Goal: Contribute content: Contribute content

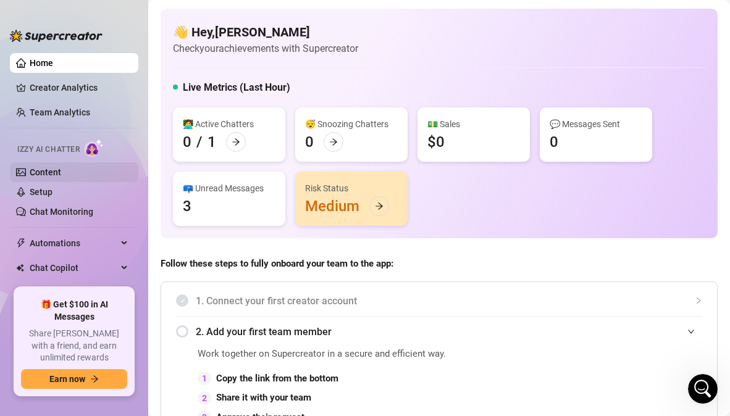
click at [53, 167] on link "Content" at bounding box center [46, 172] width 32 height 10
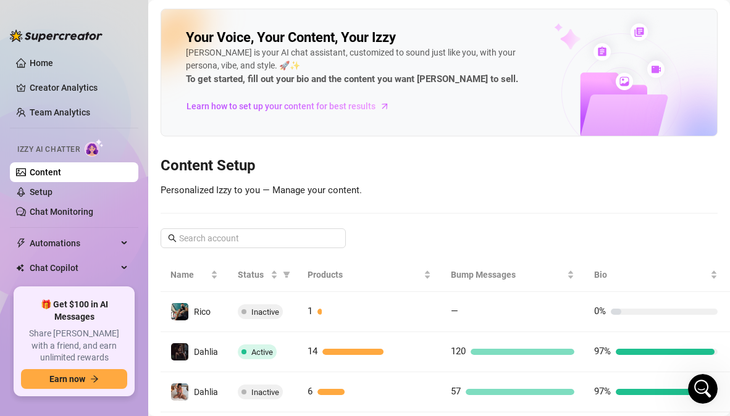
scroll to position [43, 0]
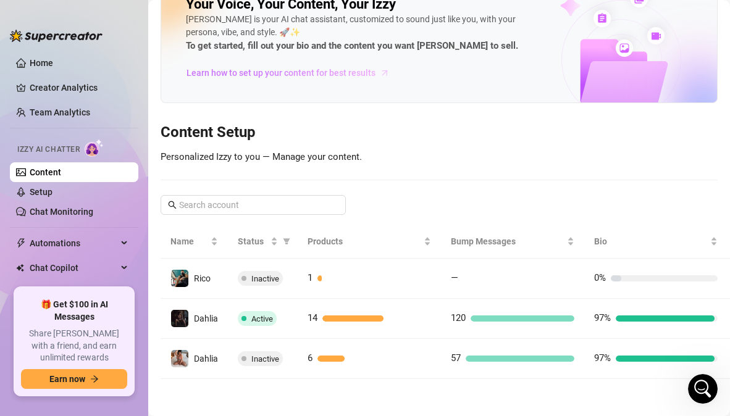
click at [317, 68] on span "Learn how to set up your content for best results" at bounding box center [281, 73] width 189 height 14
click at [64, 243] on span "Automations" at bounding box center [74, 243] width 88 height 20
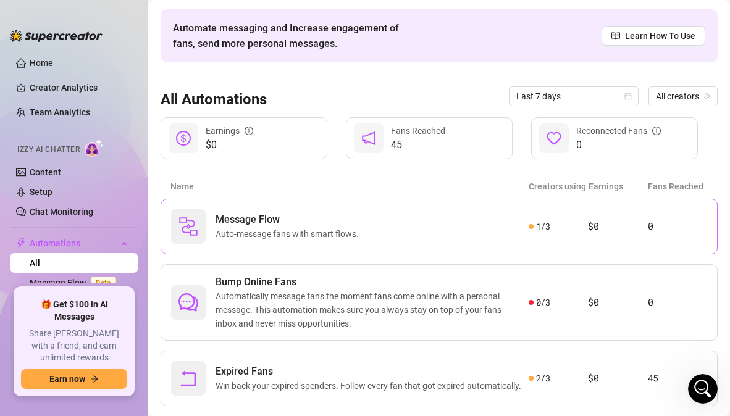
click at [344, 234] on span "Auto-message fans with smart flows." at bounding box center [290, 234] width 148 height 14
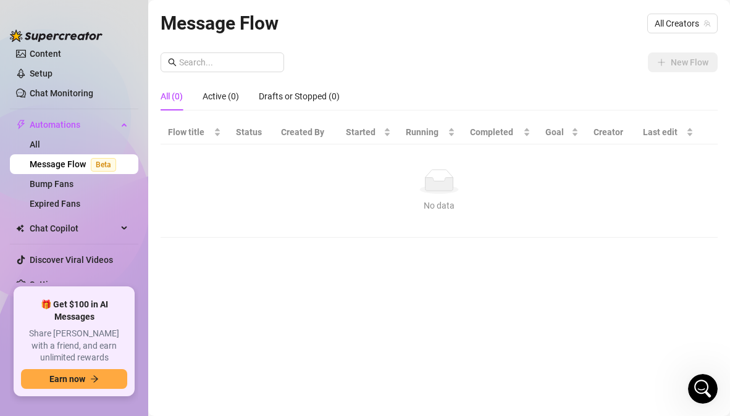
scroll to position [124, 0]
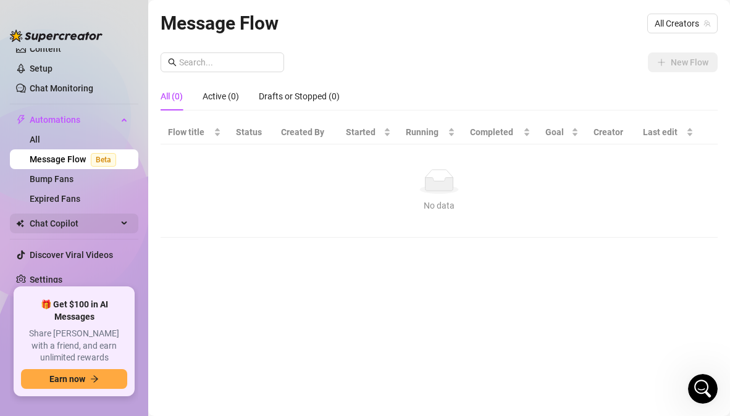
click at [76, 225] on span "Chat Copilot" at bounding box center [74, 224] width 88 height 20
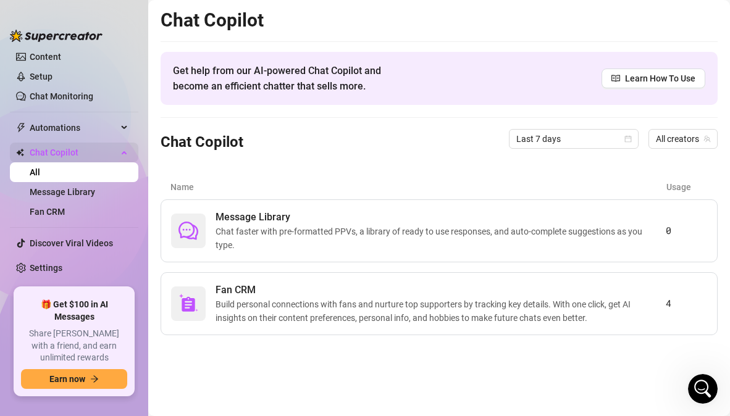
scroll to position [104, 0]
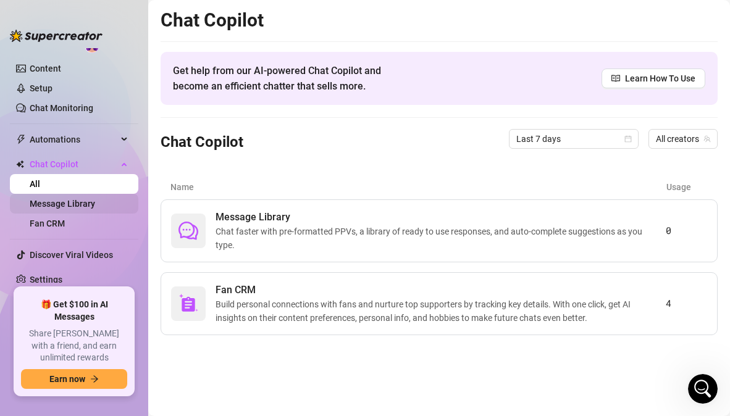
click at [90, 203] on link "Message Library" at bounding box center [62, 204] width 65 height 10
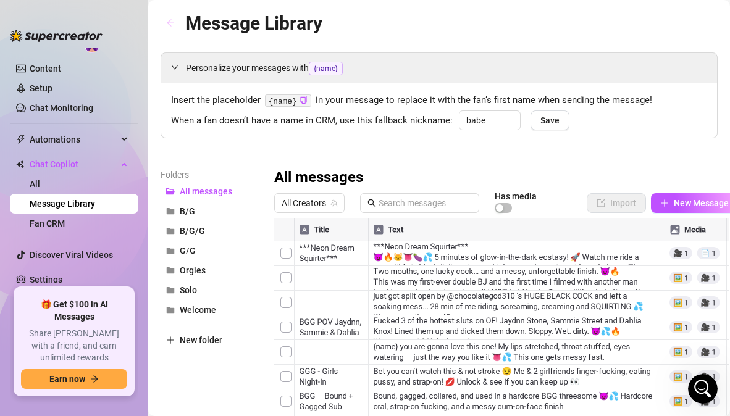
click at [172, 25] on icon "arrow-left" at bounding box center [170, 23] width 9 height 9
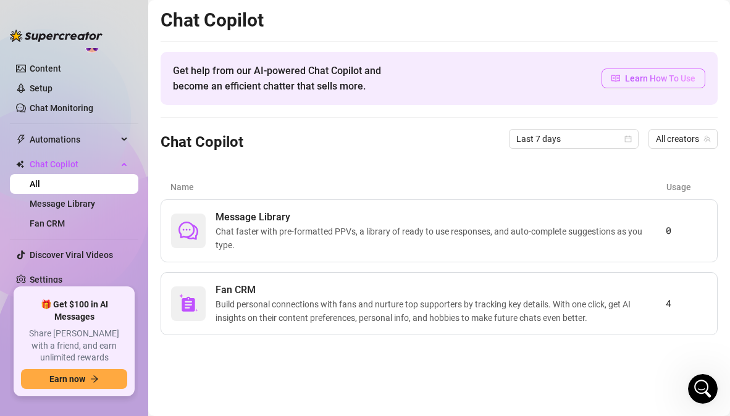
click at [666, 83] on span "Learn How To Use" at bounding box center [660, 79] width 70 height 14
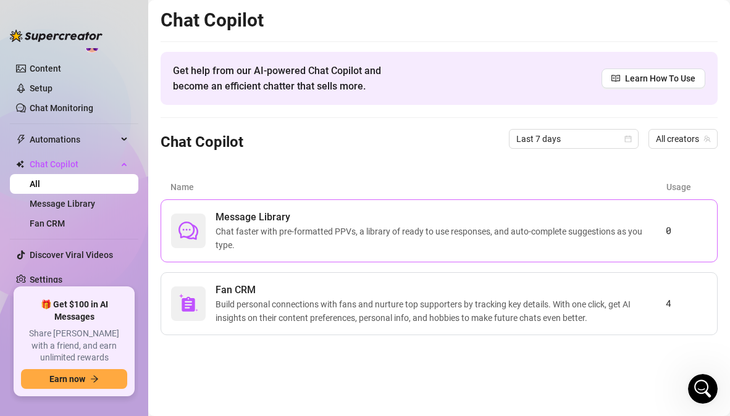
click at [269, 244] on span "Chat faster with pre-formatted PPVs, a library of ready to use responses, and a…" at bounding box center [441, 238] width 450 height 27
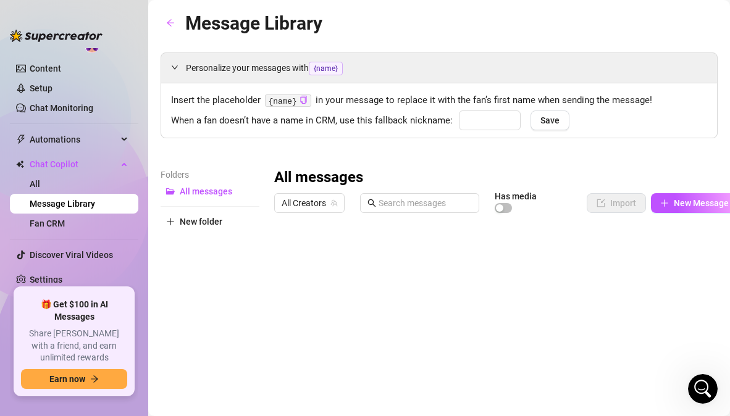
type input "babe"
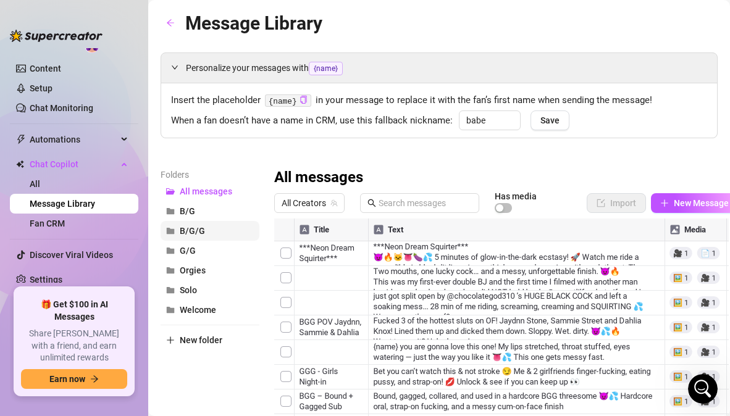
click at [214, 226] on button "B/G/G" at bounding box center [210, 231] width 99 height 20
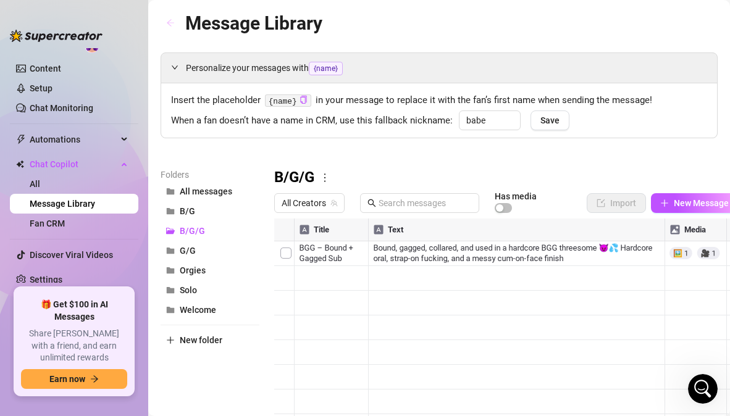
click at [174, 25] on icon "arrow-left" at bounding box center [170, 23] width 9 height 9
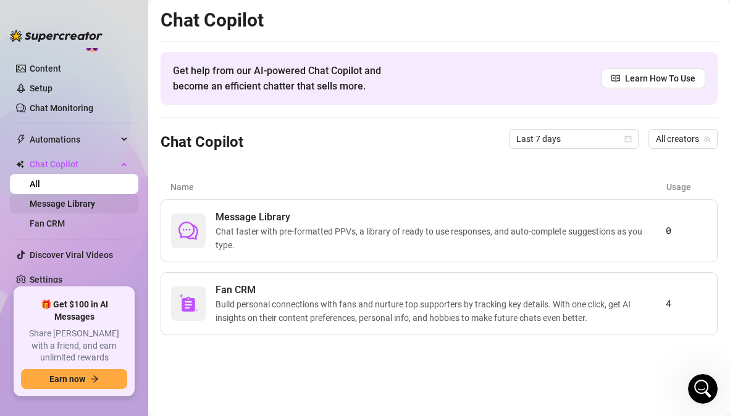
click at [80, 202] on link "Message Library" at bounding box center [62, 204] width 65 height 10
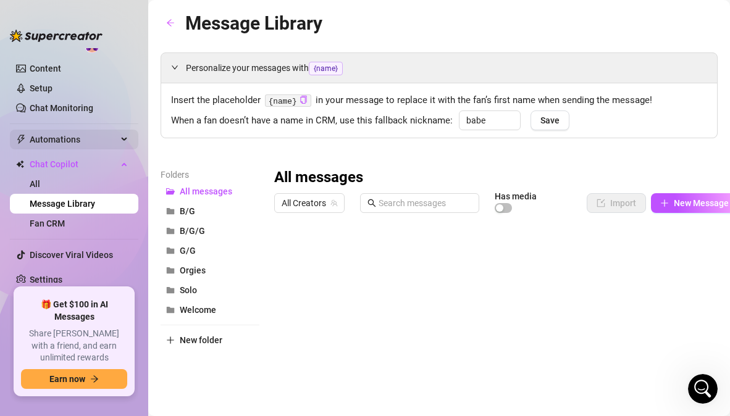
click at [75, 140] on span "Automations" at bounding box center [74, 140] width 88 height 20
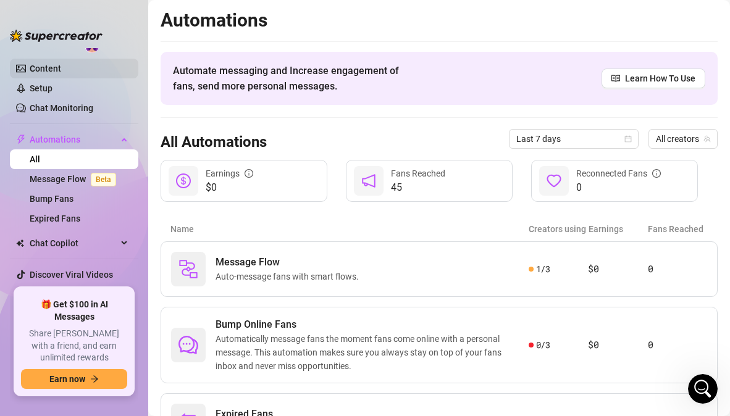
click at [49, 72] on link "Content" at bounding box center [46, 69] width 32 height 10
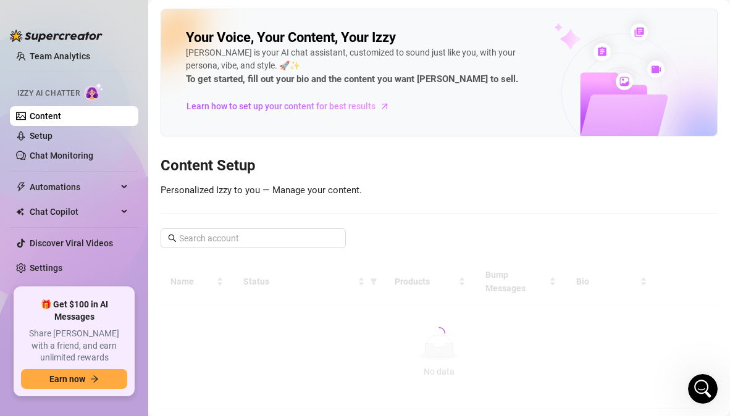
scroll to position [44, 0]
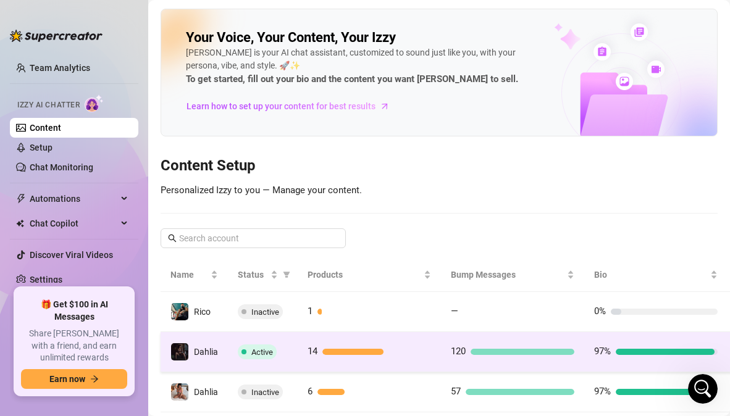
click at [439, 347] on td "14" at bounding box center [369, 352] width 143 height 40
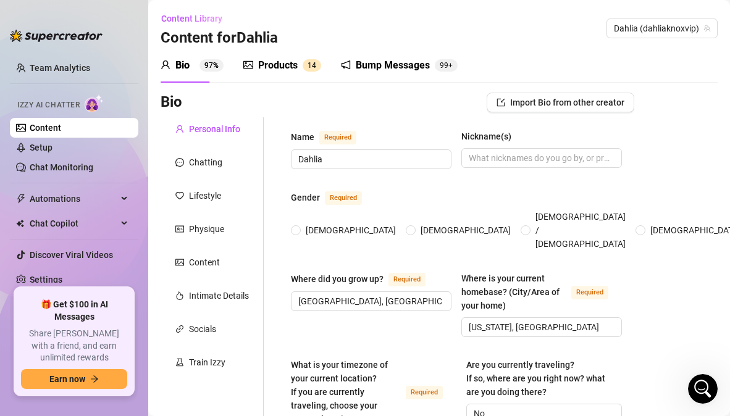
radio input "true"
type input "[DATE]"
click at [274, 73] on div "Products 1 4" at bounding box center [282, 65] width 78 height 35
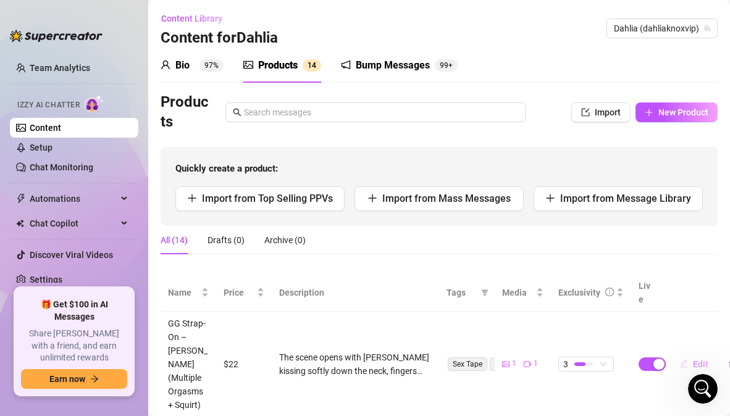
click at [693, 359] on span "Edit" at bounding box center [700, 364] width 15 height 10
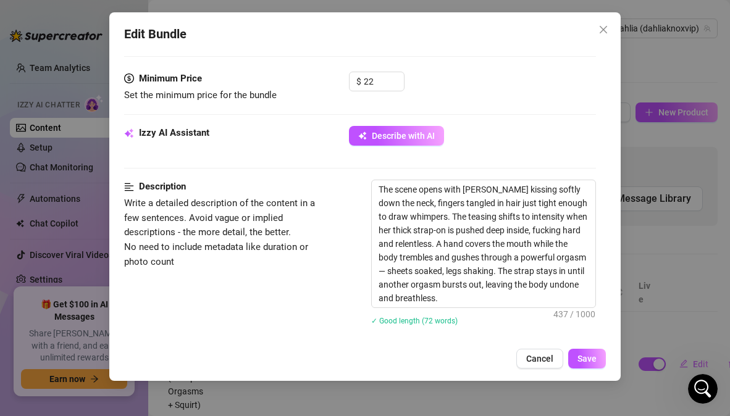
scroll to position [755, 0]
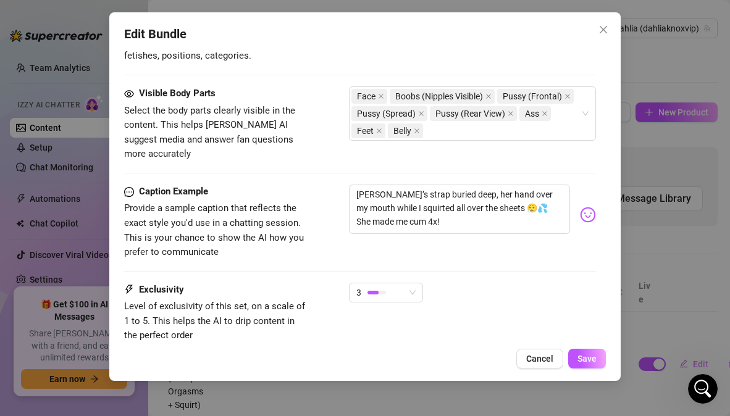
drag, startPoint x: 611, startPoint y: 302, endPoint x: 510, endPoint y: 294, distance: 101.6
click at [510, 294] on div "Edit Bundle Account Dahlia (@dahliaknoxvip) Name Name is for your internal orga…" at bounding box center [364, 196] width 511 height 369
click at [412, 286] on span "3" at bounding box center [385, 293] width 59 height 19
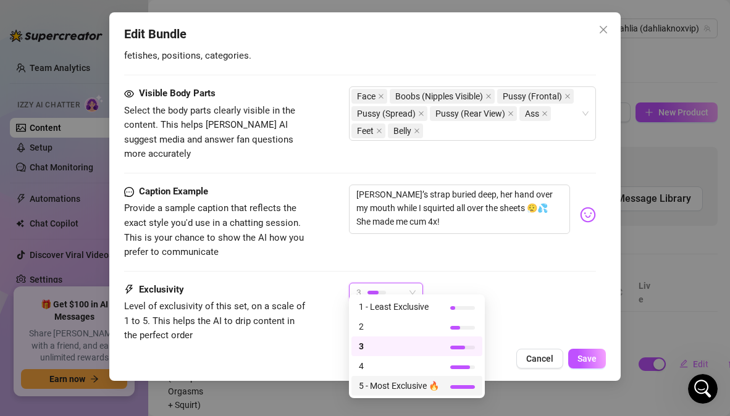
click at [389, 384] on span "5 - Most Exclusive 🔥" at bounding box center [399, 386] width 80 height 14
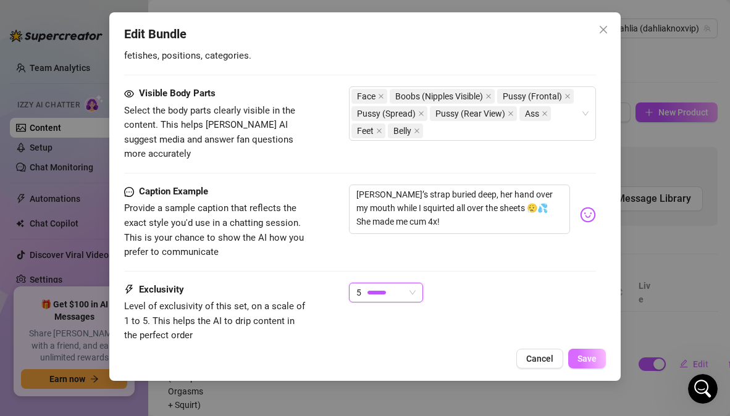
click at [592, 363] on span "Save" at bounding box center [587, 359] width 19 height 10
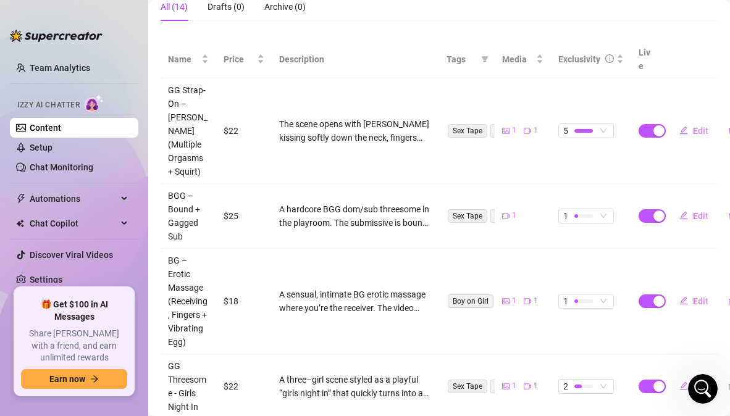
scroll to position [238, 0]
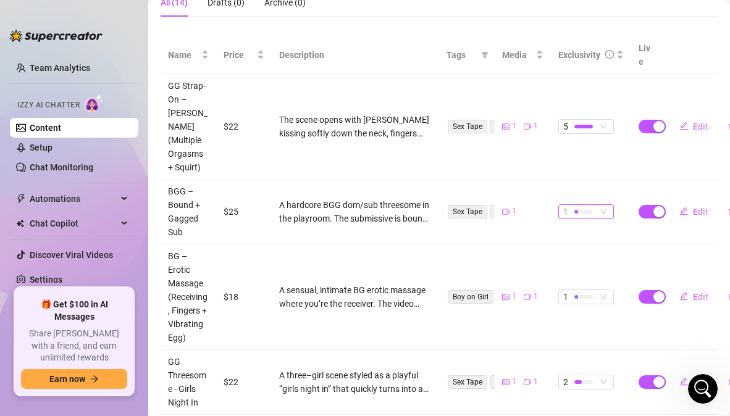
click at [599, 205] on span "1" at bounding box center [586, 212] width 46 height 14
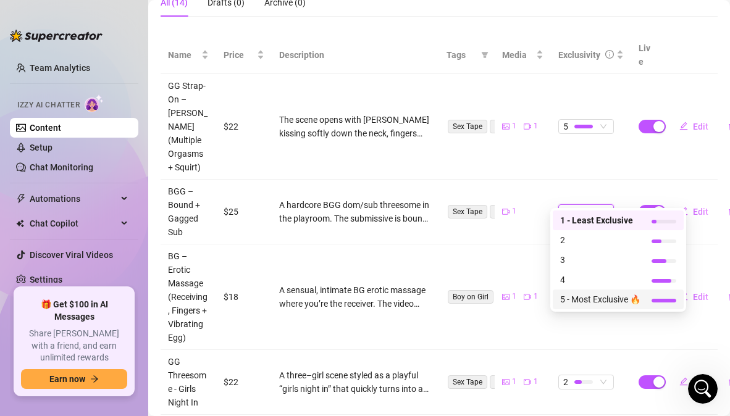
click at [581, 298] on span "5 - Most Exclusive 🔥" at bounding box center [600, 300] width 80 height 14
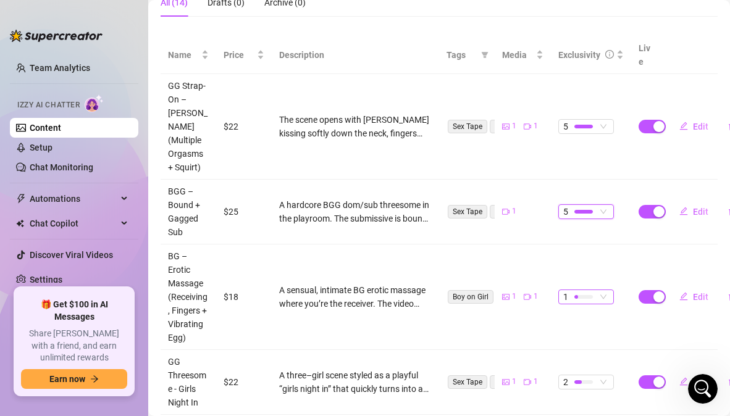
click at [596, 291] on span "1" at bounding box center [586, 297] width 46 height 14
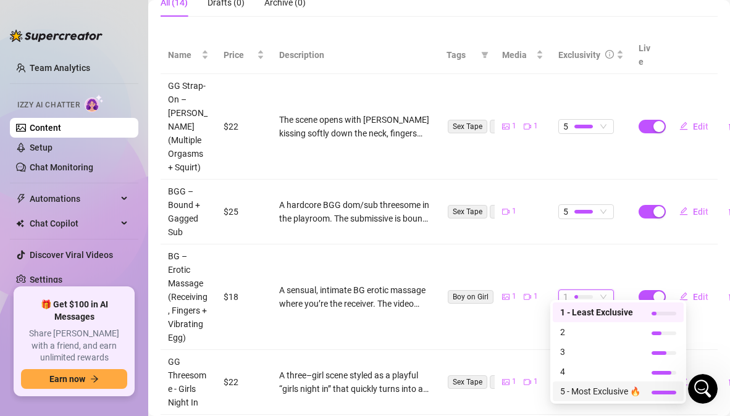
click at [582, 393] on span "5 - Most Exclusive 🔥" at bounding box center [600, 392] width 80 height 14
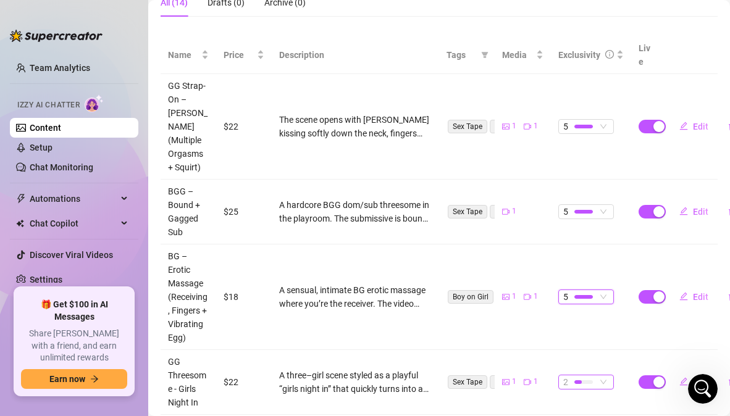
click at [598, 384] on span "2" at bounding box center [586, 383] width 46 height 14
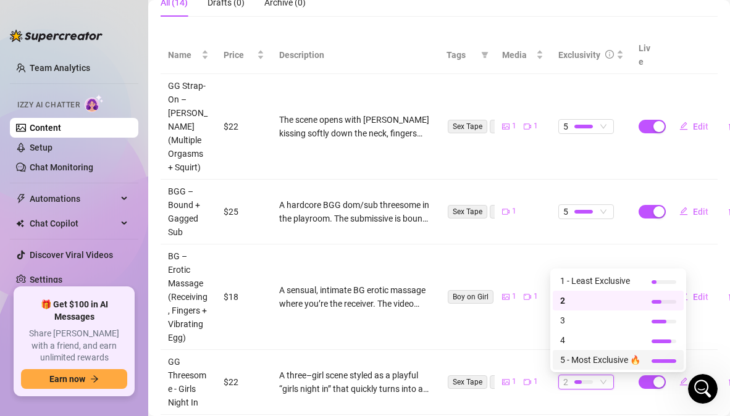
click at [595, 367] on div "5 - Most Exclusive 🔥" at bounding box center [618, 360] width 131 height 20
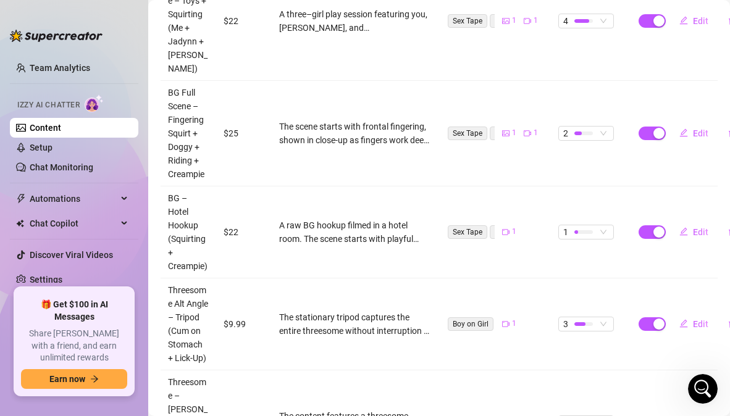
scroll to position [758, 0]
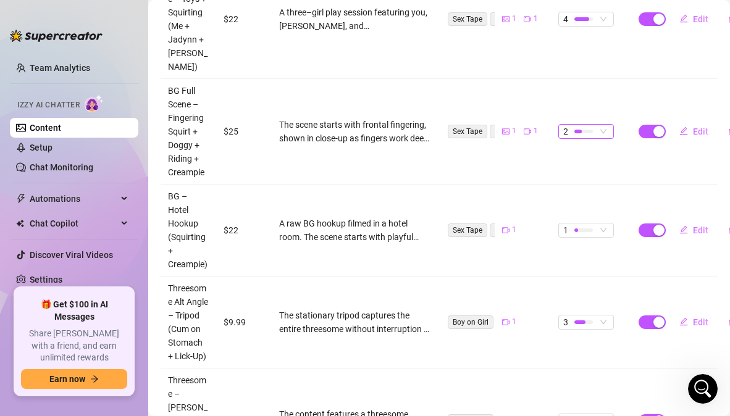
click at [599, 132] on span "2" at bounding box center [586, 132] width 46 height 14
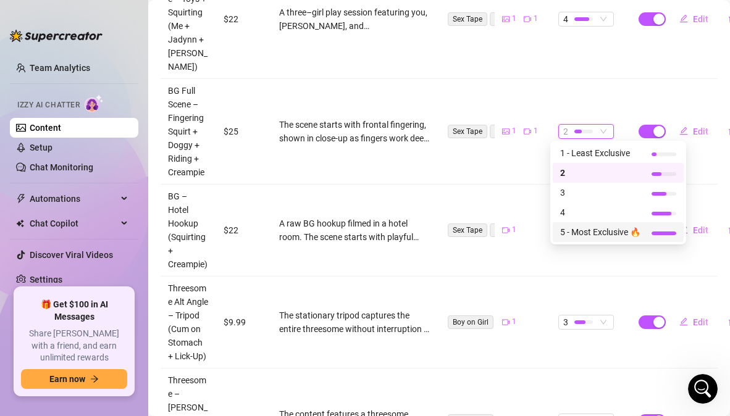
click at [574, 227] on span "5 - Most Exclusive 🔥" at bounding box center [600, 232] width 80 height 14
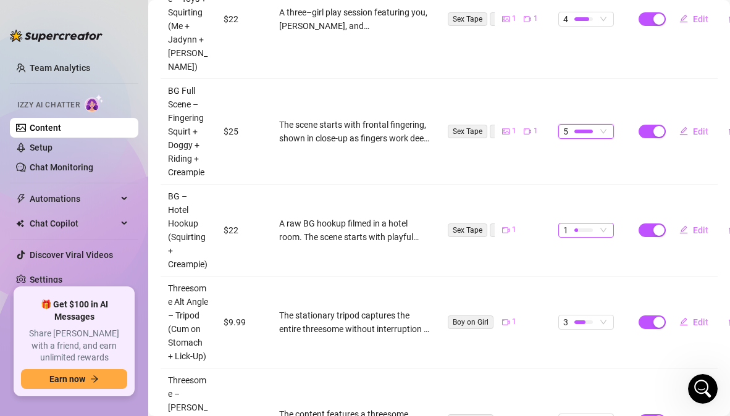
click at [604, 237] on div "1" at bounding box center [586, 230] width 56 height 15
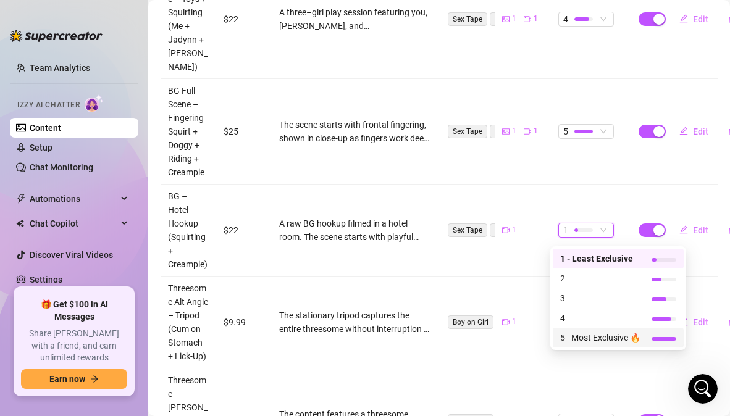
click at [595, 332] on span "5 - Most Exclusive 🔥" at bounding box center [600, 338] width 80 height 14
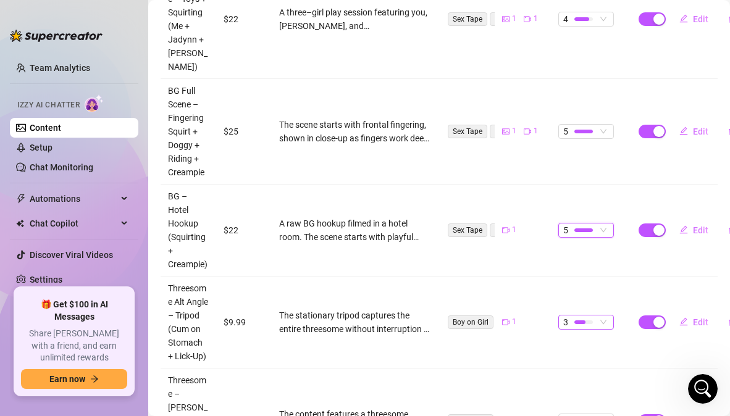
click at [600, 329] on span "3" at bounding box center [586, 323] width 46 height 14
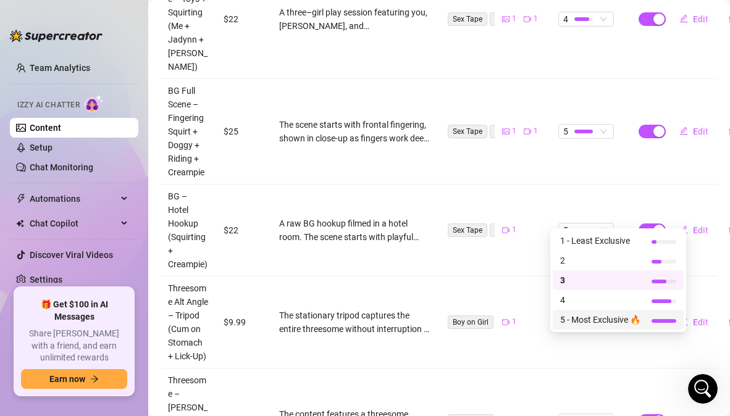
click at [598, 321] on span "5 - Most Exclusive 🔥" at bounding box center [600, 320] width 80 height 14
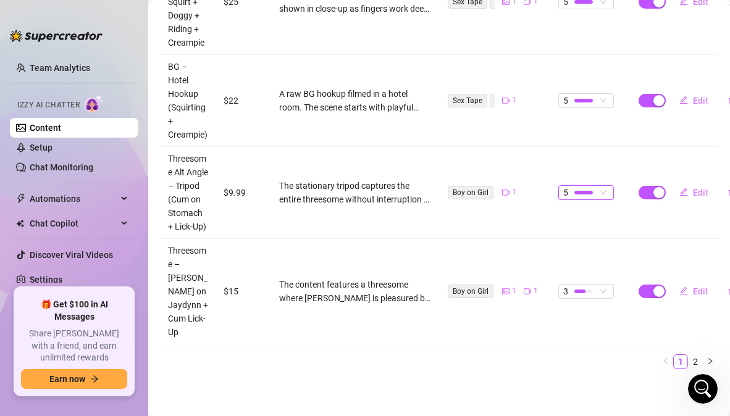
scroll to position [910, 0]
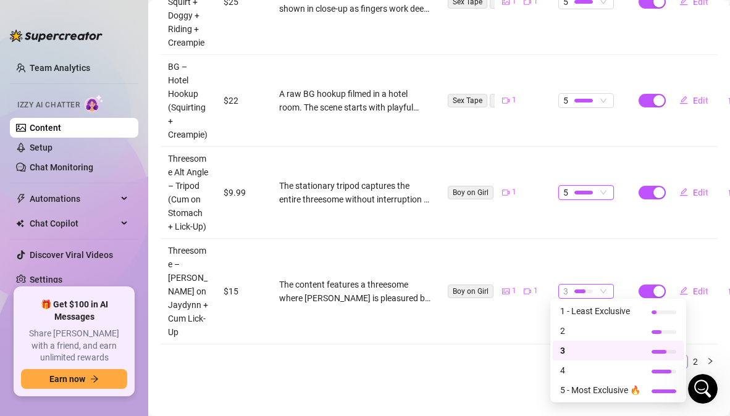
click at [598, 288] on span "3" at bounding box center [586, 292] width 46 height 14
click at [597, 390] on span "5 - Most Exclusive 🔥" at bounding box center [600, 391] width 80 height 14
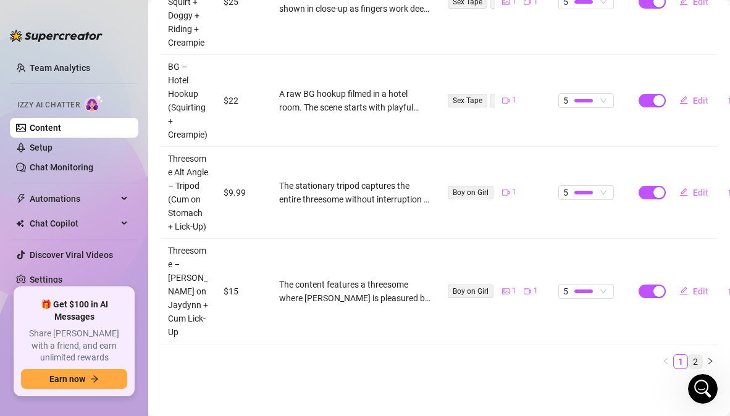
click at [689, 355] on link "2" at bounding box center [696, 362] width 14 height 14
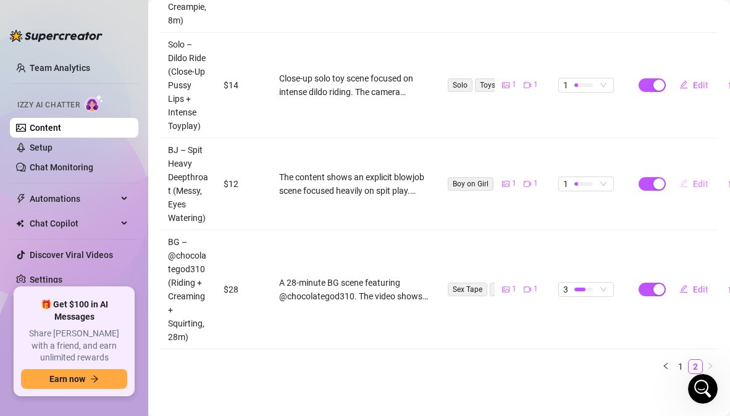
click at [694, 179] on span "Edit" at bounding box center [700, 184] width 15 height 10
type textarea "Nothing but spit, spit, and more spit. Lips stretched, throat stuffed, eyes wat…"
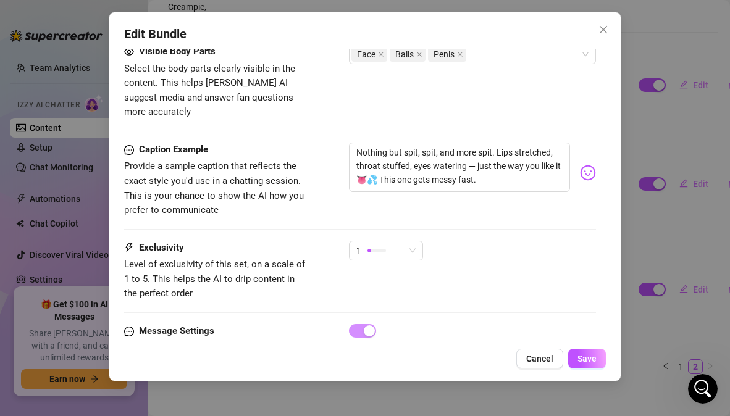
scroll to position [835, 0]
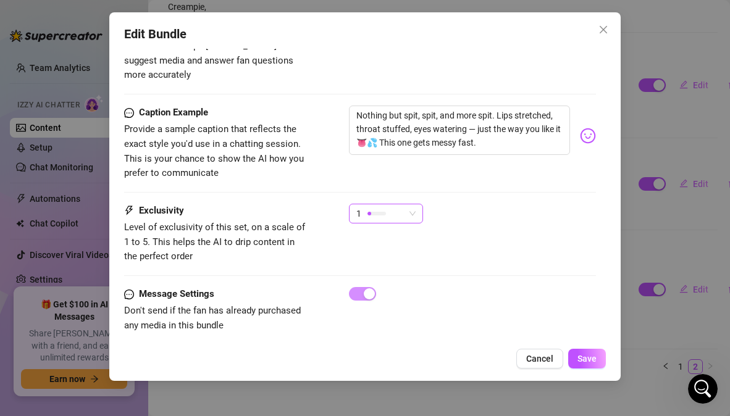
click at [414, 204] on span "1" at bounding box center [385, 213] width 59 height 19
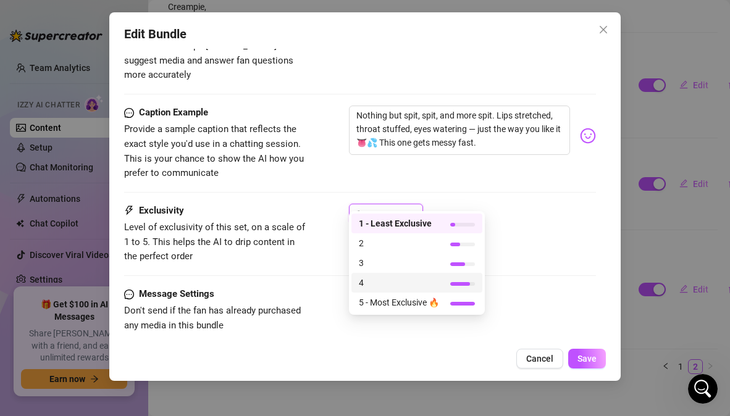
click at [380, 280] on span "4" at bounding box center [399, 283] width 80 height 14
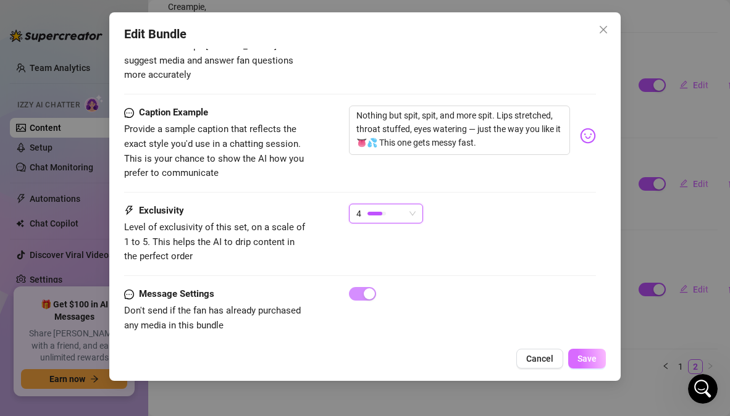
click at [580, 356] on span "Save" at bounding box center [587, 359] width 19 height 10
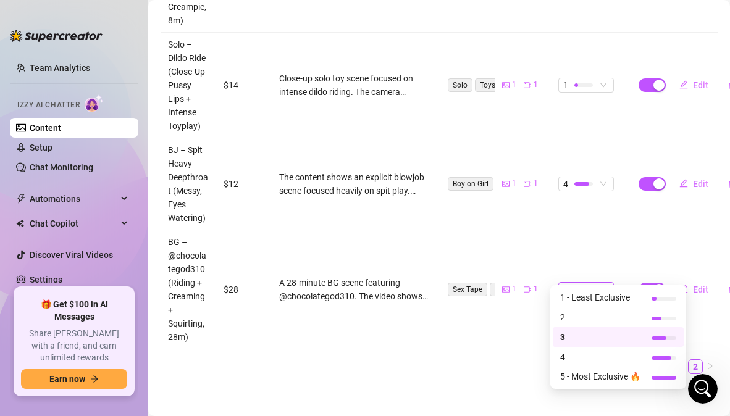
click at [595, 283] on span "3" at bounding box center [586, 290] width 46 height 14
click at [590, 380] on span "5 - Most Exclusive 🔥" at bounding box center [600, 377] width 80 height 14
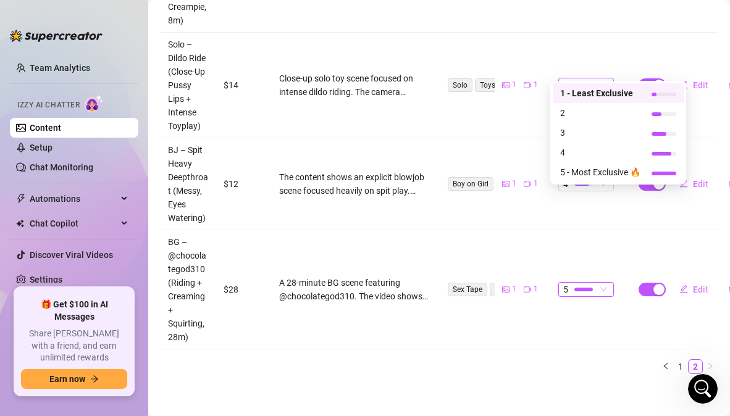
click at [595, 78] on span "1" at bounding box center [586, 85] width 46 height 14
click at [577, 116] on span "2" at bounding box center [600, 113] width 80 height 14
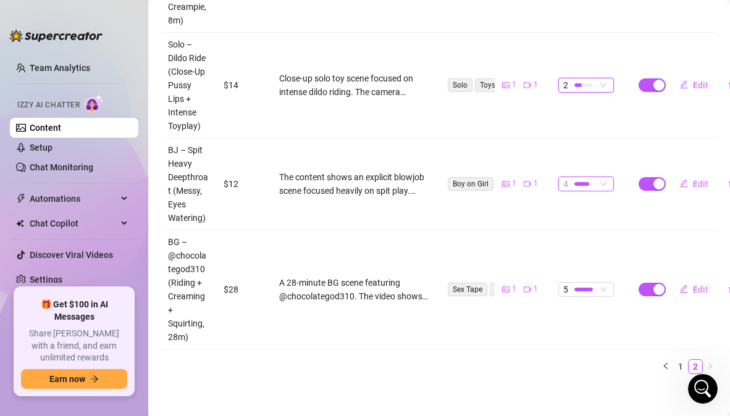
click at [602, 177] on div "4" at bounding box center [586, 184] width 56 height 15
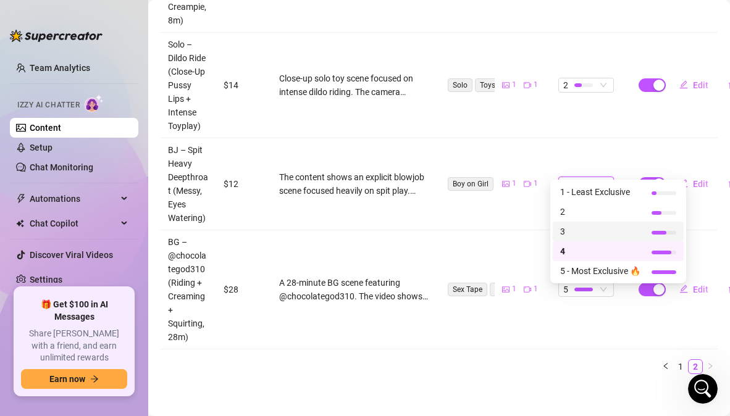
click at [579, 235] on span "3" at bounding box center [600, 232] width 80 height 14
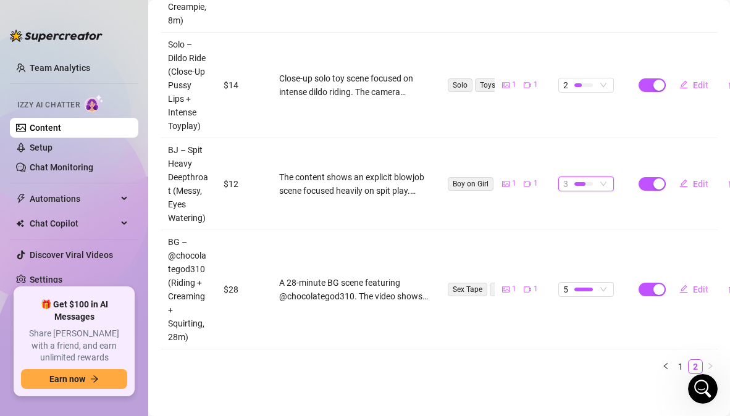
click at [597, 177] on span "3" at bounding box center [586, 184] width 46 height 14
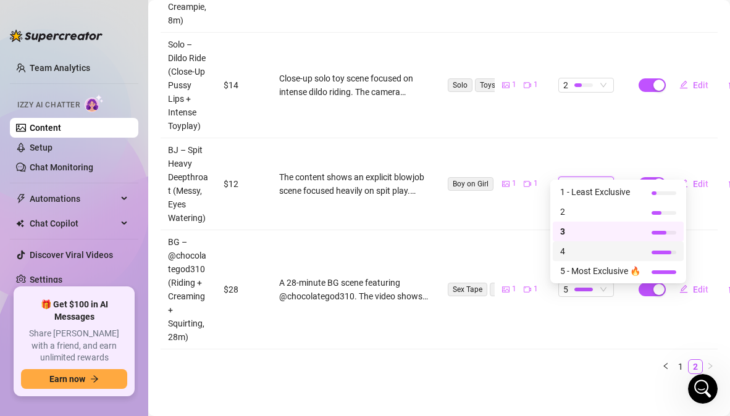
click at [577, 254] on span "4" at bounding box center [600, 252] width 80 height 14
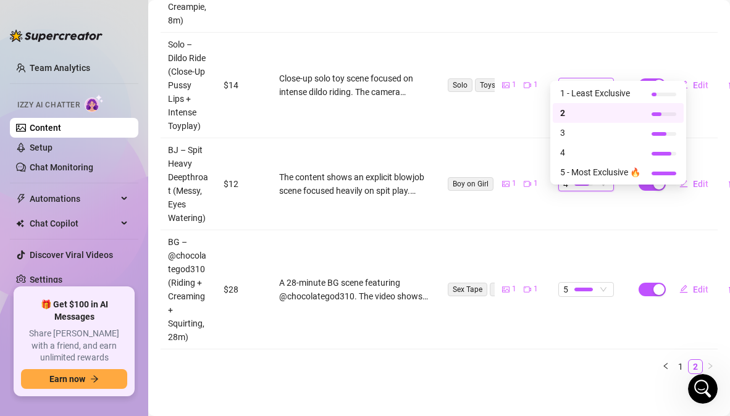
click at [601, 78] on div "2" at bounding box center [586, 85] width 56 height 15
click at [570, 134] on span "3" at bounding box center [600, 133] width 80 height 14
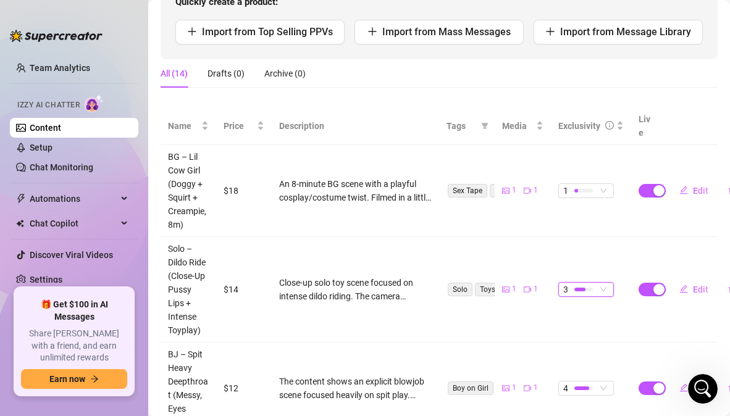
scroll to position [166, 0]
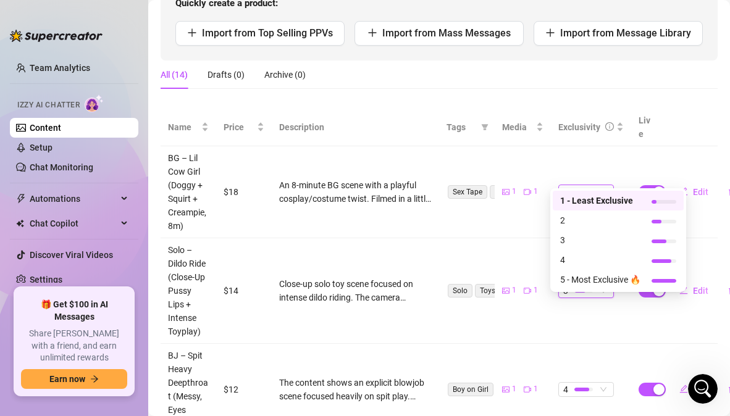
click at [597, 185] on span "1" at bounding box center [586, 192] width 46 height 14
click at [587, 259] on span "4" at bounding box center [600, 260] width 80 height 14
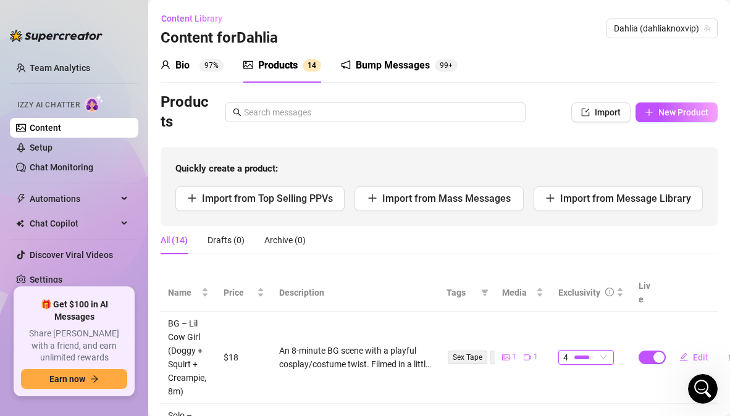
scroll to position [371, 0]
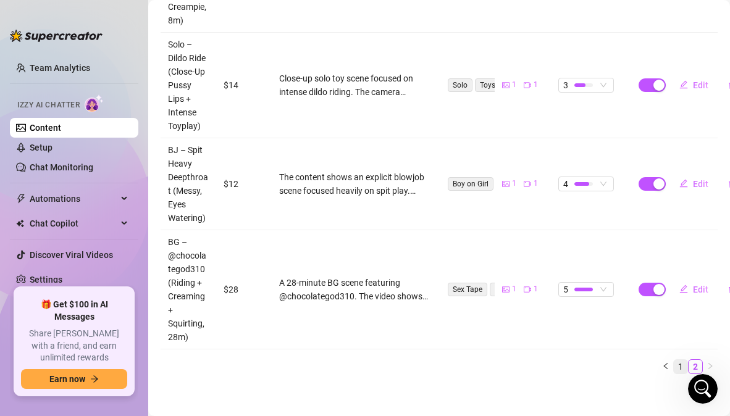
click at [674, 360] on link "1" at bounding box center [681, 367] width 14 height 14
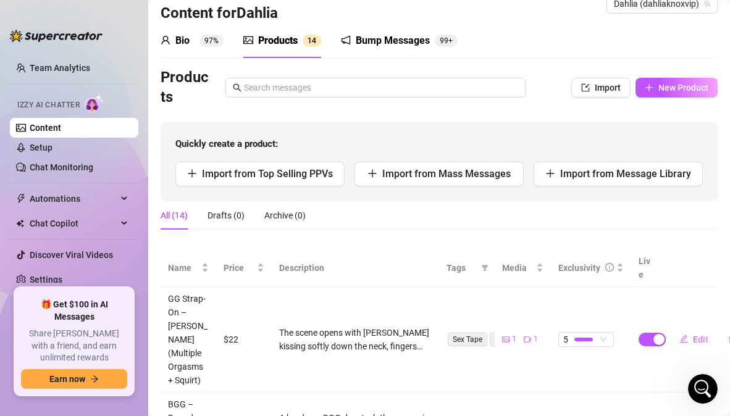
scroll to position [0, 0]
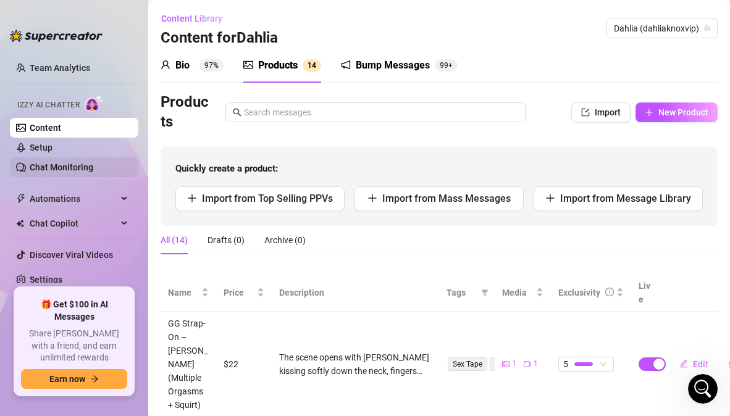
click at [57, 162] on link "Chat Monitoring" at bounding box center [62, 167] width 64 height 10
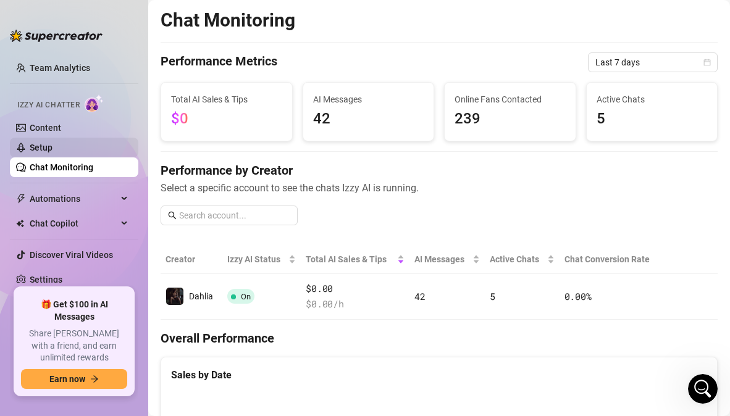
click at [53, 147] on link "Setup" at bounding box center [41, 148] width 23 height 10
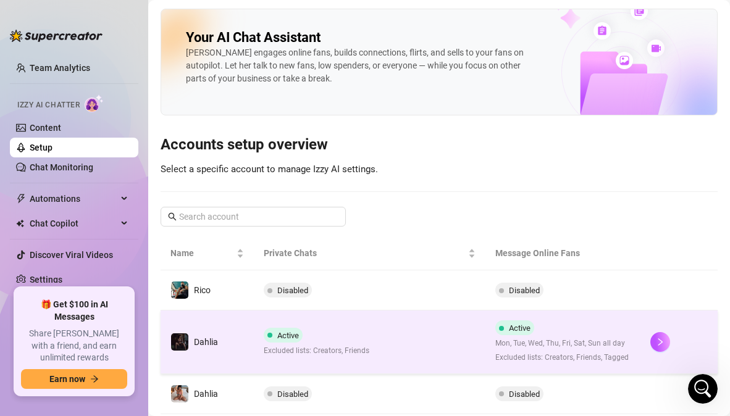
click at [405, 327] on td "Active Excluded lists: Creators, Friends" at bounding box center [370, 343] width 232 height 64
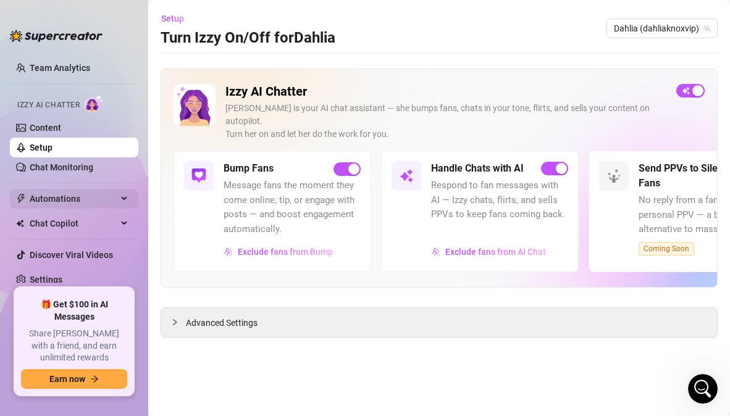
click at [81, 198] on span "Automations" at bounding box center [74, 199] width 88 height 20
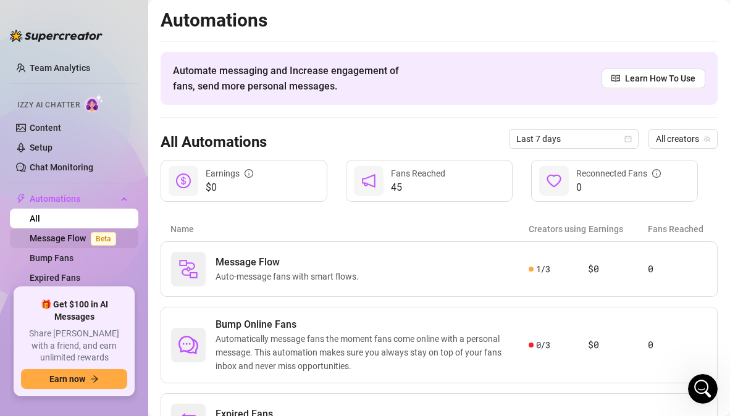
click at [68, 238] on link "Message Flow Beta" at bounding box center [75, 238] width 91 height 10
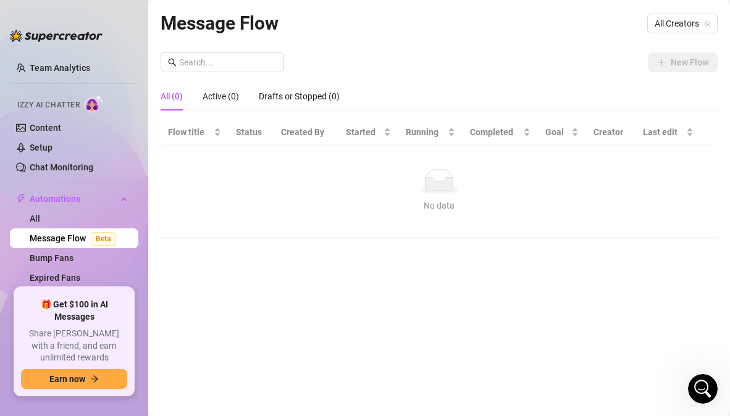
scroll to position [124, 0]
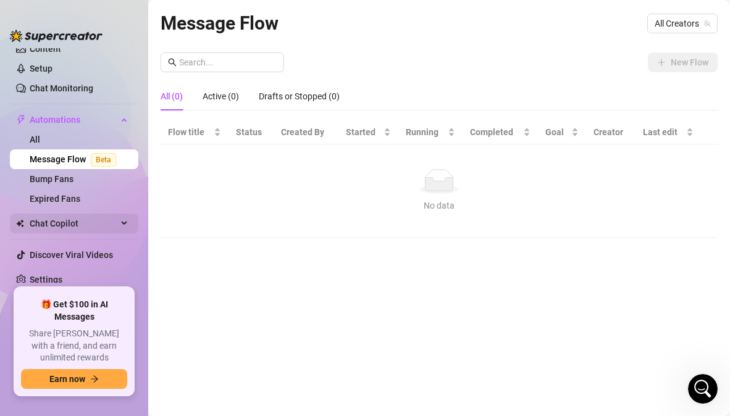
click at [77, 227] on span "Chat Copilot" at bounding box center [74, 224] width 88 height 20
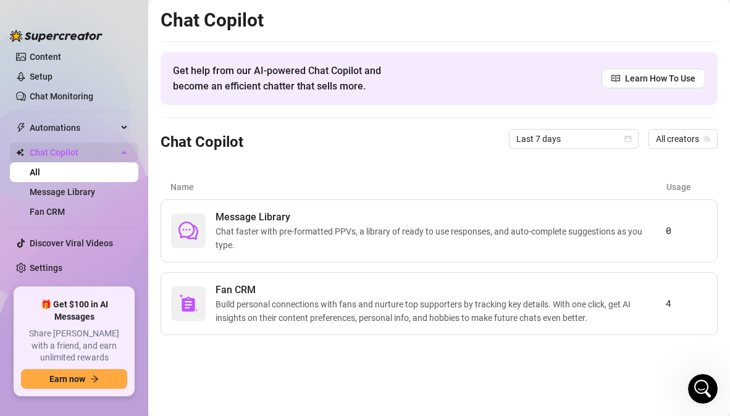
scroll to position [104, 0]
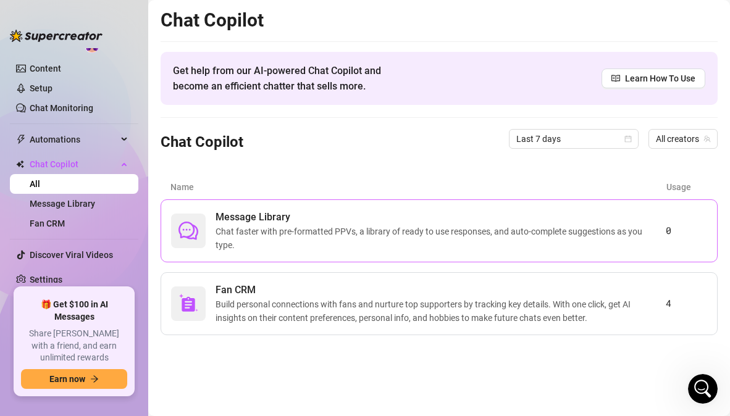
click at [406, 247] on span "Chat faster with pre-formatted PPVs, a library of ready to use responses, and a…" at bounding box center [441, 238] width 450 height 27
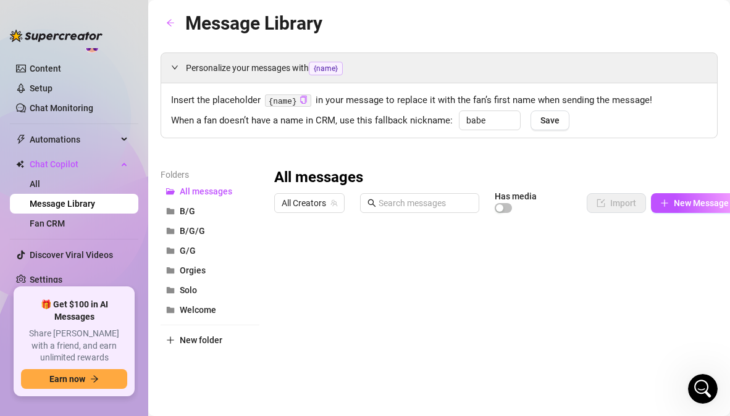
click at [565, 256] on div at bounding box center [506, 356] width 464 height 275
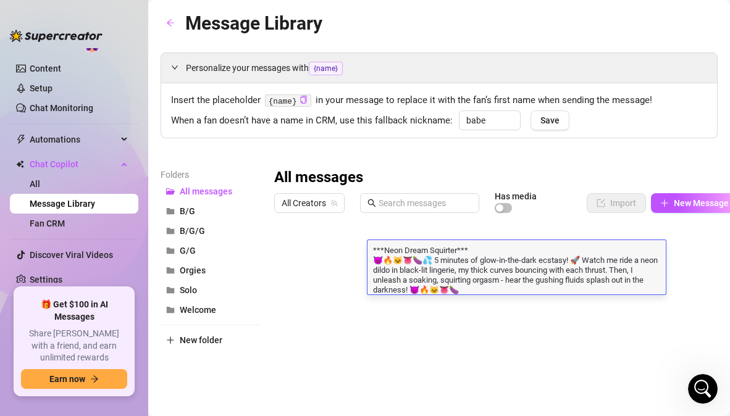
click at [565, 256] on textarea "***Neon Dream Squirter*** 😈🔥🐱👅🍆💦 5 minutes of glow-in-the-dark ecstasy! 🚀 Watch…" at bounding box center [517, 269] width 298 height 51
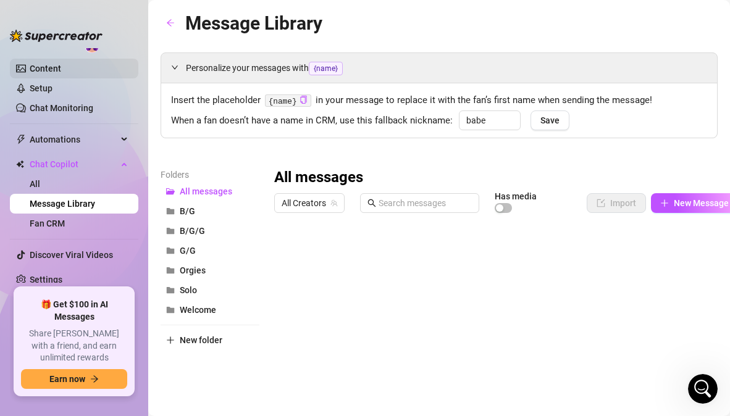
click at [61, 67] on link "Content" at bounding box center [46, 69] width 32 height 10
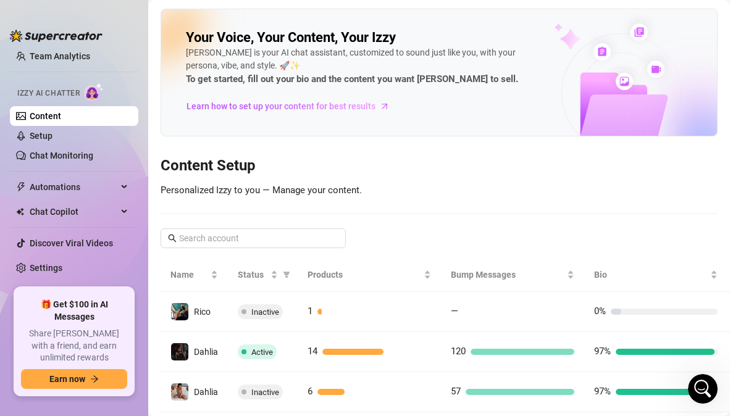
scroll to position [44, 0]
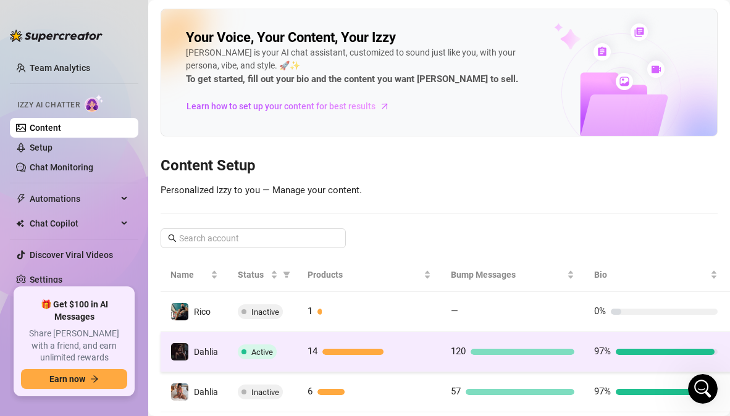
click at [363, 360] on td "14" at bounding box center [369, 352] width 143 height 40
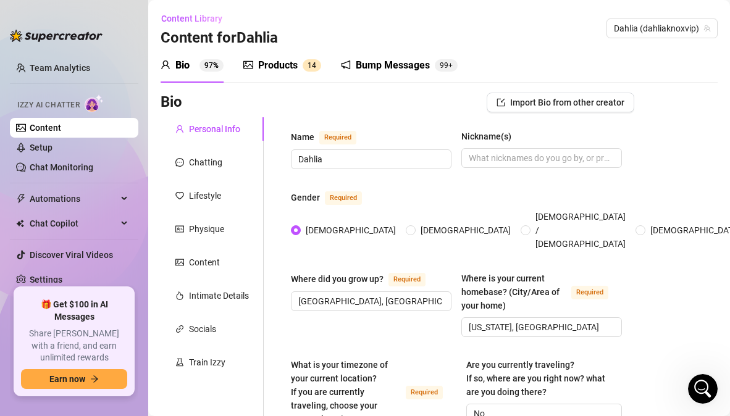
click at [270, 66] on div "Products" at bounding box center [278, 65] width 40 height 15
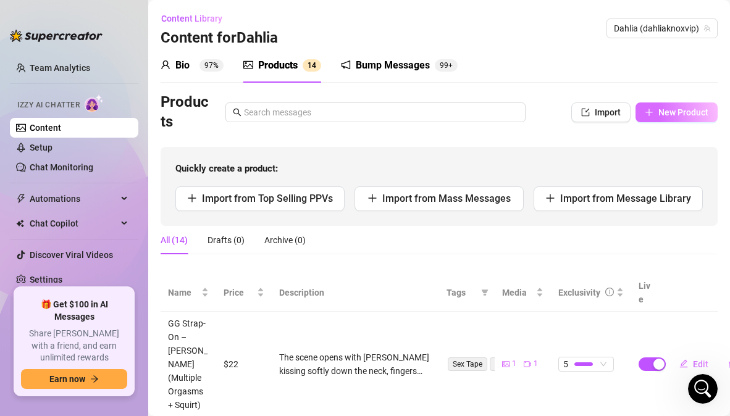
click at [690, 104] on button "New Product" at bounding box center [677, 113] width 82 height 20
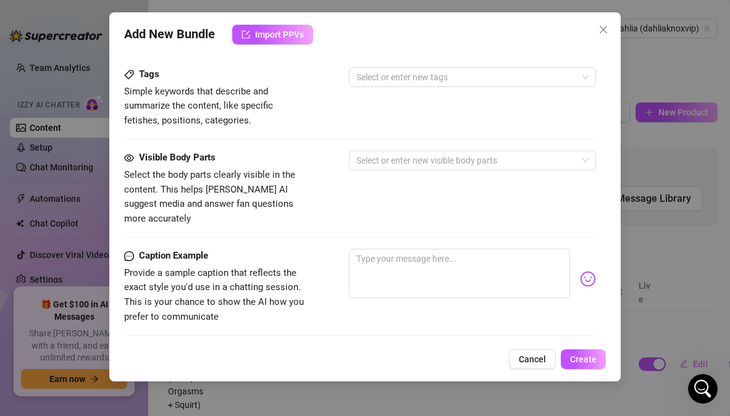
scroll to position [454, 0]
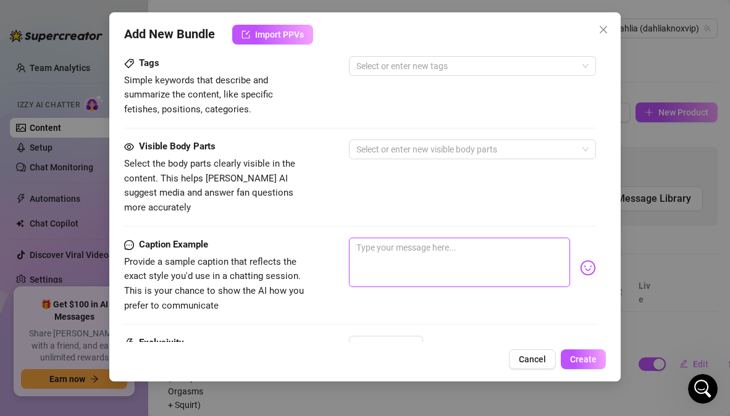
click at [421, 238] on textarea at bounding box center [459, 262] width 221 height 49
paste textarea "***Neon Dream Squirter*** 😈🔥🐱👅🍆💦 5 minutes of glow-in-the-dark ecstasy! 🚀 Watch…"
type textarea "***Neon Dream Squirter*** 😈🔥🐱👅🍆💦 5 minutes of glow-in-the-dark ecstasy! 🚀 Watch…"
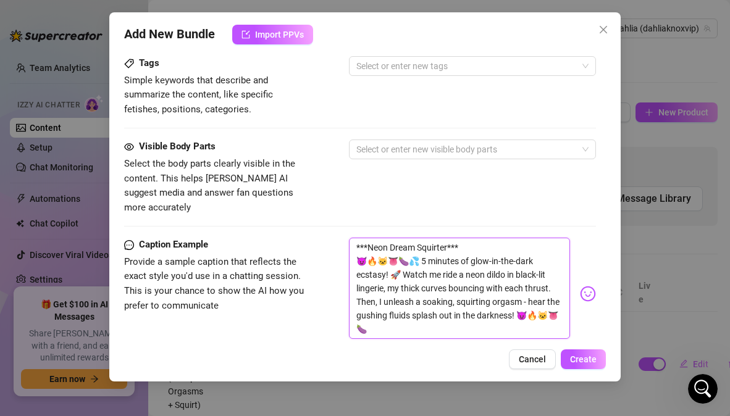
scroll to position [0, 0]
drag, startPoint x: 467, startPoint y: 233, endPoint x: 316, endPoint y: 229, distance: 150.8
click at [316, 238] on div "Caption Example Provide a sample caption that reflects the exact style you'd us…" at bounding box center [359, 294] width 471 height 112
type textarea "😈🔥🐱👅🍆💦 5 minutes of glow-in-the-dark ecstasy! 🚀 Watch me ride a neon dildo in b…"
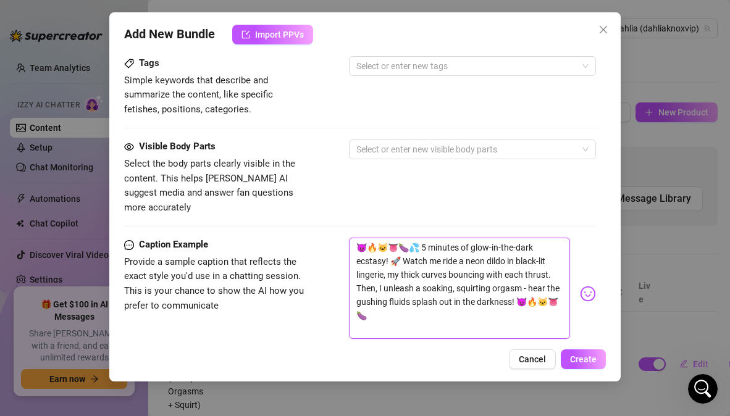
click at [356, 246] on textarea "😈🔥🐱👅🍆💦 5 minutes of glow-in-the-dark ecstasy! 🚀 Watch me ride a neon dildo in b…" at bounding box center [459, 288] width 221 height 101
type textarea "😈🔥🐱👅🍆💦 5 minutes of glow-in-the-dark ecstasy! 🚀 Watch me ride a neon dildo in b…"
drag, startPoint x: 411, startPoint y: 233, endPoint x: 321, endPoint y: 233, distance: 89.6
click at [323, 238] on div "Caption Example Provide a sample caption that reflects the exact style you'd us…" at bounding box center [359, 287] width 471 height 99
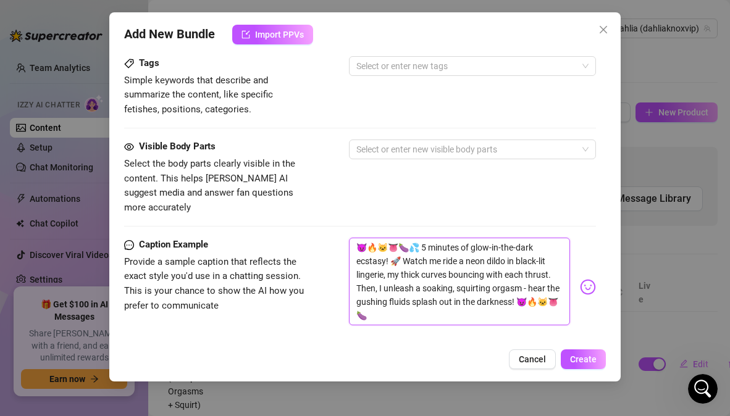
type textarea "5 minutes of glow-in-the-dark ecstasy! 🚀 Watch me ride a neon dildo in black-li…"
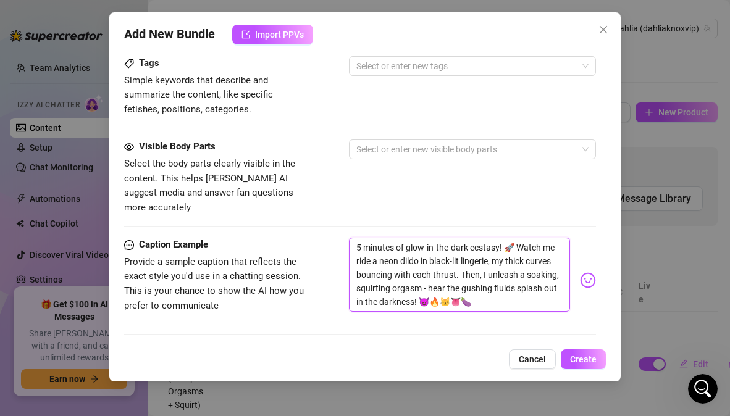
type textarea "5 minutes of glow-in-the-dark ecstasy! 🚀 Watch me ride a neon dildo in black-li…"
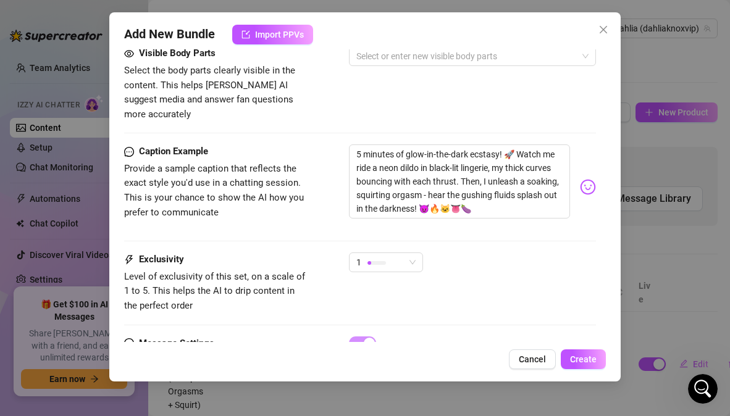
scroll to position [579, 0]
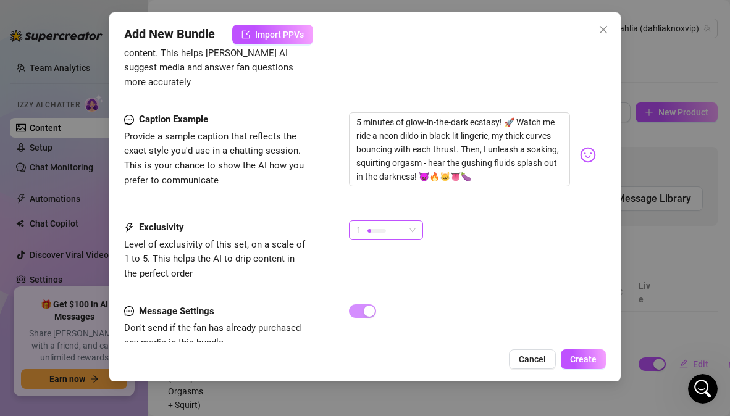
click at [411, 222] on span "1" at bounding box center [385, 230] width 59 height 19
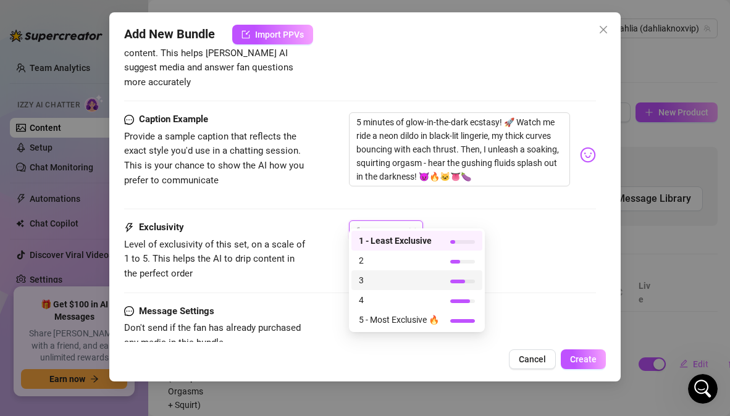
click at [376, 277] on span "3" at bounding box center [399, 281] width 80 height 14
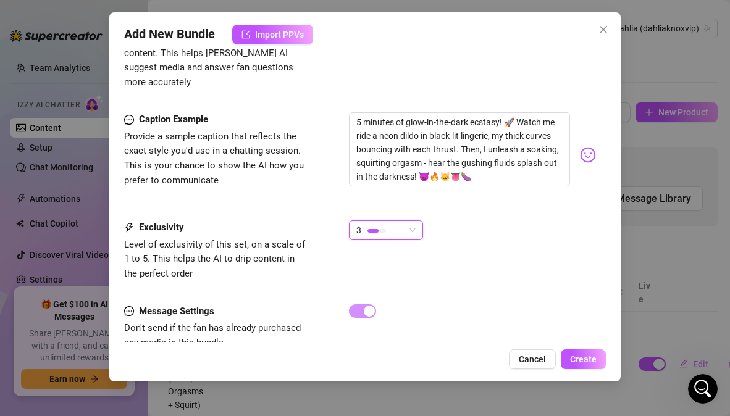
click at [482, 242] on div "Exclusivity Level of exclusivity of this set, on a scale of 1 to 5. This helps …" at bounding box center [359, 251] width 471 height 61
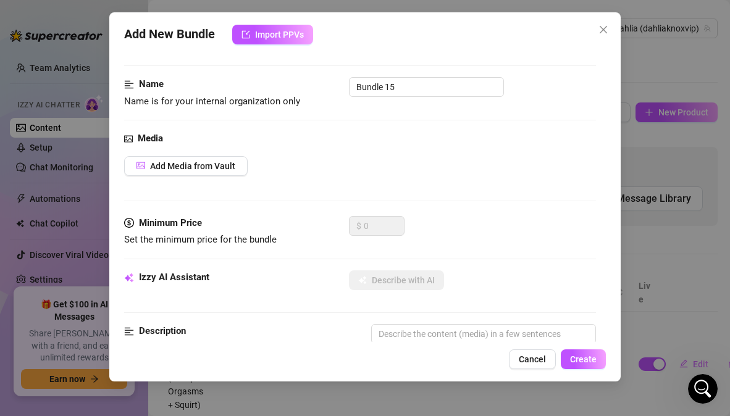
scroll to position [0, 0]
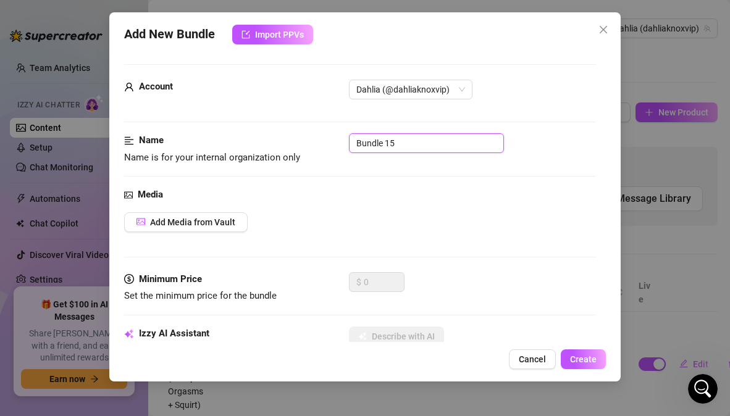
drag, startPoint x: 408, startPoint y: 143, endPoint x: 259, endPoint y: 137, distance: 149.0
click at [259, 137] on div "Name Name is for your internal organization only Bundle 15" at bounding box center [359, 149] width 471 height 32
click at [356, 146] on input "Neon Dildo Squirt" at bounding box center [426, 143] width 155 height 20
type input "Solo - Neon Dildo Squirt"
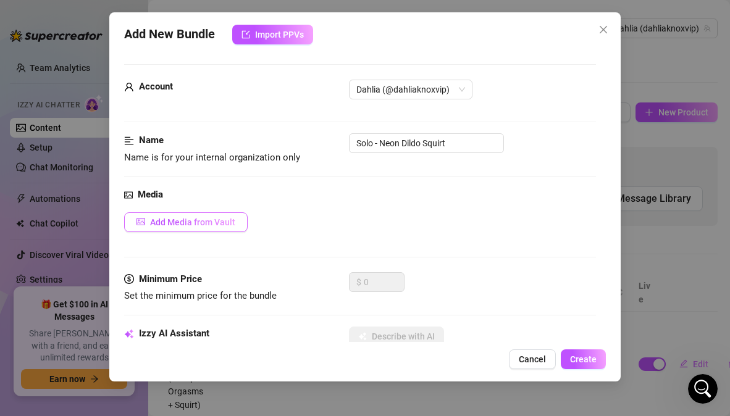
click at [201, 224] on span "Add Media from Vault" at bounding box center [192, 222] width 85 height 10
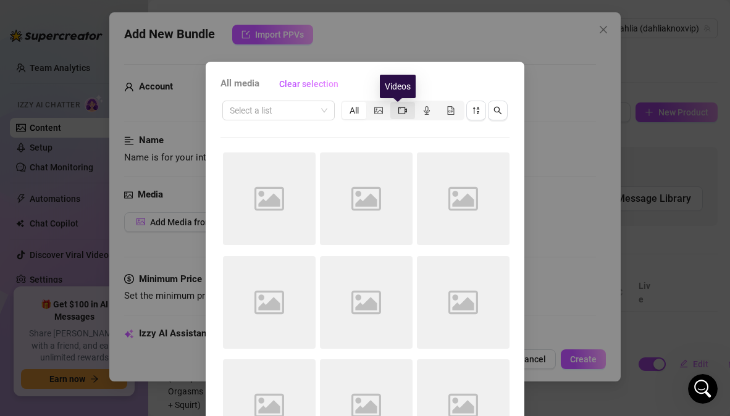
click at [398, 112] on icon "video-camera" at bounding box center [402, 110] width 9 height 9
click at [393, 104] on input "segmented control" at bounding box center [393, 104] width 0 height 0
click at [288, 114] on input "search" at bounding box center [273, 110] width 86 height 19
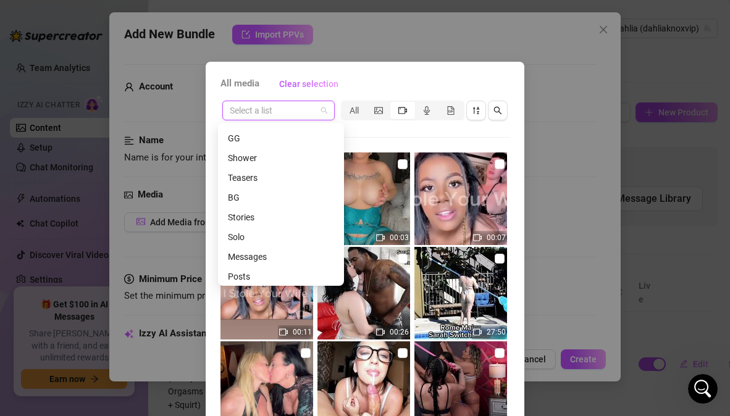
scroll to position [217, 0]
click at [240, 235] on div "Solo" at bounding box center [281, 234] width 106 height 14
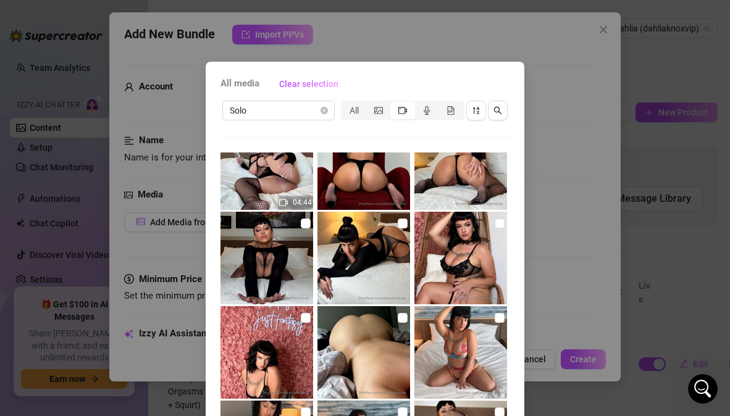
scroll to position [79, 0]
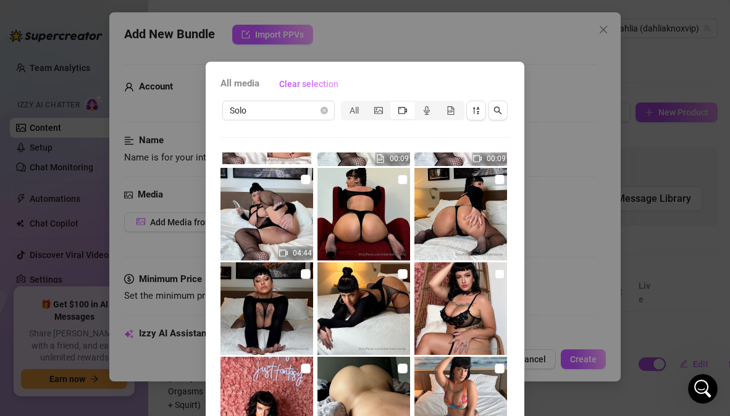
click at [393, 112] on div "segmented control" at bounding box center [402, 110] width 24 height 17
click at [393, 104] on input "segmented control" at bounding box center [393, 104] width 0 height 0
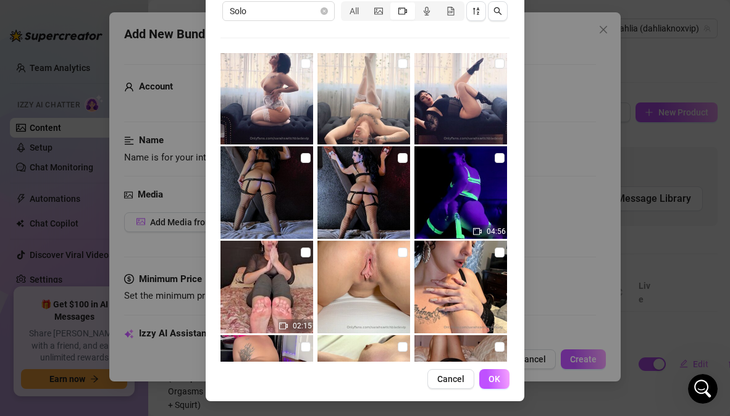
scroll to position [4160, 0]
click at [495, 156] on input "checkbox" at bounding box center [500, 158] width 10 height 10
checkbox input "true"
click at [490, 382] on span "OK" at bounding box center [495, 379] width 12 height 10
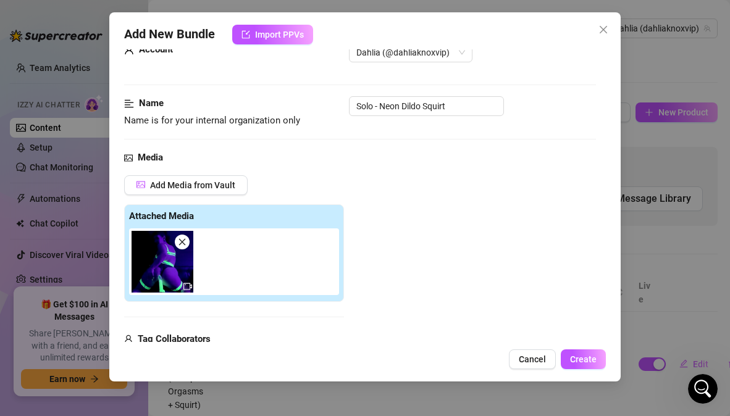
scroll to position [32, 0]
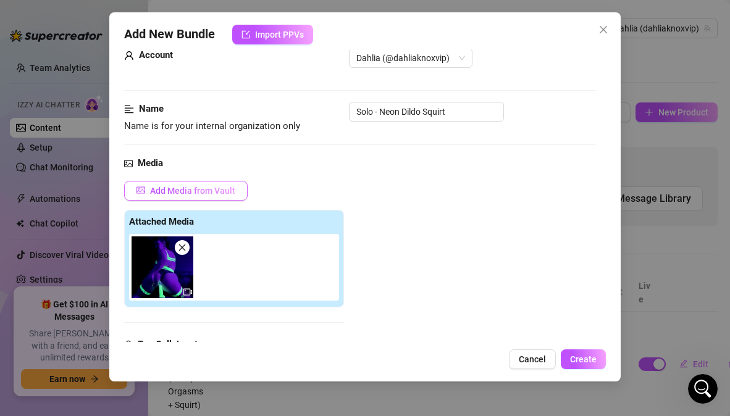
click at [188, 187] on span "Add Media from Vault" at bounding box center [192, 191] width 85 height 10
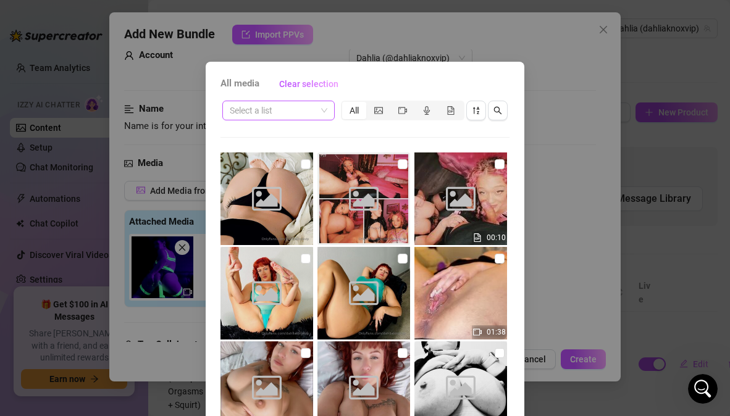
click at [251, 113] on input "search" at bounding box center [273, 110] width 86 height 19
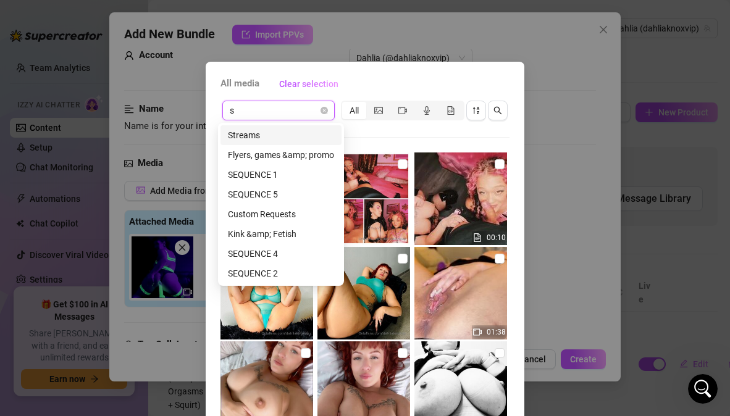
type input "so"
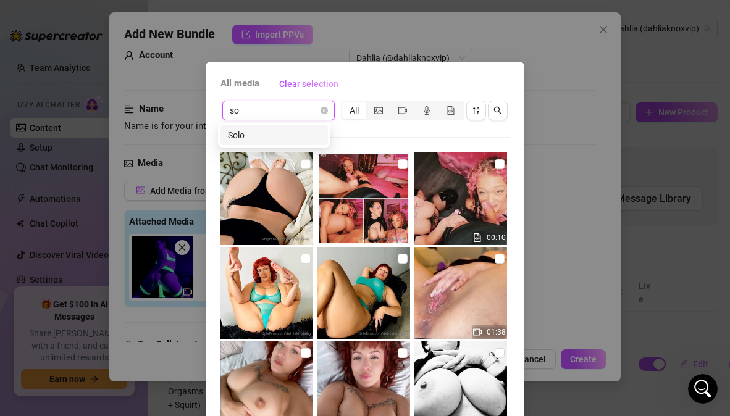
click at [251, 135] on div "Solo" at bounding box center [274, 135] width 93 height 14
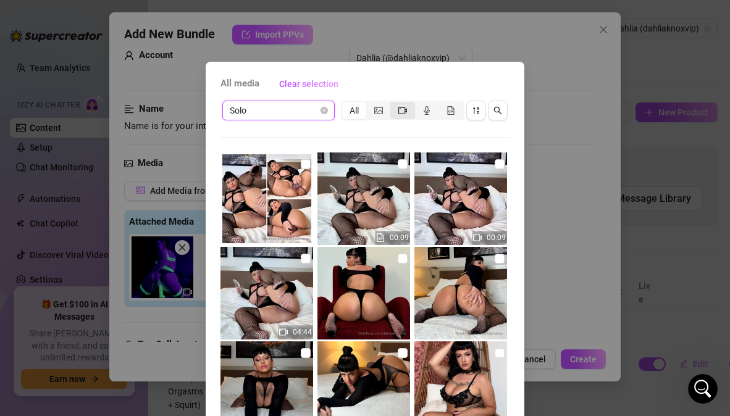
click at [402, 109] on icon "video-camera" at bounding box center [402, 110] width 9 height 7
click at [393, 104] on input "segmented control" at bounding box center [393, 104] width 0 height 0
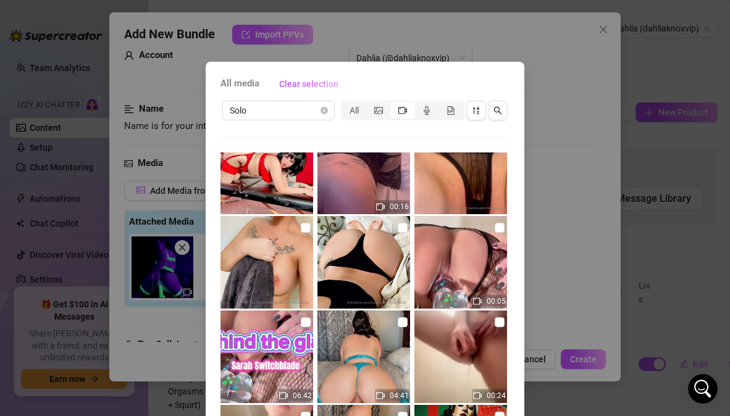
scroll to position [4982, 0]
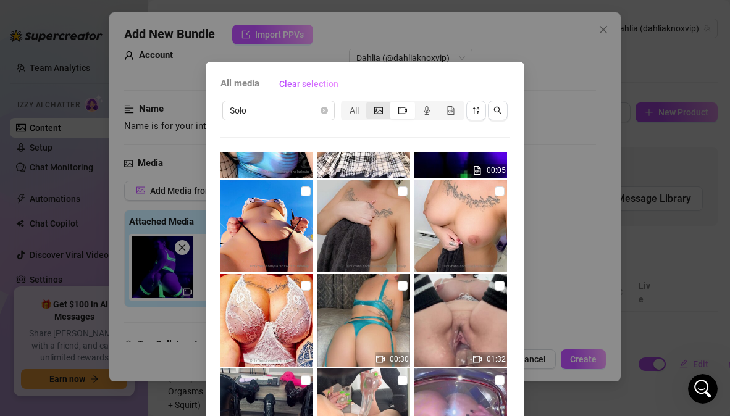
click at [370, 116] on div "segmented control" at bounding box center [378, 110] width 24 height 17
click at [369, 104] on input "segmented control" at bounding box center [369, 104] width 0 height 0
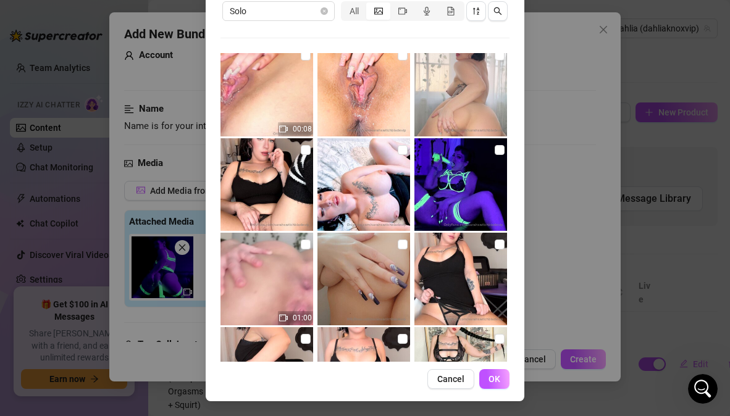
scroll to position [5464, 0]
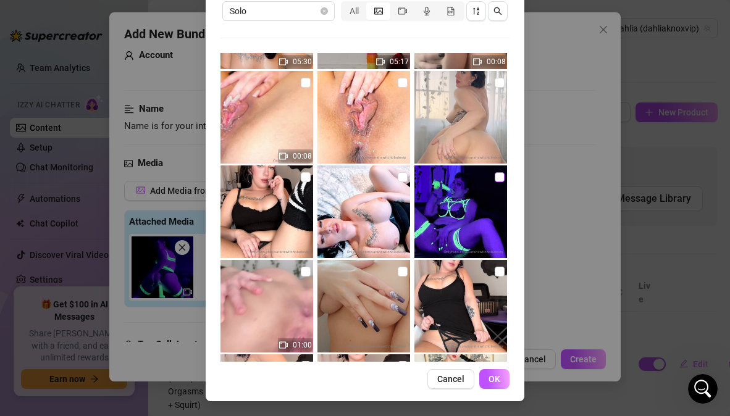
click at [495, 174] on input "checkbox" at bounding box center [500, 177] width 10 height 10
checkbox input "true"
click at [498, 380] on button "OK" at bounding box center [494, 379] width 30 height 20
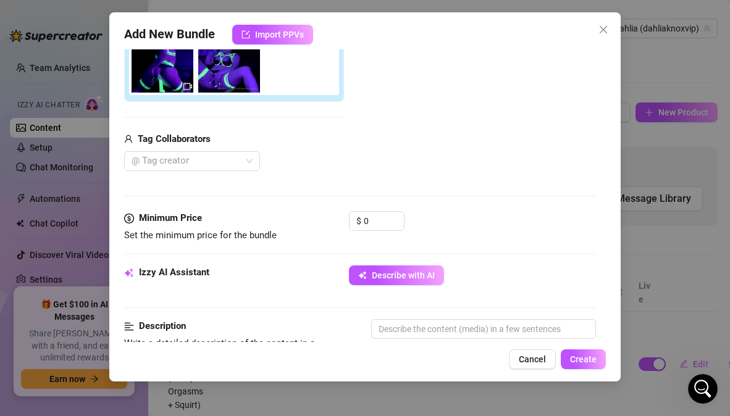
scroll to position [232, 0]
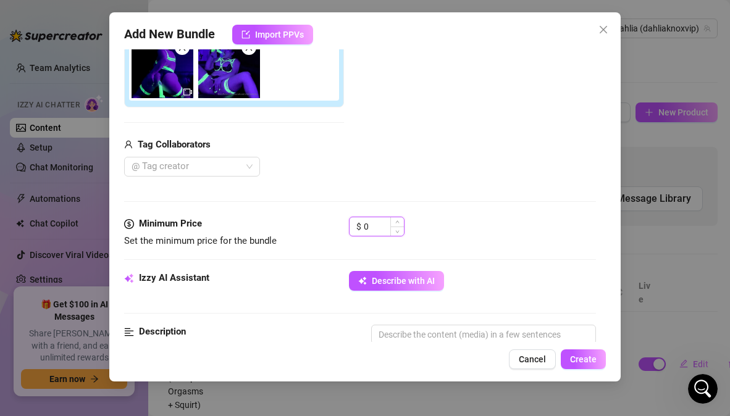
click at [369, 230] on input "0" at bounding box center [384, 226] width 40 height 19
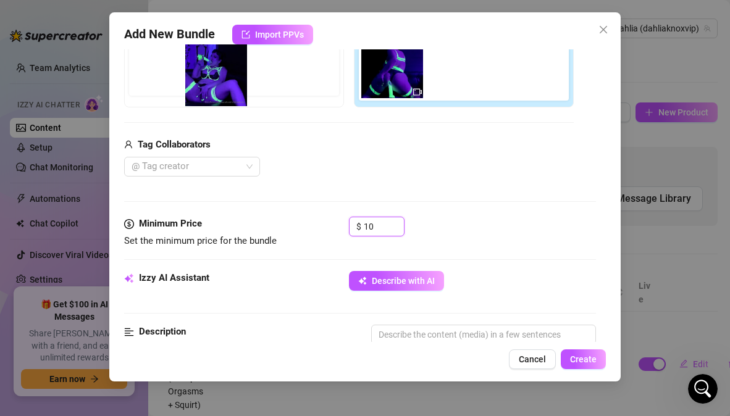
drag, startPoint x: 458, startPoint y: 80, endPoint x: 209, endPoint y: 90, distance: 249.8
click at [209, 90] on div "Free preview Pay to view" at bounding box center [349, 59] width 450 height 98
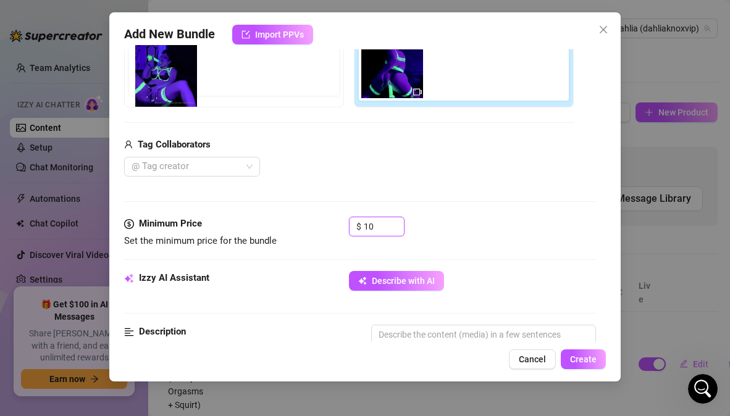
drag, startPoint x: 445, startPoint y: 75, endPoint x: 141, endPoint y: 85, distance: 303.4
click at [141, 85] on div "Free preview Pay to view" at bounding box center [349, 59] width 450 height 98
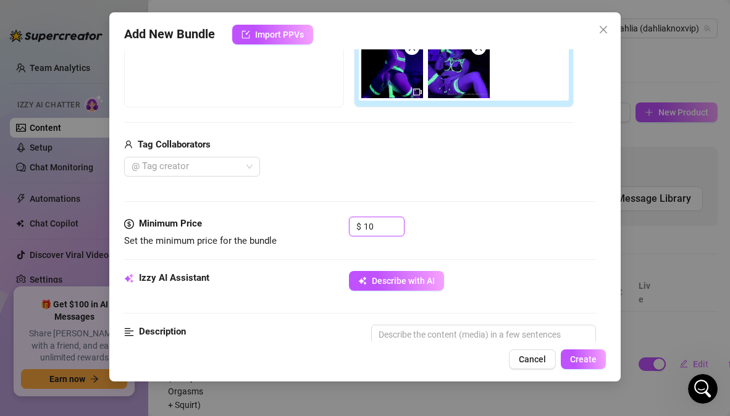
type input "10"
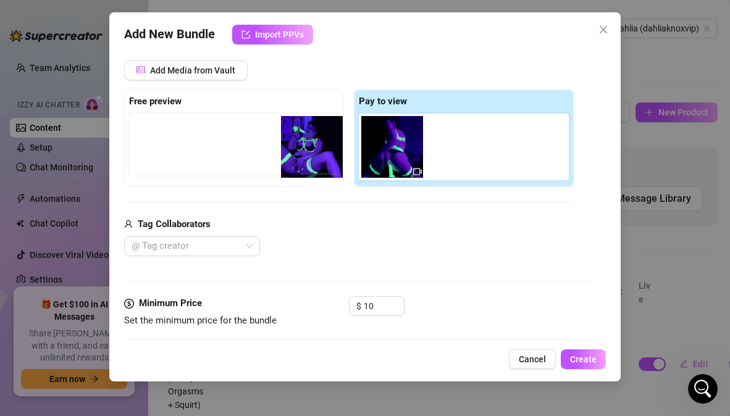
drag, startPoint x: 451, startPoint y: 154, endPoint x: 221, endPoint y: 155, distance: 230.4
click at [221, 155] on div "Free preview Pay to view" at bounding box center [349, 139] width 450 height 98
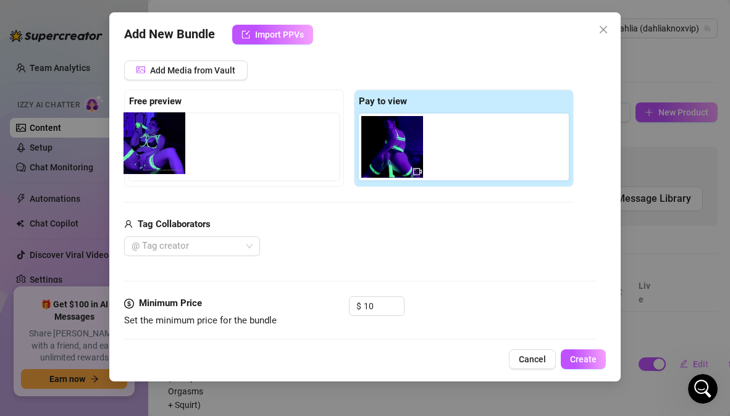
drag, startPoint x: 460, startPoint y: 156, endPoint x: 155, endPoint y: 153, distance: 305.2
click at [155, 153] on div "Free preview Pay to view" at bounding box center [349, 139] width 450 height 98
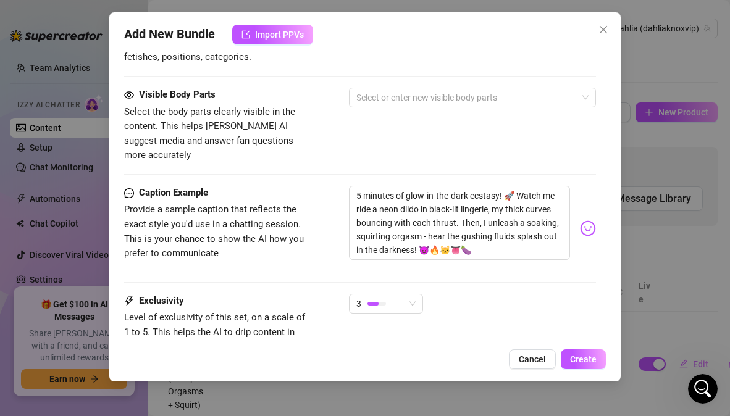
scroll to position [683, 0]
drag, startPoint x: 524, startPoint y: 236, endPoint x: 345, endPoint y: 182, distance: 186.6
click at [345, 185] on div "Caption Example Provide a sample caption that reflects the exact style you'd us…" at bounding box center [359, 227] width 471 height 85
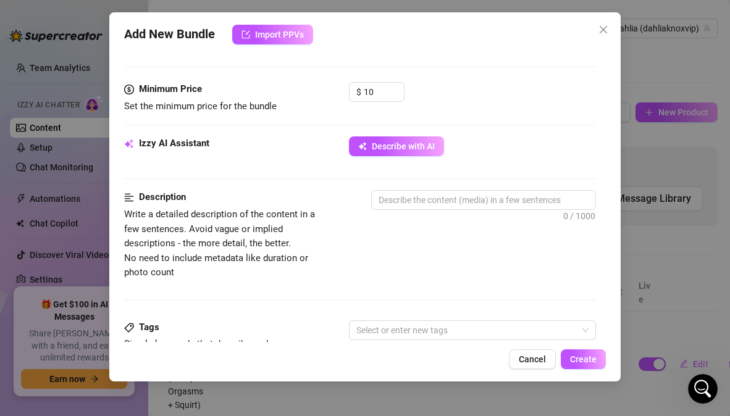
scroll to position [372, 0]
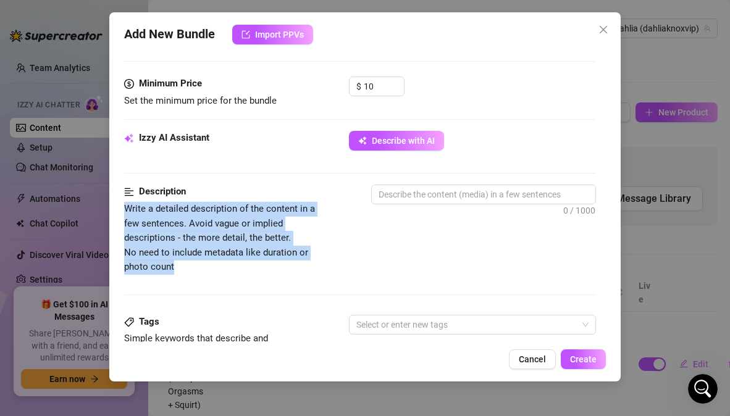
drag, startPoint x: 124, startPoint y: 211, endPoint x: 187, endPoint y: 276, distance: 90.4
click at [187, 276] on div "Description Write a detailed description of the content in a few sentences. Avo…" at bounding box center [359, 250] width 471 height 130
copy span "Write a detailed description of the content in a few sentences. Avoid vague or …"
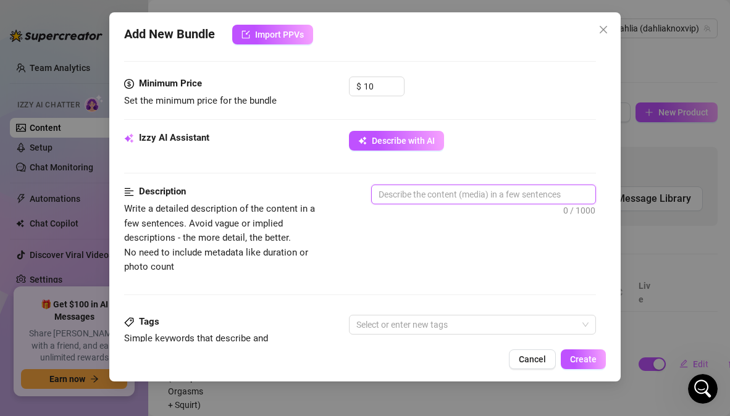
click at [427, 197] on textarea at bounding box center [483, 194] width 223 height 19
paste textarea "n this scene, I’m dressed in glowing neon lingerie under a black light, my skin…"
type textarea "n this scene, I’m dressed in glowing neon lingerie under a black light, my skin…"
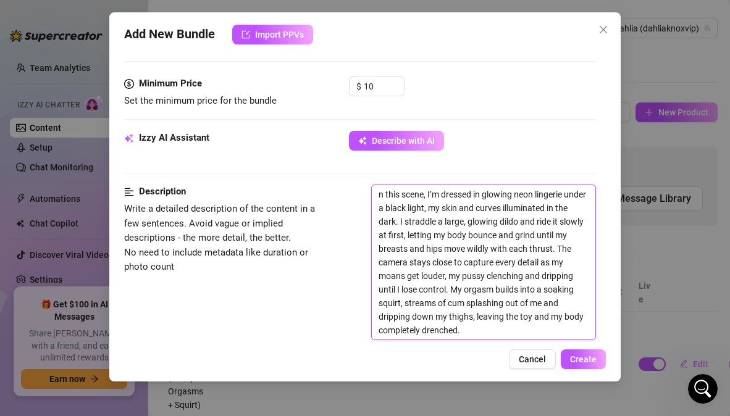
scroll to position [0, 0]
type textarea "n this scene, I’m dressed in glowing neon lingerie under a black light, my skin…"
click at [352, 174] on div "Izzy AI Assistant Describe with AI" at bounding box center [359, 158] width 471 height 54
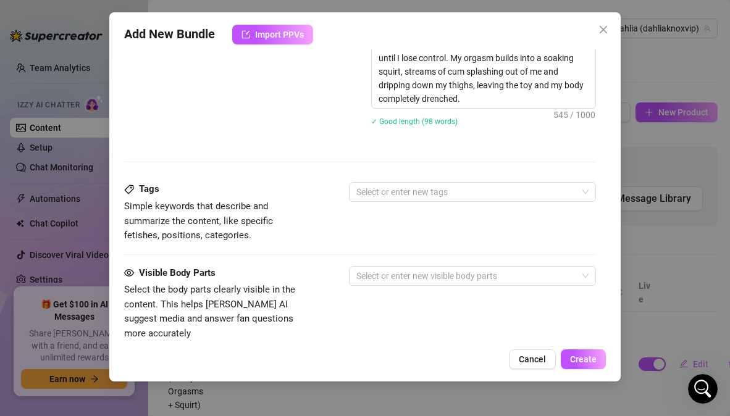
scroll to position [621, 0]
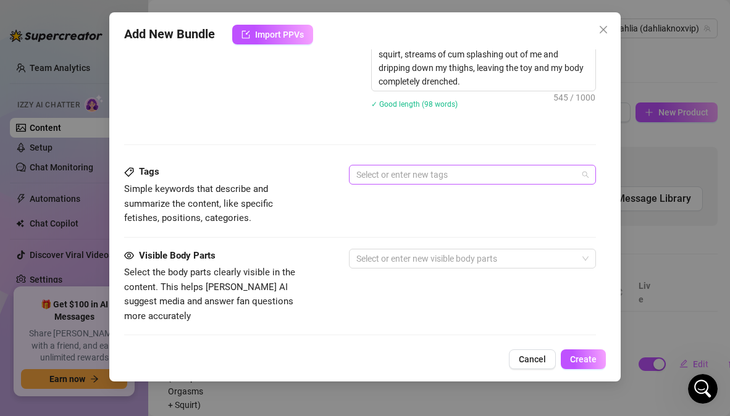
click at [465, 173] on div at bounding box center [465, 174] width 229 height 17
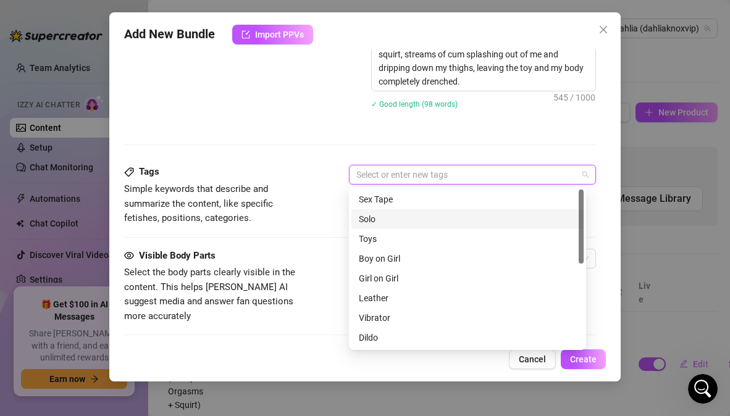
click at [420, 217] on div "Solo" at bounding box center [467, 219] width 217 height 14
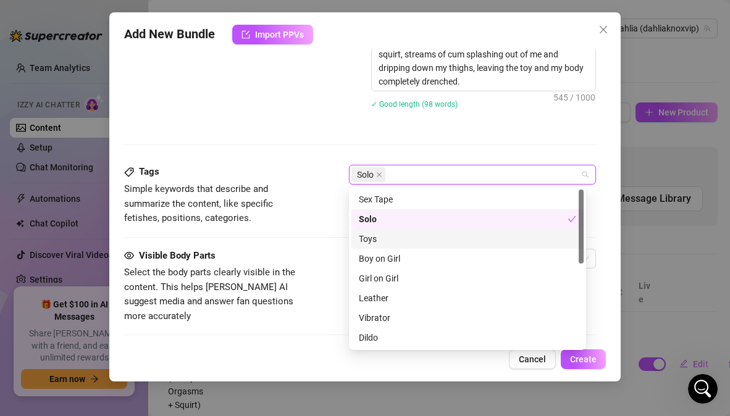
click at [410, 240] on div "Toys" at bounding box center [467, 239] width 217 height 14
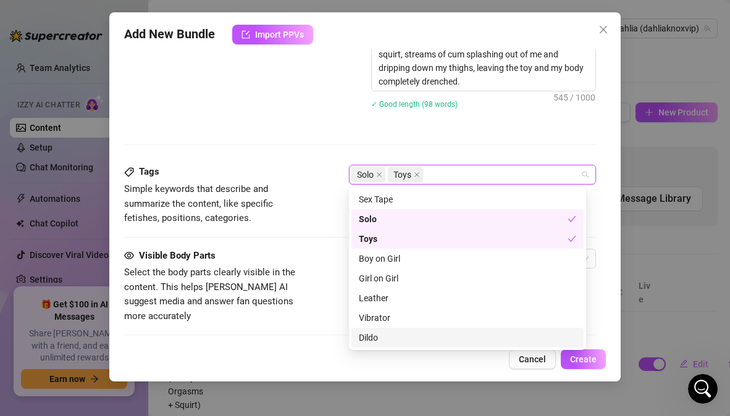
click at [379, 337] on div "Dildo" at bounding box center [467, 338] width 217 height 14
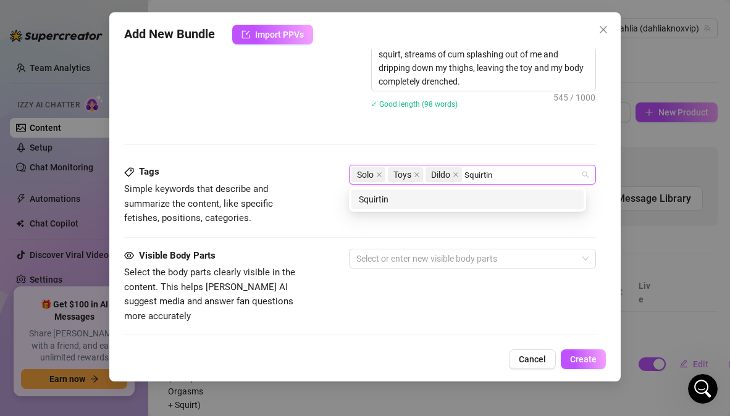
type input "Squirting"
click at [425, 200] on div "Squirting" at bounding box center [467, 200] width 217 height 14
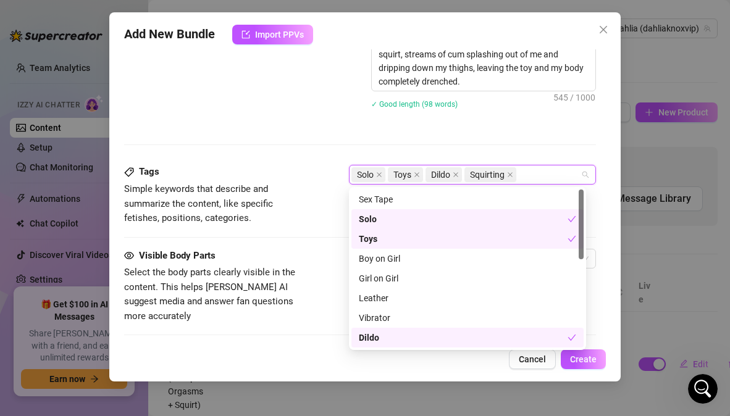
click at [323, 230] on div "Tags Simple keywords that describe and summarize the content, like specific fet…" at bounding box center [359, 206] width 471 height 83
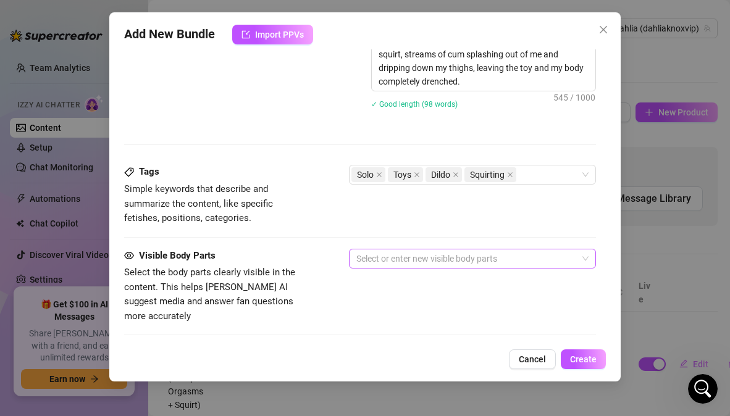
click at [374, 263] on div at bounding box center [465, 258] width 229 height 17
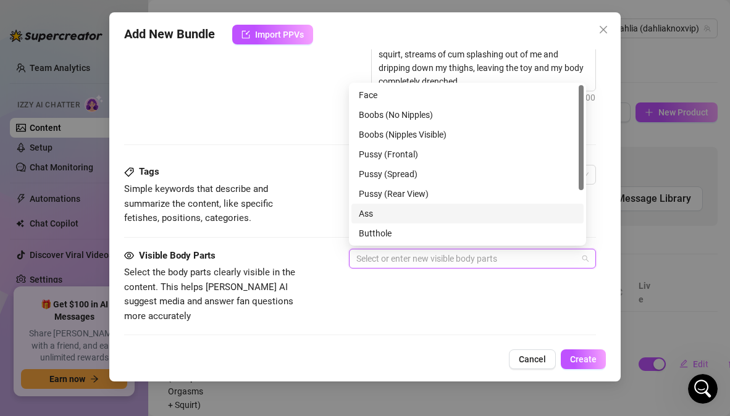
click at [371, 214] on div "Ass" at bounding box center [467, 214] width 217 height 14
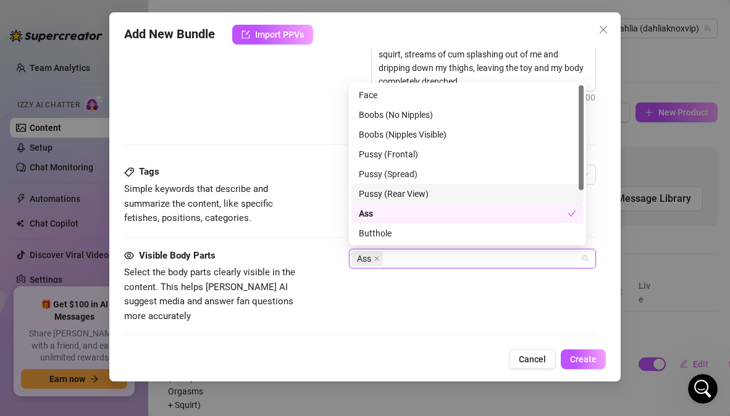
click at [389, 197] on div "Pussy (Rear View)" at bounding box center [467, 194] width 217 height 14
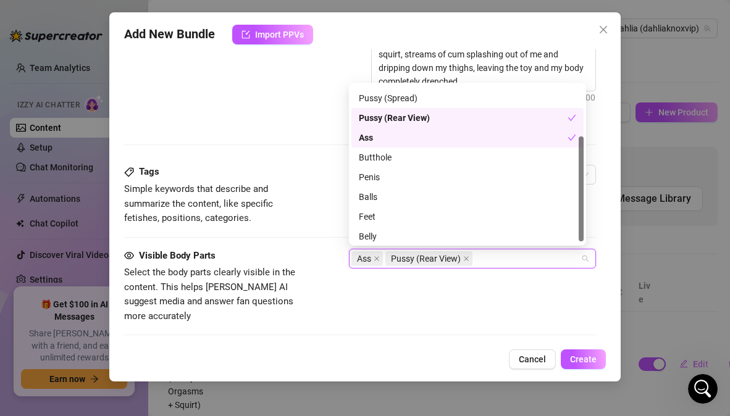
scroll to position [79, 0]
drag, startPoint x: 581, startPoint y: 183, endPoint x: 579, endPoint y: 257, distance: 73.5
click at [579, 257] on body "Home Creator Analytics Team Analytics Izzy AI Chatter Content Setup Chat Monito…" at bounding box center [365, 208] width 730 height 416
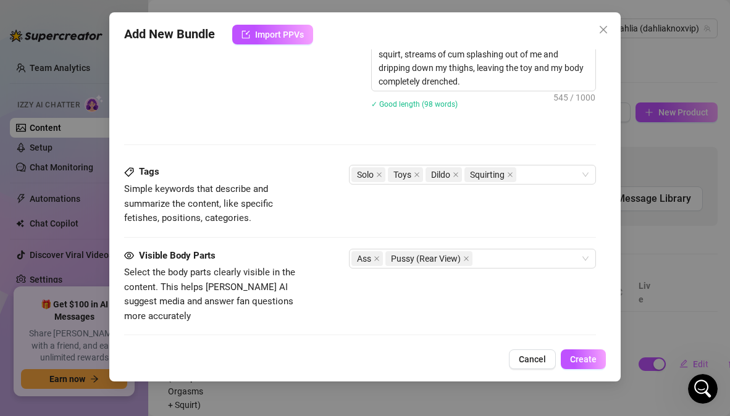
click at [539, 293] on div "Visible Body Parts Select the body parts clearly visible in the content. This h…" at bounding box center [359, 286] width 471 height 75
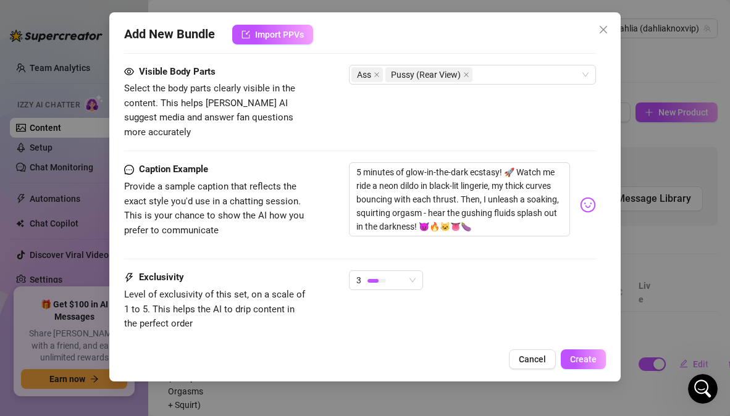
scroll to position [811, 0]
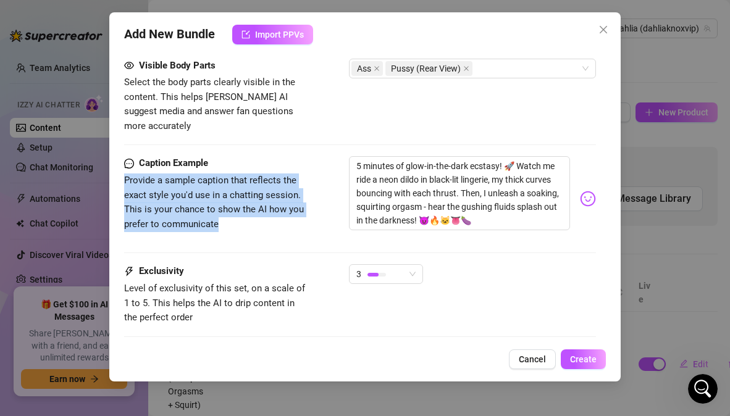
drag, startPoint x: 124, startPoint y: 166, endPoint x: 251, endPoint y: 219, distance: 137.3
click at [251, 219] on div "Caption Example Provide a sample caption that reflects the exact style you'd us…" at bounding box center [359, 198] width 471 height 85
copy span "Provide a sample caption that reflects the exact style you'd use in a chatting …"
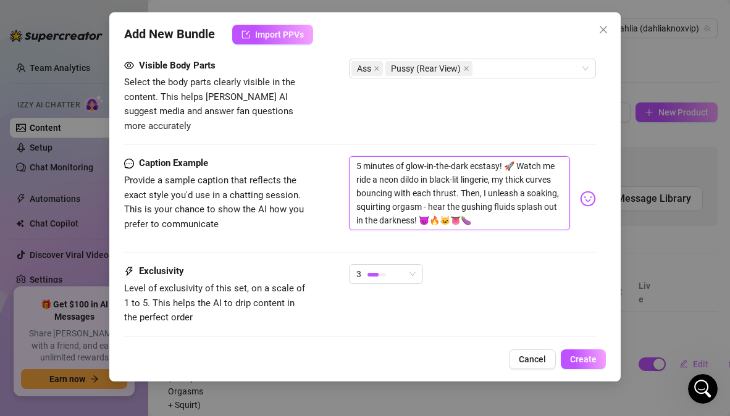
drag, startPoint x: 520, startPoint y: 204, endPoint x: 344, endPoint y: 148, distance: 185.0
click at [344, 156] on div "Caption Example Provide a sample caption that reflects the exact style you'd us…" at bounding box center [359, 198] width 471 height 85
paste textarea "Mmm baby… the blacklight made my lingerie glow while I bounced on that fat toy …"
type textarea "Mmm baby… the blacklight made my lingerie glow while I bounced on that fat toy …"
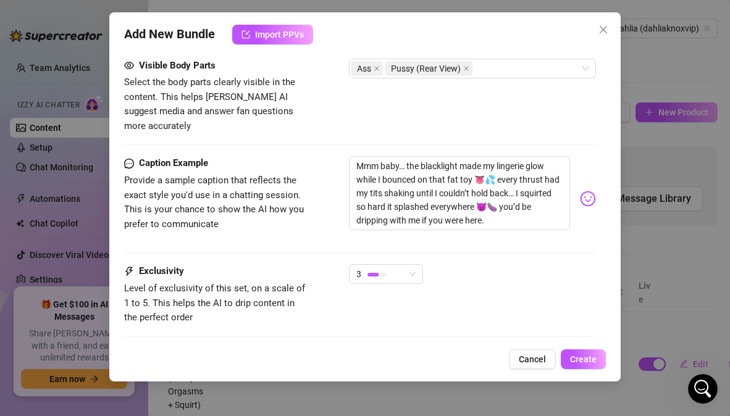
click at [331, 208] on div "Caption Example Provide a sample caption that reflects the exact style you'd us…" at bounding box center [359, 198] width 471 height 85
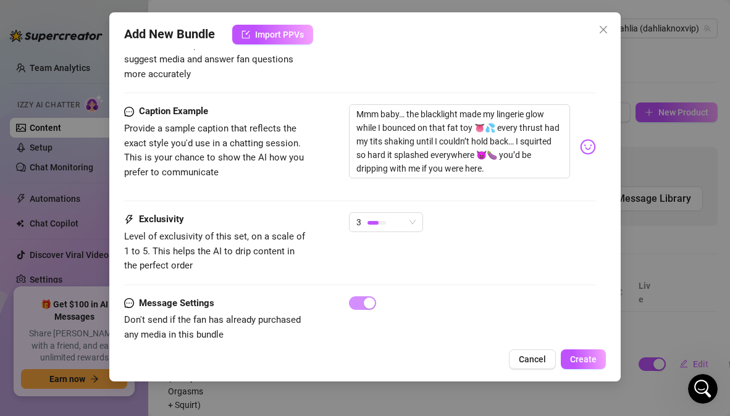
scroll to position [872, 0]
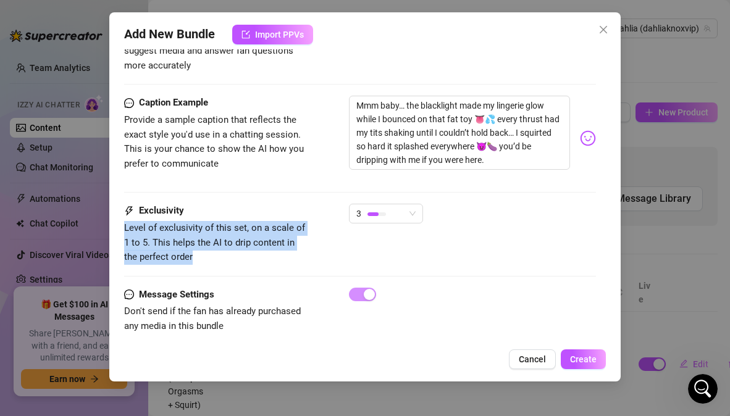
drag, startPoint x: 124, startPoint y: 216, endPoint x: 187, endPoint y: 250, distance: 71.6
click at [187, 250] on div "Add New Bundle Import PPVs Account Dahlia (@dahliaknoxvip) Name Name is for you…" at bounding box center [364, 196] width 511 height 369
copy span "Level of exclusivity of this set, on a scale of 1 to 5. This helps the AI to dr…"
click at [411, 204] on span "3" at bounding box center [385, 213] width 59 height 19
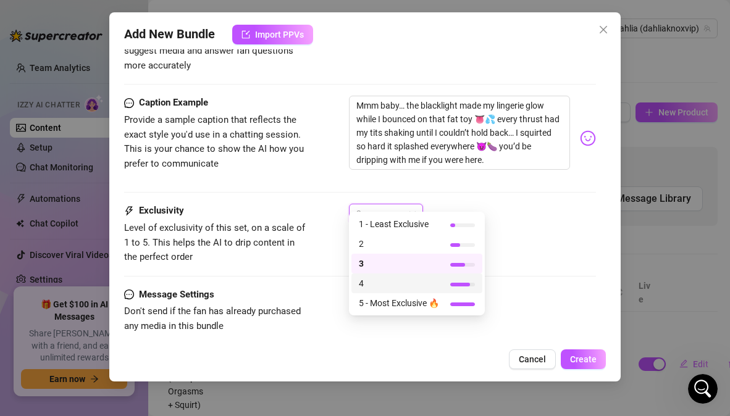
click at [387, 285] on span "4" at bounding box center [399, 284] width 80 height 14
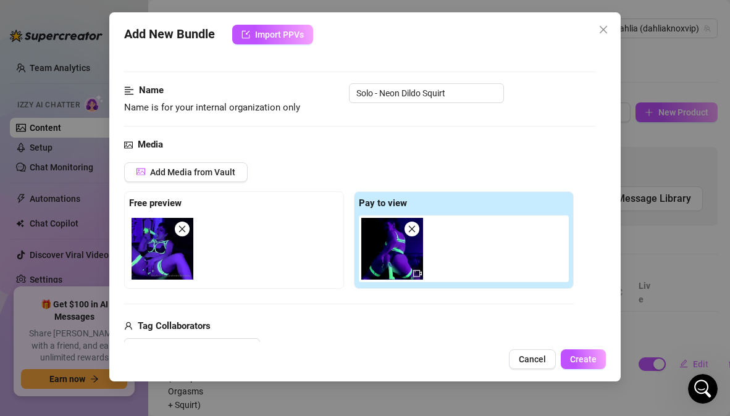
scroll to position [0, 0]
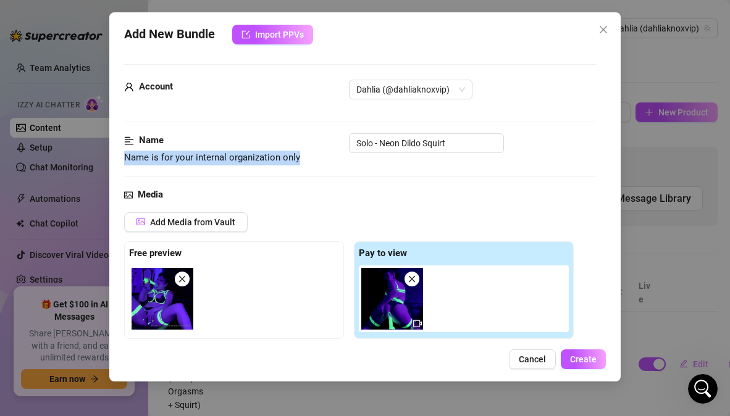
drag, startPoint x: 124, startPoint y: 159, endPoint x: 303, endPoint y: 161, distance: 179.1
click at [303, 161] on span "Name is for your internal organization only" at bounding box center [216, 158] width 185 height 15
copy span "Name is for your internal organization only"
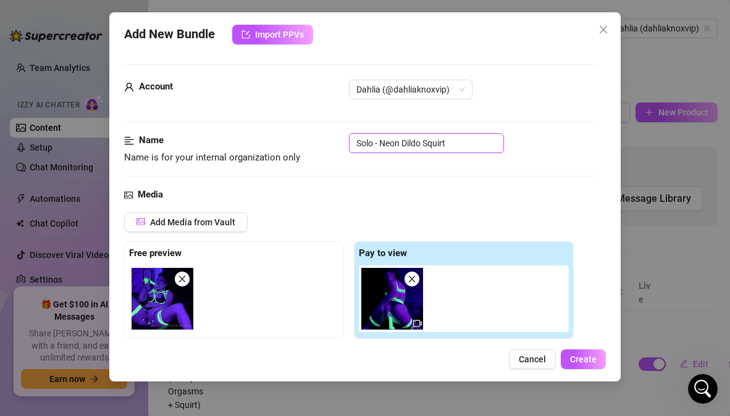
drag, startPoint x: 457, startPoint y: 139, endPoint x: 321, endPoint y: 140, distance: 135.9
click at [321, 140] on div "Name Name is for your internal organization only Solo - Neon Dildo Squirt" at bounding box center [359, 149] width 471 height 32
paste input "Glow Ride Squirt Show"
type input "Glow Ride Squirt Show"
click at [317, 114] on div "Account Dahlia (@dahliaknoxvip)" at bounding box center [359, 107] width 471 height 54
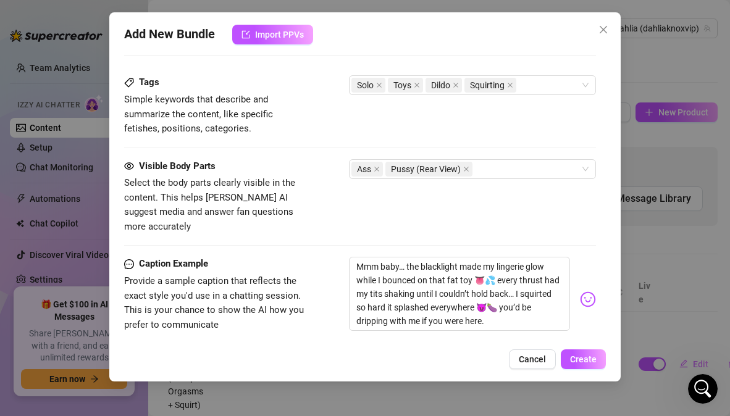
scroll to position [872, 0]
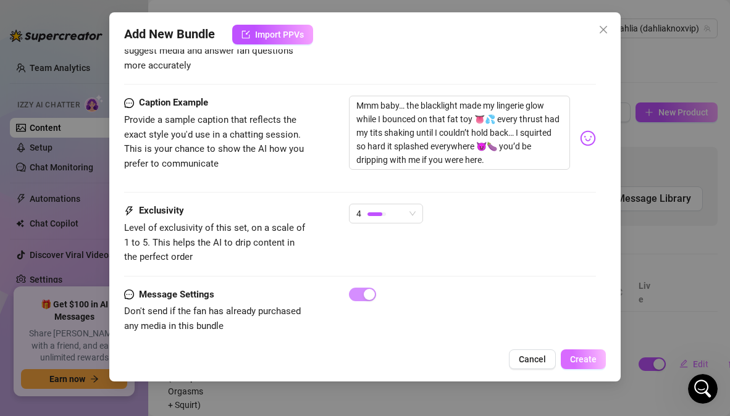
click at [584, 361] on span "Create" at bounding box center [583, 360] width 27 height 10
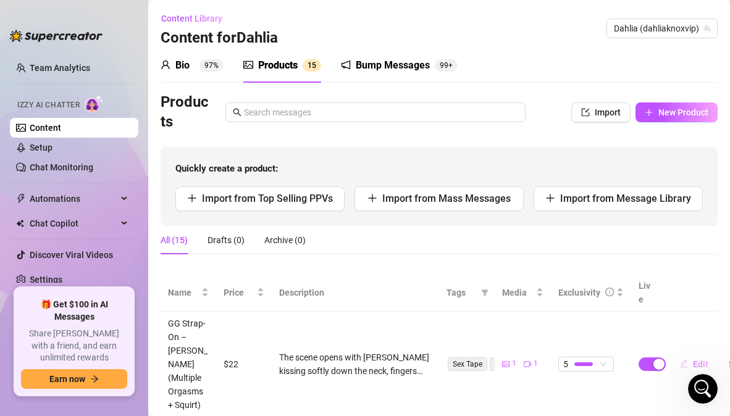
click at [700, 355] on button "Edit" at bounding box center [694, 365] width 49 height 20
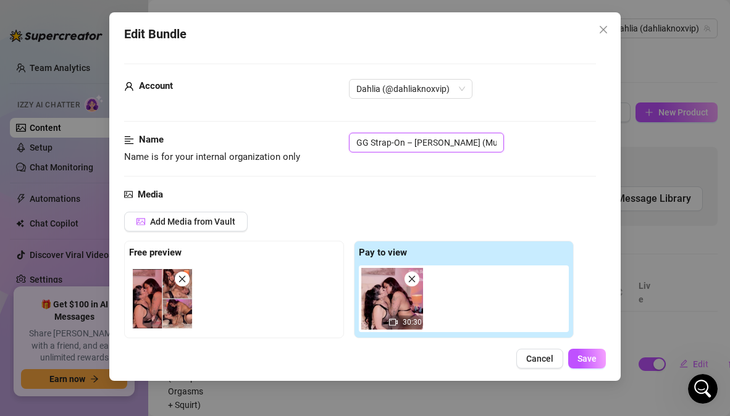
click at [356, 140] on input "GG Strap-On – [PERSON_NAME] (Multiple Orgasms + Squirt)" at bounding box center [426, 143] width 155 height 20
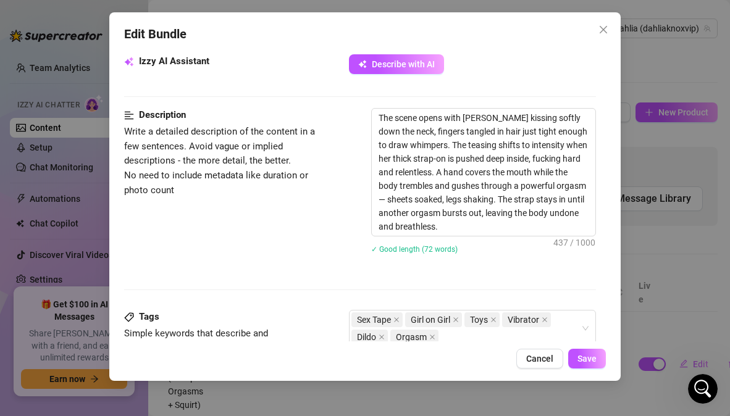
scroll to position [450, 0]
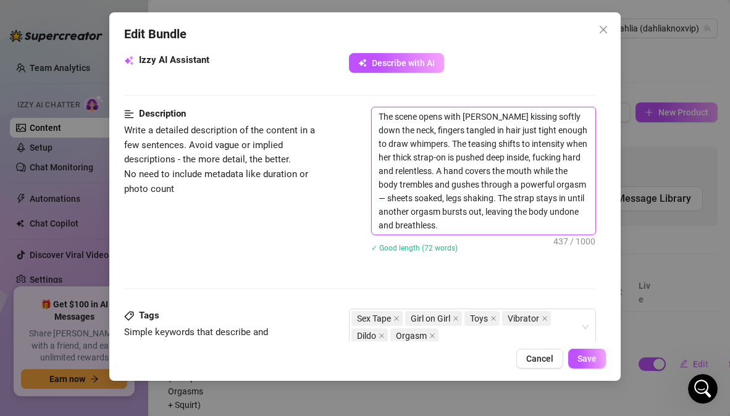
drag, startPoint x: 380, startPoint y: 117, endPoint x: 595, endPoint y: 248, distance: 251.7
click at [595, 248] on div "Account Dahlia (@dahliaknoxvip) Name Name is for your internal organization onl…" at bounding box center [364, 195] width 481 height 293
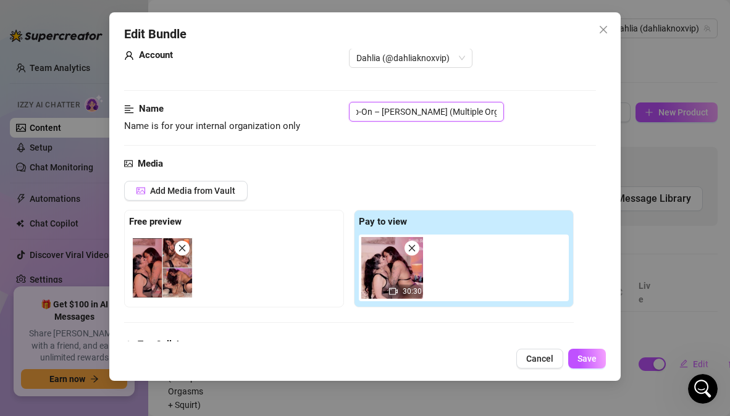
scroll to position [0, 67]
drag, startPoint x: 356, startPoint y: 111, endPoint x: 512, endPoint y: 116, distance: 156.4
click at [512, 116] on div "GG Strap-On – [PERSON_NAME] (Multiple Orgasms + Squirt)" at bounding box center [472, 112] width 246 height 20
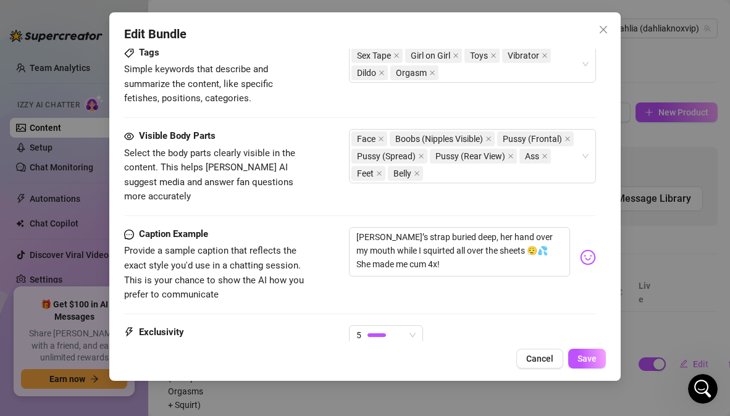
scroll to position [733, 0]
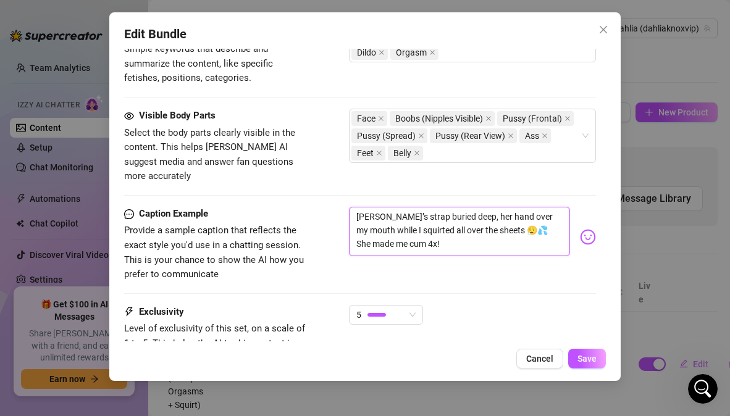
drag, startPoint x: 440, startPoint y: 230, endPoint x: 344, endPoint y: 198, distance: 101.6
click at [344, 207] on div "Caption Example Provide a sample caption that reflects the exact style you'd us…" at bounding box center [359, 244] width 471 height 75
drag, startPoint x: 437, startPoint y: 237, endPoint x: 343, endPoint y: 201, distance: 100.5
click at [343, 207] on div "Caption Example Provide a sample caption that reflects the exact style you'd us…" at bounding box center [359, 244] width 471 height 75
type textarea "Type your message here..."
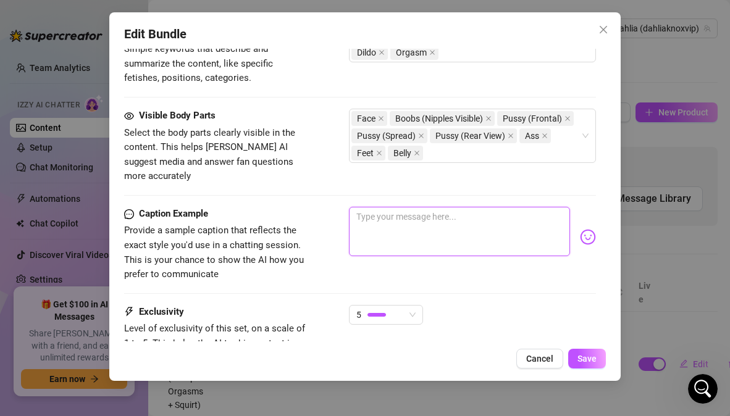
paste textarea "Fuck… Jacqueline had her strap buried so deep while her hand covered my mouth 😮…"
type textarea "Fuck… Jacqueline had her strap buried so deep while her hand covered my mouth 😮…"
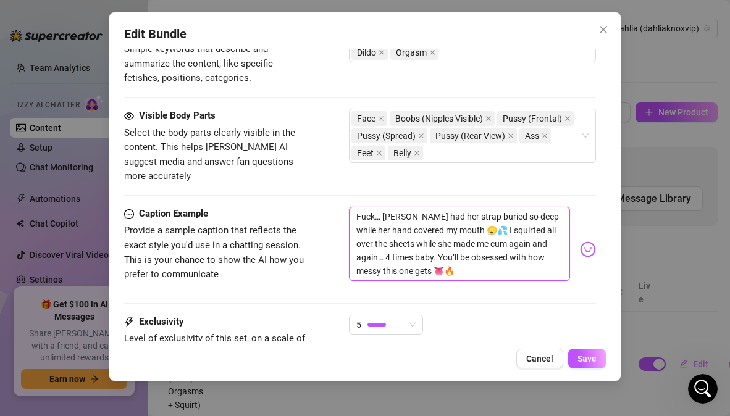
scroll to position [0, 0]
type textarea "Fuck… Jacqueline had her strap buried so deep while her hand covered my mouth 😮…"
click at [301, 269] on span "Provide a sample caption that reflects the exact style you'd use in a chatting …" at bounding box center [216, 253] width 185 height 58
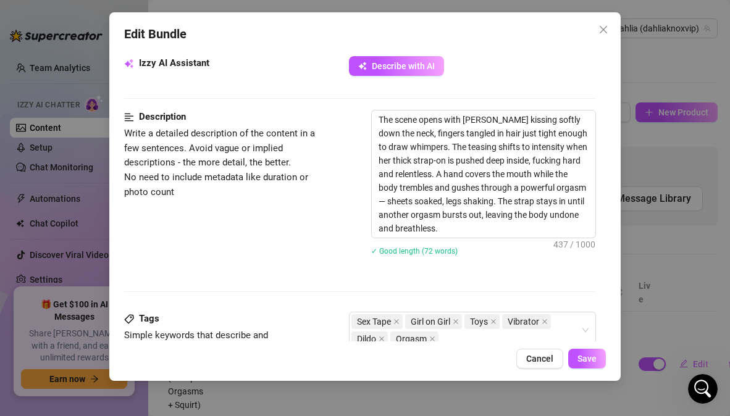
scroll to position [401, 0]
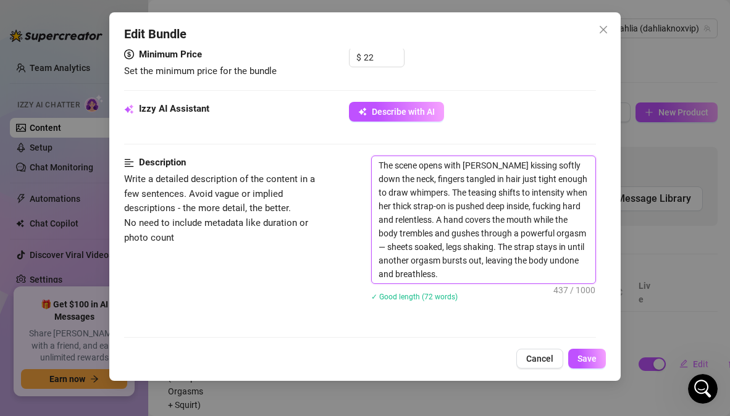
drag, startPoint x: 380, startPoint y: 166, endPoint x: 575, endPoint y: 292, distance: 232.0
click at [575, 292] on div "The scene opens with Jacqueline kissing softly down the neck, fingers tangled i…" at bounding box center [483, 237] width 224 height 162
type textarea "Describe the content (media) in a few sentences"
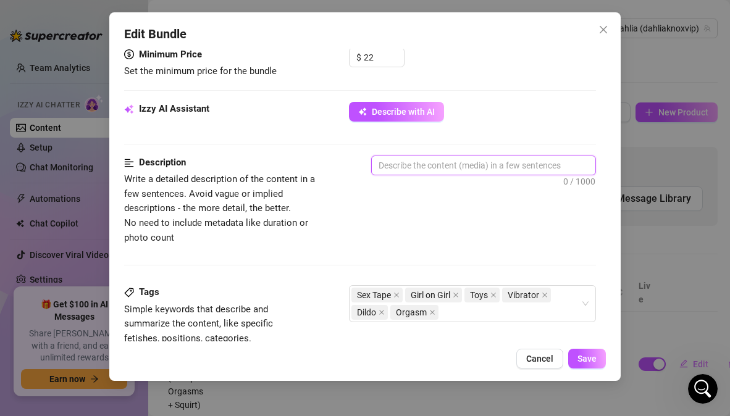
click at [403, 166] on textarea at bounding box center [483, 165] width 223 height 19
paste textarea "The scene begins with [PERSON_NAME] kissing slowly along my neck, her fingers t…"
type textarea "The scene begins with [PERSON_NAME] kissing slowly along my neck, her fingers t…"
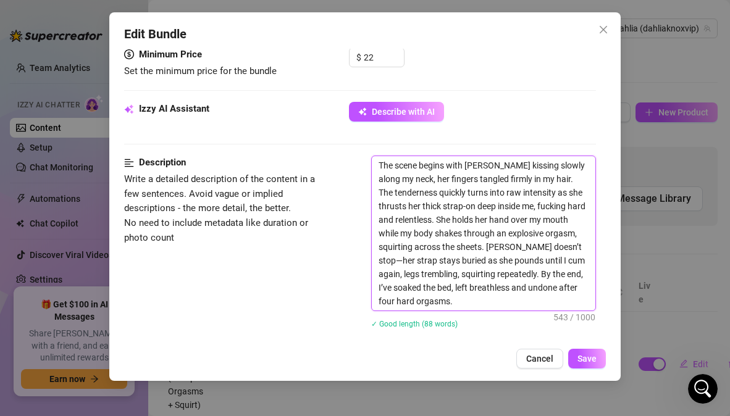
scroll to position [0, 0]
type textarea "The scene begins with [PERSON_NAME] kissing slowly along my neck, her fingers t…"
click at [587, 363] on span "Save" at bounding box center [587, 359] width 19 height 10
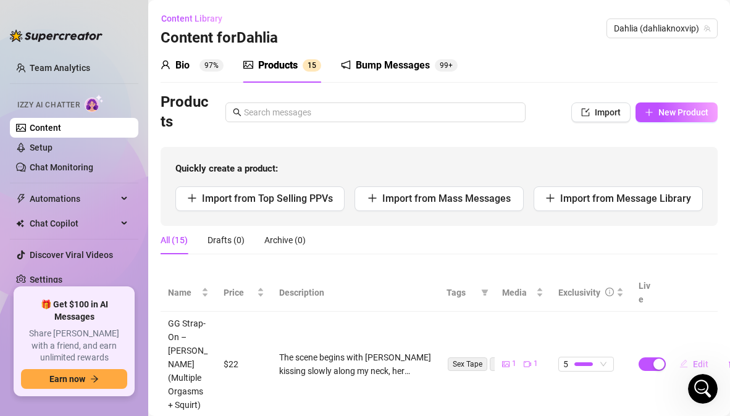
click at [693, 359] on span "Edit" at bounding box center [700, 364] width 15 height 10
type textarea "Fuck… Jacqueline had her strap buried so deep while her hand covered my mouth 😮…"
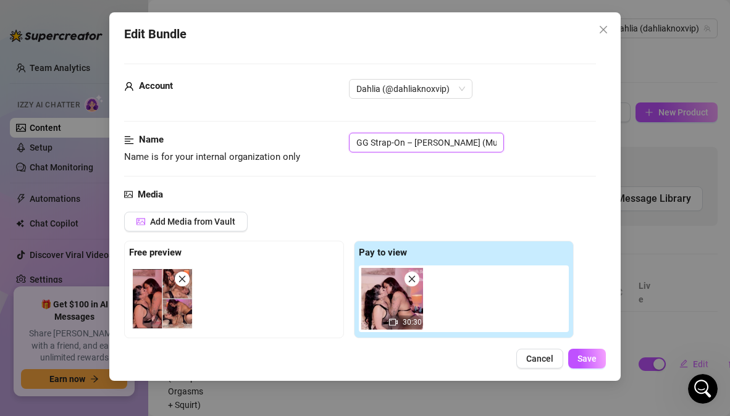
drag, startPoint x: 489, startPoint y: 142, endPoint x: 324, endPoint y: 138, distance: 165.6
click at [324, 138] on div "Name Name is for your internal organization only GG Strap-On – Jacqueline (Mult…" at bounding box center [359, 149] width 471 height 32
type input "e Orgasms + Squirt)"
drag, startPoint x: 455, startPoint y: 145, endPoint x: 251, endPoint y: 138, distance: 204.6
click at [251, 138] on div "Name Name is for your internal organization only e Orgasms + Squirt)" at bounding box center [359, 149] width 471 height 32
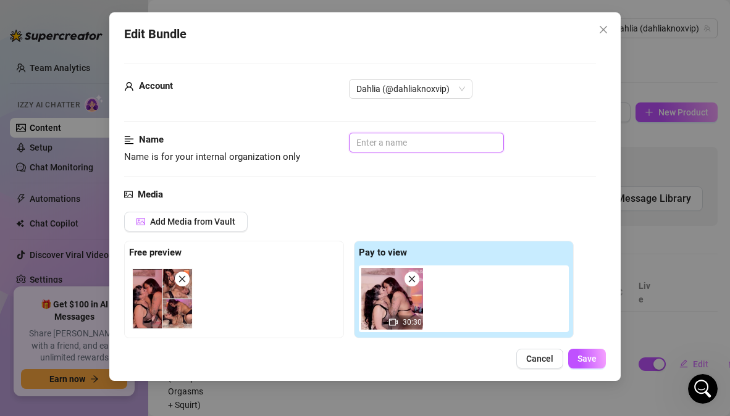
click at [368, 143] on input "text" at bounding box center [426, 143] width 155 height 20
paste input "GG Strap-On Squirt – [PERSON_NAME]"
type input "GG Strap-On Squirt – [PERSON_NAME]"
click at [355, 203] on div "Media Add Media from Vault Free preview Pay to view 30:30 Tag Collaborators Jac…" at bounding box center [359, 318] width 471 height 261
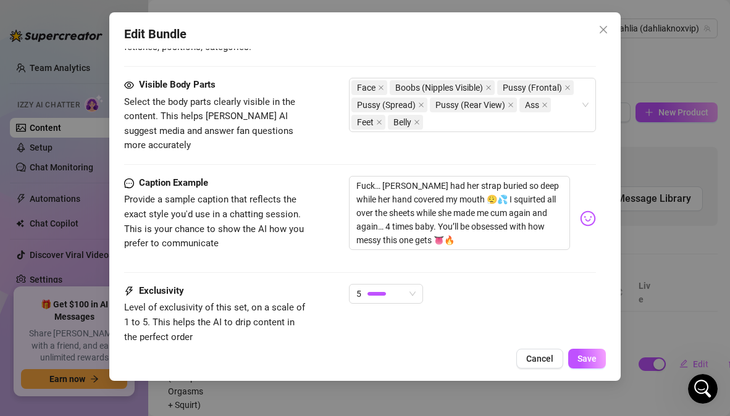
scroll to position [876, 0]
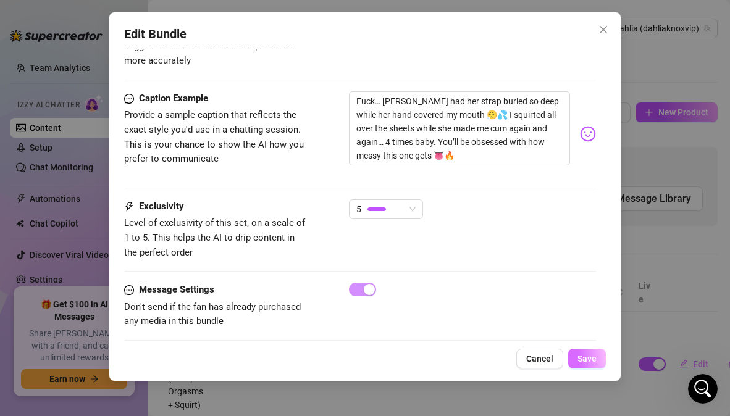
click at [591, 361] on span "Save" at bounding box center [587, 359] width 19 height 10
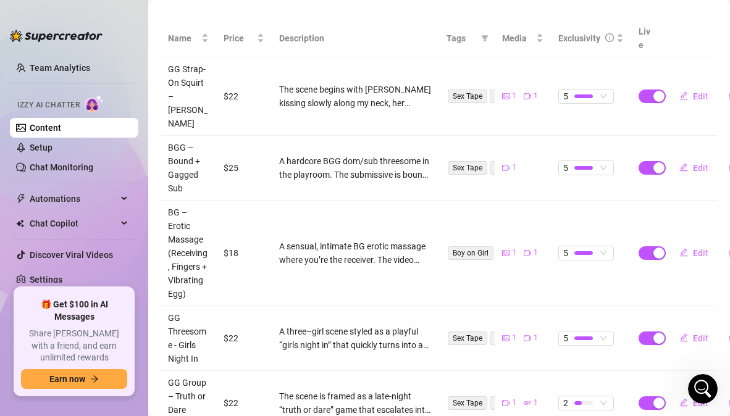
scroll to position [265, 0]
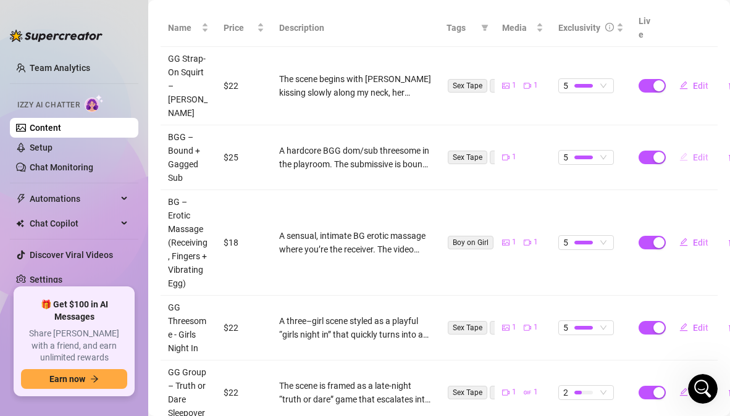
click at [699, 153] on span "Edit" at bounding box center [700, 158] width 15 height 10
type textarea "Bound, gagged, collared, and used in a hardcore BGG threesome 😈💦 Extream oral, …"
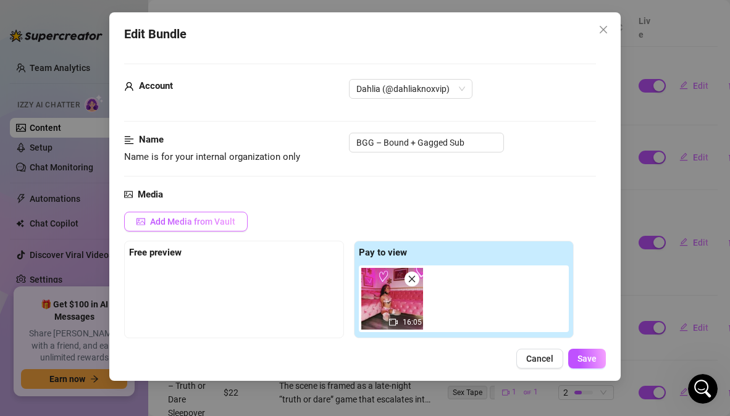
click at [190, 227] on button "Add Media from Vault" at bounding box center [186, 222] width 124 height 20
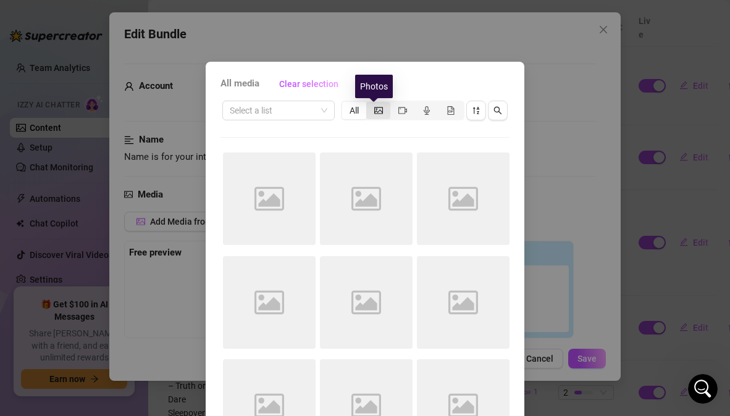
click at [374, 108] on icon "picture" at bounding box center [378, 110] width 9 height 7
click at [369, 104] on input "segmented control" at bounding box center [369, 104] width 0 height 0
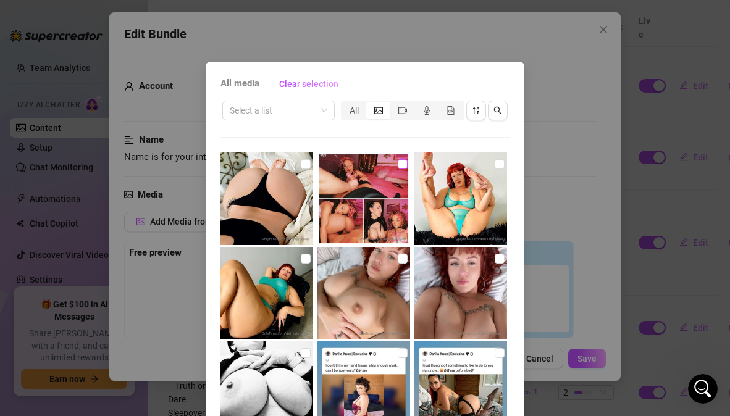
click at [398, 165] on input "checkbox" at bounding box center [403, 164] width 10 height 10
checkbox input "true"
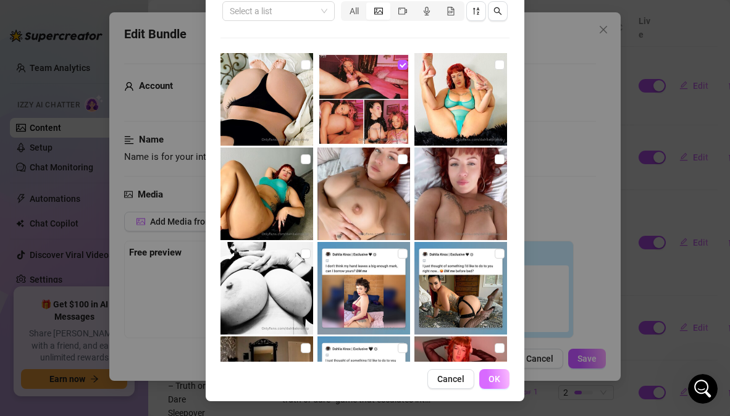
click at [498, 382] on button "OK" at bounding box center [494, 379] width 30 height 20
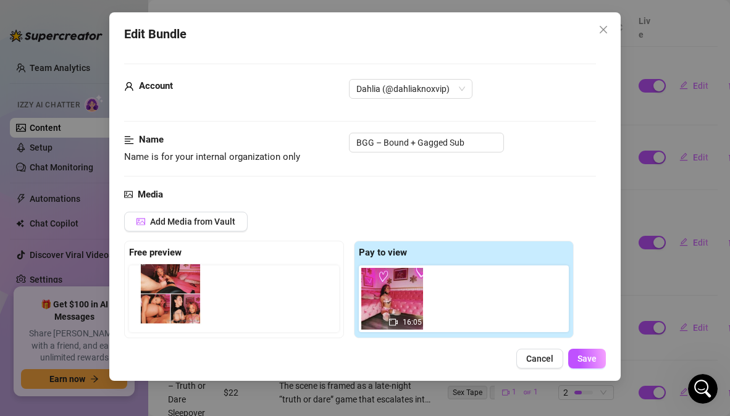
drag, startPoint x: 451, startPoint y: 309, endPoint x: 159, endPoint y: 305, distance: 292.2
click at [159, 305] on div "Free preview Pay to view 16:05" at bounding box center [349, 290] width 450 height 98
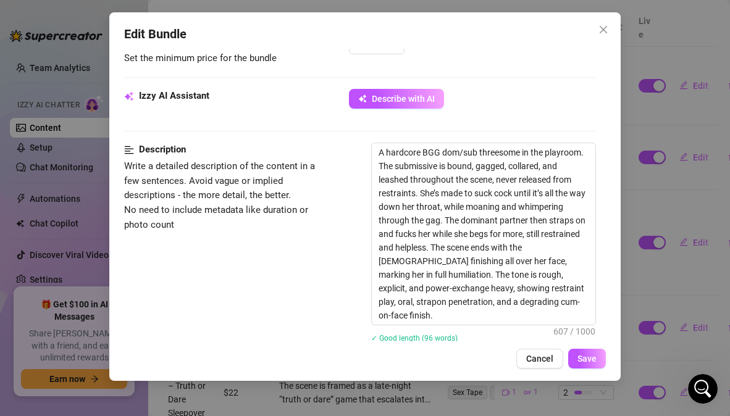
scroll to position [440, 0]
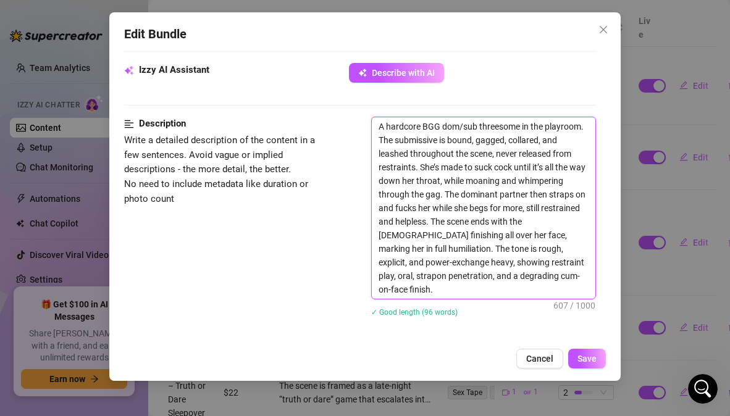
drag, startPoint x: 377, startPoint y: 127, endPoint x: 505, endPoint y: 289, distance: 206.7
click at [505, 289] on textarea "A hardcore BGG dom/sub threesome in the playroom. The submissive is bound, gagg…" at bounding box center [483, 208] width 223 height 182
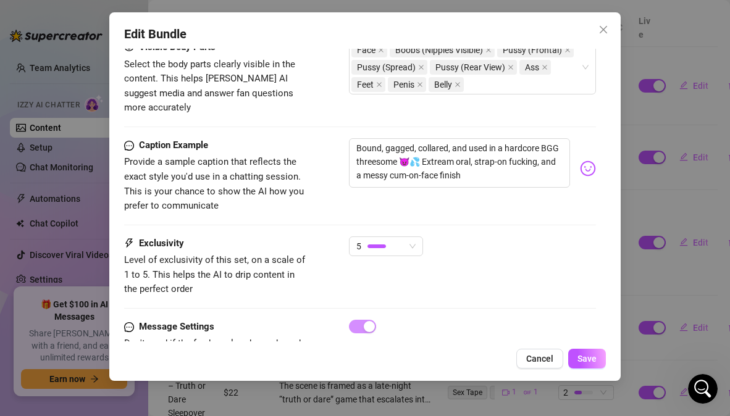
scroll to position [857, 0]
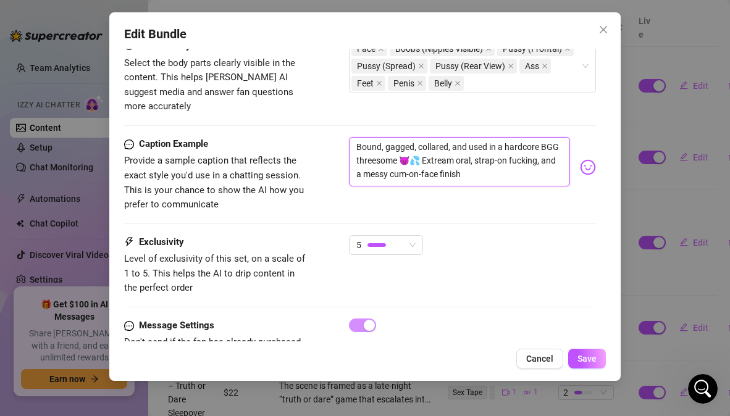
drag, startPoint x: 518, startPoint y: 183, endPoint x: 354, endPoint y: 151, distance: 167.4
click at [354, 151] on textarea "Bound, gagged, collared, and used in a hardcore BGG threesome 😈💦 Extream oral, …" at bounding box center [459, 161] width 221 height 49
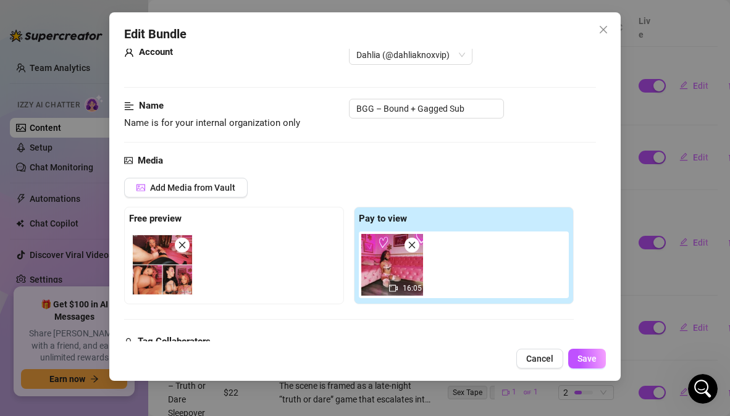
scroll to position [0, 0]
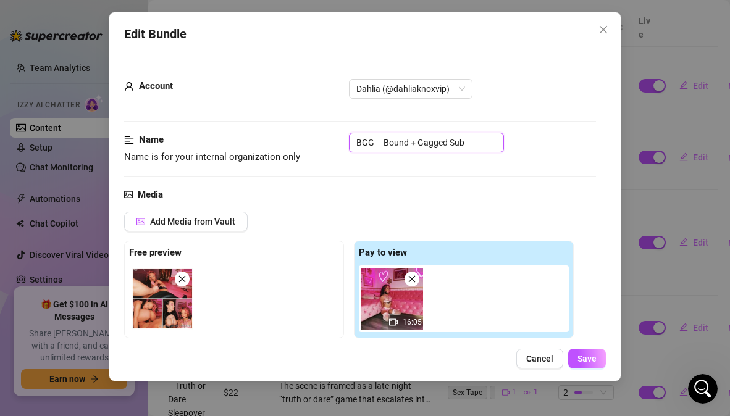
drag, startPoint x: 469, startPoint y: 144, endPoint x: 323, endPoint y: 141, distance: 146.4
click at [323, 141] on div "Name Name is for your internal organization only BGG – Bound + Gagged Sub" at bounding box center [359, 149] width 471 height 32
drag, startPoint x: 468, startPoint y: 139, endPoint x: 351, endPoint y: 144, distance: 116.8
click at [351, 144] on input "BGG – Bound + Gagged Sub" at bounding box center [426, 143] width 155 height 20
paste input "Sub Bound + Gagged"
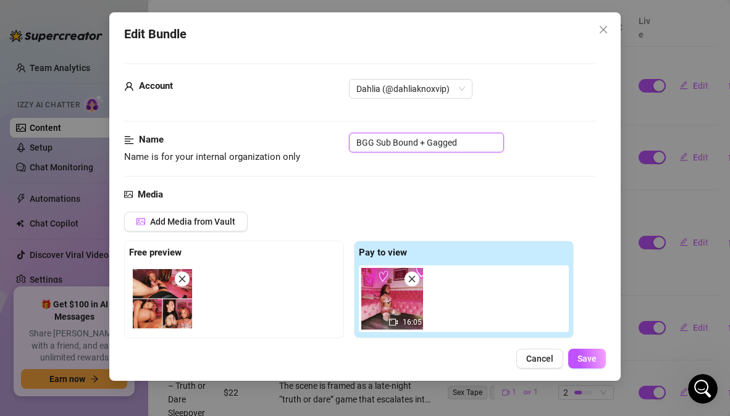
type input "BGG Sub Bound + Gagged"
click at [371, 216] on div "Add Media from Vault" at bounding box center [349, 226] width 450 height 29
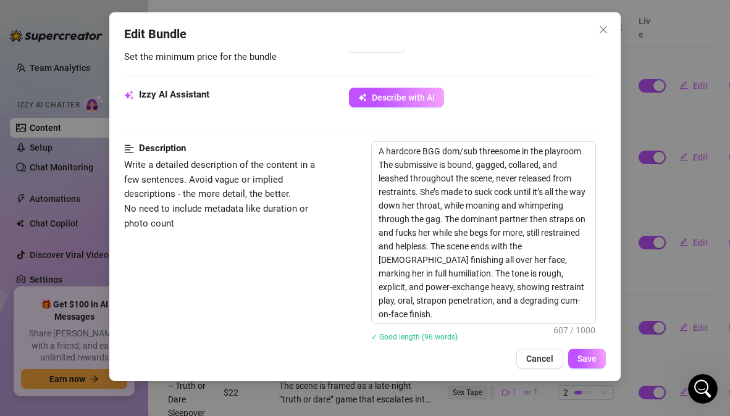
scroll to position [448, 0]
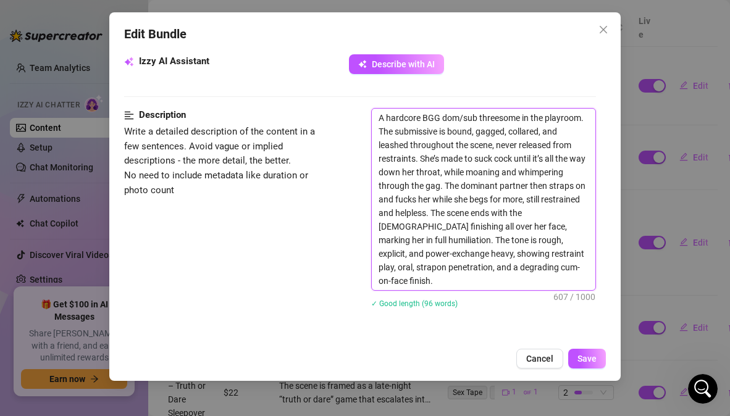
drag, startPoint x: 495, startPoint y: 281, endPoint x: 375, endPoint y: 112, distance: 207.2
click at [375, 112] on textarea "A hardcore BGG dom/sub threesome in the playroom. The submissive is bound, gagg…" at bounding box center [483, 200] width 223 height 182
type textarea "Describe the content (media) in a few sentences"
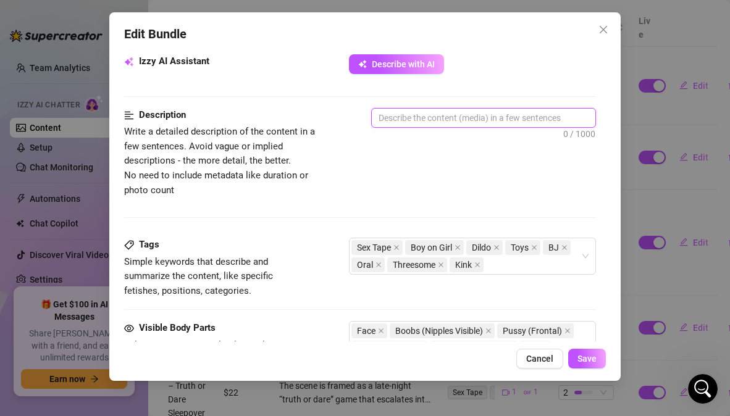
click at [411, 117] on textarea at bounding box center [483, 118] width 223 height 19
paste textarea "In this hardcore BGG dom/sub threesome, the submissive is collared, gagged, lea…"
type textarea "In this hardcore BGG dom/sub threesome, the submissive is collared, gagged, lea…"
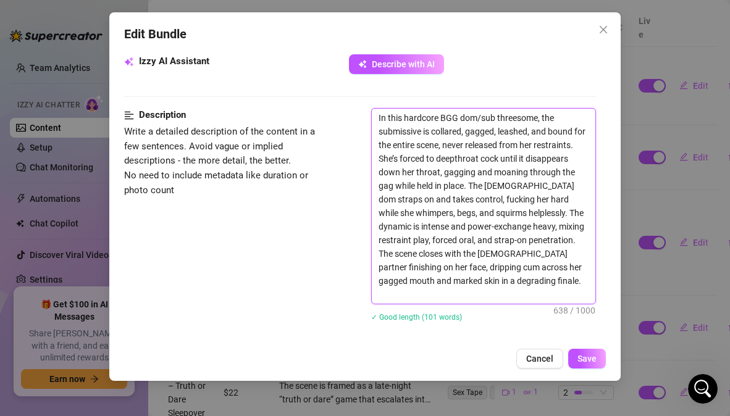
scroll to position [0, 0]
type textarea "In this hardcore BGG dom/sub threesome, the submissive is collared, gagged, lea…"
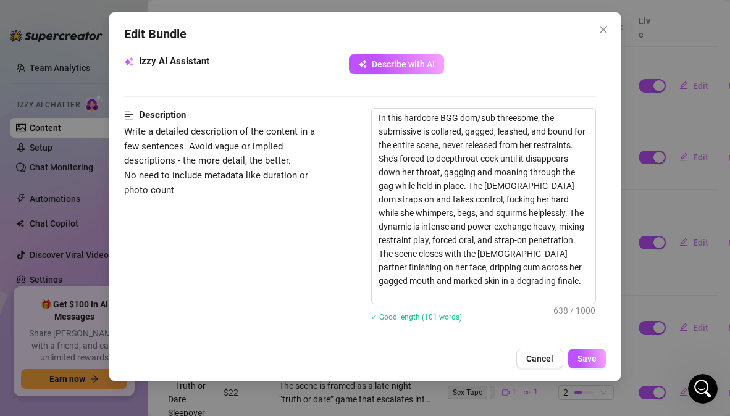
click at [298, 330] on div "Description Write a detailed description of the content in a few sentences. Avo…" at bounding box center [359, 223] width 471 height 230
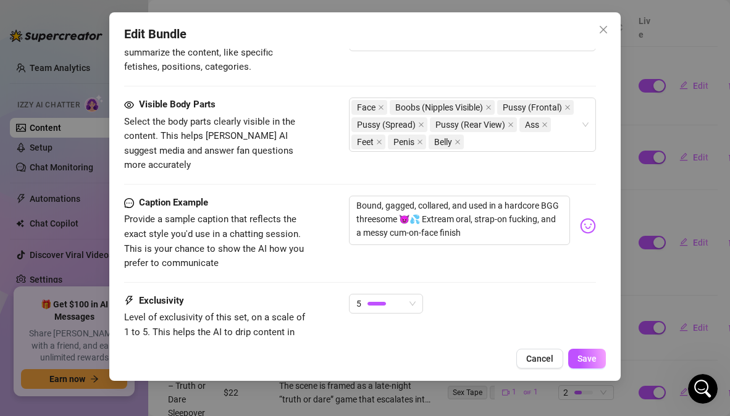
scroll to position [839, 0]
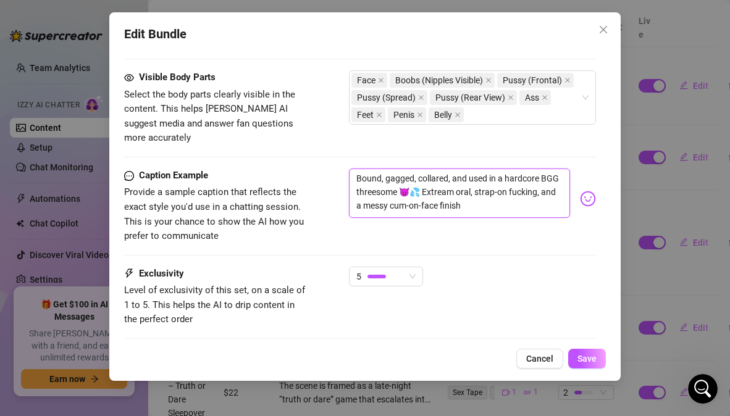
drag, startPoint x: 518, startPoint y: 216, endPoint x: 337, endPoint y: 157, distance: 189.7
paste textarea "She never got free. Bound, gagged, collared, and used 😈💦 I made her choke on co…"
type textarea "She never got free. Bound, gagged, collared, and used 😈💦 I made her choke on co…"
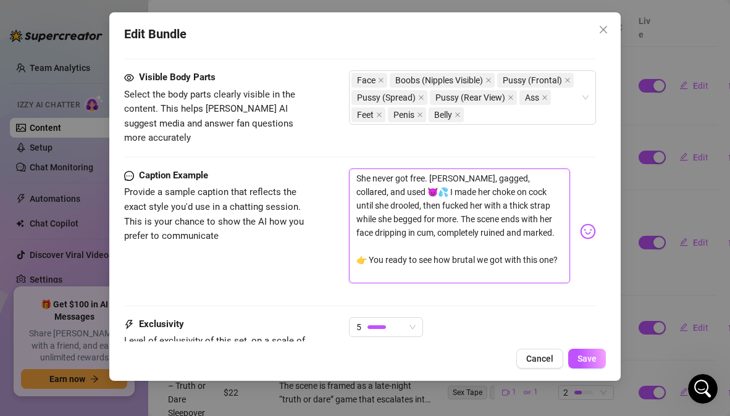
scroll to position [0, 0]
type textarea "She never got free. Bound, gagged, collared, and used 😈💦 I made her choke on co…"
click at [308, 287] on div "Caption Example Provide a sample caption that reflects the exact style you'd us…" at bounding box center [359, 232] width 471 height 126
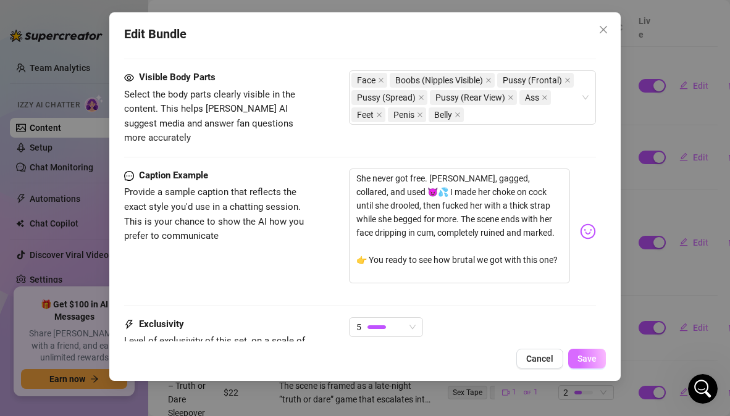
click at [588, 355] on span "Save" at bounding box center [587, 359] width 19 height 10
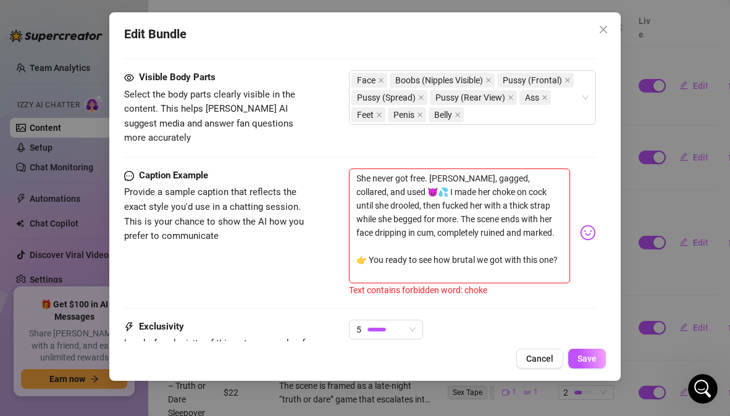
drag, startPoint x: 463, startPoint y: 200, endPoint x: 438, endPoint y: 201, distance: 25.3
click at [438, 201] on textarea "She never got free. Bound, gagged, collared, and used 😈💦 I made her choke on co…" at bounding box center [459, 226] width 221 height 115
type textarea "She never got free. Bound, gagged, collared, and used 😈💦 I made her on cock unt…"
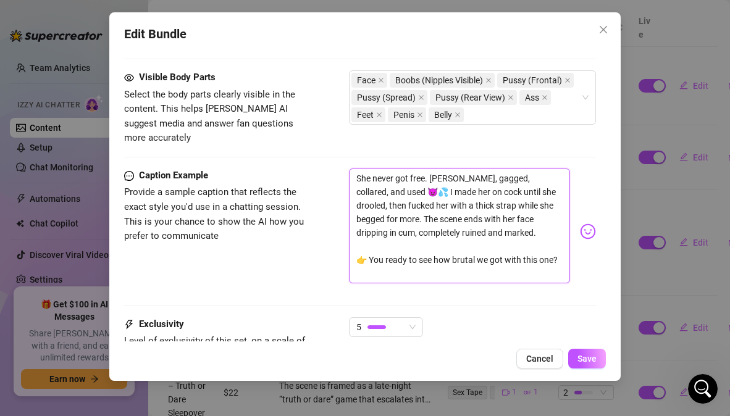
type textarea "She never got free. Bound, gagged, collared, and used 😈💦 I made her on cock unt…"
type textarea "She never got free. Bound, gagged, collared, and used 😈💦 I made her g on cock u…"
type textarea "She never got free. Bound, gagged, collared, and used 😈💦 I made her ga on cock …"
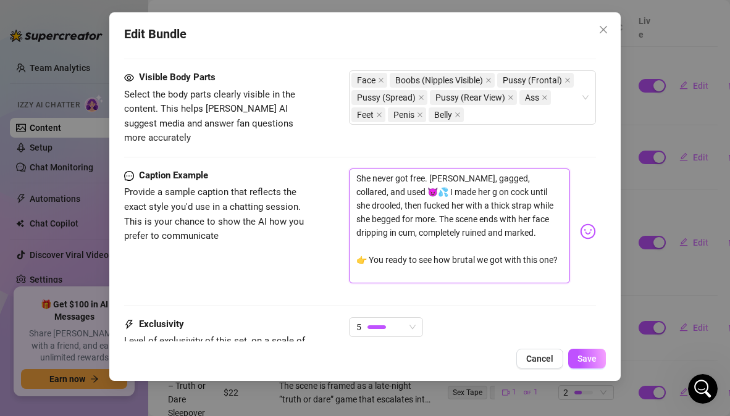
type textarea "She never got free. Bound, gagged, collared, and used 😈💦 I made her ga on cock …"
type textarea "She never got free. Bound, gagged, collared, and used 😈💦 I made her gag on cock…"
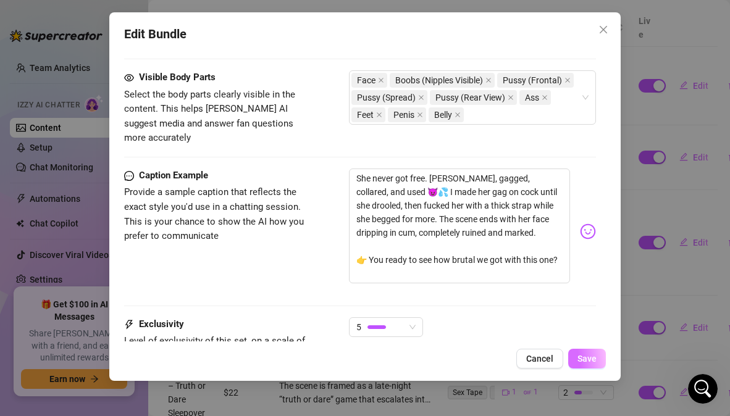
click at [579, 352] on button "Save" at bounding box center [587, 359] width 38 height 20
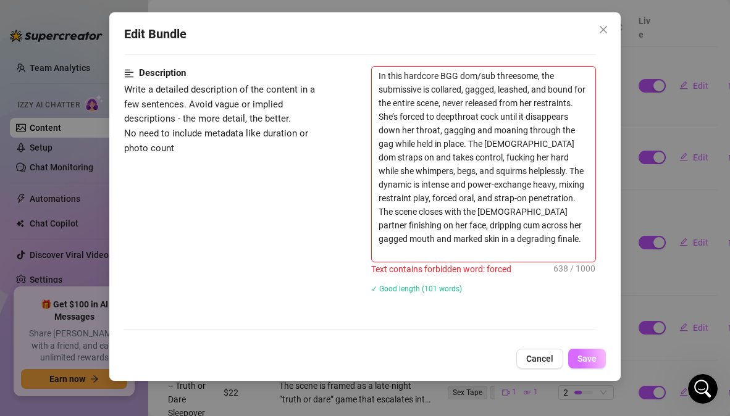
scroll to position [459, 0]
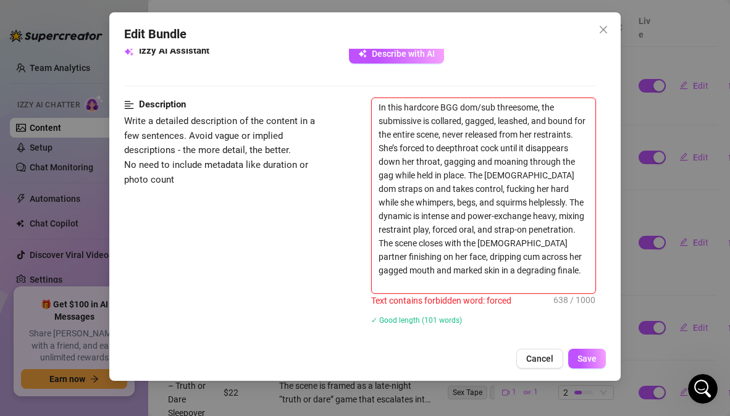
drag, startPoint x: 467, startPoint y: 146, endPoint x: 440, endPoint y: 146, distance: 26.6
click at [440, 146] on textarea "In this hardcore BGG dom/sub threesome, the submissive is collared, gagged, lea…" at bounding box center [483, 195] width 223 height 195
type textarea "In this hardcore BGG dom/sub threesome, the submissive is collared, gagged, lea…"
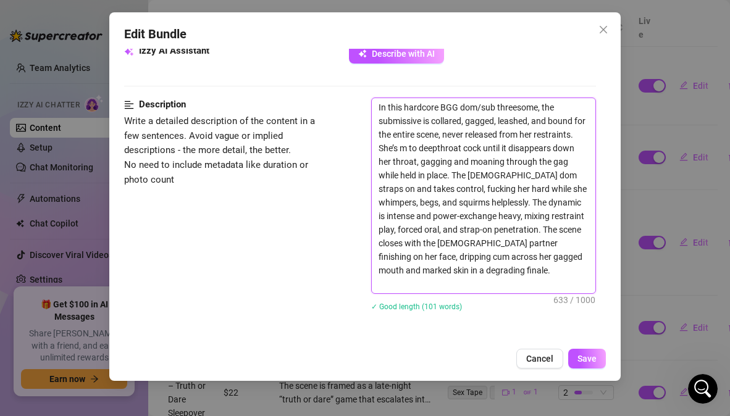
type textarea "In this hardcore BGG dom/sub threesome, the submissive is collared, gagged, lea…"
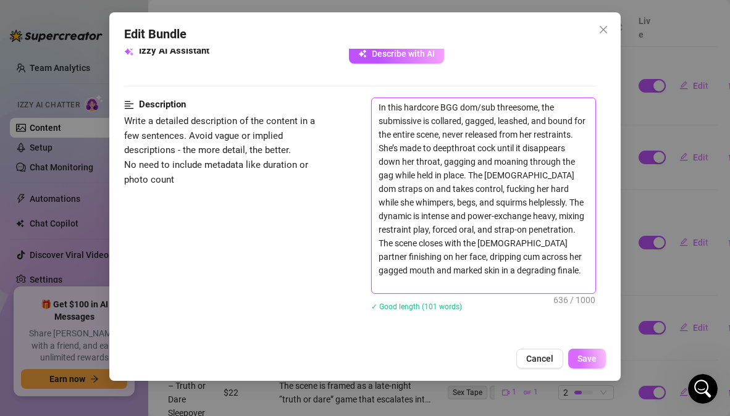
type textarea "In this hardcore BGG dom/sub threesome, the submissive is collared, gagged, lea…"
click at [585, 360] on span "Save" at bounding box center [587, 359] width 19 height 10
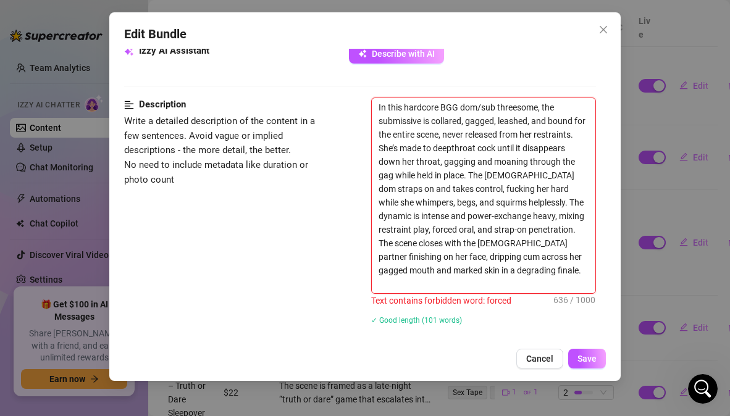
drag, startPoint x: 486, startPoint y: 230, endPoint x: 458, endPoint y: 229, distance: 27.8
click at [458, 229] on textarea "In this hardcore BGG dom/sub threesome, the submissive is collared, gagged, lea…" at bounding box center [483, 195] width 223 height 195
type textarea "In this hardcore BGG dom/sub threesome, the submissive is collared, gagged, lea…"
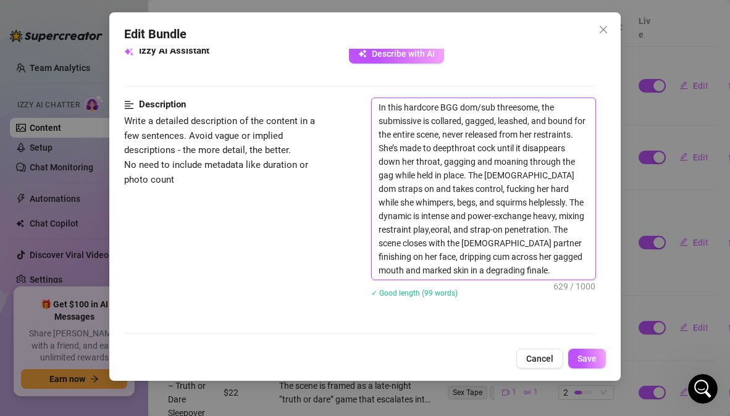
type textarea "In this hardcore BGG dom/sub threesome, the submissive is collared, gagged, lea…"
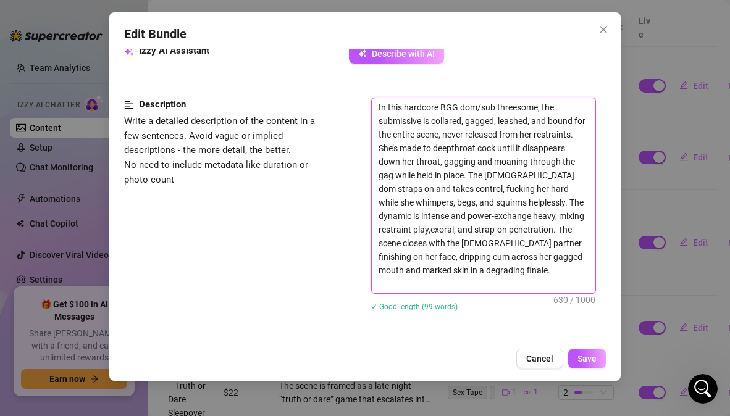
type textarea "In this hardcore BGG dom/sub threesome, the submissive is collared, gagged, lea…"
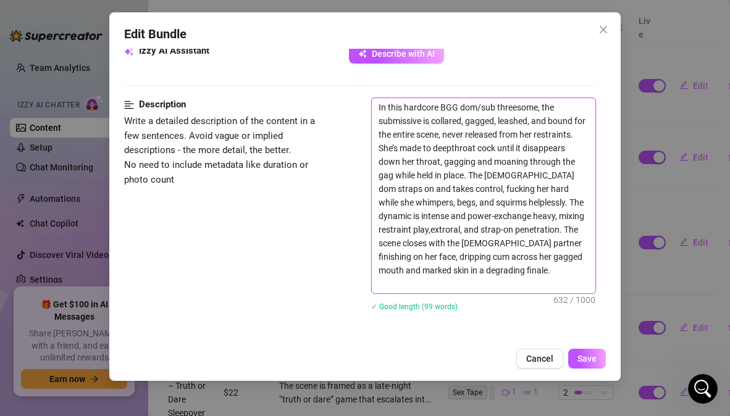
type textarea "In this hardcore BGG dom/sub threesome, the submissive is collared, gagged, lea…"
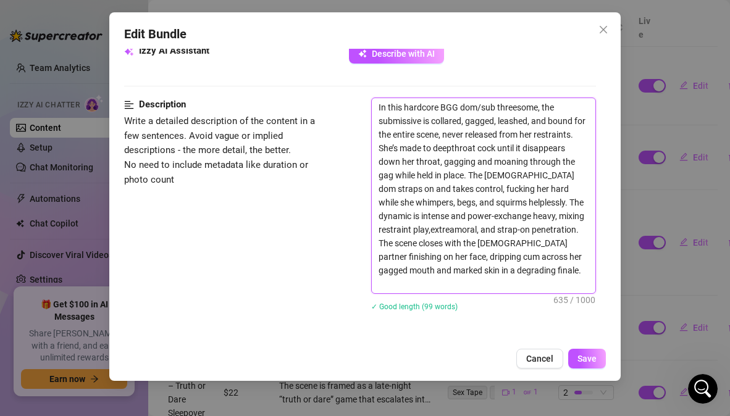
type textarea "In this hardcore BGG dom/sub threesome, the submissive is collared, gagged, lea…"
click at [458, 233] on textarea "In this hardcore BGG dom/sub threesome, the submissive is collared, gagged, lea…" at bounding box center [483, 195] width 223 height 195
type textarea "In this hardcore BGG dom/sub threesome, the submissive is collared, gagged, lea…"
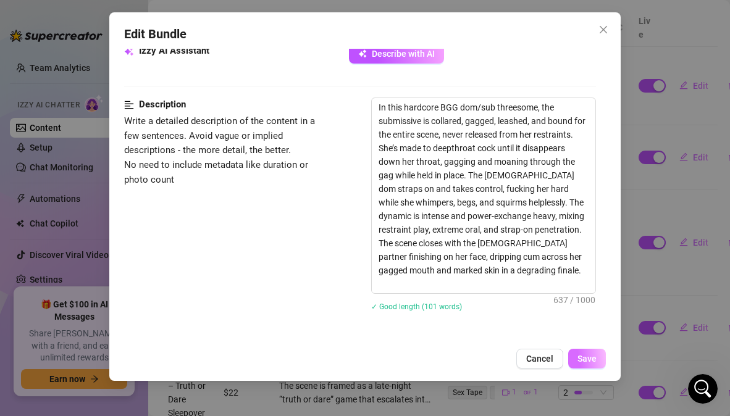
click at [584, 364] on button "Save" at bounding box center [587, 359] width 38 height 20
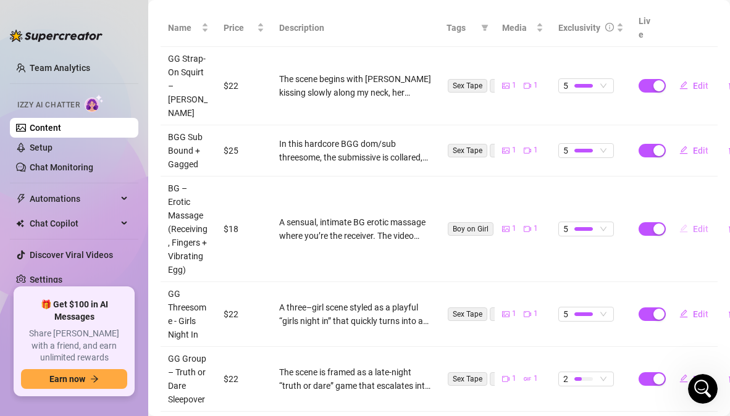
click at [693, 224] on span "Edit" at bounding box center [700, 229] width 15 height 10
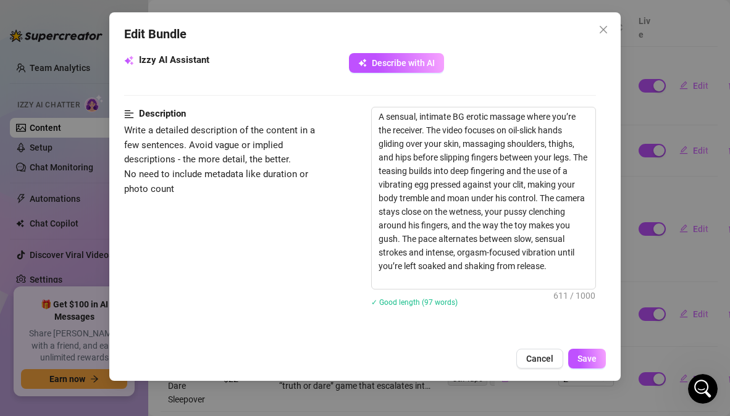
scroll to position [450, 0]
drag, startPoint x: 412, startPoint y: 281, endPoint x: 380, endPoint y: 90, distance: 193.4
click at [380, 90] on form "Account Dahlia (@dahliaknoxvip) Name Name is for your internal organization onl…" at bounding box center [359, 215] width 471 height 1205
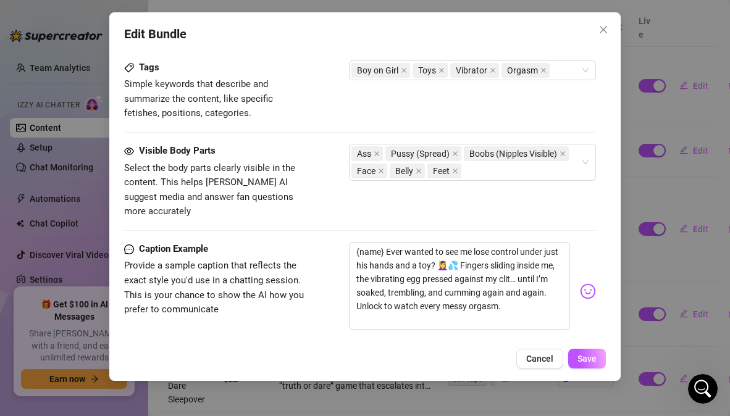
scroll to position [763, 0]
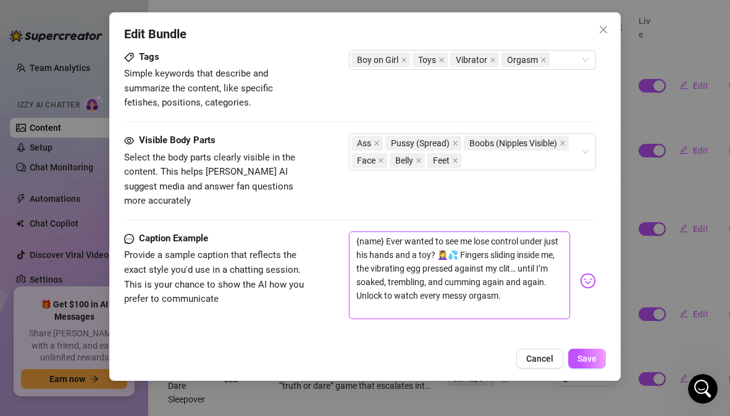
drag, startPoint x: 392, startPoint y: 304, endPoint x: 352, endPoint y: 227, distance: 86.5
click at [352, 232] on textarea "{name} Ever wanted to see me lose control under just his hands and a toy? 💆‍♀️💦…" at bounding box center [459, 276] width 221 height 88
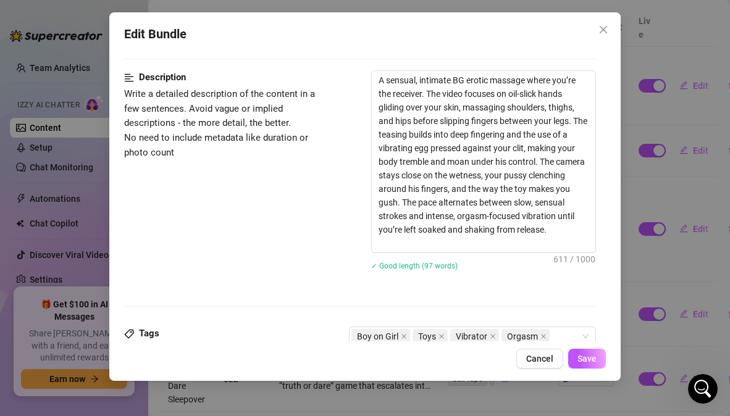
scroll to position [474, 0]
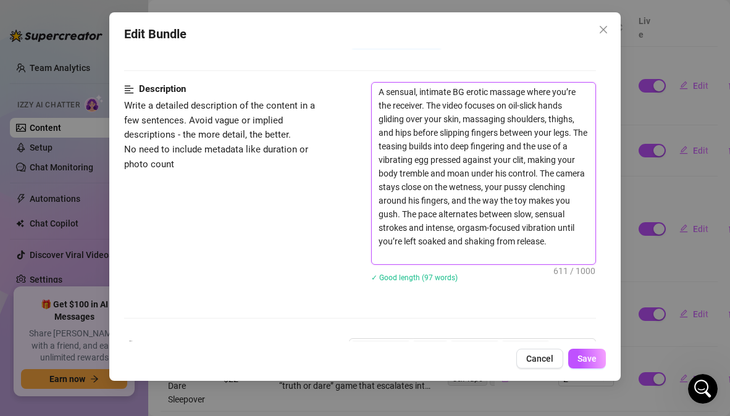
drag, startPoint x: 412, startPoint y: 256, endPoint x: 372, endPoint y: 86, distance: 174.4
click at [372, 86] on textarea "A sensual, intimate BG erotic massage where you’re the receiver. The video focu…" at bounding box center [483, 174] width 223 height 182
paste textarea "The video captures a sensual, intimate massage where you’re the receiver. Oil-s…"
type textarea "The video captures a sensual, intimate massage where you’re the receiver. Oil-s…"
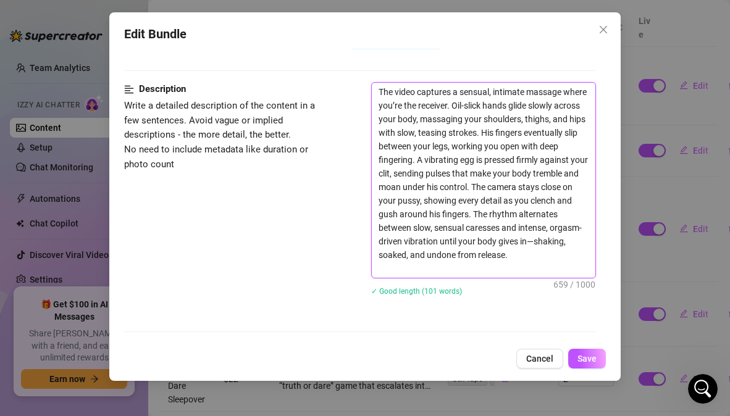
scroll to position [0, 0]
type textarea "The video captures a sensual, intimate massage where you’re the receiver. Oil-s…"
click at [260, 283] on div "Description Write a detailed description of the content in a few sentences. Avo…" at bounding box center [359, 197] width 471 height 230
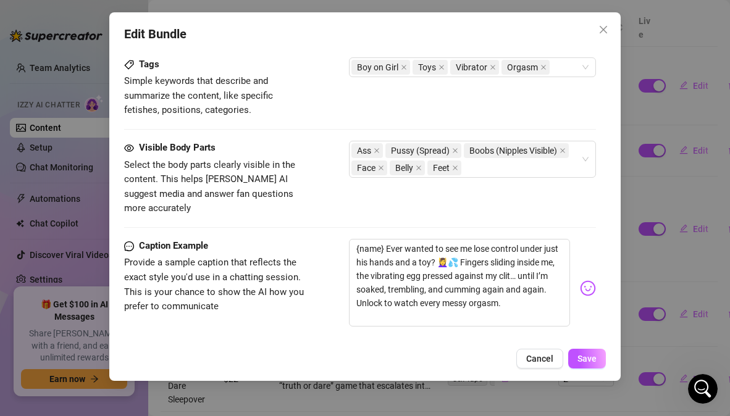
scroll to position [815, 0]
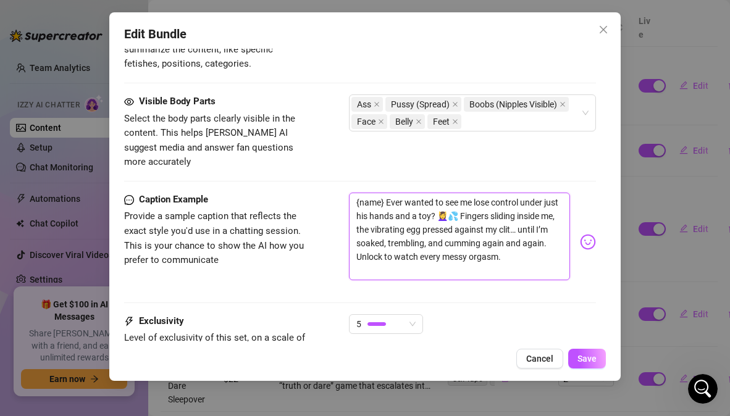
drag, startPoint x: 392, startPoint y: 259, endPoint x: 349, endPoint y: 182, distance: 88.5
click at [349, 193] on div "{name} Ever wanted to see me lose control under just his hands and a toy? 💆‍♀️💦…" at bounding box center [459, 237] width 221 height 88
paste textarea "He had me dripping before he even slid the toy inside 😮‍💨💦 oiled hands all over…"
type textarea "He had me dripping before he even slid the toy inside 😮‍💨💦 oiled hands all over…"
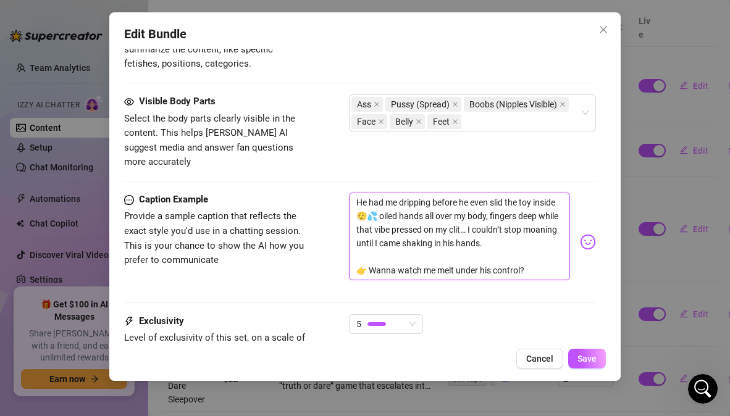
type textarea "He had me dripping before he even slid the toy inside 😮‍💨💦 oiled hands all over…"
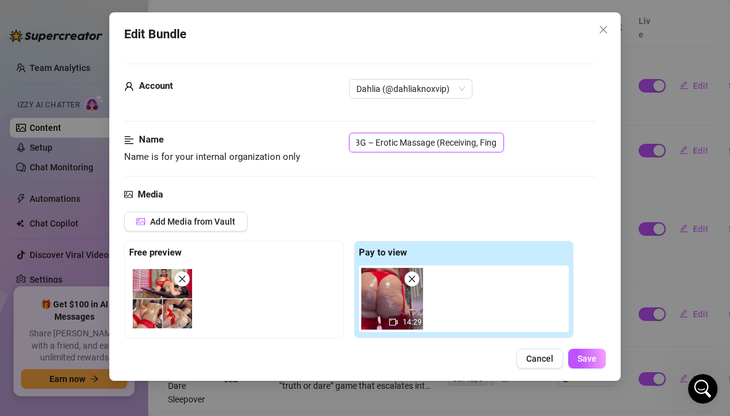
scroll to position [0, 0]
drag, startPoint x: 492, startPoint y: 142, endPoint x: 310, endPoint y: 148, distance: 182.3
click at [310, 148] on div "Name Name is for your internal organization only BG – Erotic Massage (Receiving…" at bounding box center [359, 149] width 471 height 32
type input "gers + Vibrating Egg)"
drag, startPoint x: 452, startPoint y: 146, endPoint x: 302, endPoint y: 145, distance: 150.1
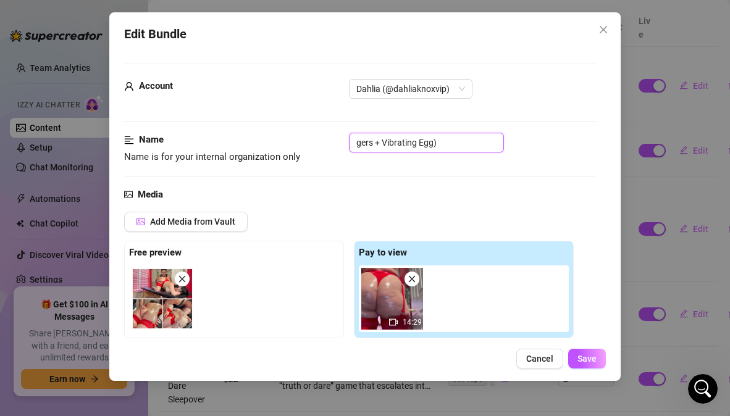
click at [303, 145] on div "Name Name is for your internal organization only gers + Vibrating Egg)" at bounding box center [359, 149] width 471 height 32
paste input "BG Erotic Massage – Vib Egg"
click at [453, 142] on input "BG Erotic Massage – Vib Egg" at bounding box center [426, 143] width 155 height 20
type input "BG Erotic Massage – Vibe Egg"
click at [497, 223] on div "Add Media from Vault" at bounding box center [349, 226] width 450 height 29
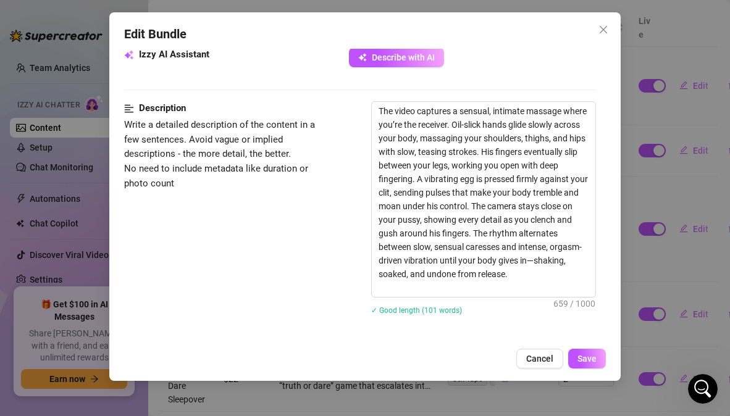
scroll to position [930, 0]
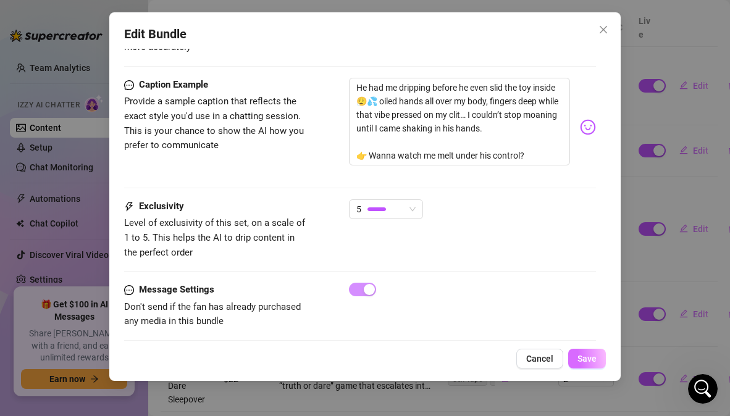
click at [594, 359] on span "Save" at bounding box center [587, 359] width 19 height 10
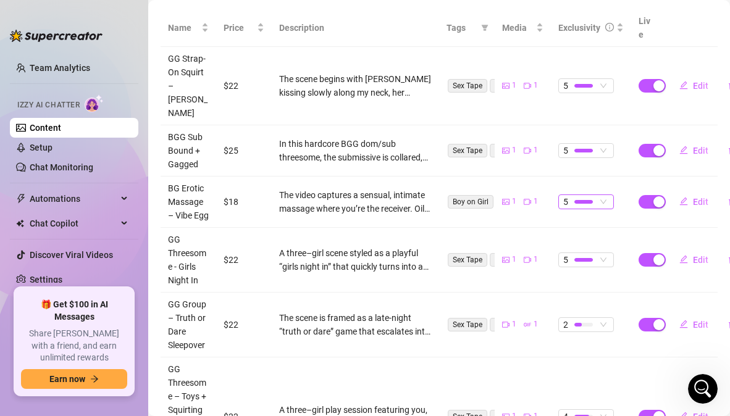
click at [593, 196] on span "5" at bounding box center [586, 202] width 46 height 14
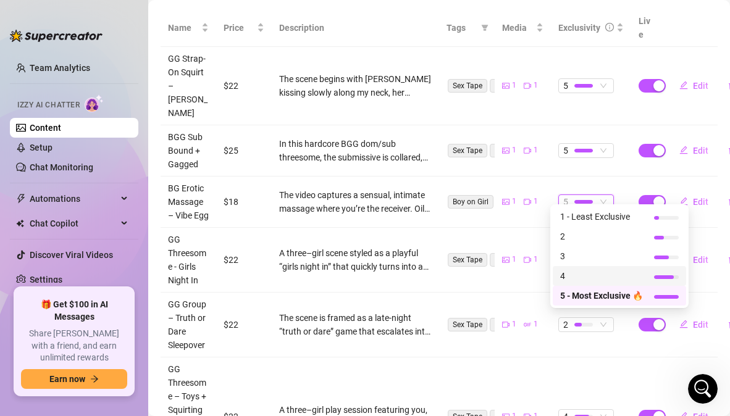
click at [570, 276] on span "4" at bounding box center [601, 276] width 83 height 14
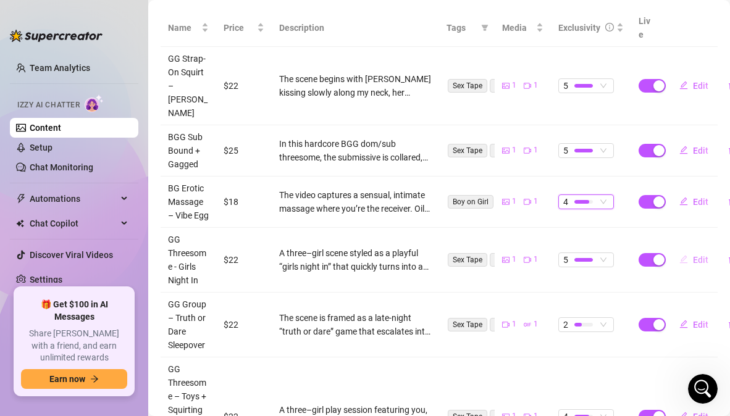
click at [695, 256] on span "Edit" at bounding box center [700, 260] width 15 height 10
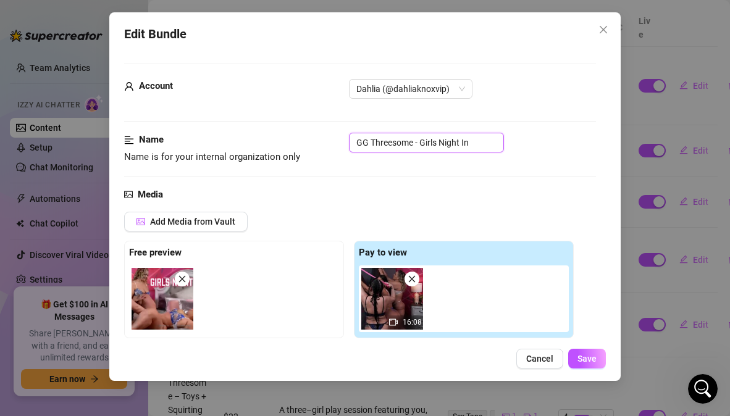
drag, startPoint x: 478, startPoint y: 145, endPoint x: 321, endPoint y: 143, distance: 156.9
click at [321, 143] on div "Name Name is for your internal organization only GG Threesome - Girls Night In" at bounding box center [359, 149] width 471 height 32
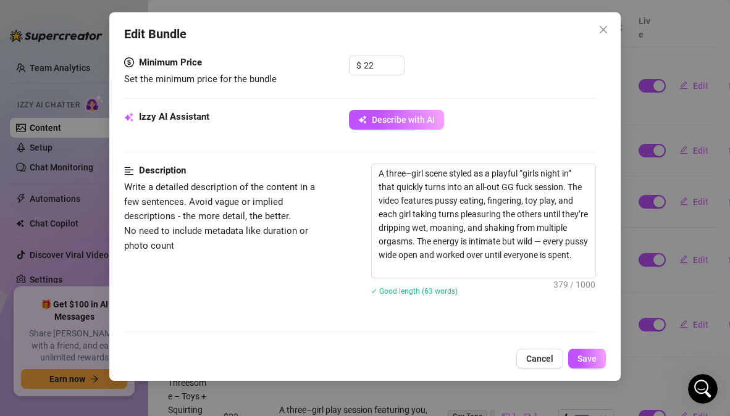
scroll to position [396, 0]
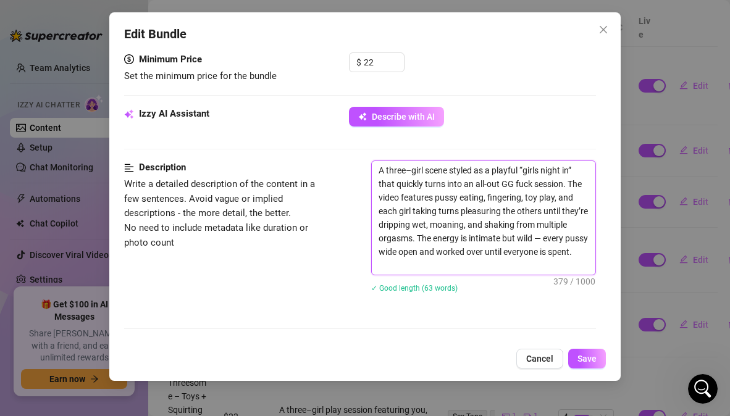
drag, startPoint x: 452, startPoint y: 267, endPoint x: 369, endPoint y: 169, distance: 128.4
click at [369, 169] on div "Description Write a detailed description of the content in a few sentences. Avo…" at bounding box center [359, 235] width 471 height 148
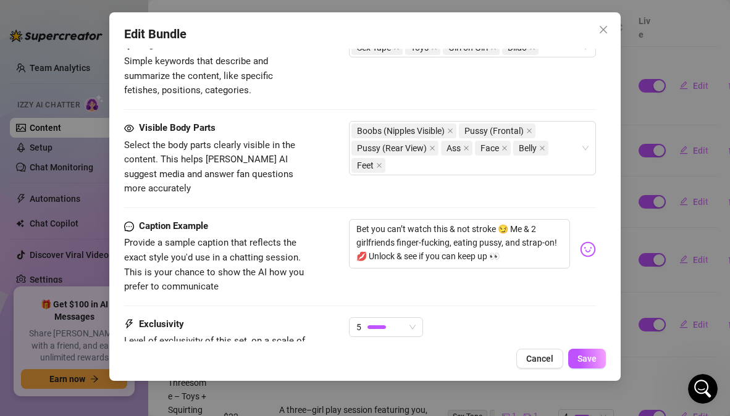
scroll to position [708, 0]
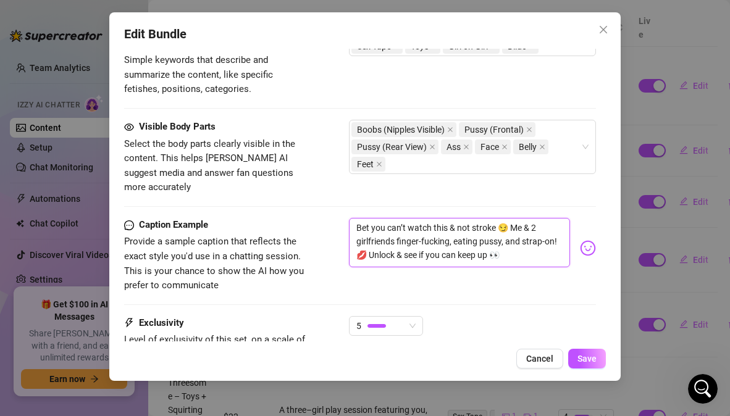
drag, startPoint x: 525, startPoint y: 242, endPoint x: 336, endPoint y: 200, distance: 193.6
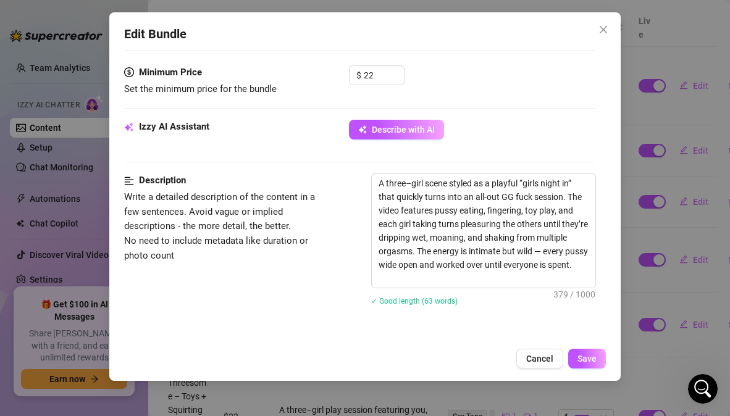
scroll to position [424, 0]
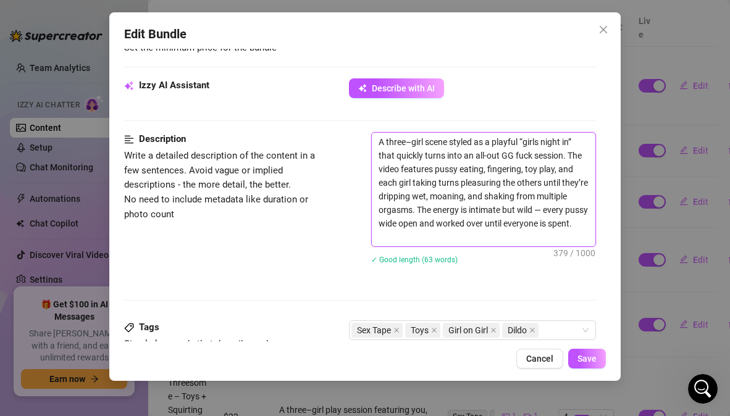
drag, startPoint x: 457, startPoint y: 237, endPoint x: 380, endPoint y: 120, distance: 140.0
click at [380, 120] on form "Account Dahlia (@dahliaknoxvip) Name Name is for your internal organization onl…" at bounding box center [359, 195] width 471 height 1113
paste textarea "This scene begins like a playful girls’ night in before turning into a wild GG …"
type textarea "This scene begins like a playful girls’ night in before turning into a wild GG …"
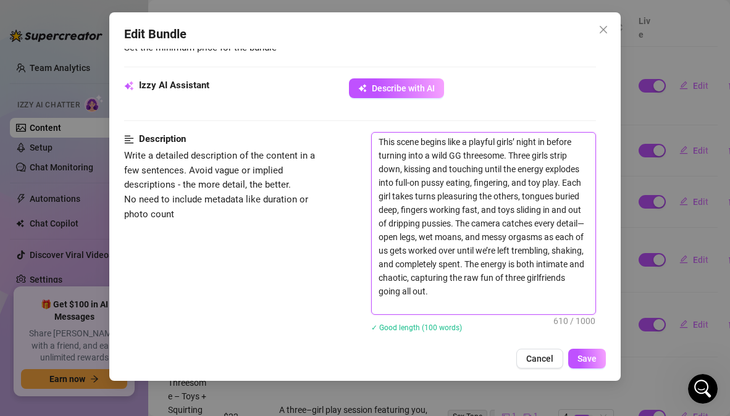
scroll to position [0, 0]
type textarea "This scene begins like a playful girls’ night in before turning into a wild GG …"
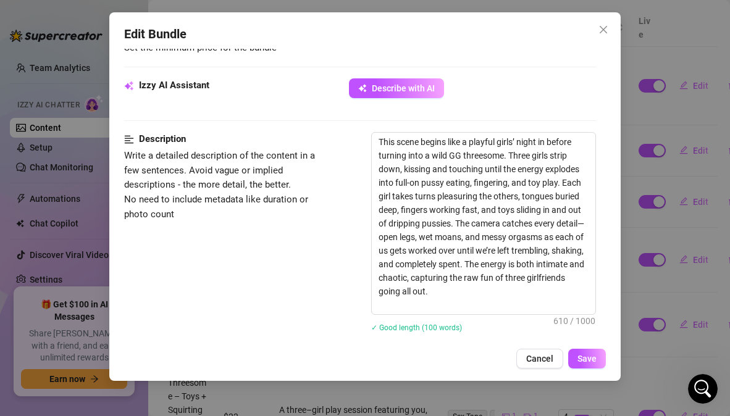
click at [272, 321] on div "Description Write a detailed description of the content in a few sentences. Avo…" at bounding box center [359, 240] width 471 height 216
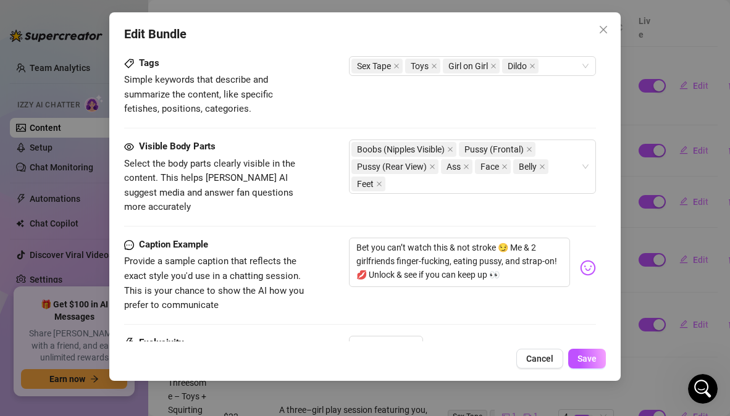
scroll to position [760, 0]
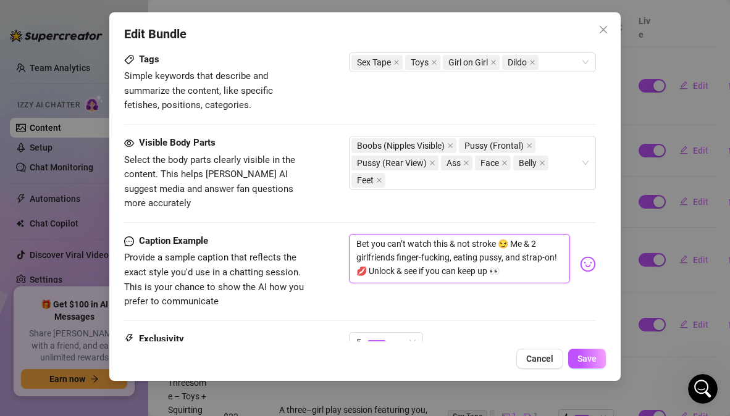
drag, startPoint x: 530, startPoint y: 261, endPoint x: 338, endPoint y: 222, distance: 195.4
paste textarea "Me + 2 girlfriends… all pussy, all night 😏💋 we took turns finger-fucking, eatin…"
type textarea "Me + 2 girlfriends… all pussy, all night 😏💋 we took turns finger-fucking, eatin…"
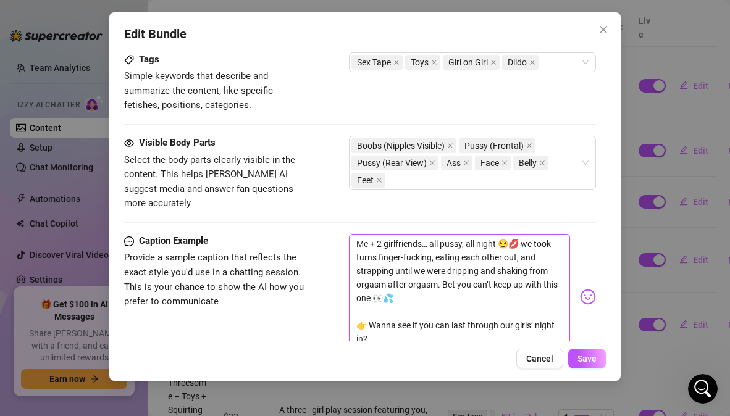
scroll to position [0, 0]
type textarea "Me + 2 girlfriends… all pussy, all night 😏💋 we took turns finger-fucking, eatin…"
click at [316, 293] on div "Caption Example Provide a sample caption that reflects the exact style you'd us…" at bounding box center [359, 297] width 471 height 126
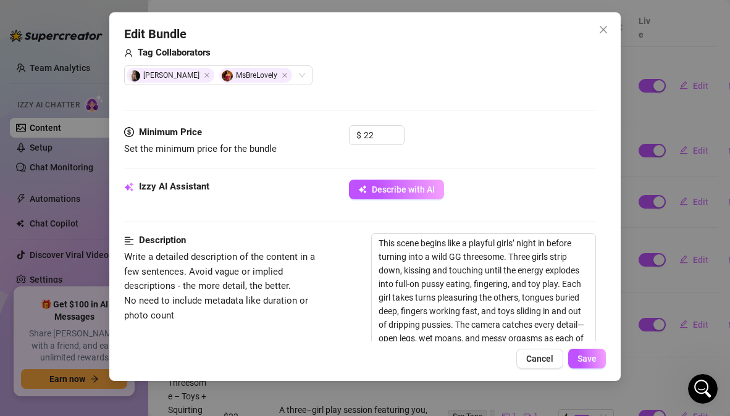
scroll to position [319, 0]
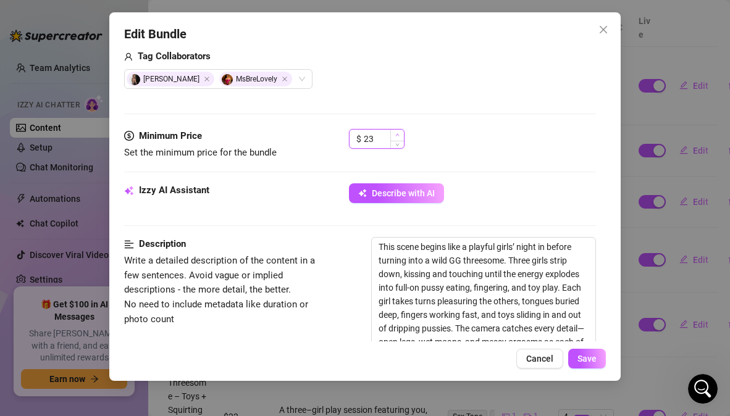
click at [400, 133] on icon "up" at bounding box center [397, 135] width 4 height 4
type input "25"
click at [400, 133] on icon "up" at bounding box center [397, 135] width 4 height 4
click at [465, 151] on div "$ 25" at bounding box center [472, 144] width 246 height 31
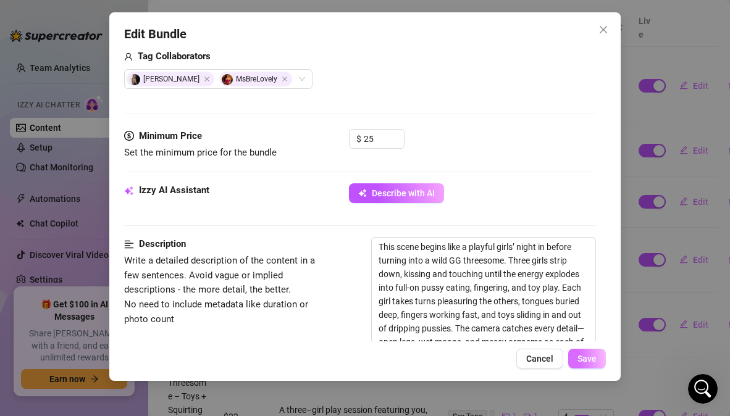
click at [589, 363] on span "Save" at bounding box center [587, 359] width 19 height 10
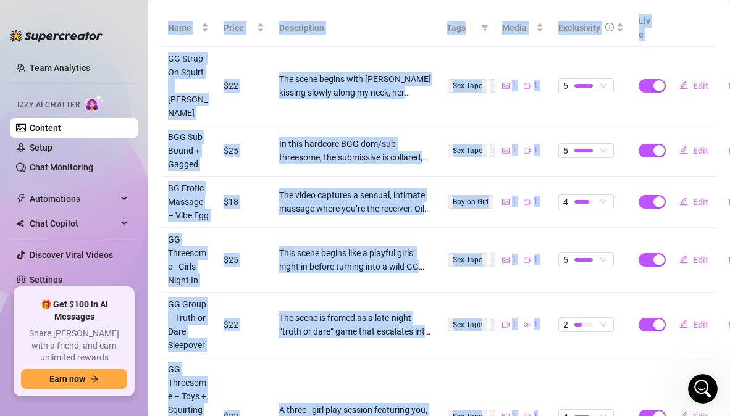
scroll to position [265, 1]
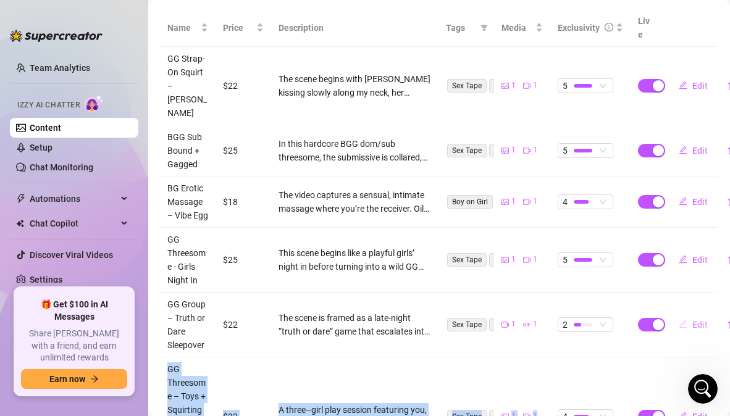
drag, startPoint x: 589, startPoint y: 363, endPoint x: 702, endPoint y: 331, distance: 117.3
click at [694, 327] on span "Edit" at bounding box center [699, 325] width 15 height 10
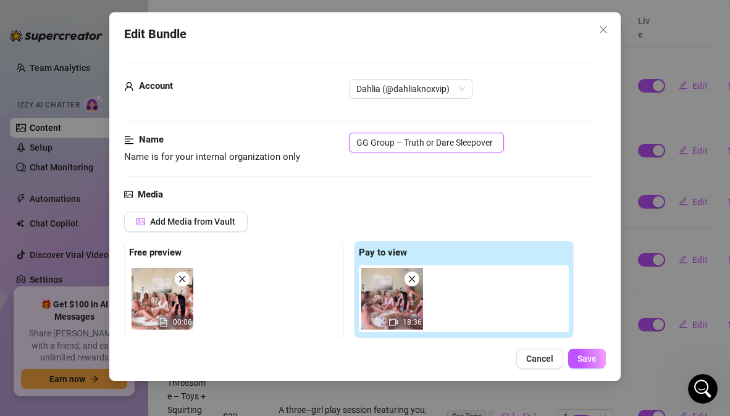
drag, startPoint x: 358, startPoint y: 143, endPoint x: 500, endPoint y: 146, distance: 142.1
click at [500, 146] on input "GG Group – Truth or Dare Sleepover" at bounding box center [426, 143] width 155 height 20
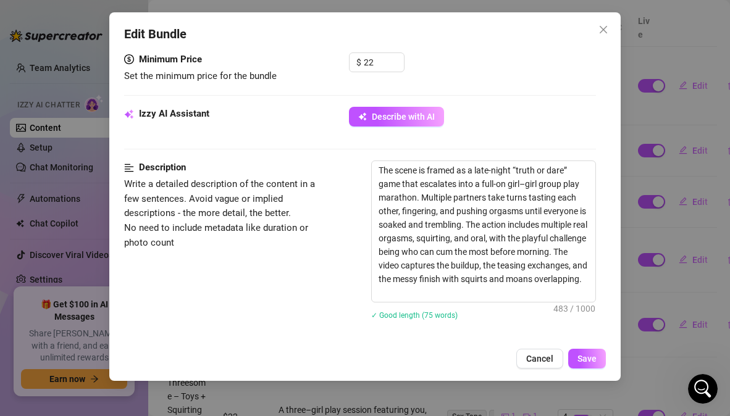
scroll to position [547, 0]
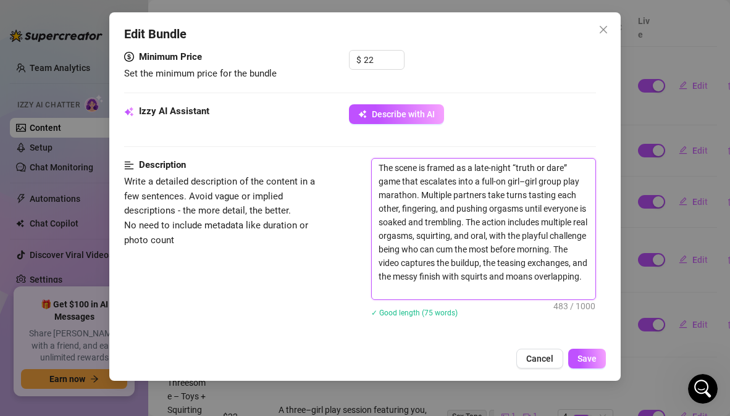
drag, startPoint x: 379, startPoint y: 130, endPoint x: 574, endPoint y: 264, distance: 237.3
click at [574, 264] on div "The scene is framed as a late-night “truth or dare” game that escalates into a …" at bounding box center [483, 245] width 224 height 175
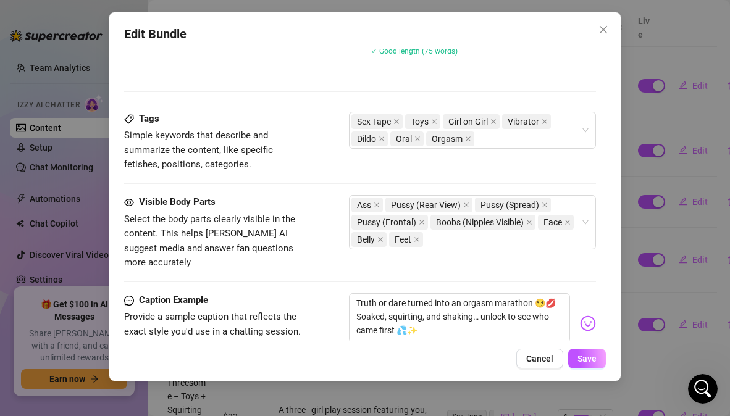
scroll to position [846, 0]
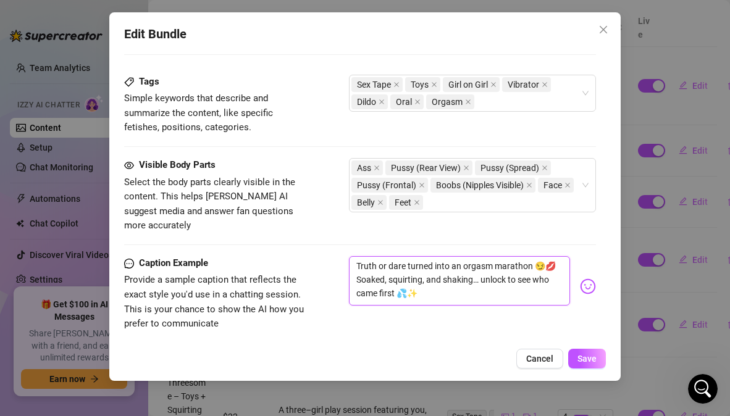
drag, startPoint x: 414, startPoint y: 245, endPoint x: 344, endPoint y: 211, distance: 78.2
click at [344, 256] on div "Caption Example Provide a sample caption that reflects the exact style you'd us…" at bounding box center [359, 293] width 471 height 75
drag, startPoint x: 422, startPoint y: 243, endPoint x: 347, endPoint y: 206, distance: 83.2
click at [347, 256] on div "Caption Example Provide a sample caption that reflects the exact style you'd us…" at bounding box center [359, 293] width 471 height 75
paste textarea "got messy fast 😏💋 me + my girlfriends taking turns eating pussy, fingering, and…"
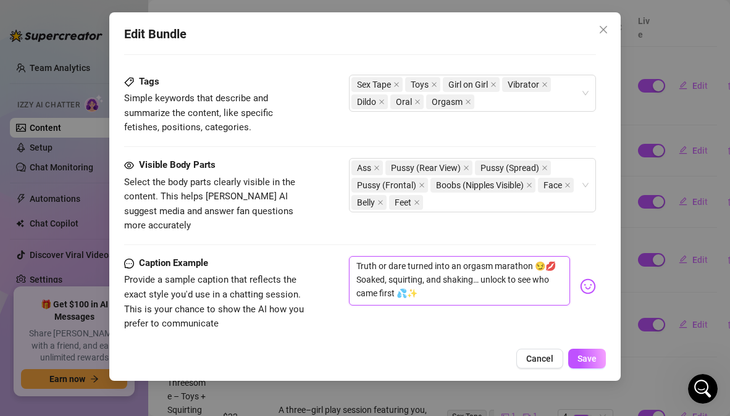
type textarea "Truth or dare got messy fast 😏💋 me + my girlfriends taking turns eating pussy, …"
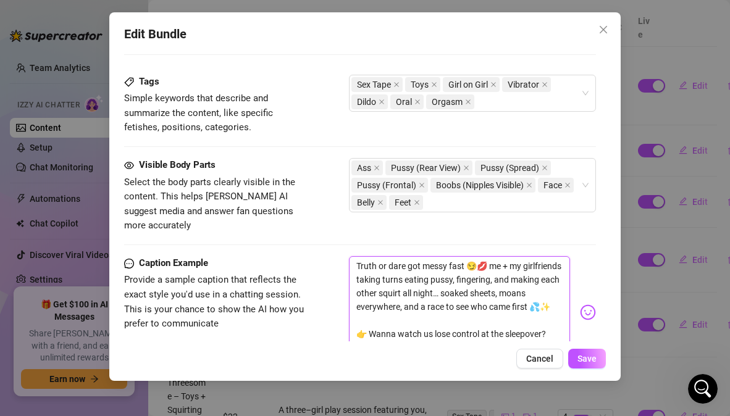
scroll to position [0, 0]
type textarea "Truth or dare got messy fast 😏💋 me + my girlfriends taking turns eating pussy, …"
click at [339, 261] on div "Caption Example Provide a sample caption that reflects the exact style you'd us…" at bounding box center [359, 312] width 471 height 112
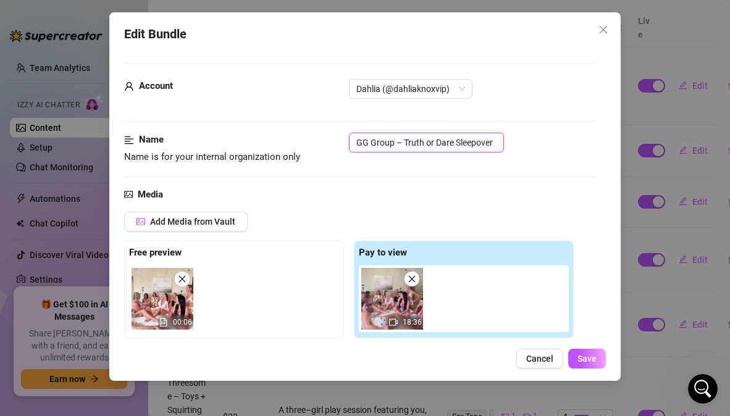
drag, startPoint x: 495, startPoint y: 141, endPoint x: 332, endPoint y: 141, distance: 163.1
click at [332, 141] on div "Name Name is for your internal organization only GG Group – Truth or Dare Sleep…" at bounding box center [359, 149] width 471 height 32
click at [352, 188] on div "Media" at bounding box center [359, 195] width 471 height 15
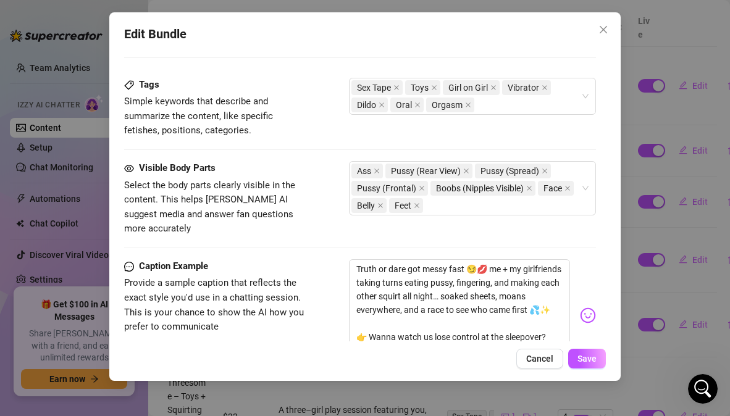
scroll to position [998, 0]
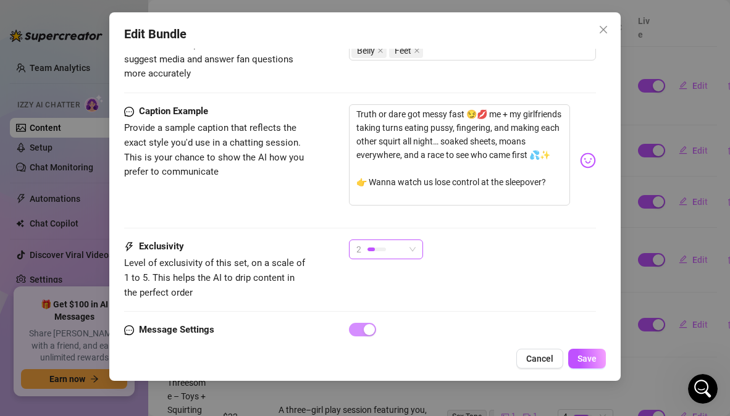
click at [412, 240] on span "2" at bounding box center [385, 249] width 59 height 19
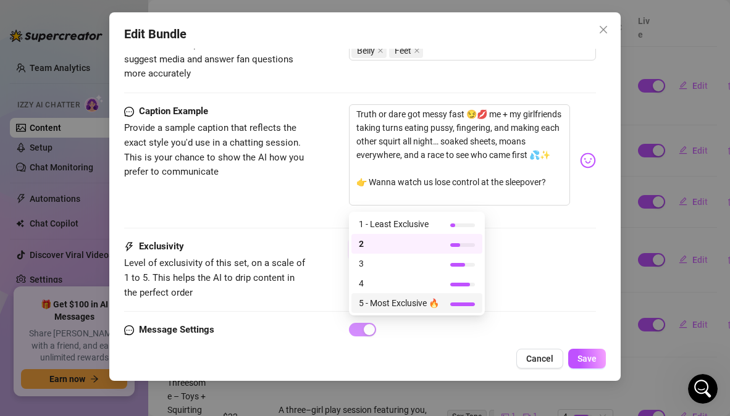
click at [387, 305] on span "5 - Most Exclusive 🔥" at bounding box center [399, 303] width 80 height 14
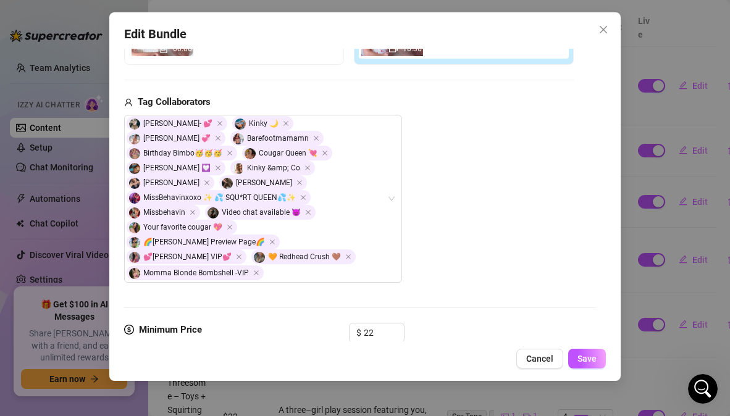
scroll to position [251, 0]
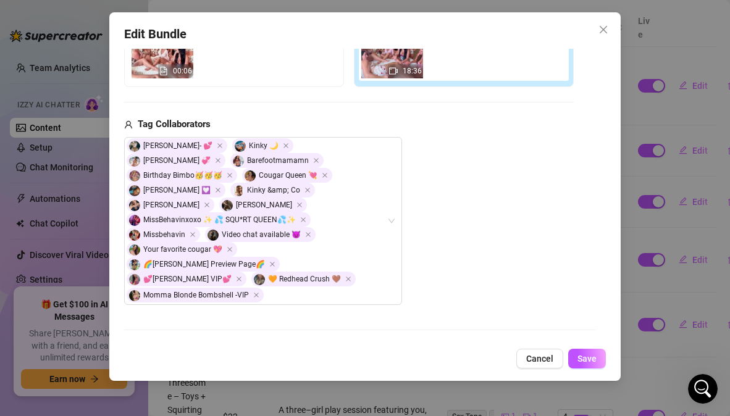
click at [372, 346] on input "22" at bounding box center [384, 355] width 40 height 19
click at [400, 346] on span "Increase Value" at bounding box center [397, 351] width 14 height 11
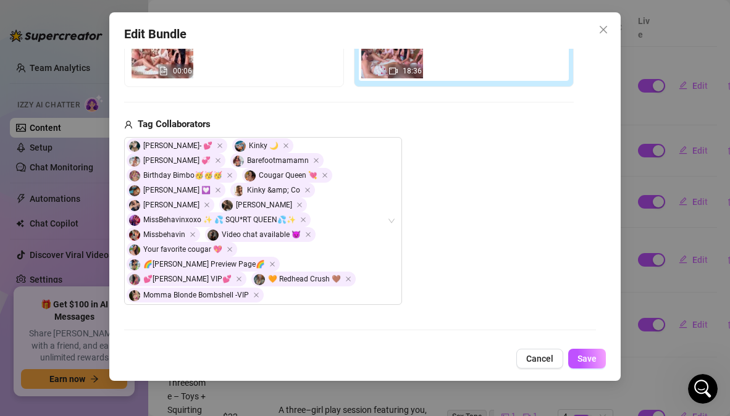
click at [400, 346] on span "Increase Value" at bounding box center [397, 351] width 14 height 11
type input "28"
click at [400, 346] on span "Increase Value" at bounding box center [397, 351] width 14 height 11
click at [580, 361] on span "Save" at bounding box center [587, 359] width 19 height 10
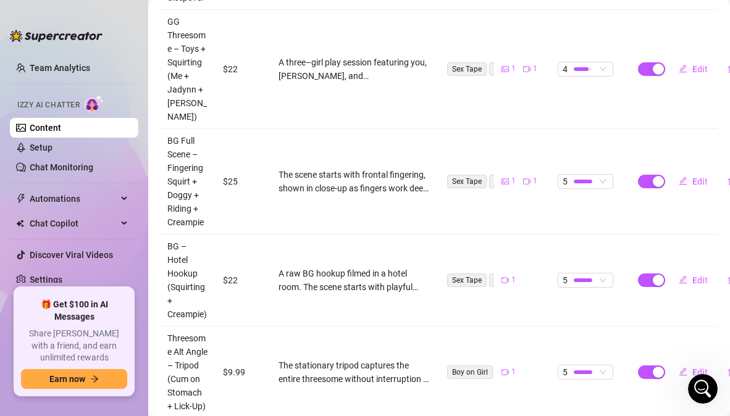
scroll to position [611, 1]
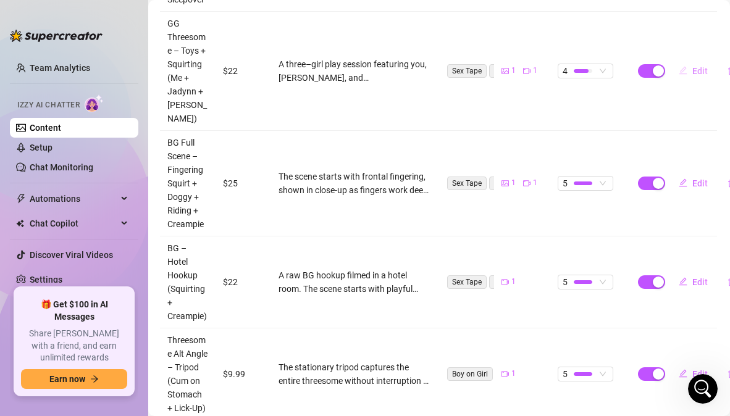
click at [693, 70] on span "Edit" at bounding box center [699, 71] width 15 height 10
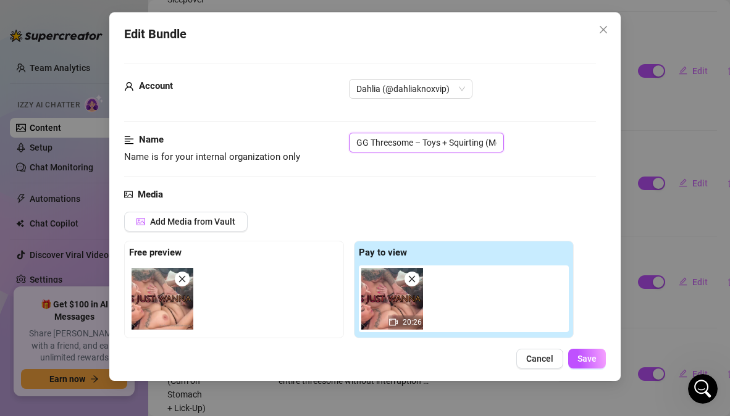
scroll to position [0, 87]
drag, startPoint x: 357, startPoint y: 145, endPoint x: 602, endPoint y: 173, distance: 246.3
click at [602, 173] on div "Account Dahlia (@dahliaknoxvip) Name Name is for your internal organization onl…" at bounding box center [364, 195] width 481 height 293
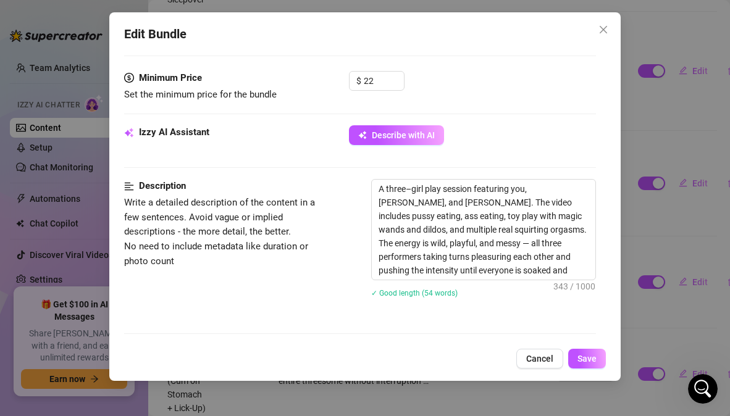
scroll to position [406, 0]
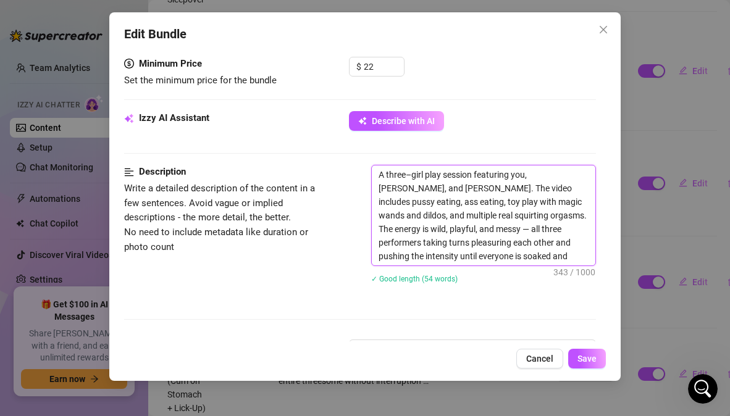
drag, startPoint x: 562, startPoint y: 241, endPoint x: 365, endPoint y: 146, distance: 218.8
click at [365, 146] on form "Account Dahlia (@dahliaknoxvip) Name Name is for your internal organization onl…" at bounding box center [359, 214] width 471 height 1114
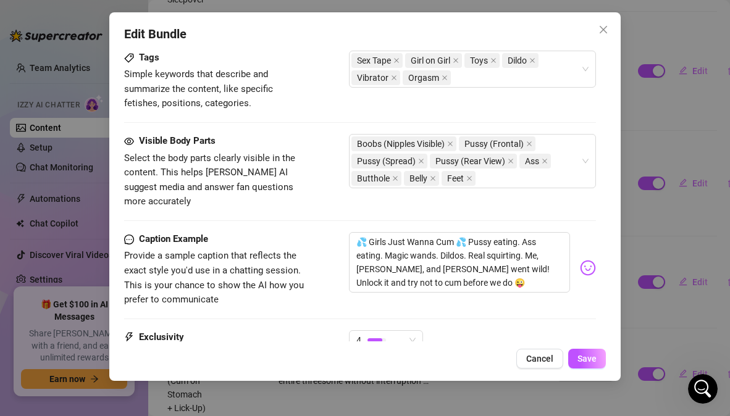
scroll to position [698, 0]
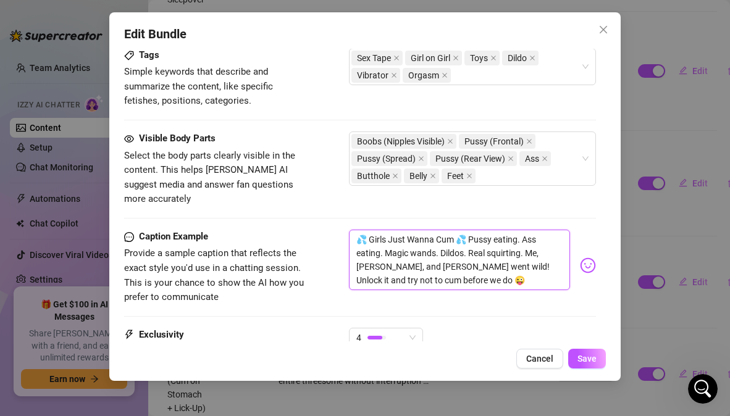
drag, startPoint x: 473, startPoint y: 256, endPoint x: 354, endPoint y: 202, distance: 131.0
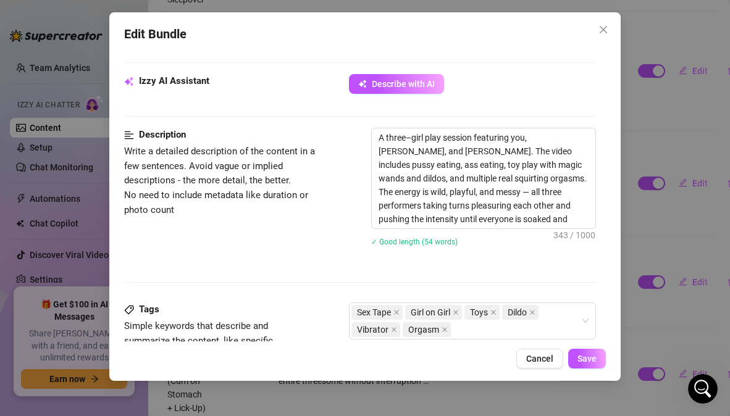
scroll to position [445, 0]
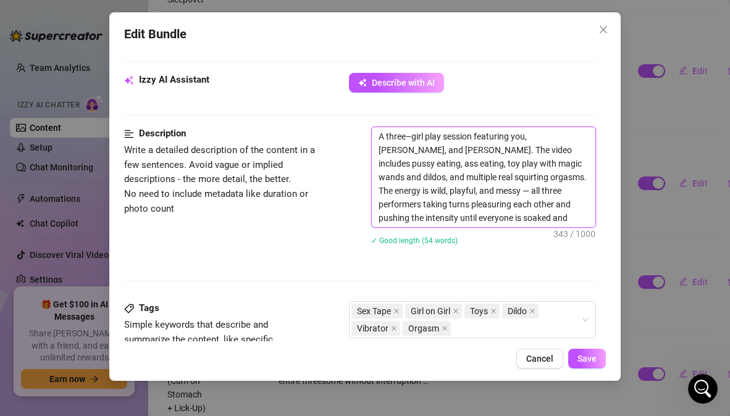
drag, startPoint x: 564, startPoint y: 206, endPoint x: 366, endPoint y: 94, distance: 227.4
click at [366, 94] on form "Account Dahlia (@dahliaknoxvip) Name Name is for your internal organization onl…" at bounding box center [359, 176] width 471 height 1114
paste textarea "This threesome features you, Jadynn, and Sammie in an all-out GG play session t…"
type textarea "This threesome features you, Jadynn, and Sammie in an all-out GG play session t…"
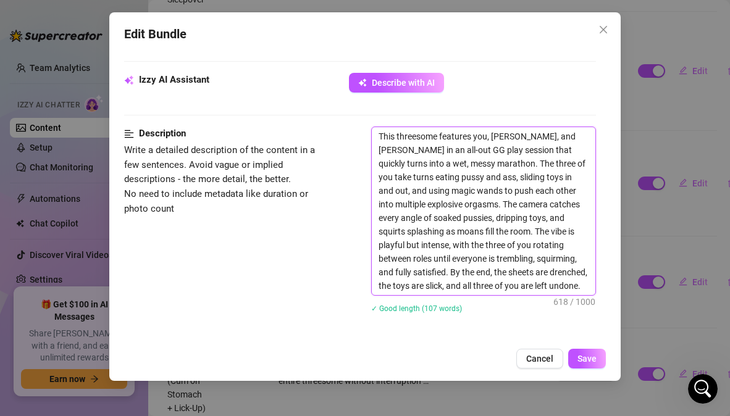
scroll to position [0, 0]
drag, startPoint x: 487, startPoint y: 122, endPoint x: 474, endPoint y: 122, distance: 13.6
click at [474, 127] on textarea "This threesome features you, Jadynn, and Sammie in an all-out GG play session t…" at bounding box center [483, 211] width 223 height 168
type textarea "This threesome features m, Jadynn, and Sammie in an all-out GG play session tha…"
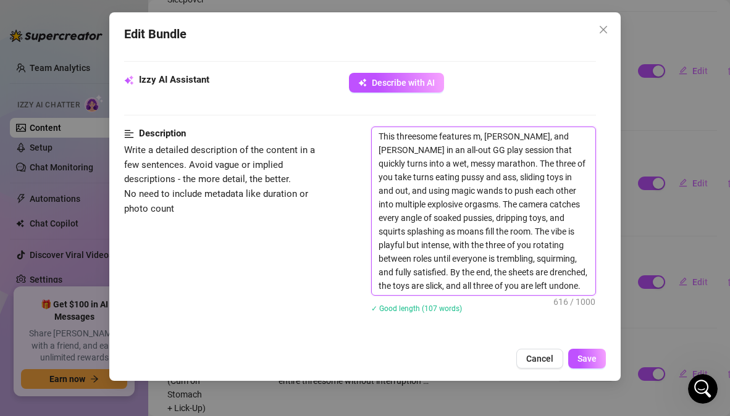
type textarea "This threesome features me, Jadynn, and Sammie in an all-out GG play session th…"
drag, startPoint x: 528, startPoint y: 149, endPoint x: 515, endPoint y: 149, distance: 12.4
click at [515, 149] on textarea "This threesome features me, Jadynn, and Sammie in an all-out GG play session th…" at bounding box center [483, 211] width 223 height 168
type textarea "This threesome features me, Jadynn, and Sammie in an all-out GG play session th…"
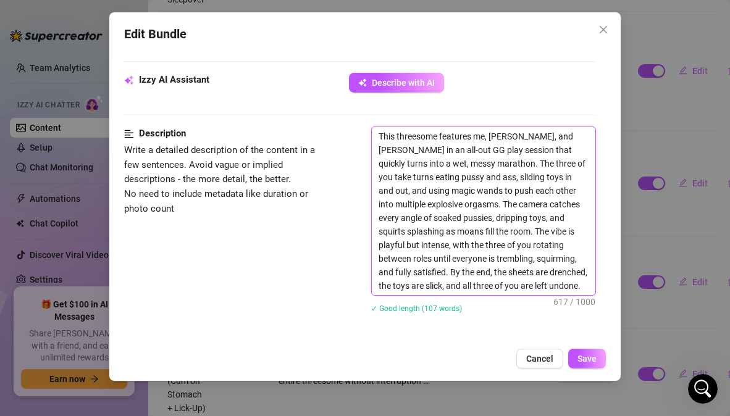
type textarea "This threesome features me, Jadynn, and Sammie in an all-out GG play session th…"
click at [565, 146] on textarea "This threesome features me, Jadynn, and Sammie in an all-out GG play session th…" at bounding box center [483, 211] width 223 height 168
drag, startPoint x: 504, startPoint y: 231, endPoint x: 490, endPoint y: 231, distance: 14.2
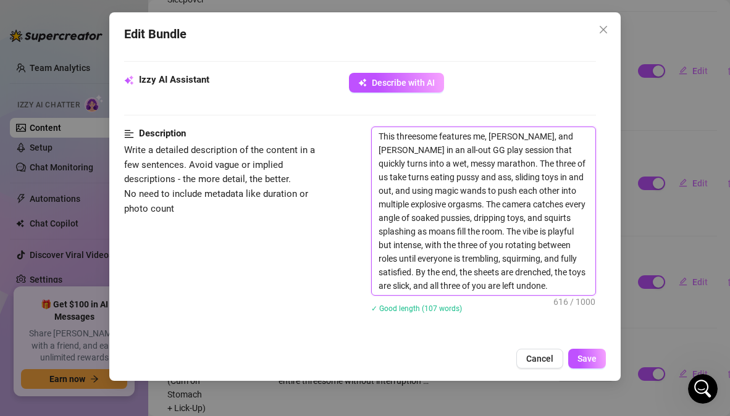
click at [490, 231] on textarea "This threesome features me, Jadynn, and Sammie in an all-out GG play session th…" at bounding box center [483, 211] width 223 height 168
type textarea "This threesome features me, Jadynn, and Sammie in an all-out GG play session th…"
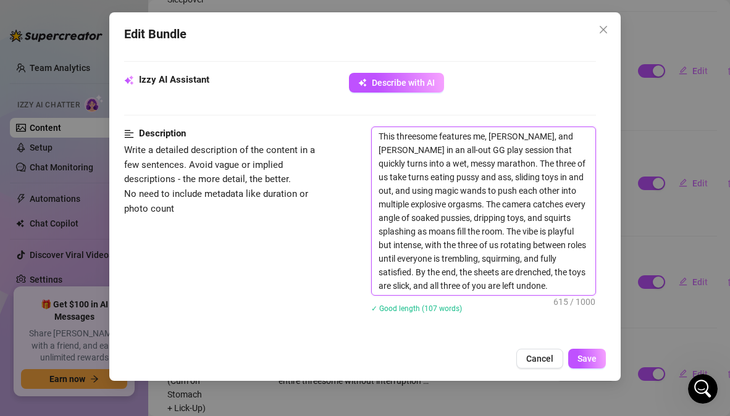
drag, startPoint x: 505, startPoint y: 274, endPoint x: 491, endPoint y: 275, distance: 14.3
click at [491, 275] on textarea "This threesome features me, Jadynn, and Sammie in an all-out GG play session th…" at bounding box center [483, 211] width 223 height 168
type textarea "This threesome features me, Jadynn, and Sammie in an all-out GG play session th…"
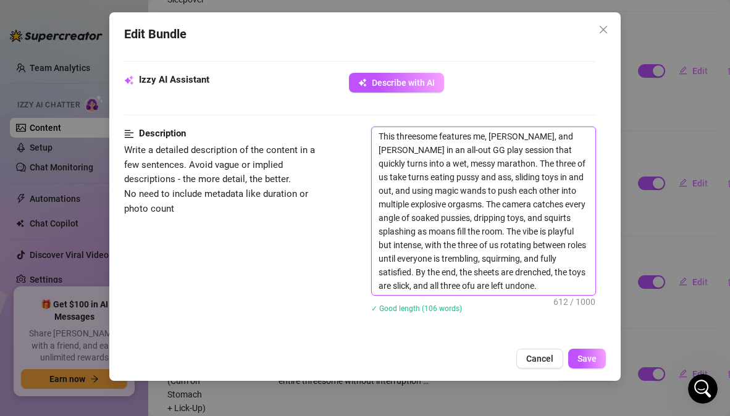
type textarea "This threesome features me, Jadynn, and Sammie in an all-out GG play session th…"
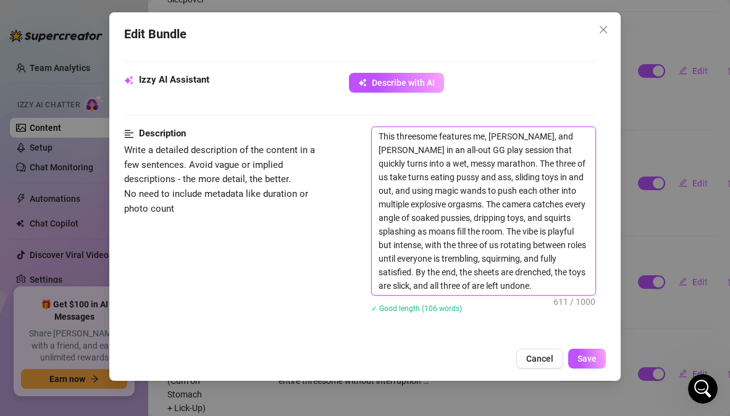
type textarea "This threesome features me, Jadynn, and Sammie in an all-out GG play session th…"
type textarea "This threesome features me, [PERSON_NAME], and [PERSON_NAME] in an all-out GG p…"
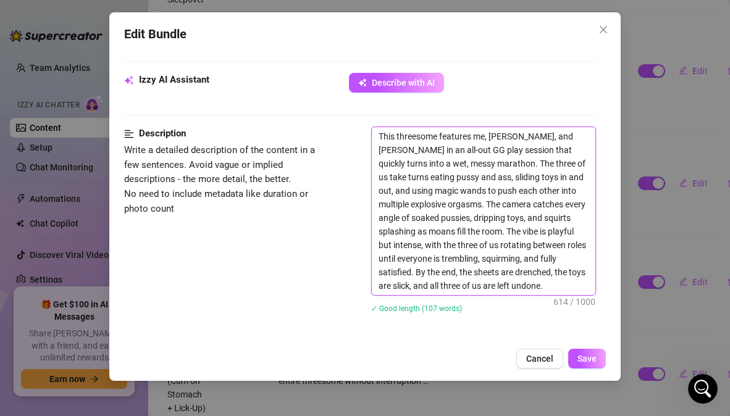
type textarea "This threesome features me, [PERSON_NAME], and [PERSON_NAME] in an all-out GG p…"
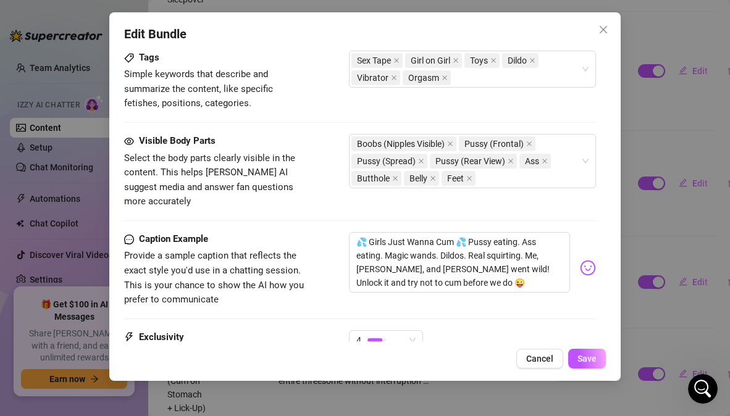
scroll to position [796, 0]
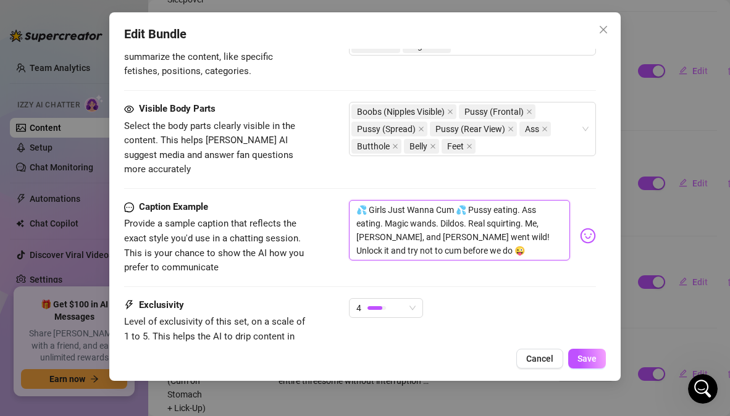
drag, startPoint x: 469, startPoint y: 227, endPoint x: 352, endPoint y: 169, distance: 130.4
paste textarea "just wanna cum 💦 me, Jadynn, and Sammie went wild with toys, magic wands, and t…"
type textarea "💦 Girls just wanna cum 💦 me, Jadynn, and Sammie went wild with toys, magic wand…"
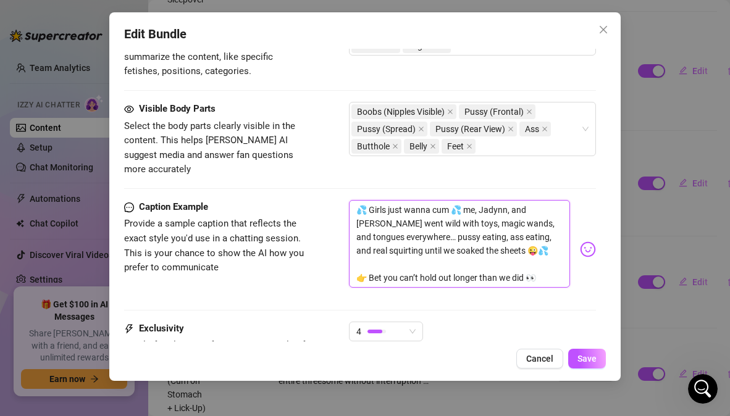
scroll to position [0, 0]
type textarea "💦 Girls just wanna cum 💦 me, Jadynn, and Sammie went wild with toys, magic wand…"
click at [322, 248] on div "Caption Example Provide a sample caption that reflects the exact style you'd us…" at bounding box center [359, 249] width 471 height 99
click at [412, 322] on span "4" at bounding box center [385, 331] width 59 height 19
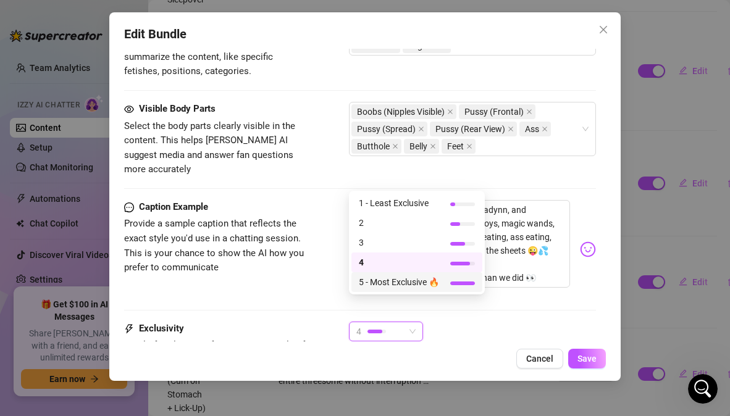
click at [410, 285] on span "5 - Most Exclusive 🔥" at bounding box center [399, 282] width 80 height 14
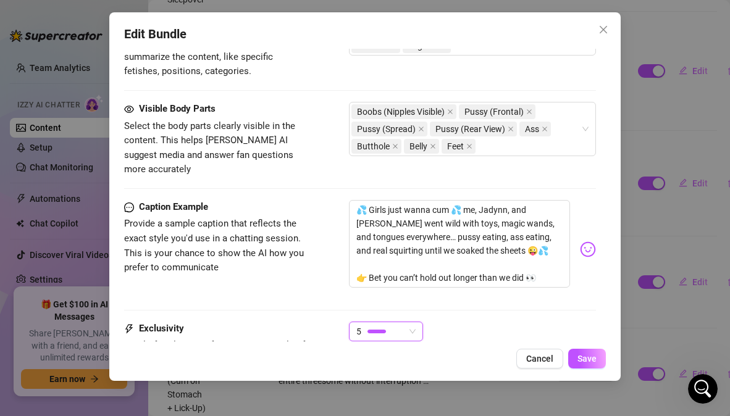
click at [460, 322] on div "5 5" at bounding box center [472, 337] width 246 height 31
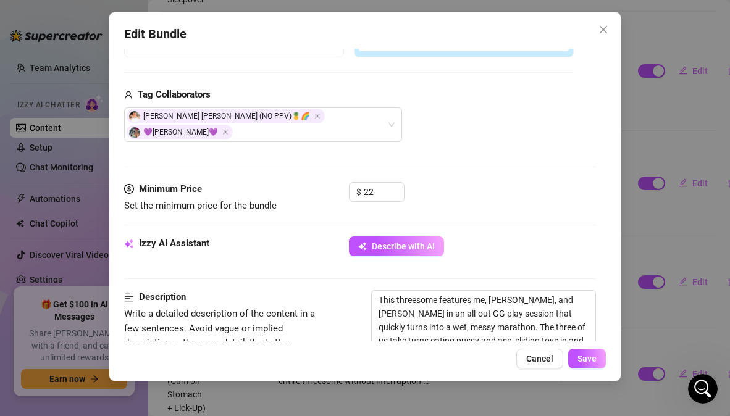
scroll to position [276, 0]
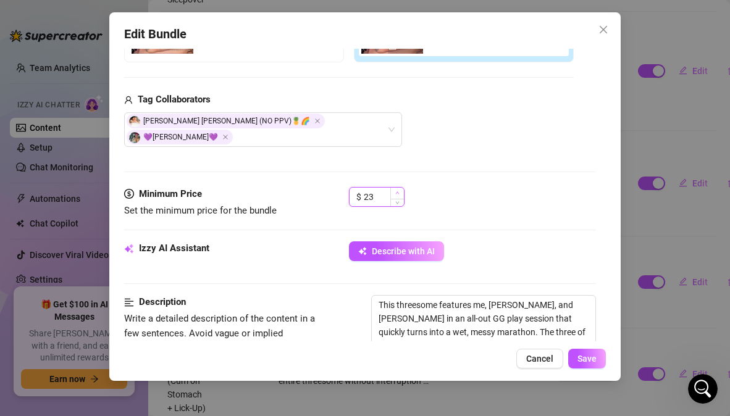
click at [397, 191] on icon "up" at bounding box center [397, 193] width 4 height 4
type input "25"
click at [397, 191] on icon "up" at bounding box center [397, 193] width 4 height 4
click at [448, 195] on div "$ 25" at bounding box center [472, 202] width 246 height 31
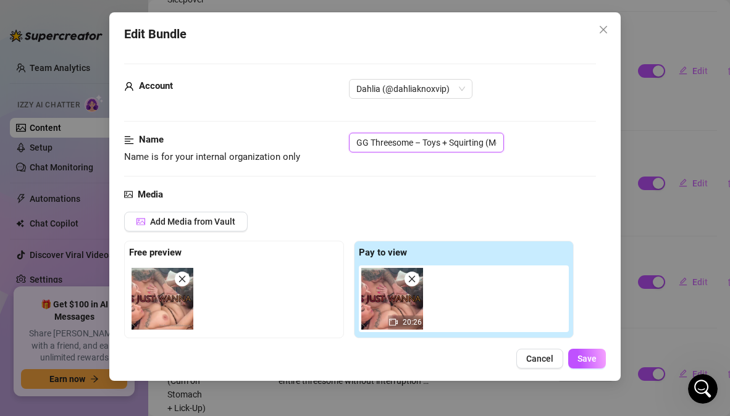
scroll to position [0, 87]
drag, startPoint x: 355, startPoint y: 142, endPoint x: 562, endPoint y: 146, distance: 207.0
click at [562, 146] on div "GG Threesome – Toys + Squirting (Me + Jadynn + Sammie)" at bounding box center [472, 143] width 246 height 20
paste input "text"
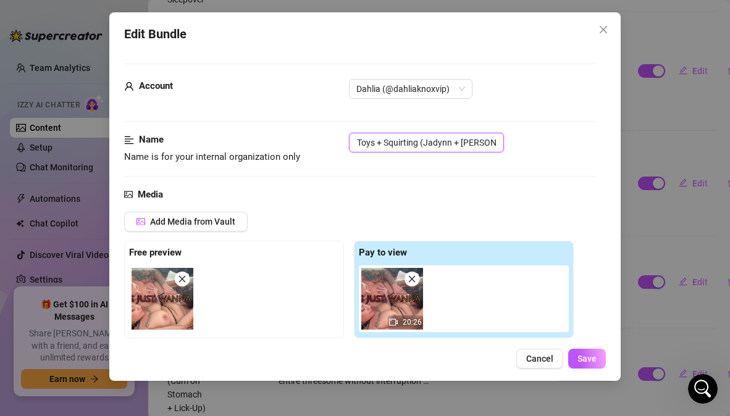
type input "GG Threesome – Toys + Squirting (Jadynn + [PERSON_NAME])"
click at [531, 195] on div "Media" at bounding box center [359, 195] width 471 height 15
click at [592, 359] on span "Save" at bounding box center [587, 359] width 19 height 10
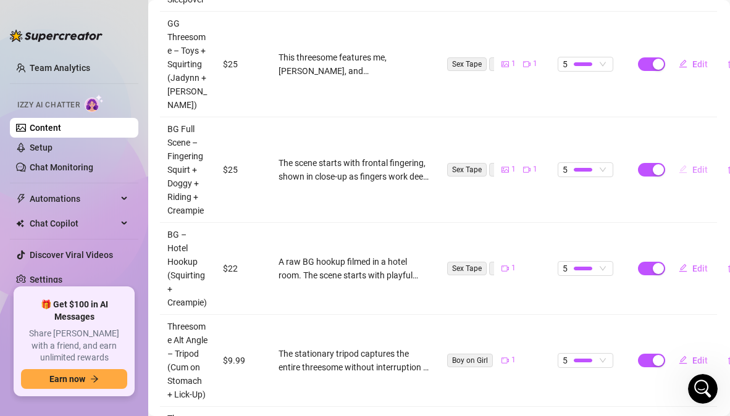
click at [692, 172] on span "Edit" at bounding box center [699, 170] width 15 height 10
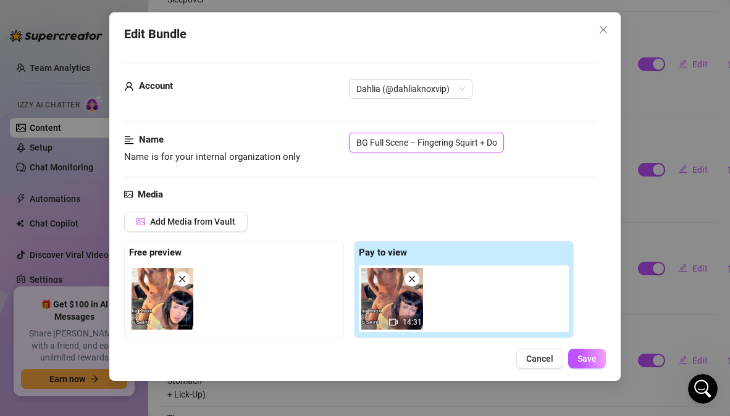
scroll to position [0, 96]
drag, startPoint x: 355, startPoint y: 145, endPoint x: 570, endPoint y: 148, distance: 215.0
click at [570, 148] on div "BG Full Scene – Fingering Squirt + Doggy + Riding + Creampie" at bounding box center [472, 143] width 246 height 20
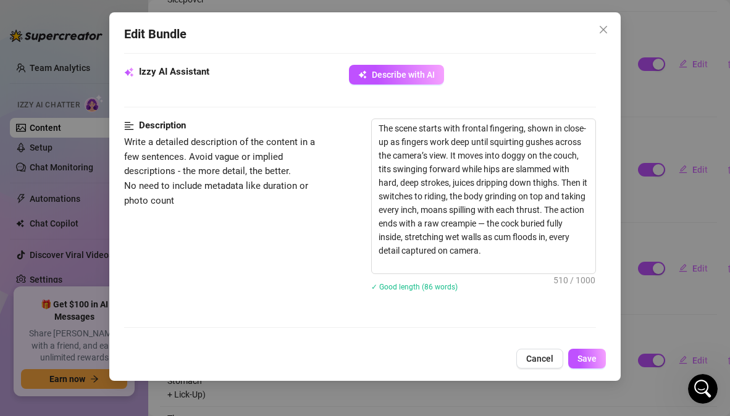
scroll to position [445, 0]
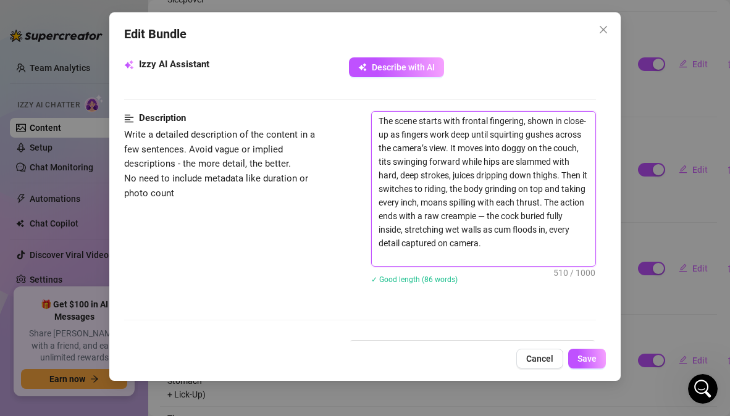
drag, startPoint x: 413, startPoint y: 259, endPoint x: 367, endPoint y: 110, distance: 156.3
click at [367, 110] on form "Account Dahlia (@dahliaknoxvip) Name Name is for your internal organization onl…" at bounding box center [359, 195] width 471 height 1154
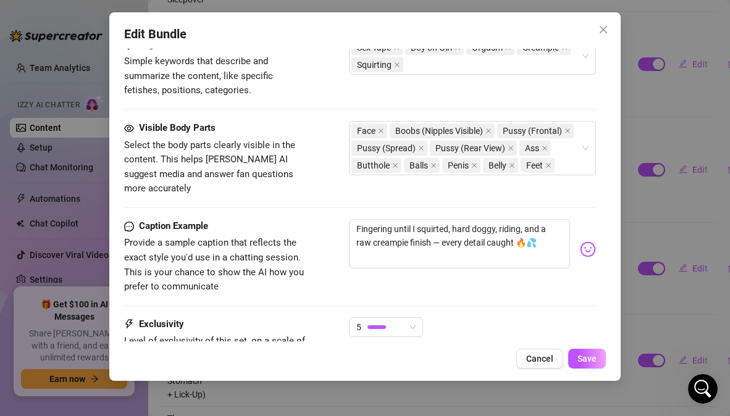
scroll to position [780, 0]
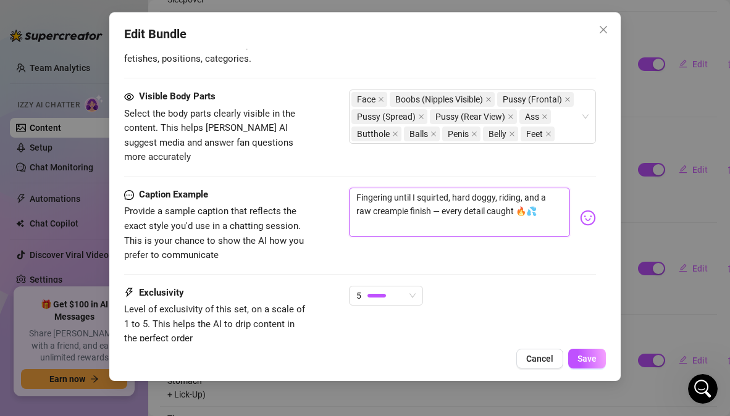
drag, startPoint x: 548, startPoint y: 223, endPoint x: 338, endPoint y: 192, distance: 212.3
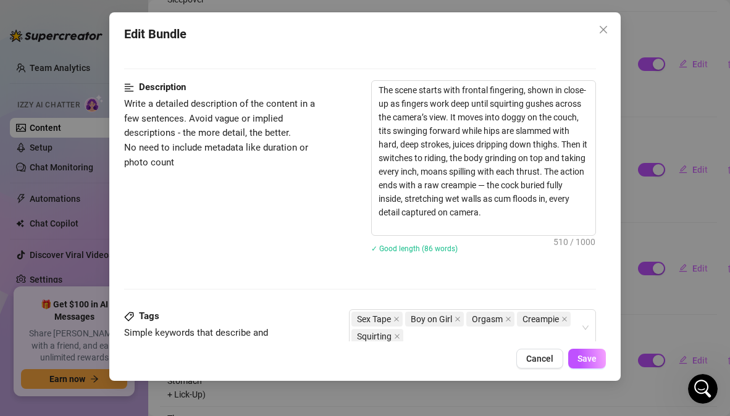
scroll to position [456, 0]
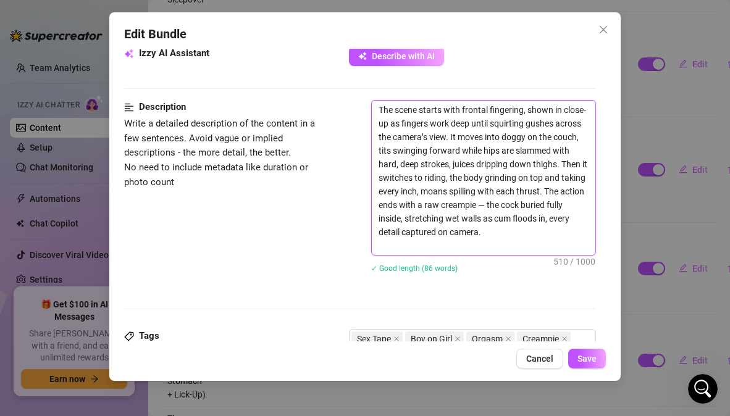
drag, startPoint x: 416, startPoint y: 246, endPoint x: 376, endPoint y: 89, distance: 162.7
click at [376, 89] on form "Account Dahlia (@dahliaknoxvip) Name Name is for your internal organization onl…" at bounding box center [359, 184] width 471 height 1154
paste textarea "opens with an intimate close-up of fingers working deep inside until you gush i…"
type textarea "The scene opens with an intimate close-up of fingers working deep inside until …"
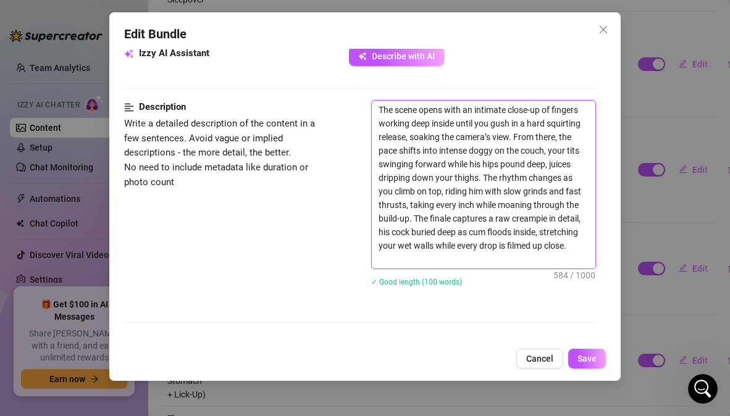
scroll to position [0, 0]
type textarea "The scene opens with an intimate close-up of fingers working deep inside until …"
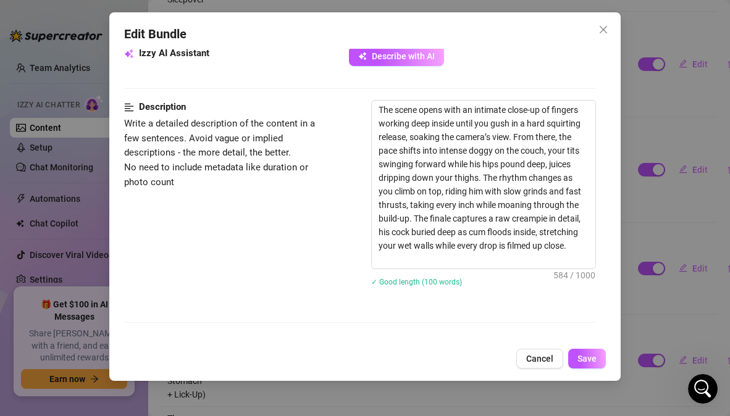
click at [282, 250] on div "Description Write a detailed description of the content in a few sentences. Avo…" at bounding box center [359, 201] width 471 height 203
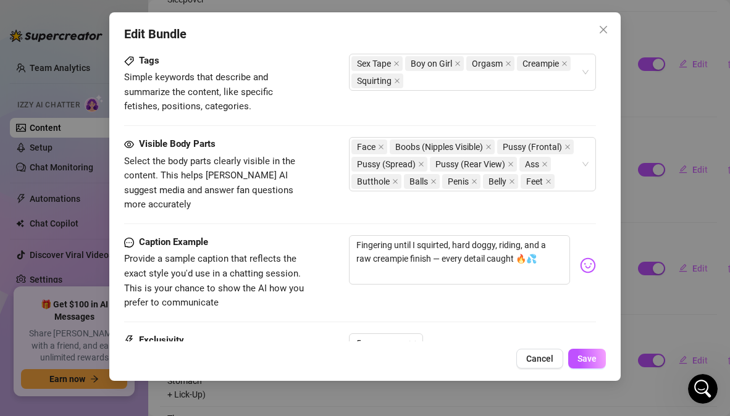
scroll to position [799, 0]
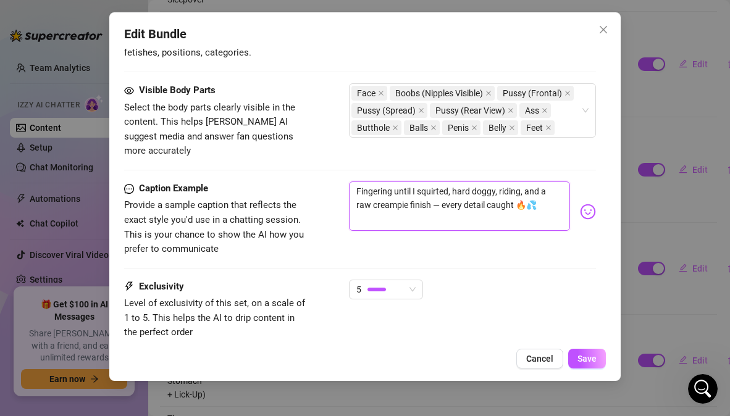
drag, startPoint x: 540, startPoint y: 212, endPoint x: 345, endPoint y: 187, distance: 196.9
paste textarea "ed until I squirted 💦 bent over for hard doggy, then rode him until he filled m…"
type textarea "Fingered until I squirted 💦 bent over for hard doggy, then rode him until he fi…"
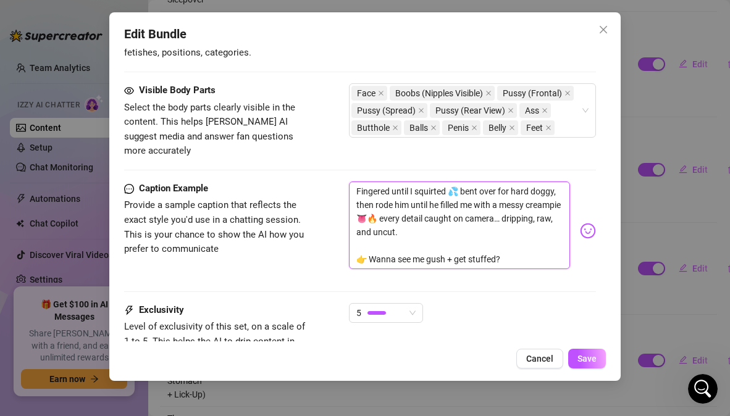
scroll to position [0, 0]
type textarea "Fingered until I squirted 💦 bent over for hard doggy, then rode him until he fi…"
click at [321, 278] on div "Caption Example Provide a sample caption that reflects the exact style you'd us…" at bounding box center [359, 231] width 471 height 99
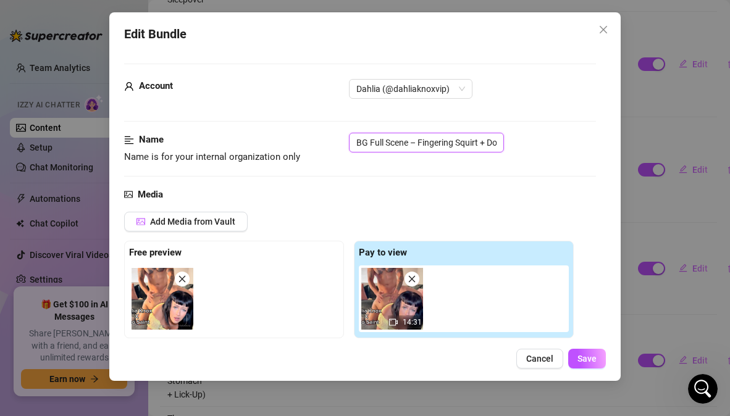
scroll to position [0, 96]
drag, startPoint x: 356, startPoint y: 141, endPoint x: 520, endPoint y: 151, distance: 164.6
click at [520, 151] on div "BG Full Scene – Fingering Squirt + Doggy + Riding + Creampie" at bounding box center [472, 143] width 246 height 20
paste input "Squirt"
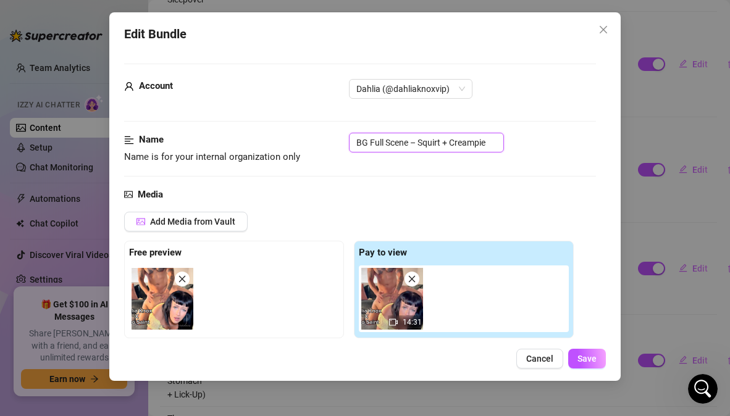
type input "BG Full Scene – Squirt + Creampie"
click at [478, 190] on div "Media" at bounding box center [359, 195] width 471 height 15
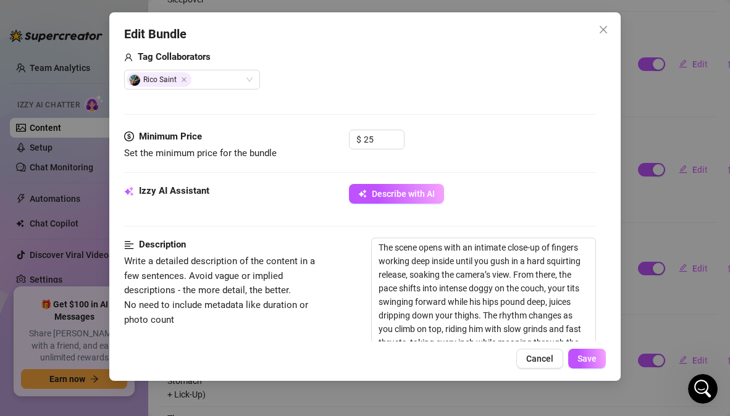
scroll to position [316, 0]
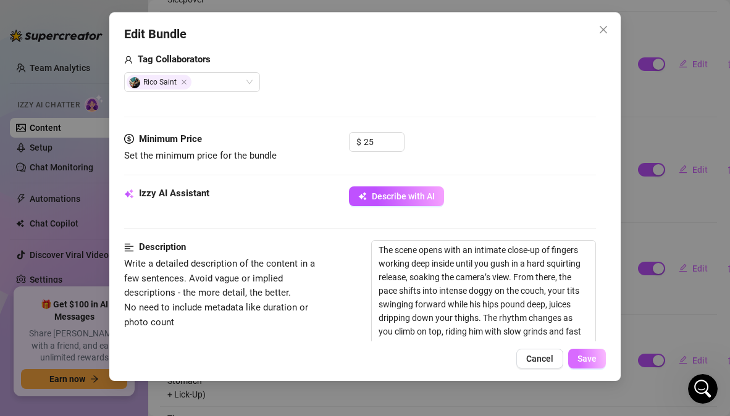
click at [596, 361] on span "Save" at bounding box center [587, 359] width 19 height 10
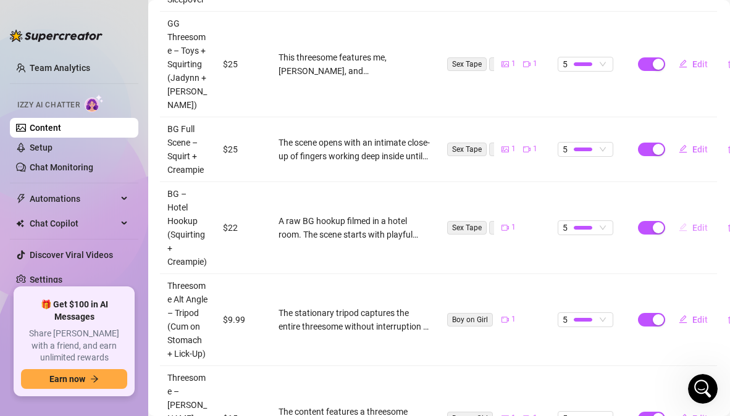
click at [692, 233] on span "Edit" at bounding box center [699, 228] width 15 height 10
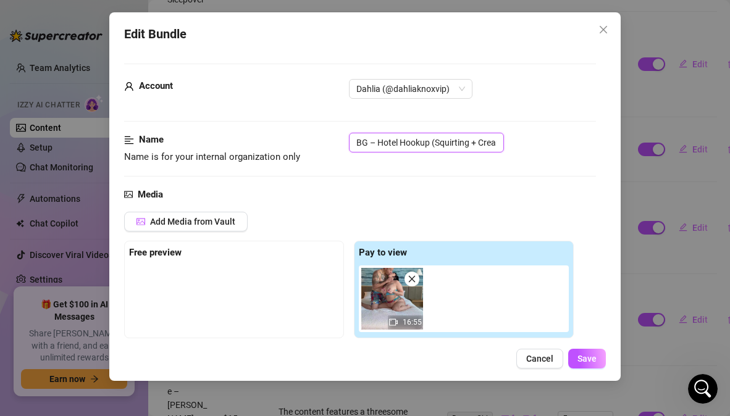
scroll to position [0, 22]
drag, startPoint x: 355, startPoint y: 146, endPoint x: 538, endPoint y: 141, distance: 182.9
click at [538, 141] on div "BG – Hotel Hookup (Squirting + Creampie)" at bounding box center [472, 143] width 246 height 20
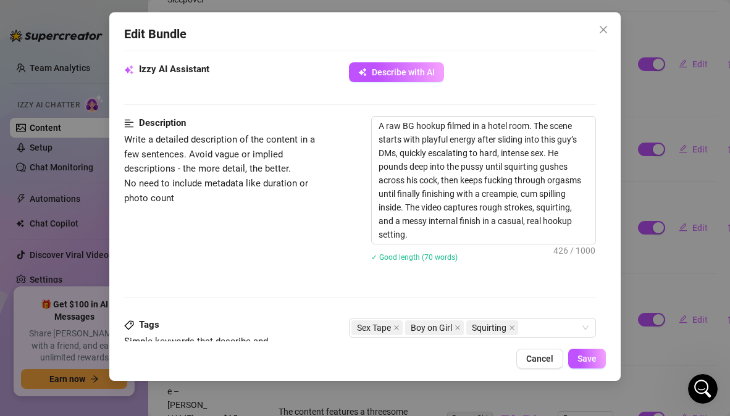
scroll to position [445, 0]
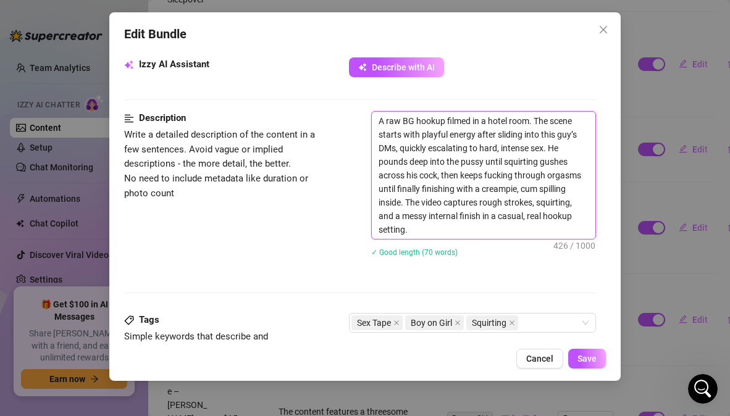
drag, startPoint x: 456, startPoint y: 232, endPoint x: 370, endPoint y: 112, distance: 147.8
click at [370, 112] on div "Description Write a detailed description of the content in a few sentences. Avo…" at bounding box center [359, 192] width 471 height 162
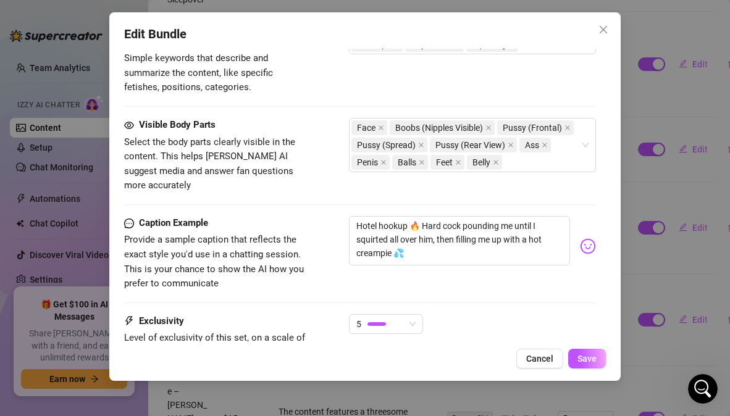
scroll to position [736, 0]
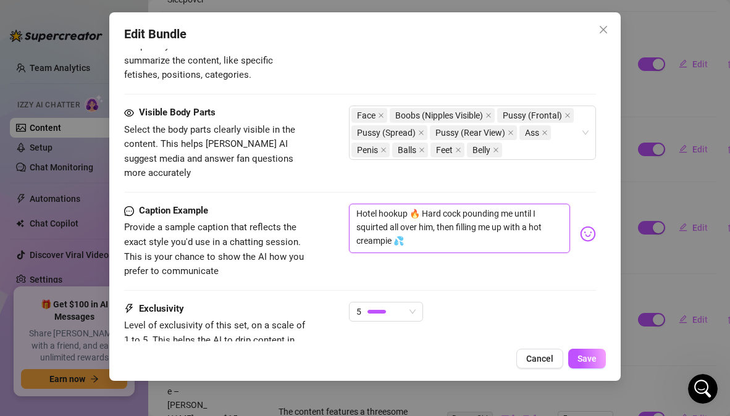
drag, startPoint x: 409, startPoint y: 254, endPoint x: 354, endPoint y: 213, distance: 68.4
click at [354, 213] on textarea "Hotel hookup 🔥 Hard cock pounding me until I squirted all over him, then fillin…" at bounding box center [459, 228] width 221 height 49
drag, startPoint x: 416, startPoint y: 248, endPoint x: 354, endPoint y: 212, distance: 71.7
click at [354, 212] on textarea "Hotel hookup 🔥 Hard cock pounding me until I squirted all over him, then fillin…" at bounding box center [459, 228] width 221 height 49
paste textarea "vibes 🔥 he pounded me until I squirted all over his cock, then kept going until…"
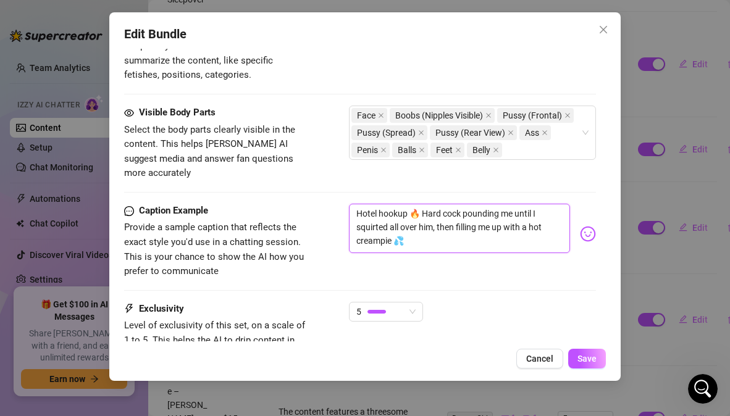
type textarea "Hotel hookup vibes 🔥 he pounded me until I squirted all over his cock, then kep…"
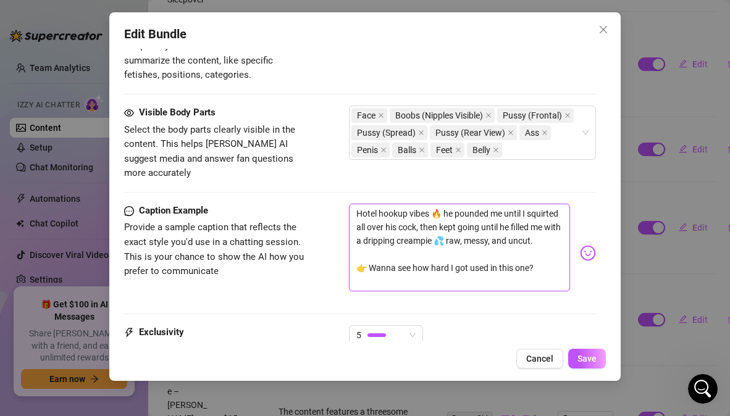
scroll to position [0, 0]
type textarea "Hotel hookup vibes 🔥 he pounded me until I squirted all over his cock, then kep…"
click at [327, 299] on div "Caption Example Provide a sample caption that reflects the exact style you'd us…" at bounding box center [359, 253] width 471 height 99
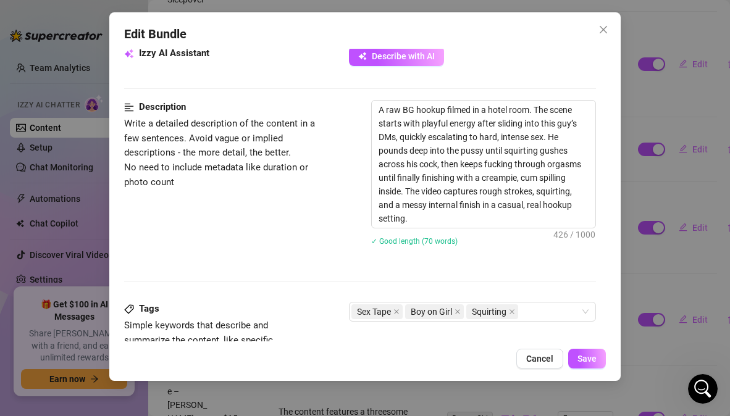
scroll to position [439, 0]
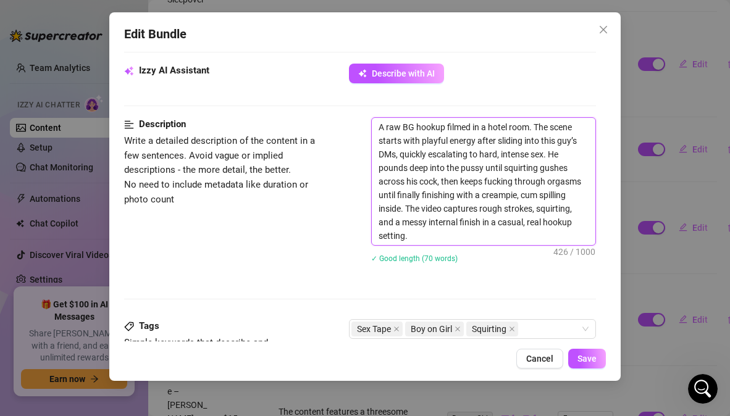
drag, startPoint x: 462, startPoint y: 242, endPoint x: 374, endPoint y: 123, distance: 148.4
click at [374, 122] on textarea "A raw BG hookup filmed in a hotel room. The scene starts with playful energy af…" at bounding box center [483, 181] width 223 height 127
type textarea "Describe the content (media) in a few sentences"
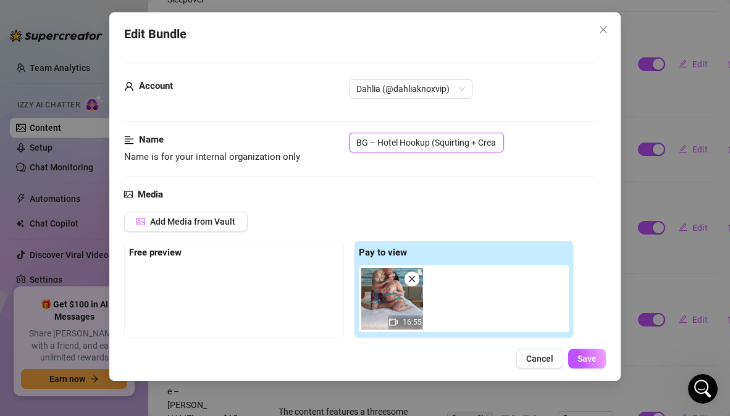
scroll to position [0, 22]
drag, startPoint x: 355, startPoint y: 143, endPoint x: 546, endPoint y: 138, distance: 191.5
click at [546, 138] on div "BG – Hotel Hookup (Squirting + Creampie)" at bounding box center [472, 143] width 246 height 20
paste input "Squirt + Creampie"
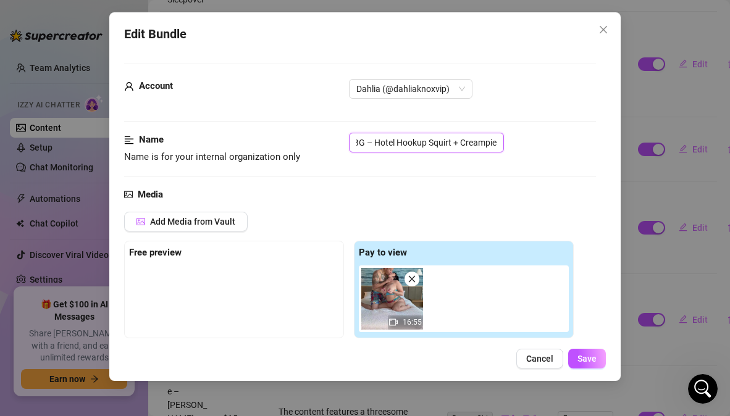
click at [357, 144] on input "BG – Hotel Hookup Squirt + Creampie" at bounding box center [426, 143] width 155 height 20
type input "BG – Hotel Hookup Squirt + Creampie"
click at [425, 194] on div "Media" at bounding box center [359, 195] width 471 height 15
click at [497, 144] on input "BG – Hotel Hookup Squirt + Creampie" at bounding box center [426, 143] width 155 height 20
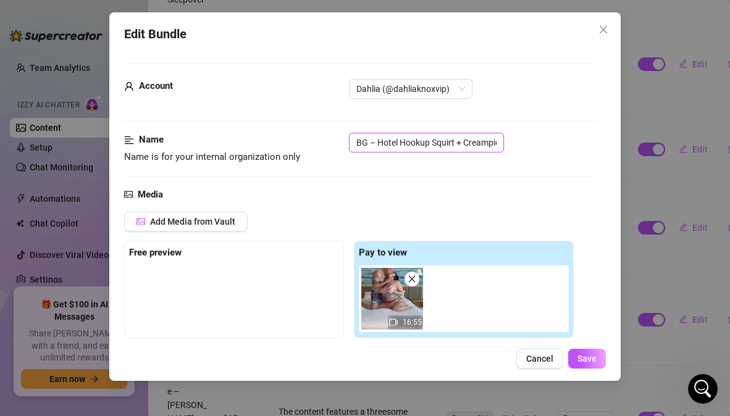
scroll to position [0, 5]
drag, startPoint x: 496, startPoint y: 143, endPoint x: 525, endPoint y: 144, distance: 29.0
click at [525, 144] on div "BG – Hotel Hookup Squirt + Creampie" at bounding box center [472, 143] width 246 height 20
click at [523, 160] on div "Name Name is for your internal organization only BG – Hotel Hookup Squirt + Cre…" at bounding box center [359, 149] width 471 height 32
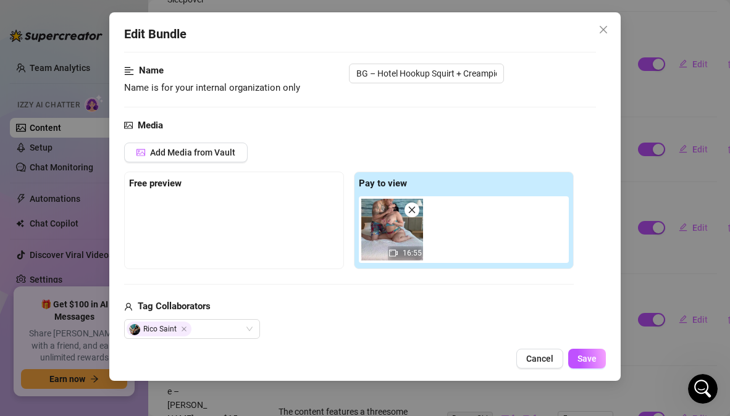
scroll to position [83, 0]
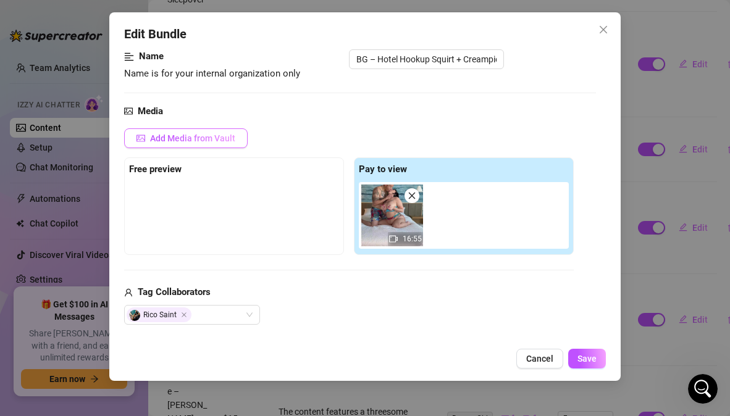
click at [214, 136] on span "Add Media from Vault" at bounding box center [192, 138] width 85 height 10
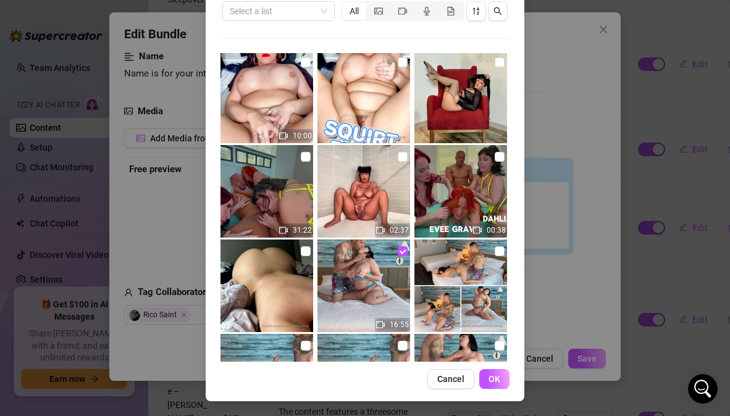
scroll to position [6410, 0]
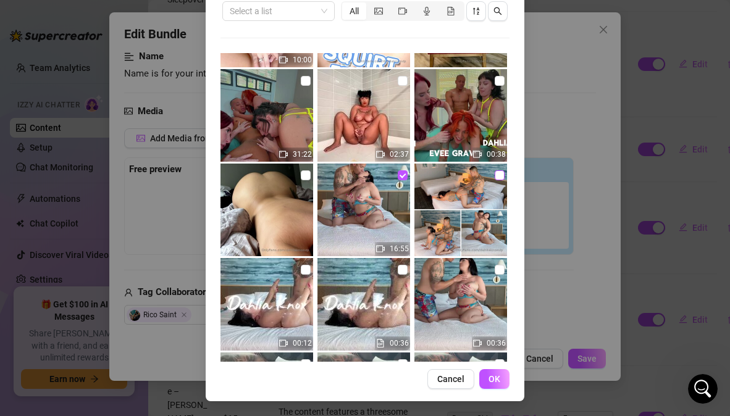
click at [495, 179] on input "checkbox" at bounding box center [500, 175] width 10 height 10
checkbox input "true"
click at [485, 373] on button "OK" at bounding box center [494, 379] width 30 height 20
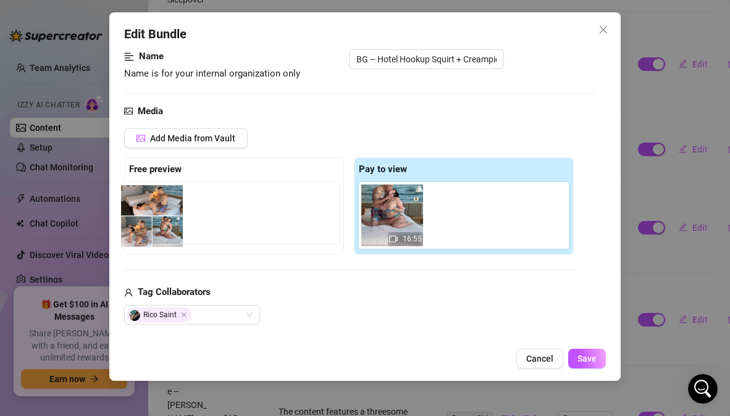
drag, startPoint x: 461, startPoint y: 232, endPoint x: 149, endPoint y: 235, distance: 312.0
click at [149, 235] on div "Free preview Pay to view 16:55" at bounding box center [349, 207] width 450 height 98
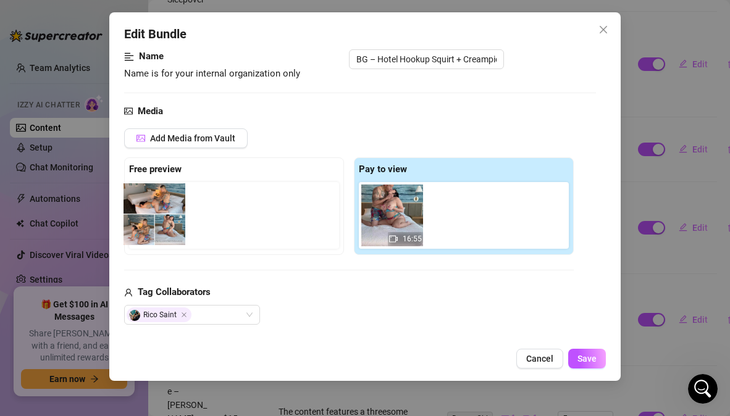
drag, startPoint x: 466, startPoint y: 222, endPoint x: 158, endPoint y: 222, distance: 308.8
click at [158, 222] on div "Free preview Pay to view 16:55" at bounding box center [349, 207] width 450 height 98
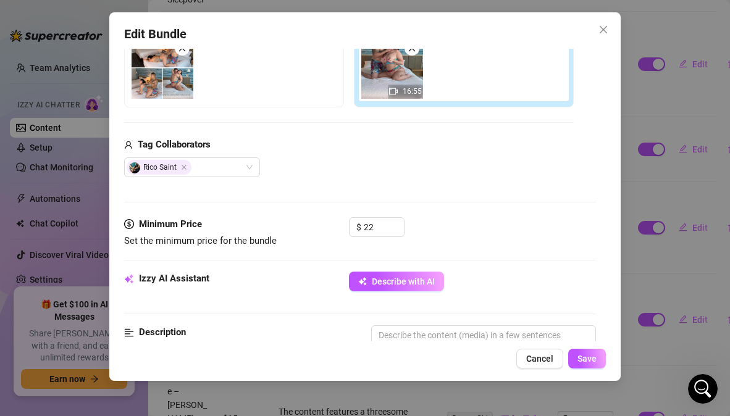
scroll to position [275, 0]
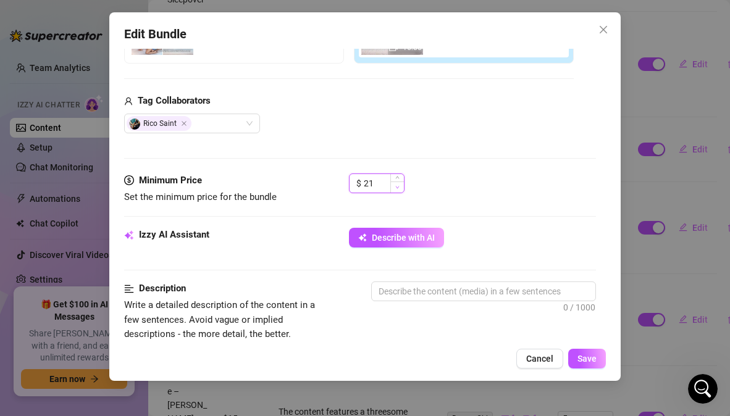
click at [398, 188] on icon "down" at bounding box center [397, 187] width 4 height 4
type input "20"
click at [398, 188] on icon "down" at bounding box center [397, 187] width 4 height 4
click at [488, 211] on div "Minimum Price Set the minimum price for the bundle $ 20" at bounding box center [359, 201] width 471 height 54
click at [397, 291] on textarea at bounding box center [483, 291] width 223 height 19
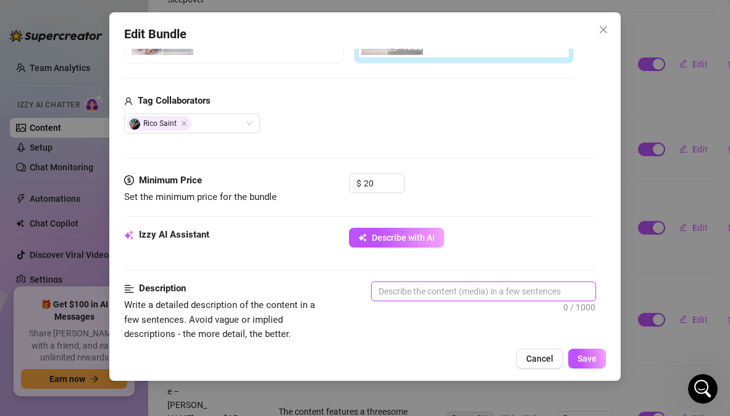
paste textarea "This raw BG scene takes place in a hotel room, capturing the unfiltered energy …"
type textarea "This raw BG scene takes place in a hotel room, capturing the unfiltered energy …"
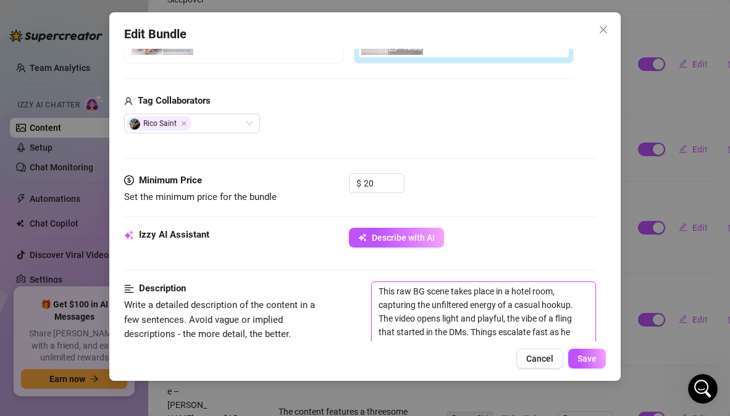
scroll to position [0, 0]
type textarea "This raw BG scene takes place in a hotel room, capturing the unfiltered energy …"
click at [524, 258] on div "Izzy AI Assistant Describe with AI" at bounding box center [359, 243] width 471 height 31
click at [582, 355] on span "Save" at bounding box center [587, 359] width 19 height 10
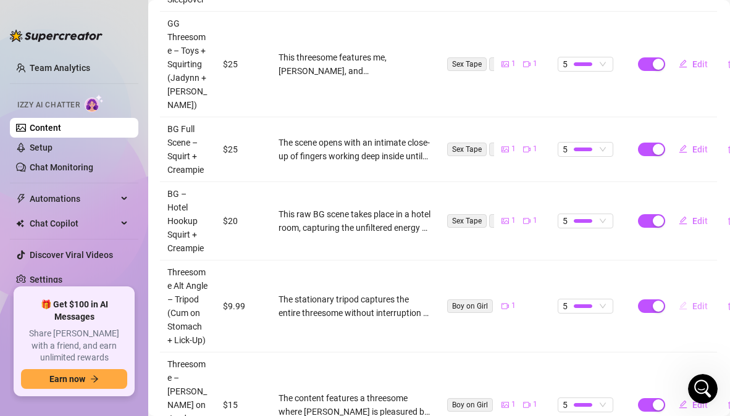
click at [696, 311] on span "Edit" at bounding box center [699, 306] width 15 height 10
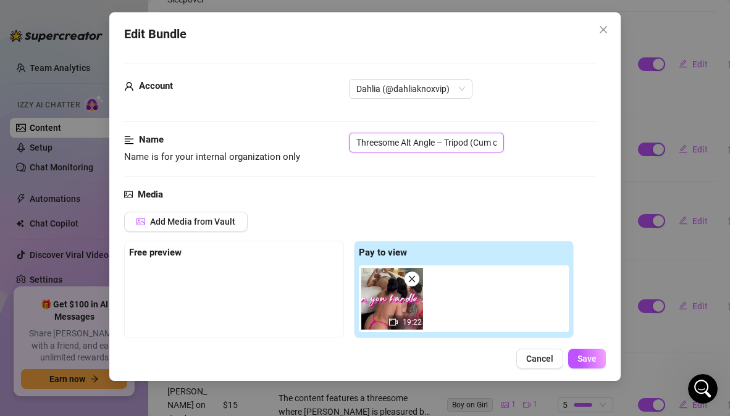
scroll to position [0, 86]
drag, startPoint x: 354, startPoint y: 143, endPoint x: 617, endPoint y: 154, distance: 263.4
click at [617, 154] on div "Edit Bundle Account Dahlia (@dahliaknoxvip) Name Name is for your internal orga…" at bounding box center [364, 196] width 511 height 369
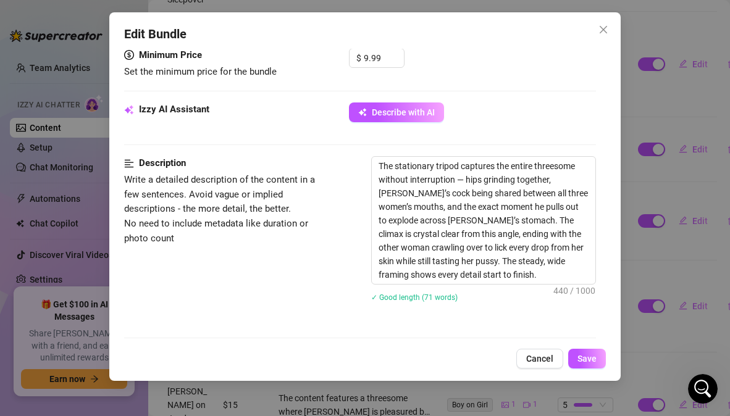
scroll to position [437, 0]
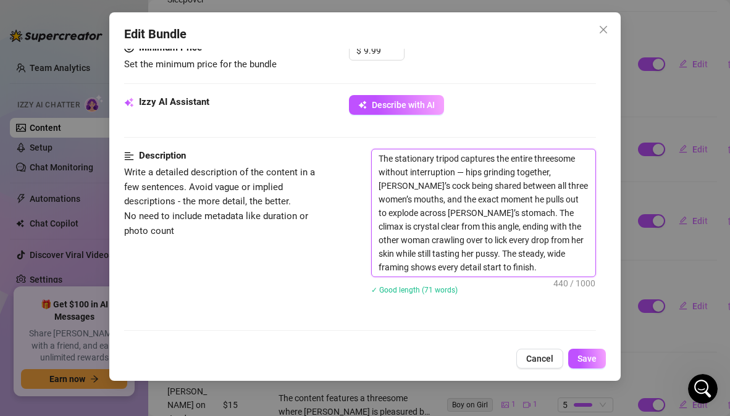
drag, startPoint x: 542, startPoint y: 254, endPoint x: 376, endPoint y: 140, distance: 201.7
click at [376, 149] on textarea "The stationary tripod captures the entire threesome without interruption — hips…" at bounding box center [483, 212] width 223 height 127
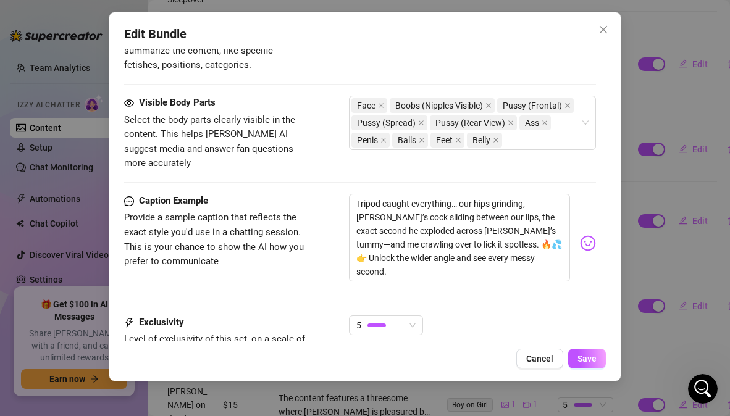
scroll to position [795, 0]
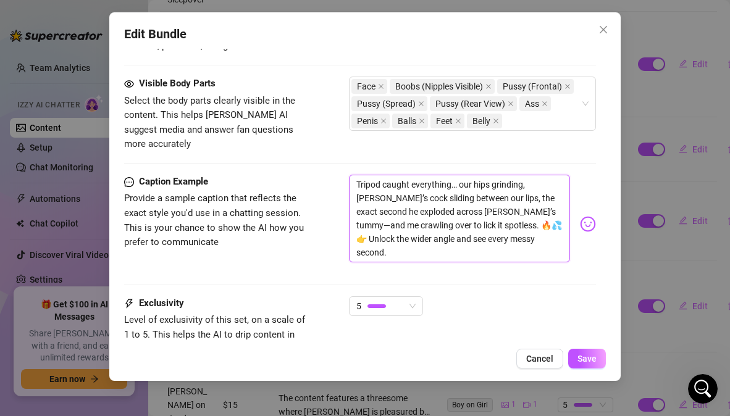
drag, startPoint x: 392, startPoint y: 245, endPoint x: 343, endPoint y: 161, distance: 96.8
drag, startPoint x: 403, startPoint y: 246, endPoint x: 358, endPoint y: 162, distance: 94.8
paste textarea "👀 hips grinding, Rico’s cock sliding between our lips, the exact second he expl…"
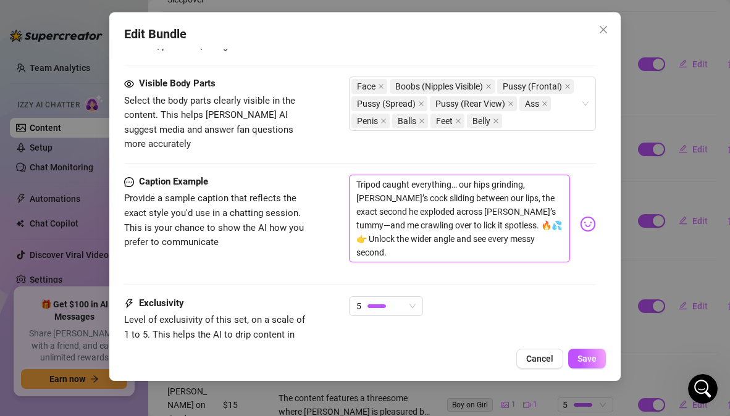
type textarea "Tripod caught everything 👀 hips grinding, Rico’s cock sliding between our lips,…"
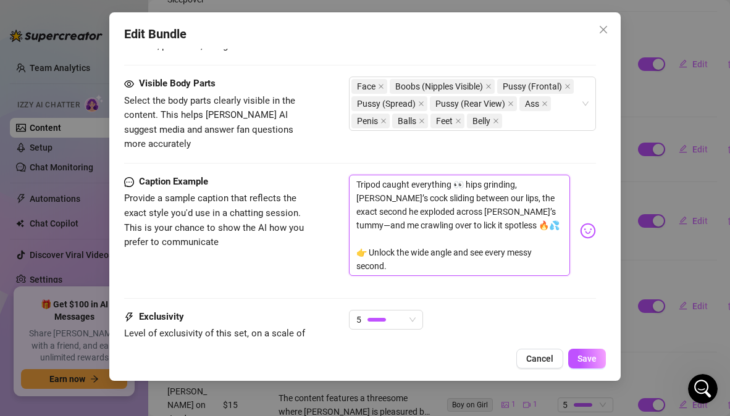
scroll to position [0, 0]
type textarea "Tripod caught everything 👀 hips grinding, Rico’s cock sliding between our lips,…"
click at [476, 311] on div "5" at bounding box center [472, 325] width 246 height 31
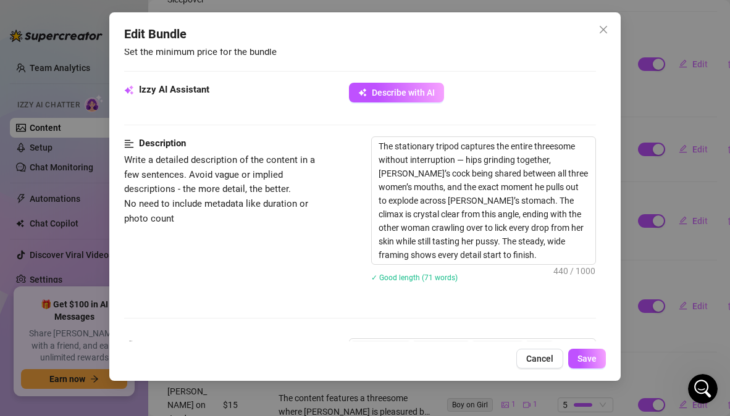
scroll to position [442, 0]
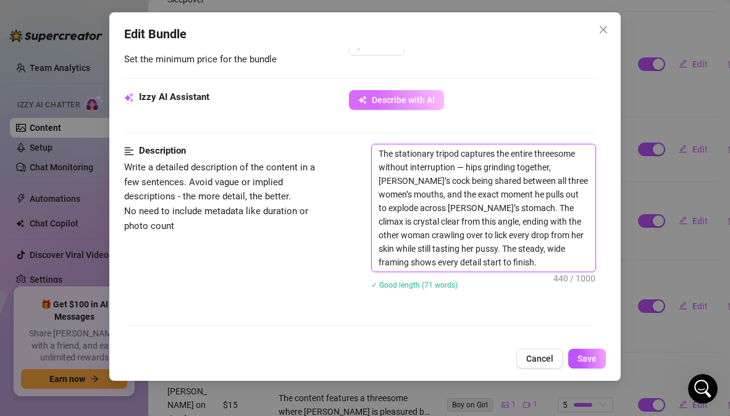
drag, startPoint x: 544, startPoint y: 248, endPoint x: 363, endPoint y: 95, distance: 236.6
click at [363, 95] on form "Account Dahlia (@dahliaknoxvip) Name Name is for your internal organization onl…" at bounding box center [359, 217] width 471 height 1193
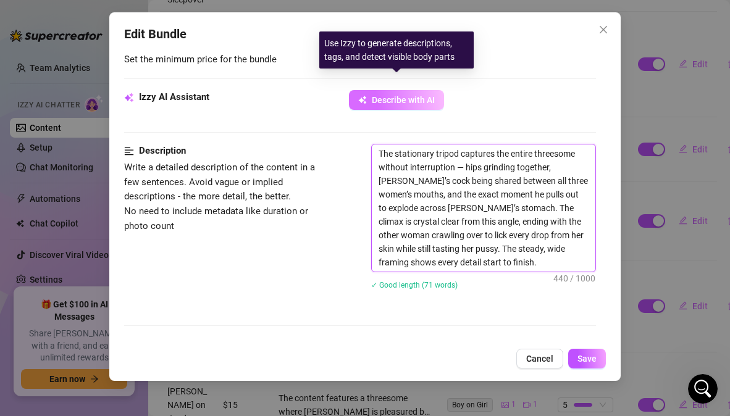
paste textarea "is threesome is filmed entirely from a steady tripod angle, giving an uninterru…"
type textarea "This threesome is filmed entirely from a steady tripod angle, giving an uninter…"
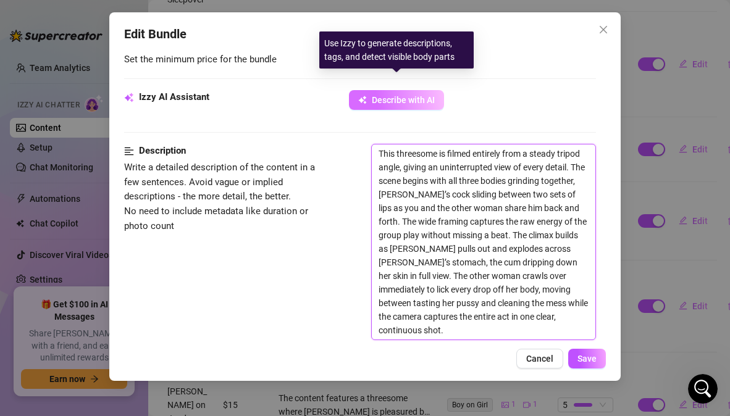
scroll to position [0, 0]
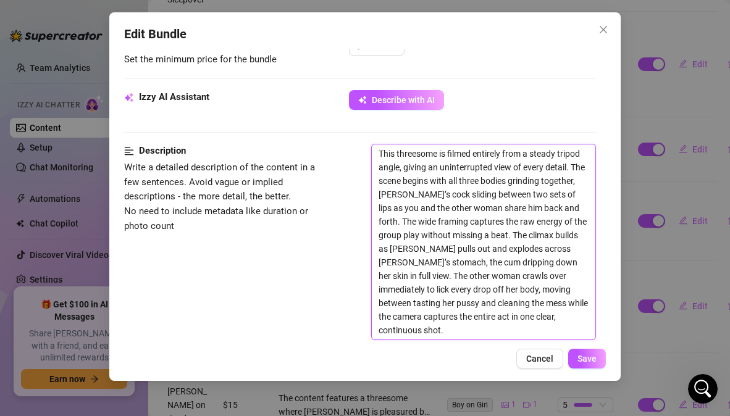
type textarea "This threesome is filmed entirely from a steady tripod angle, giving an uninter…"
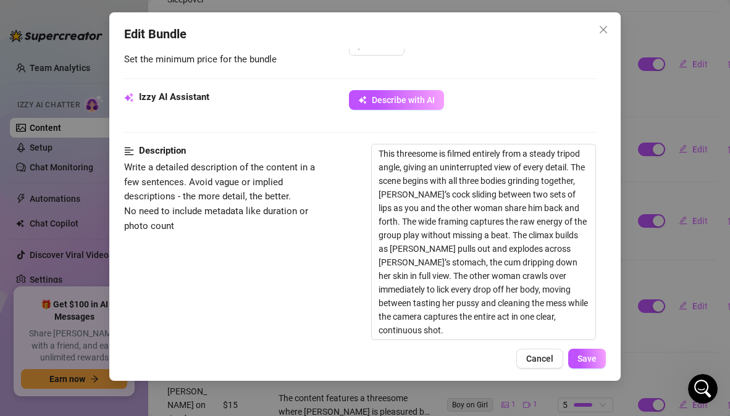
click at [286, 240] on div "Description Write a detailed description of the content in a few sentences. Avo…" at bounding box center [359, 259] width 471 height 230
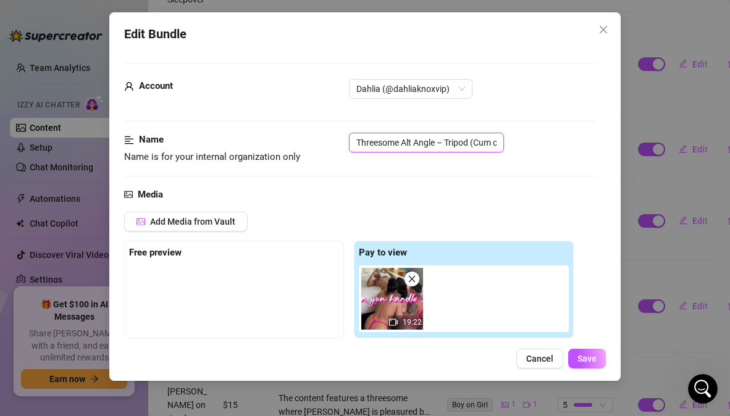
scroll to position [0, 86]
drag, startPoint x: 356, startPoint y: 143, endPoint x: 548, endPoint y: 148, distance: 191.6
click at [548, 148] on div "Threesome Alt Angle – Tripod (Cum on Stomach + Lick-Up)" at bounding box center [472, 143] width 246 height 20
paste input "– Tripod Cum Lick-Up"
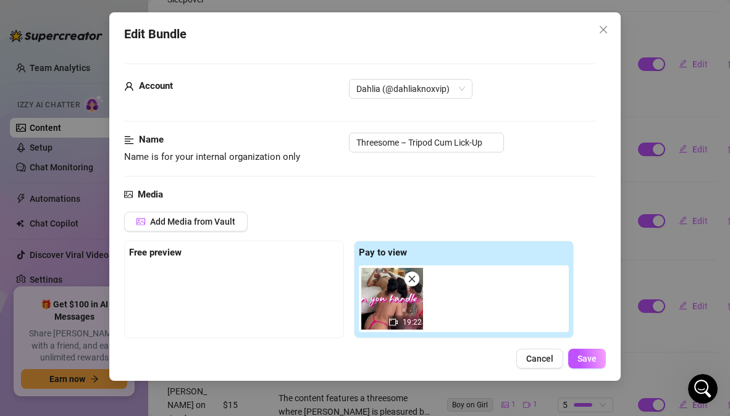
click at [515, 172] on div "Name Name is for your internal organization only Threesome – Tripod Cum Lick-Up" at bounding box center [359, 160] width 471 height 54
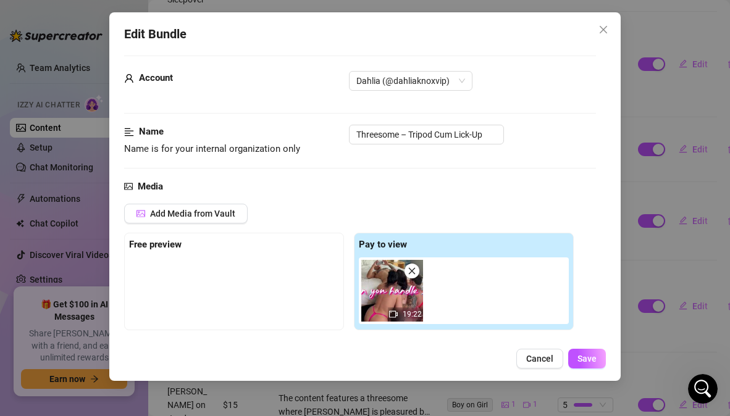
scroll to position [5, 0]
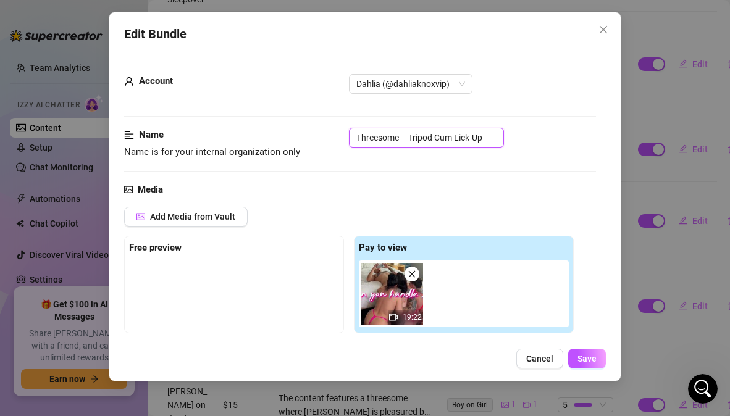
click at [358, 137] on input "Threesome – Tripod Cum Lick-Up" at bounding box center [426, 138] width 155 height 20
click at [358, 140] on input "Threesome – Tripod Cum Lick-Up" at bounding box center [426, 138] width 155 height 20
drag, startPoint x: 492, startPoint y: 137, endPoint x: 438, endPoint y: 139, distance: 53.8
click at [438, 139] on input "Threesome – Tripod Cum Lick-Up" at bounding box center [426, 138] width 155 height 20
click at [358, 138] on input "Threesome – Tripod" at bounding box center [426, 138] width 155 height 20
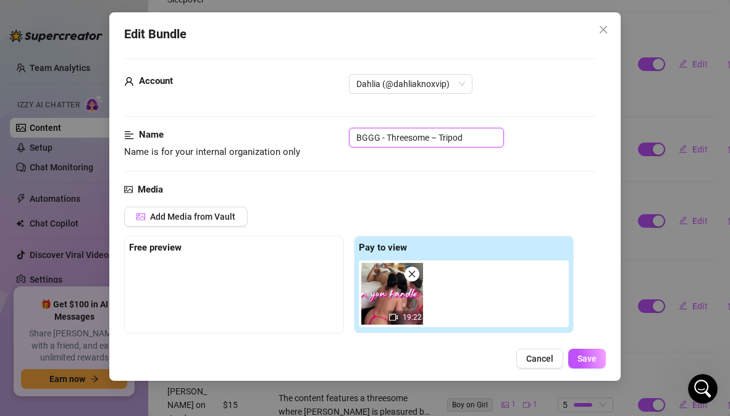
type input "BGGG - Threesome – Tripod"
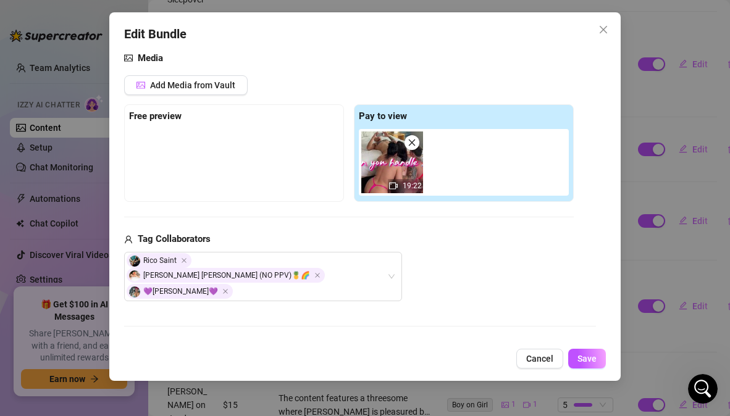
scroll to position [112, 0]
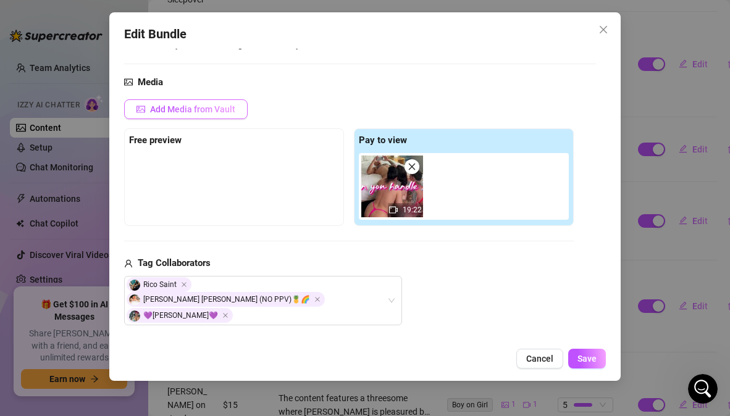
click at [177, 105] on span "Add Media from Vault" at bounding box center [192, 109] width 85 height 10
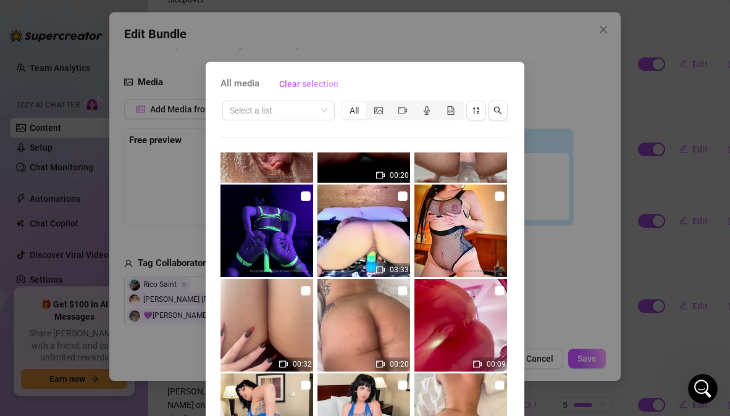
scroll to position [8026, 0]
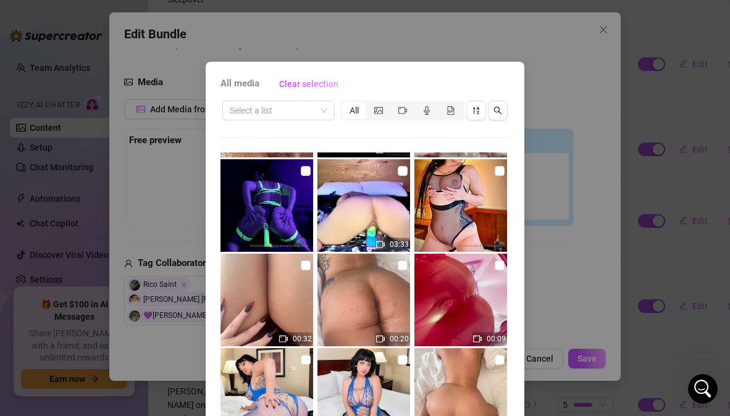
click at [547, 330] on div "All media Clear selection Select a list All 00:10 01:38 00:03 00:07 00:07 00:11…" at bounding box center [365, 208] width 730 height 416
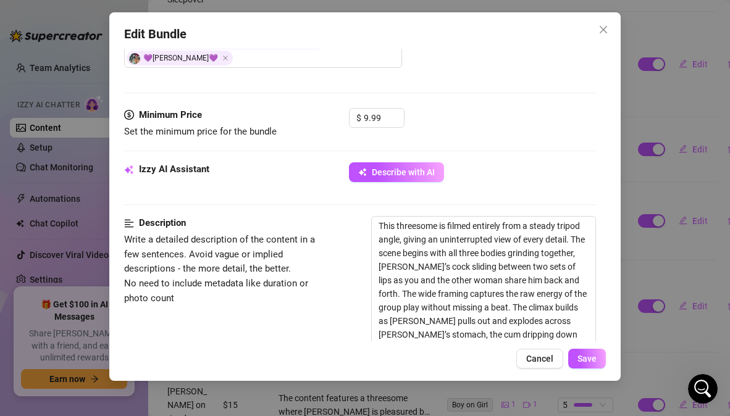
scroll to position [371, 0]
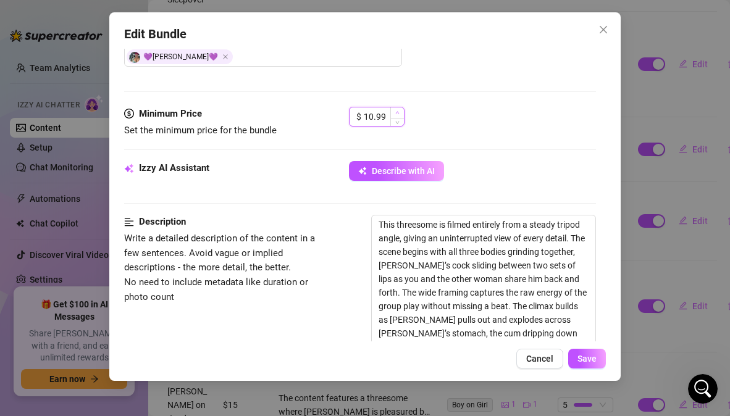
click at [401, 107] on span "Increase Value" at bounding box center [397, 112] width 14 height 11
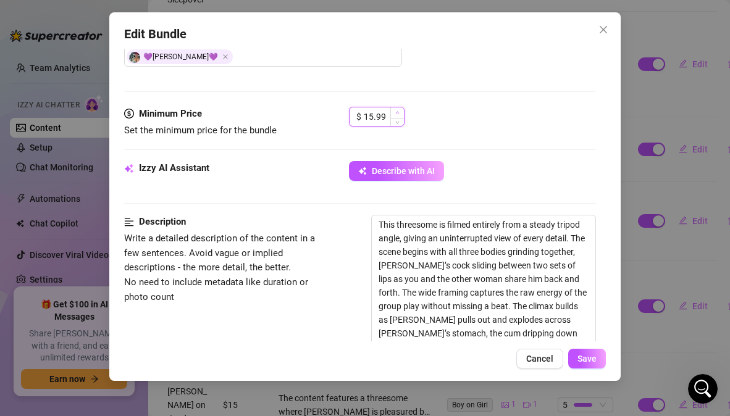
click at [401, 107] on span "Increase Value" at bounding box center [397, 112] width 14 height 11
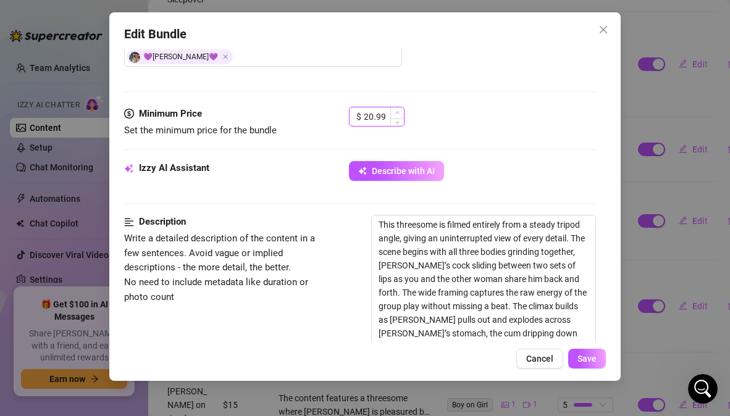
click at [401, 107] on span "Increase Value" at bounding box center [397, 112] width 14 height 11
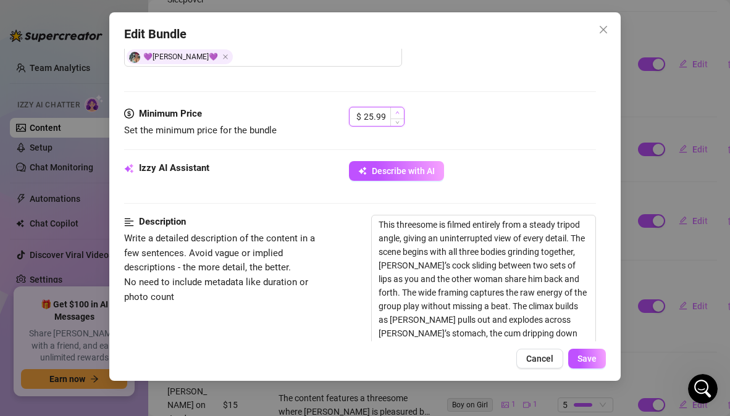
click at [401, 107] on span "Increase Value" at bounding box center [397, 112] width 14 height 11
drag, startPoint x: 390, startPoint y: 101, endPoint x: 330, endPoint y: 104, distance: 59.4
click at [330, 107] on div "Minimum Price Set the minimum price for the bundle $ 27.99" at bounding box center [359, 123] width 471 height 32
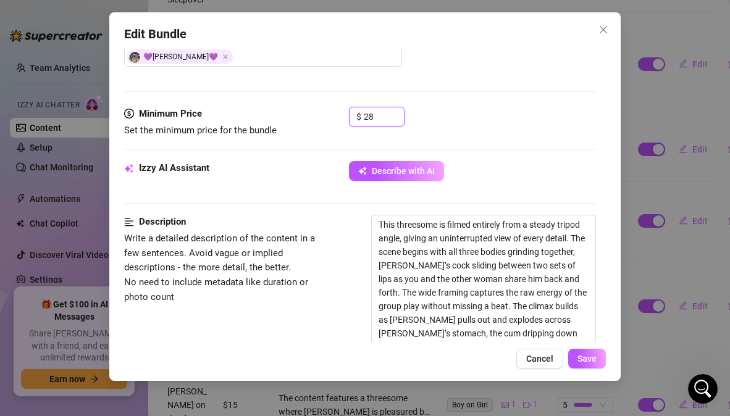
type input "28"
click at [473, 161] on div "Describe with AI" at bounding box center [472, 171] width 246 height 20
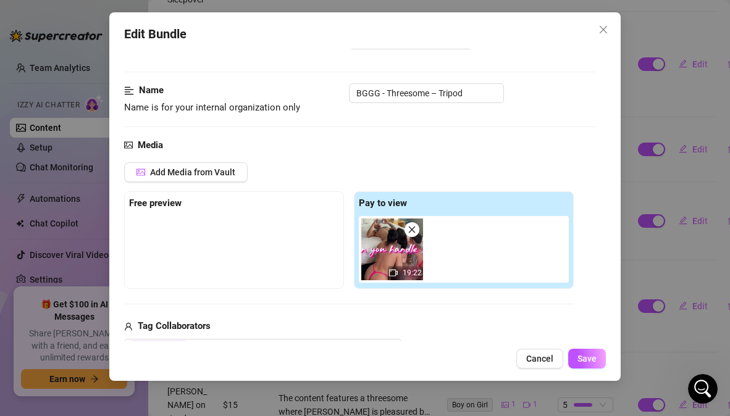
scroll to position [0, 0]
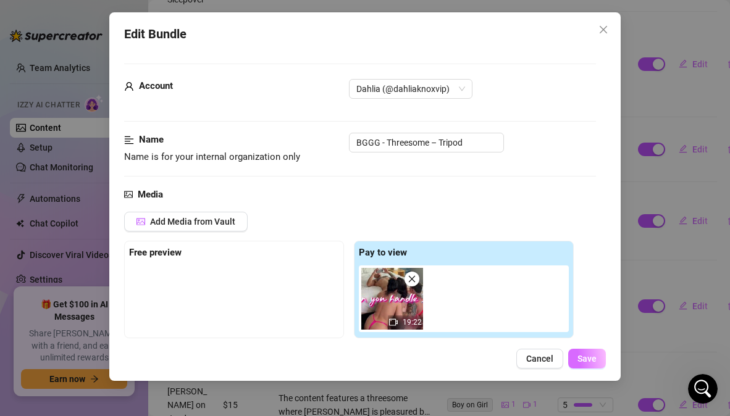
click at [591, 359] on span "Save" at bounding box center [587, 359] width 19 height 10
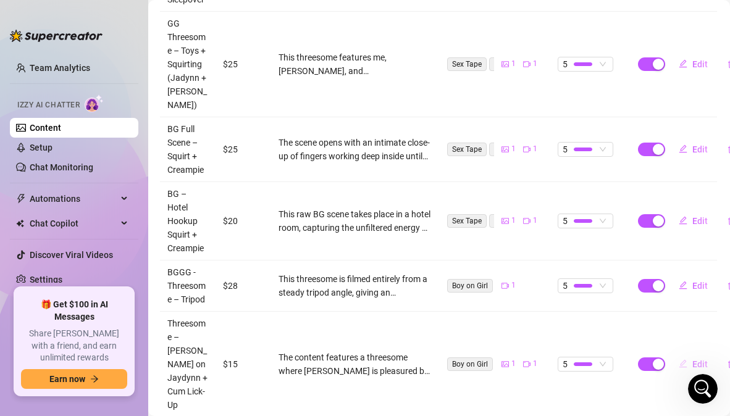
click at [692, 359] on span "Edit" at bounding box center [699, 364] width 15 height 10
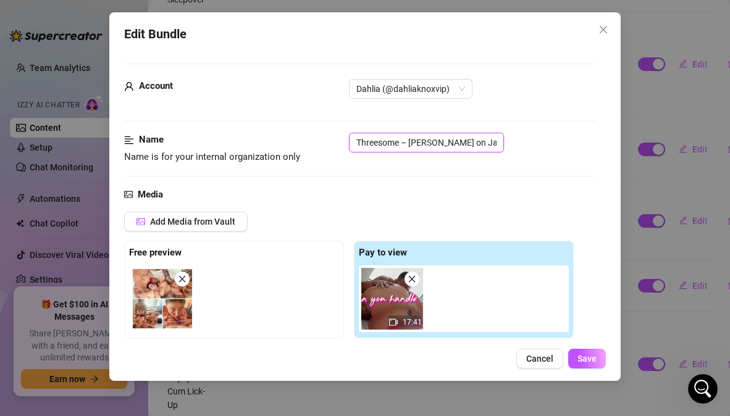
scroll to position [0, 59]
drag, startPoint x: 357, startPoint y: 141, endPoint x: 603, endPoint y: 157, distance: 246.3
click at [603, 157] on div "Account Dahlia (@dahliaknoxvip) Name Name is for your internal organization onl…" at bounding box center [364, 195] width 481 height 293
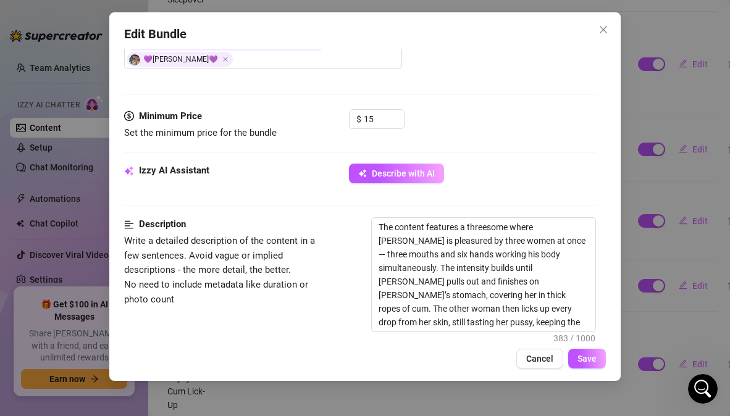
scroll to position [379, 0]
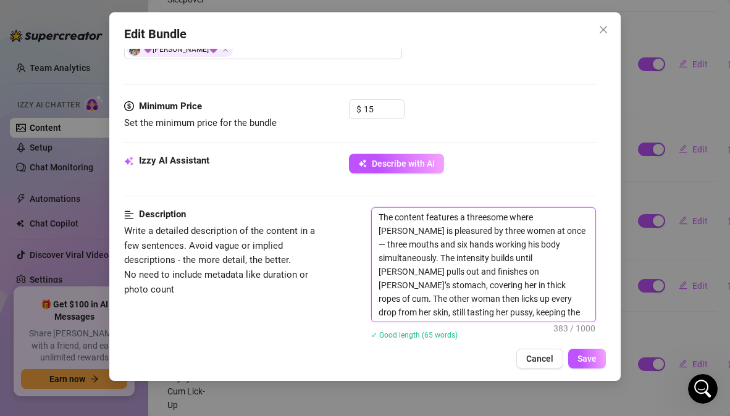
drag, startPoint x: 505, startPoint y: 301, endPoint x: 366, endPoint y: 182, distance: 183.5
click at [366, 182] on form "Account Dahlia (@dahliaknoxvip) Name Name is for your internal organization onl…" at bounding box center [359, 275] width 471 height 1180
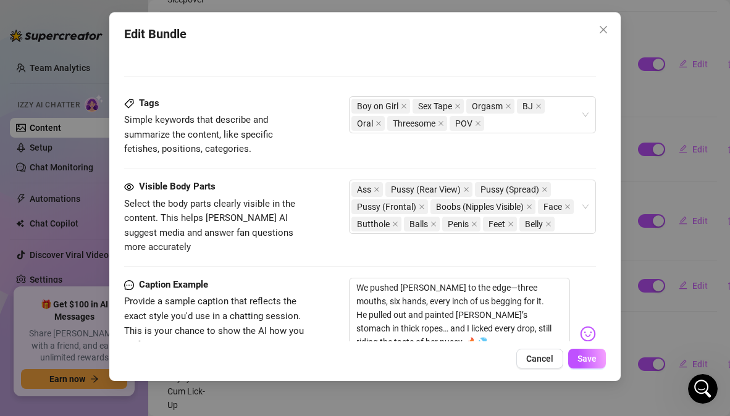
scroll to position [736, 0]
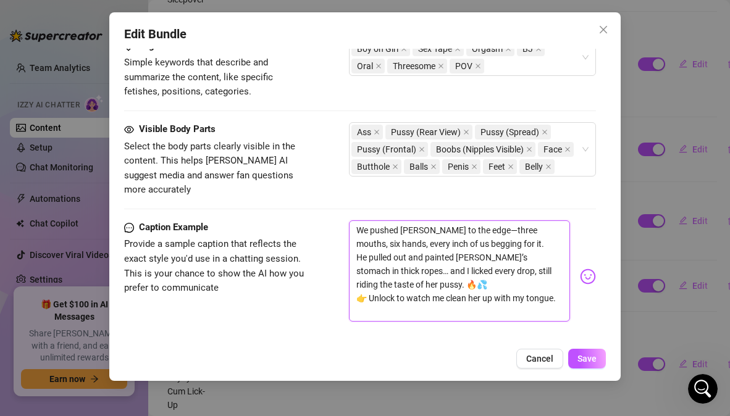
drag, startPoint x: 388, startPoint y: 303, endPoint x: 358, endPoint y: 214, distance: 93.8
click at [358, 221] on textarea "We pushed Rico to the edge—three mouths, six hands, every inch of us begging fo…" at bounding box center [459, 271] width 221 height 101
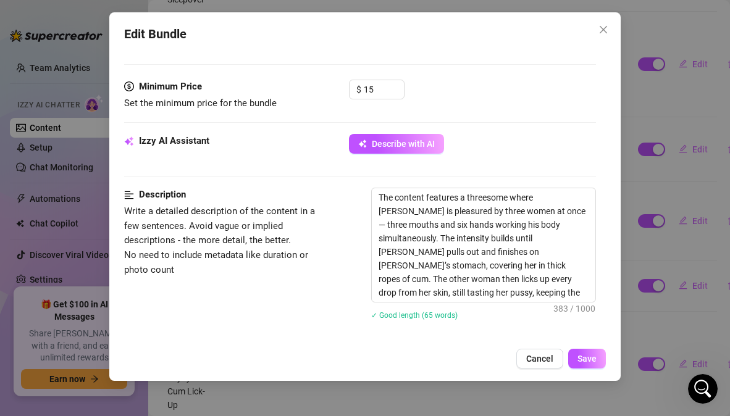
scroll to position [392, 0]
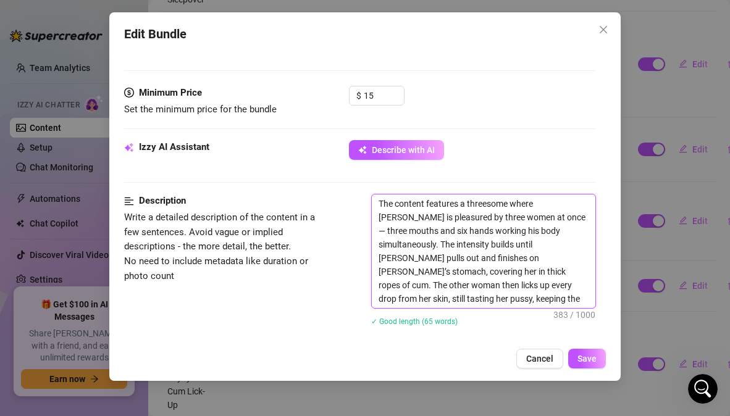
drag, startPoint x: 513, startPoint y: 287, endPoint x: 371, endPoint y: 171, distance: 183.0
click at [371, 171] on form "Account Dahlia (@dahliaknoxvip) Name Name is for your internal organization onl…" at bounding box center [359, 261] width 471 height 1180
paste textarea "is POV-style threesome captures Rico being worked over by three women at once —…"
type textarea "This POV-style threesome captures Rico being worked over by three women at once…"
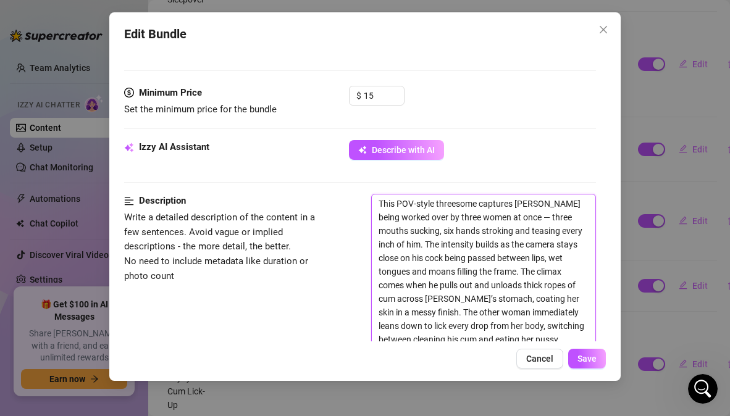
scroll to position [0, 0]
type textarea "This POV-style threesome captures Rico being worked over by three women at once…"
click at [348, 254] on div "Description Write a detailed description of the content in a few sentences. Avo…" at bounding box center [359, 315] width 471 height 243
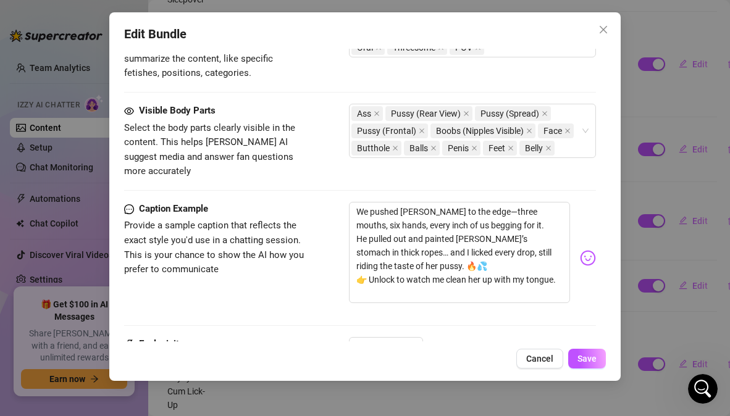
scroll to position [868, 0]
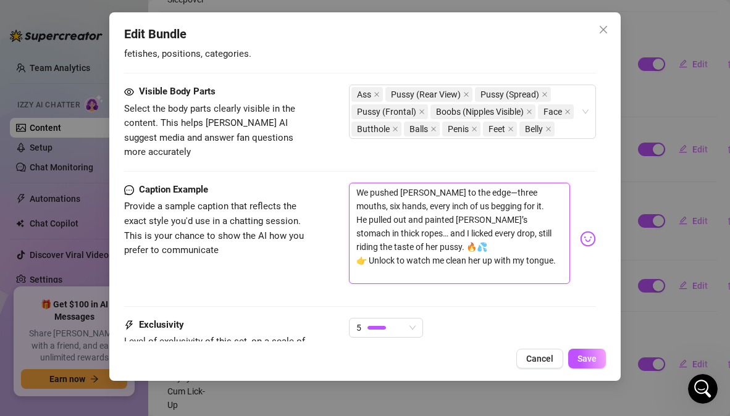
drag, startPoint x: 388, startPoint y: 272, endPoint x: 350, endPoint y: 165, distance: 113.9
paste textarea "Three mouths. Six hands. Rico couldn’t hold back 👅🔥 he pulled out and covered J…"
type textarea "Three mouths. Six hands. Rico couldn’t hold back 👅🔥 he pulled out and covered J…"
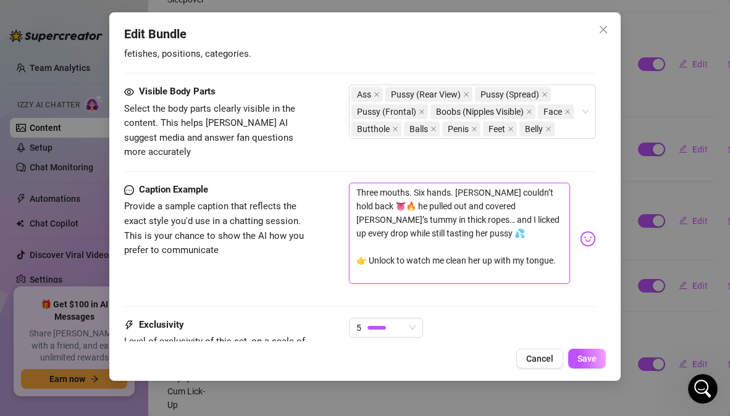
type textarea "Three mouths. Six hands. Rico couldn’t hold back 👅🔥 he pulled out and covered J…"
click at [334, 250] on div "Caption Example Provide a sample caption that reflects the exact style you'd us…" at bounding box center [359, 239] width 471 height 112
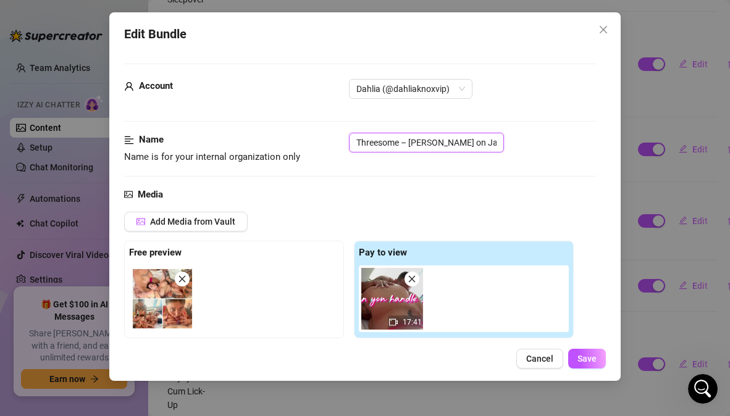
scroll to position [0, 59]
drag, startPoint x: 355, startPoint y: 142, endPoint x: 567, endPoint y: 138, distance: 212.5
click at [567, 138] on div "Threesome – Rico Finish on Jaydynn + Cum Lick-Up" at bounding box center [472, 143] width 246 height 20
paste input "POV"
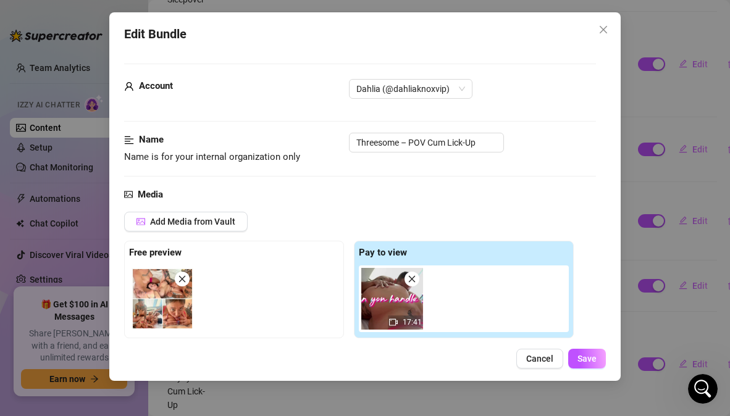
click at [545, 167] on div "Name Name is for your internal organization only Threesome – POV Cum Lick-Up" at bounding box center [359, 160] width 471 height 54
click at [356, 145] on input "Threesome – POV Cum Lick-Up" at bounding box center [426, 143] width 155 height 20
drag, startPoint x: 461, startPoint y: 145, endPoint x: 469, endPoint y: 142, distance: 8.6
click at [469, 142] on input "BGGG - Threesome – POV Cum Lick-Up" at bounding box center [426, 143] width 155 height 20
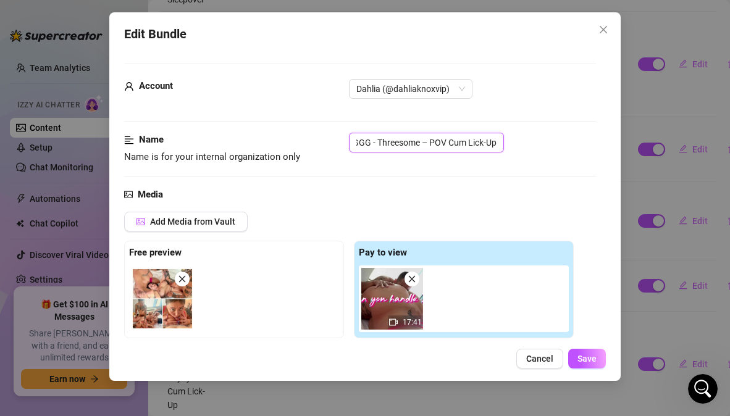
drag, startPoint x: 456, startPoint y: 146, endPoint x: 586, endPoint y: 144, distance: 129.7
click at [586, 144] on div "BGGG - Threesome – POV Cum Lick-Up" at bounding box center [472, 143] width 246 height 20
type input "BGGG - Threesome – POV"
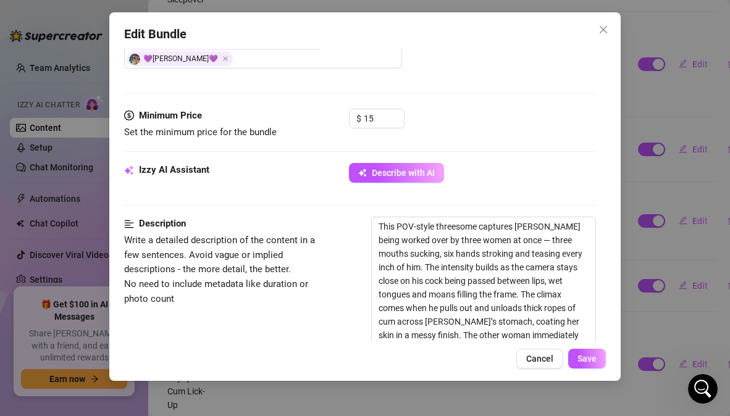
scroll to position [371, 0]
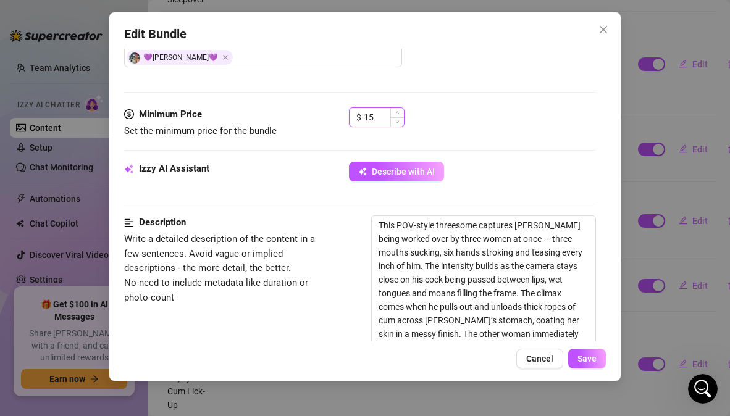
drag, startPoint x: 376, startPoint y: 103, endPoint x: 361, endPoint y: 103, distance: 14.8
click at [361, 107] on div "$ 15" at bounding box center [377, 117] width 56 height 20
type input "28"
click at [467, 162] on div "Describe with AI" at bounding box center [472, 172] width 246 height 20
click at [586, 356] on span "Save" at bounding box center [587, 359] width 19 height 10
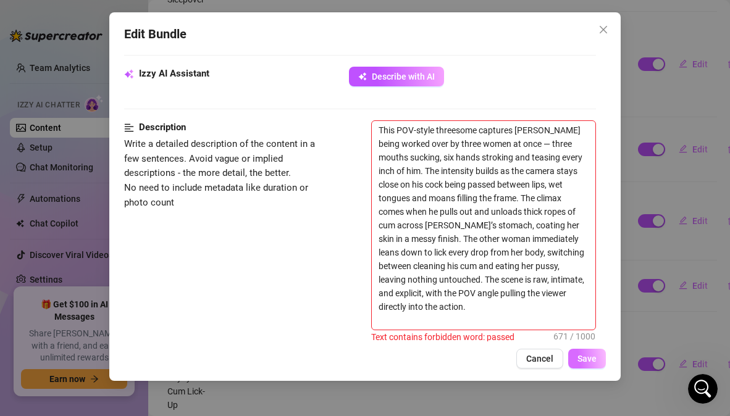
scroll to position [481, 0]
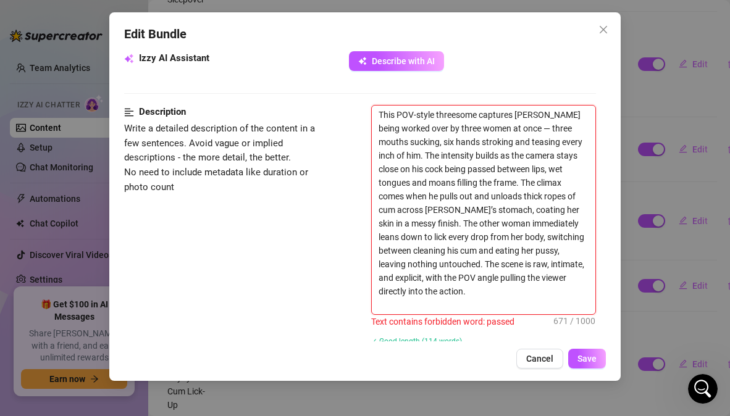
drag, startPoint x: 524, startPoint y: 156, endPoint x: 578, endPoint y: 157, distance: 54.4
click at [578, 157] on textarea "This POV-style threesome captures Rico being worked over by three women at once…" at bounding box center [483, 210] width 223 height 209
type textarea "This POV-style threesome captures Rico being worked over by three women at once…"
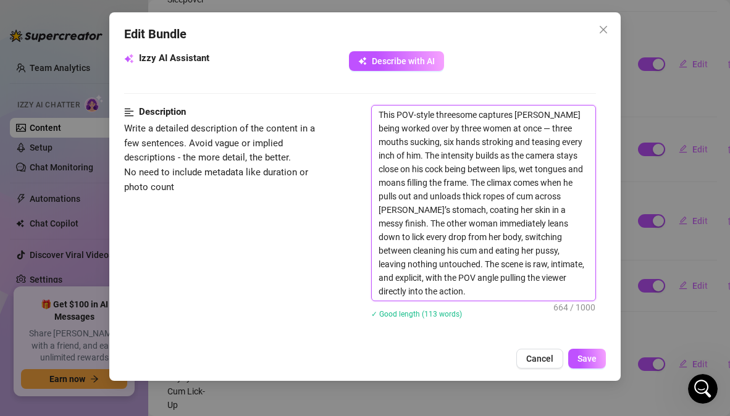
type textarea "This POV-style threesome captures Rico being worked over by three women at once…"
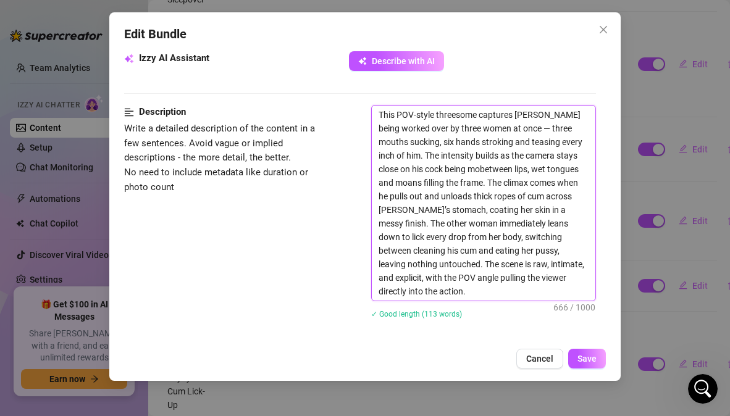
type textarea "This POV-style threesome captures Rico being worked over by three women at once…"
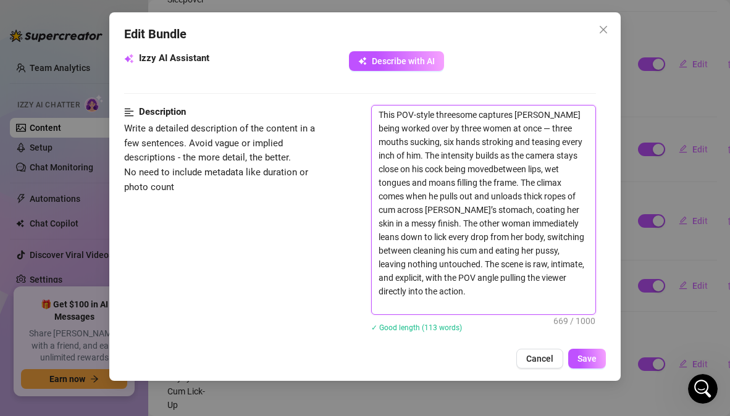
type textarea "This POV-style threesome captures [PERSON_NAME] being worked over by three wome…"
click at [583, 356] on span "Save" at bounding box center [587, 359] width 19 height 10
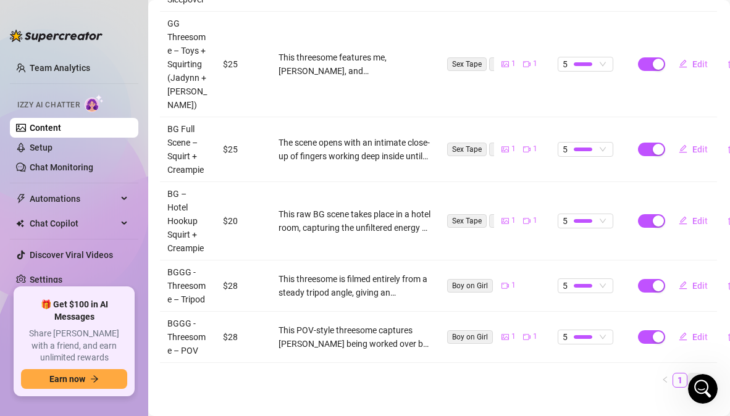
click at [688, 375] on link "2" at bounding box center [695, 381] width 14 height 14
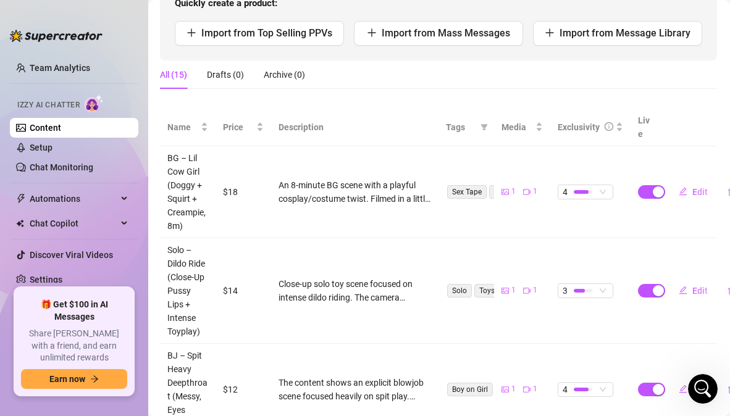
scroll to position [191, 1]
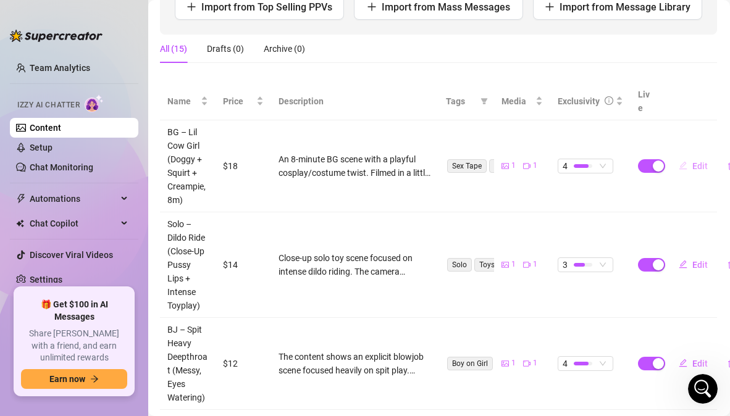
click at [696, 161] on span "Edit" at bounding box center [699, 166] width 15 height 10
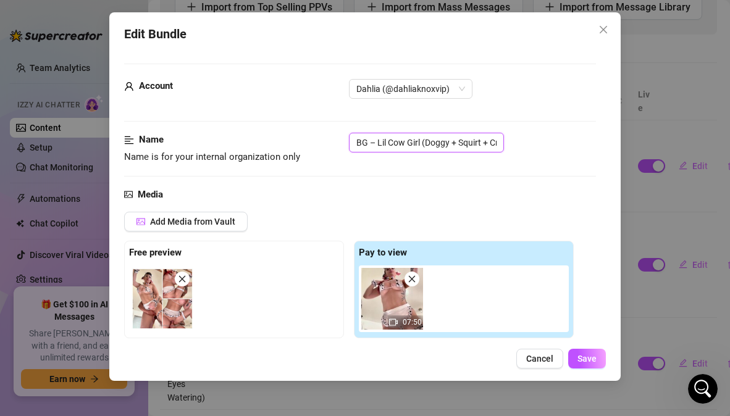
scroll to position [0, 51]
drag, startPoint x: 355, startPoint y: 144, endPoint x: 586, endPoint y: 159, distance: 231.5
click at [586, 159] on div "Name Name is for your internal organization only BG – Lil Cow Girl (Doggy + Squ…" at bounding box center [359, 149] width 471 height 32
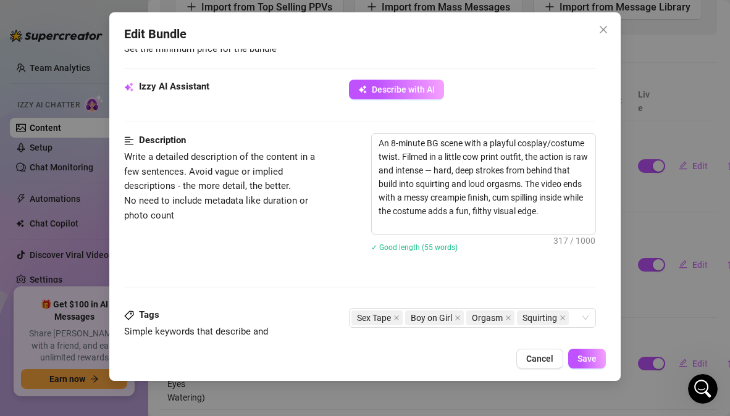
scroll to position [424, 0]
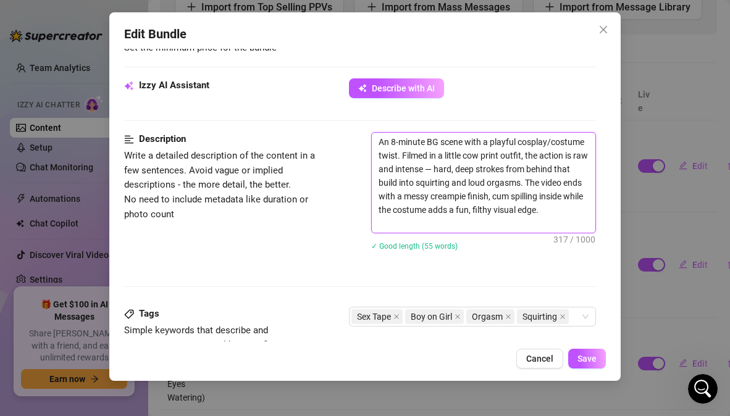
drag, startPoint x: 529, startPoint y: 222, endPoint x: 369, endPoint y: 127, distance: 187.0
click at [369, 127] on form "Account Dahlia (@dahliaknoxvip) Name Name is for your internal organization onl…" at bounding box center [359, 188] width 471 height 1099
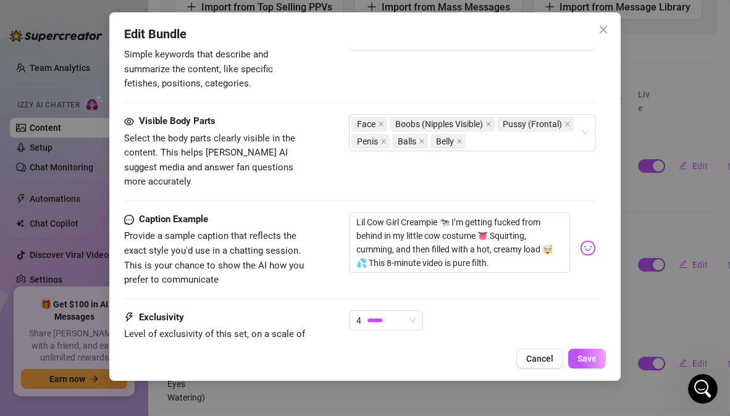
scroll to position [702, 0]
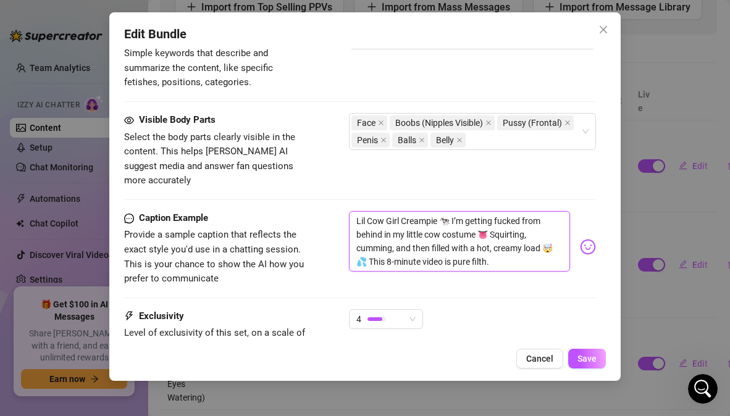
drag, startPoint x: 498, startPoint y: 248, endPoint x: 341, endPoint y: 198, distance: 164.5
click at [341, 211] on div "Caption Example Provide a sample caption that reflects the exact style you'd us…" at bounding box center [359, 248] width 471 height 75
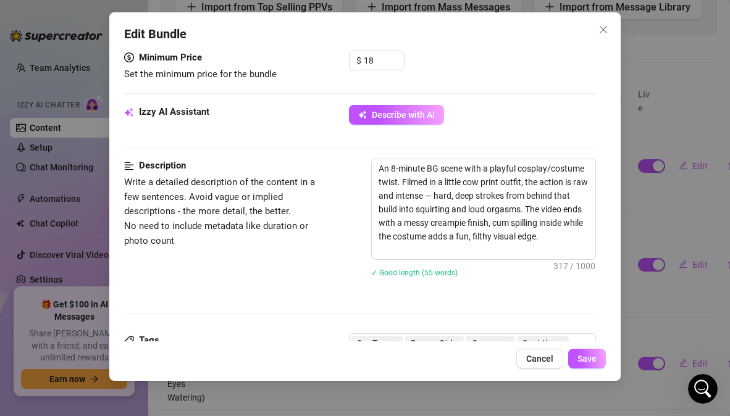
scroll to position [400, 0]
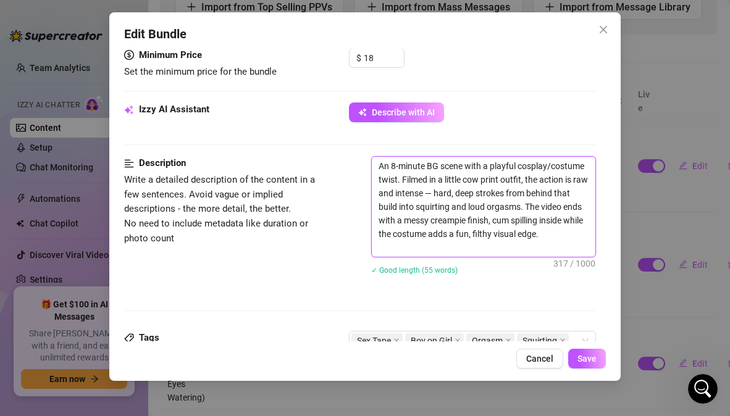
drag, startPoint x: 535, startPoint y: 246, endPoint x: 375, endPoint y: 156, distance: 183.7
click at [375, 157] on textarea "An 8-minute BG scene with a playful cosplay/costume twist. Filmed in a little c…" at bounding box center [483, 207] width 223 height 100
paste textarea "This 8-minute BG video features a playful costume twist, filmed in a little cow…"
type textarea "This 8-minute BG video features a playful costume twist, filmed in a little cow…"
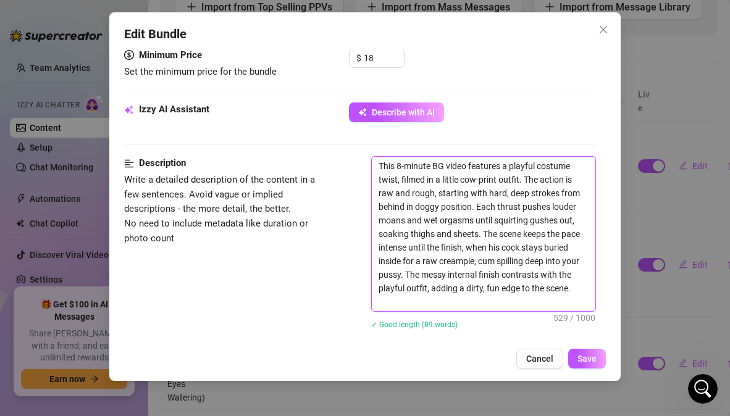
scroll to position [0, 0]
type textarea "This 8-minute BG video features a playful costume twist, filmed in a little cow…"
click at [322, 290] on div "Description Write a detailed description of the content in a few sentences. Avo…" at bounding box center [359, 250] width 471 height 189
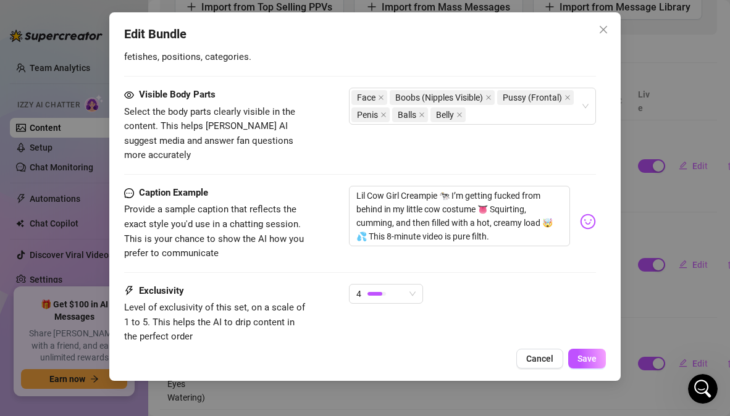
scroll to position [783, 0]
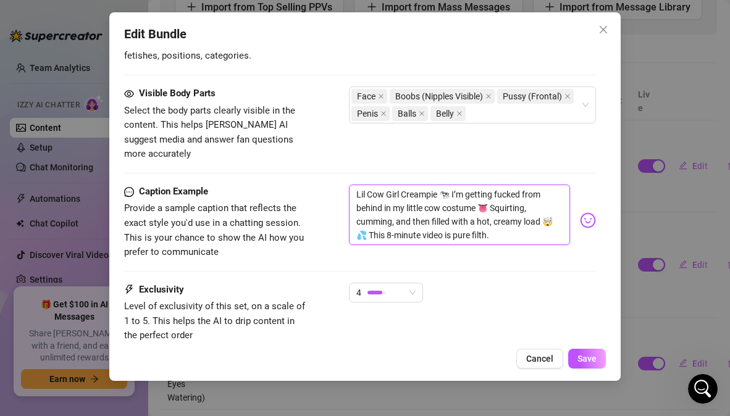
drag, startPoint x: 495, startPoint y: 219, endPoint x: 343, endPoint y: 153, distance: 166.3
paste textarea "🐄 Lil Cow Girl creampie 🐄 bent over in my little cow costume while he fucked me…"
type textarea "🐄 Lil Cow Girl creampie 🐄 bent over in my little cow costume while he fucked me…"
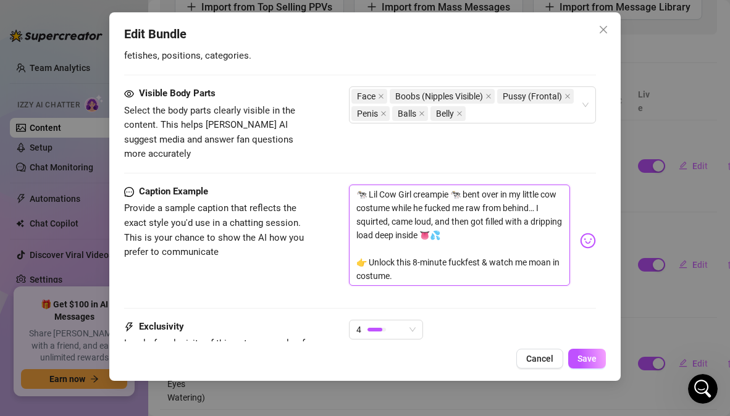
scroll to position [0, 0]
type textarea "🐄 Lil Cow Girl creampie 🐄 bent over in my little cow costume while he fucked me…"
click at [303, 270] on div "Caption Example Provide a sample caption that reflects the exact style you'd us…" at bounding box center [359, 241] width 471 height 112
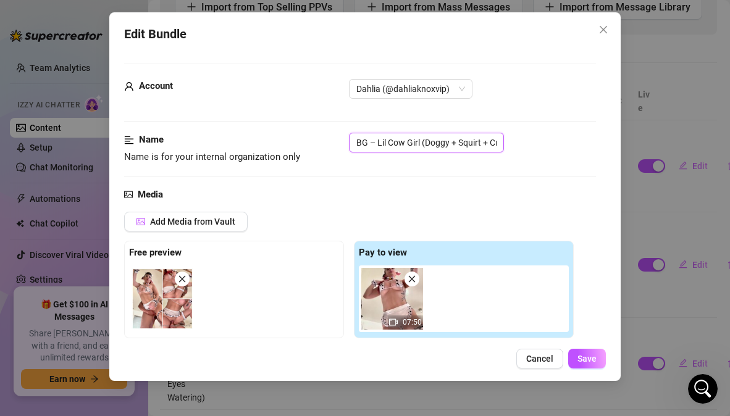
scroll to position [0, 51]
drag, startPoint x: 353, startPoint y: 140, endPoint x: 574, endPoint y: 158, distance: 221.2
click at [574, 158] on div "Name Name is for your internal organization only BG – Lil Cow Girl (Doggy + Squ…" at bounding box center [359, 149] width 471 height 32
paste input "Squirt + Creampie"
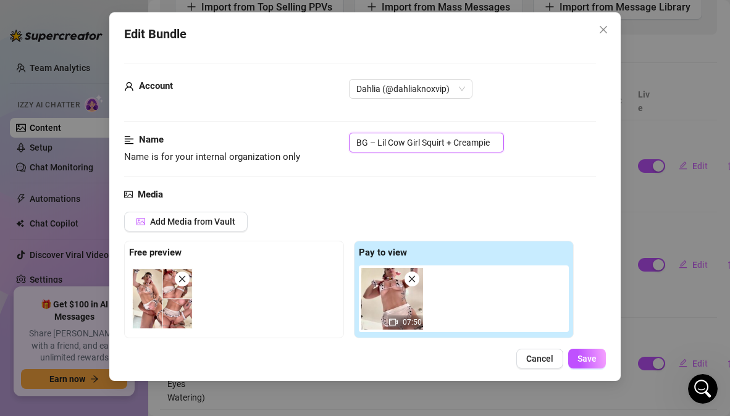
type input "BG – Lil Cow Girl Squirt + Creampie"
click at [536, 175] on div "Name Name is for your internal organization only BG – Lil Cow Girl Squirt + Cre…" at bounding box center [359, 160] width 471 height 54
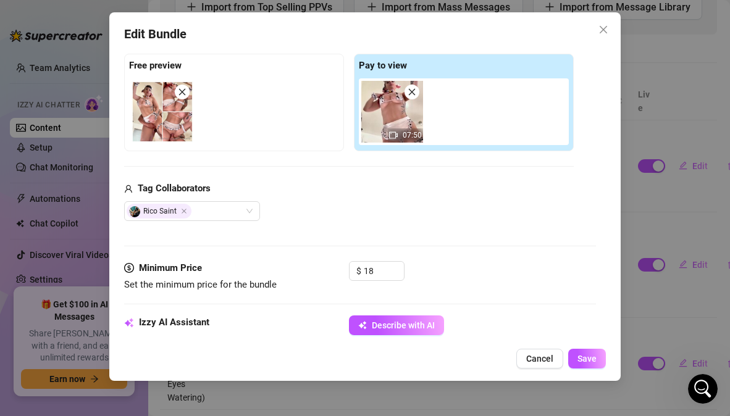
scroll to position [181, 0]
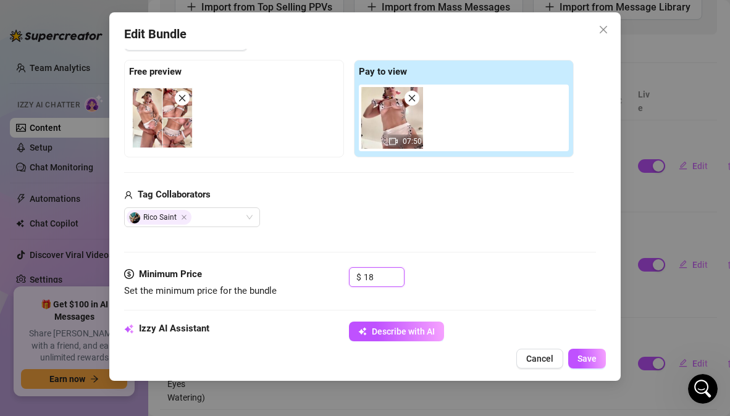
drag, startPoint x: 378, startPoint y: 274, endPoint x: 298, endPoint y: 274, distance: 80.3
click at [298, 274] on div "Minimum Price Set the minimum price for the bundle $ 18" at bounding box center [359, 283] width 471 height 32
type input "20"
click at [592, 359] on span "Save" at bounding box center [587, 359] width 19 height 10
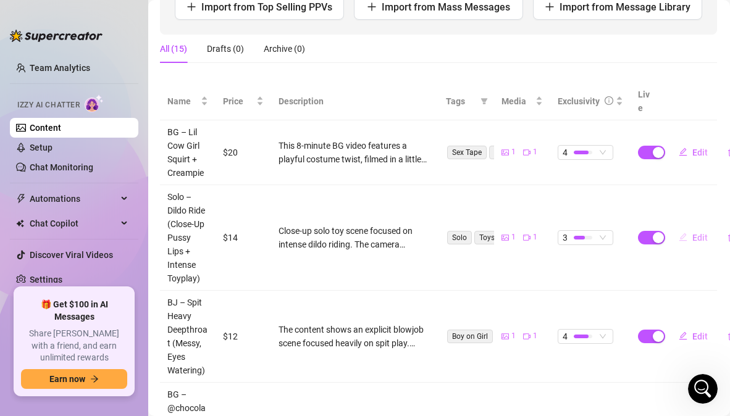
click at [692, 233] on span "Edit" at bounding box center [699, 238] width 15 height 10
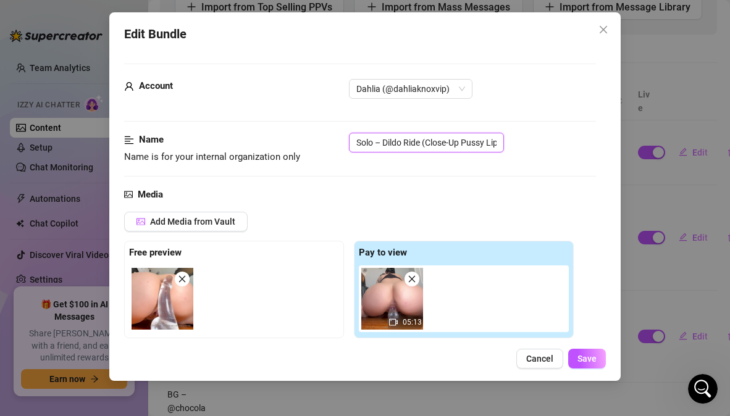
scroll to position [0, 80]
drag, startPoint x: 356, startPoint y: 145, endPoint x: 578, endPoint y: 169, distance: 223.1
click at [578, 169] on div "Name Name is for your internal organization only Solo – Dildo Ride (Close-Up Pu…" at bounding box center [359, 160] width 471 height 54
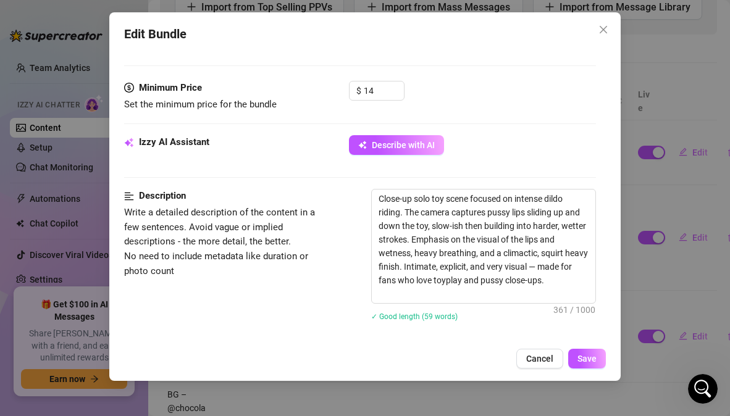
scroll to position [419, 0]
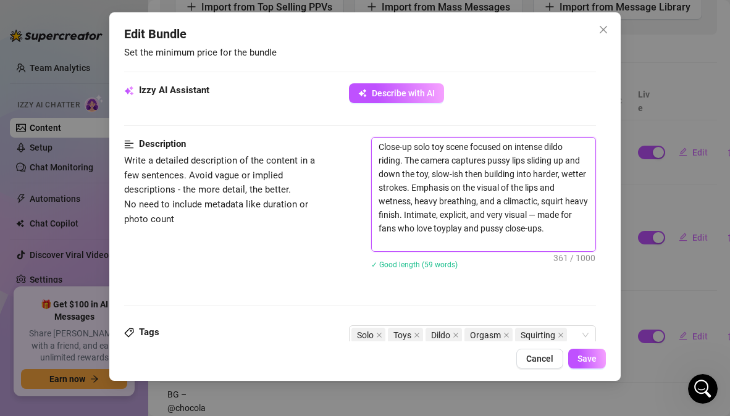
drag, startPoint x: 397, startPoint y: 245, endPoint x: 359, endPoint y: 135, distance: 116.4
click at [359, 135] on form "Account Dahlia (@dahliaknoxvip) Name Name is for your internal organization onl…" at bounding box center [359, 205] width 471 height 1123
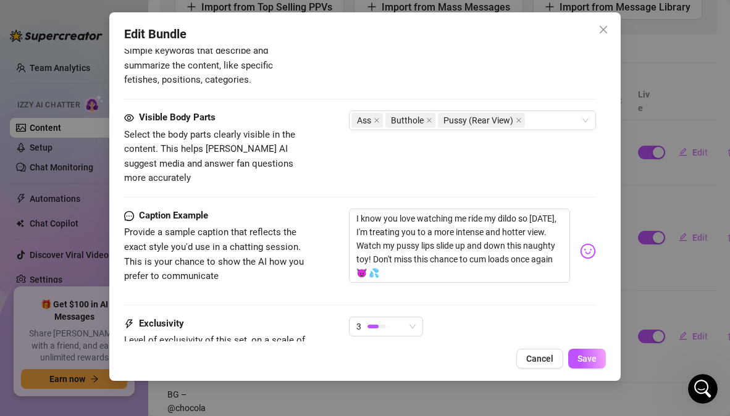
scroll to position [725, 0]
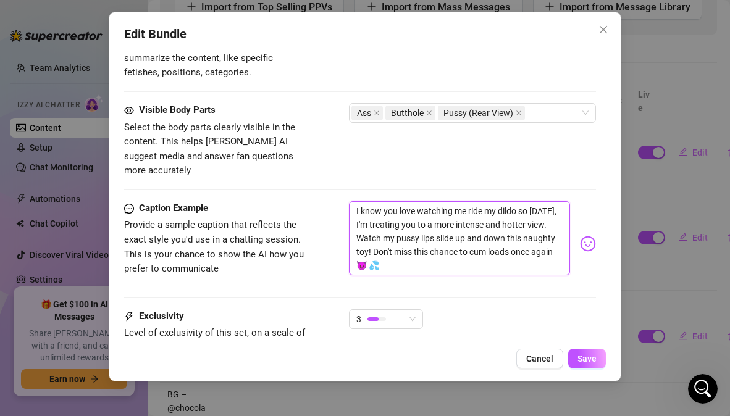
drag, startPoint x: 426, startPoint y: 253, endPoint x: 342, endPoint y: 170, distance: 118.8
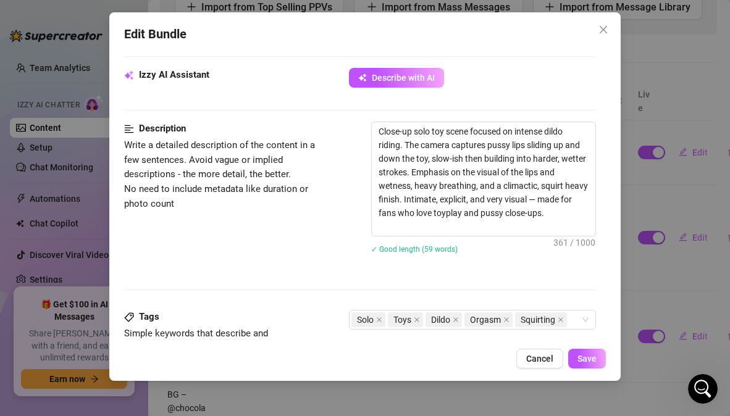
scroll to position [431, 0]
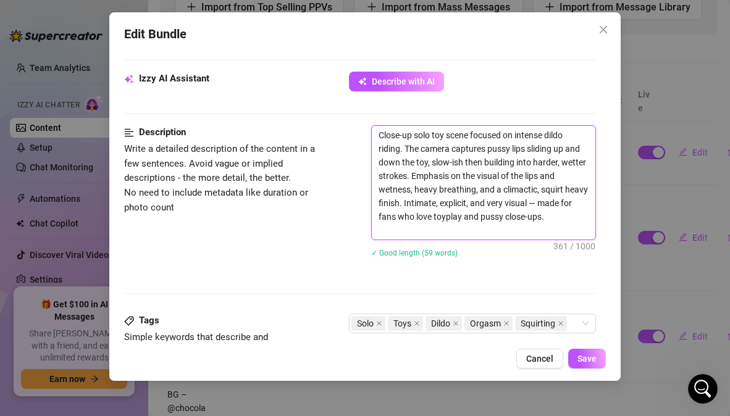
drag, startPoint x: 406, startPoint y: 233, endPoint x: 376, endPoint y: 116, distance: 120.8
click at [376, 116] on form "Account Dahlia (@dahliaknoxvip) Name Name is for your internal organization onl…" at bounding box center [359, 193] width 471 height 1123
paste textarea "This solo focuses entirely on close-up, explicit toy play. The camera stays tig…"
type textarea "This solo focuses entirely on close-up, explicit toy play. The camera stays tig…"
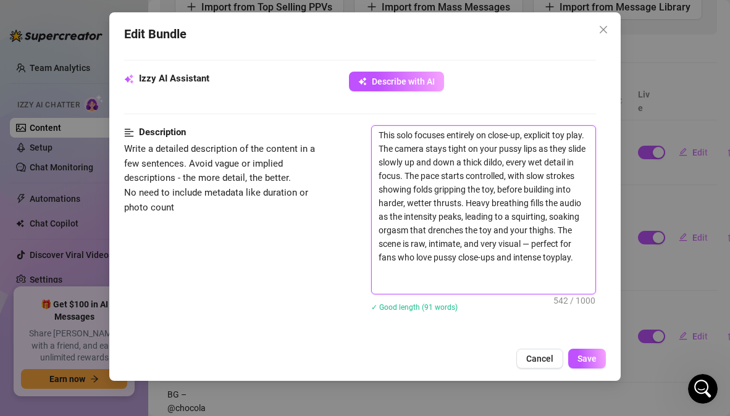
scroll to position [0, 0]
click at [377, 149] on textarea "This solo focuses entirely on close-up, explicit toy play. The camera stays tig…" at bounding box center [483, 210] width 223 height 168
type textarea "This solo focuses entirely on close-up, explicit toy play. The camera stays tig…"
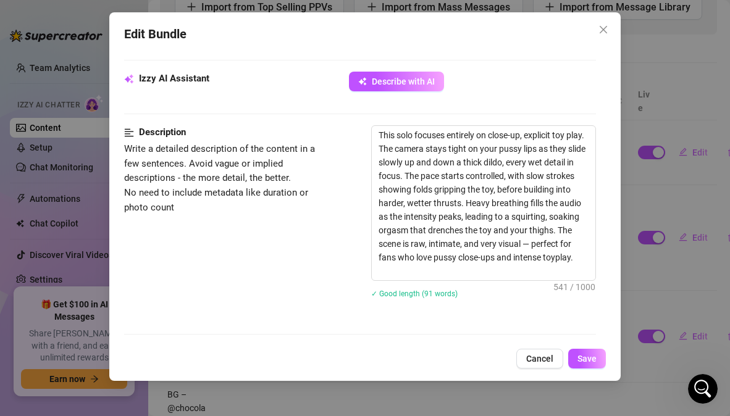
click at [300, 262] on div "Description Write a detailed description of the content in a few sentences. Avo…" at bounding box center [359, 219] width 471 height 189
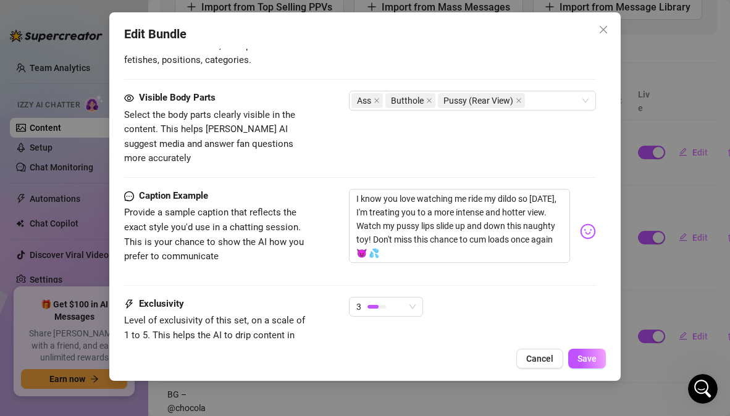
scroll to position [814, 0]
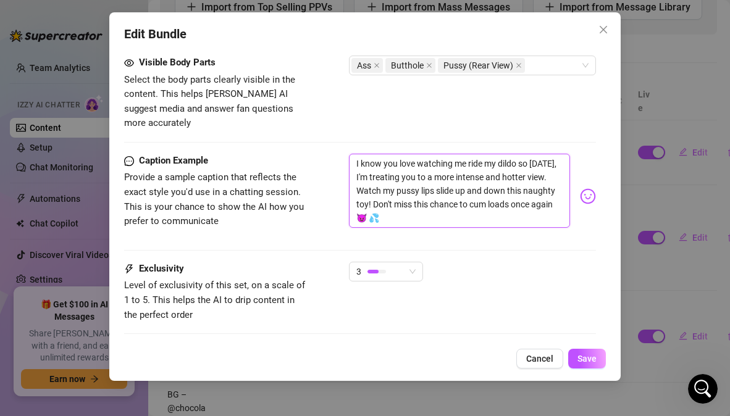
drag, startPoint x: 426, startPoint y: 201, endPoint x: 352, endPoint y: 135, distance: 99.3
paste textarea "I know you love watching me ride my toy 👅💦 this time I kept the camera close on…"
type textarea "I know you love watching me ride my toy 👅💦 this time I kept the camera close on…"
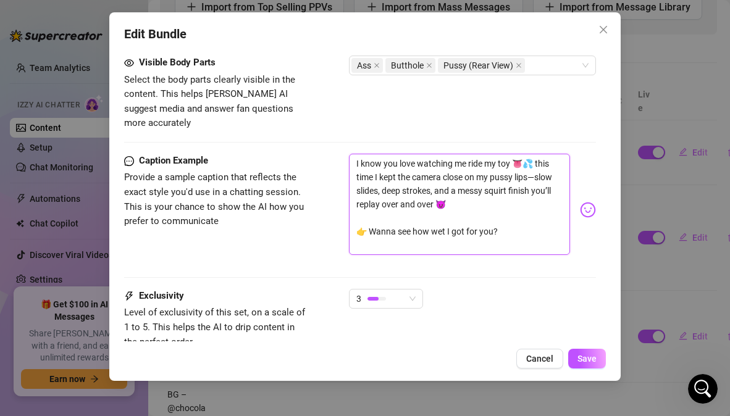
scroll to position [0, 0]
click at [356, 164] on textarea "I know you love watching me ride my toy 👅💦 this time I kept the camera close on…" at bounding box center [459, 204] width 221 height 101
type textarea "I know you love watching me ride my toy 👅💦 this time I kept the camera close on…"
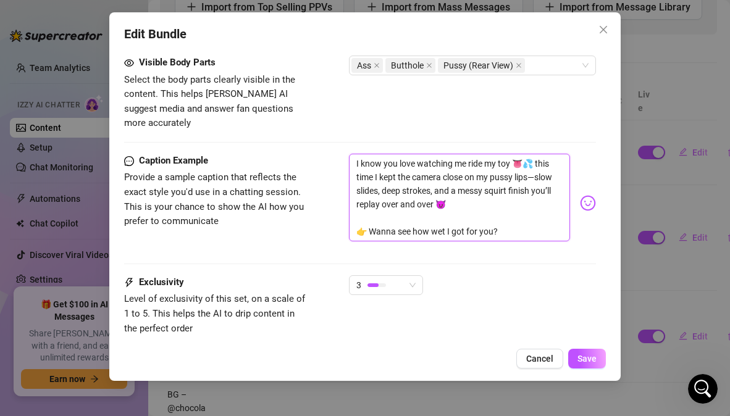
type textarea "I know you love watching me ride my toy 👅💦 this time I kept the camera close on…"
click at [298, 217] on div "Caption Example Provide a sample caption that reflects the exact style you'd us…" at bounding box center [359, 203] width 471 height 99
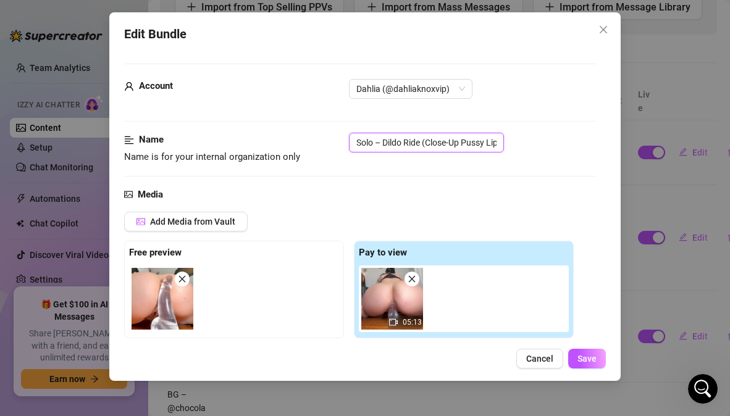
scroll to position [0, 80]
drag, startPoint x: 356, startPoint y: 142, endPoint x: 591, endPoint y: 155, distance: 235.7
click at [591, 155] on div "Account Dahlia (@dahliaknoxvip) Name Name is for your internal organization onl…" at bounding box center [364, 195] width 481 height 293
paste input "Close-Up Squirt"
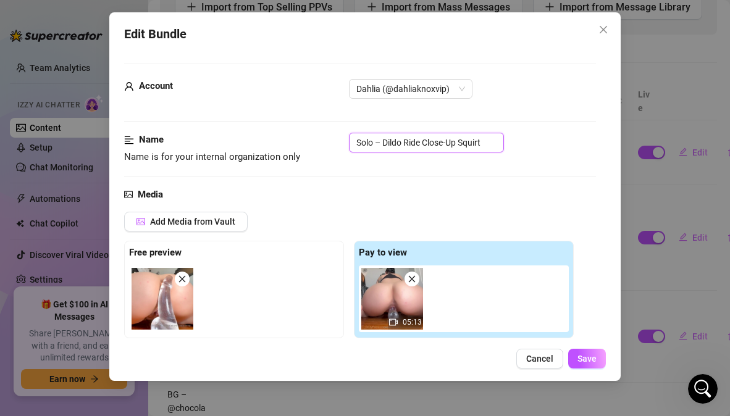
type input "Solo – Dildo Ride Close-Up Squirt"
click at [552, 169] on div "Name Name is for your internal organization only Solo – Dildo Ride Close-Up Squ…" at bounding box center [359, 160] width 471 height 54
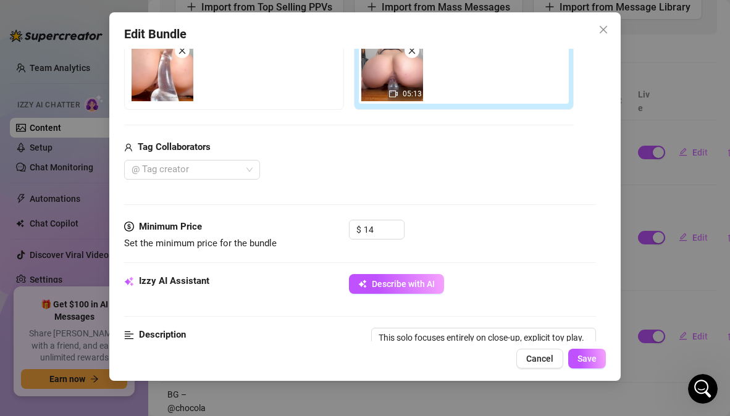
scroll to position [266, 0]
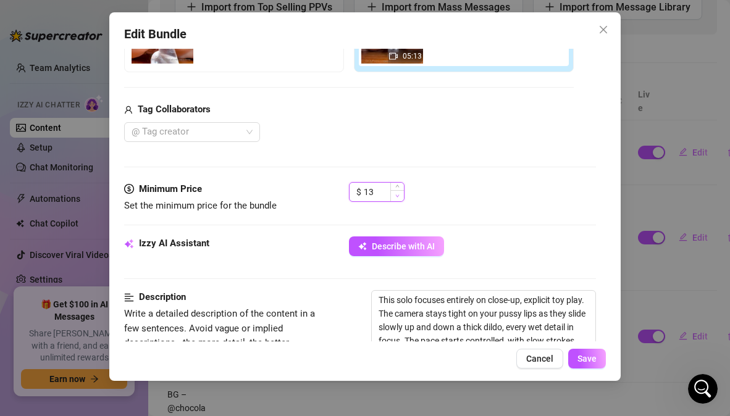
click at [395, 195] on span "Decrease Value" at bounding box center [397, 195] width 14 height 11
type input "12"
click at [395, 195] on span "Decrease Value" at bounding box center [397, 195] width 14 height 11
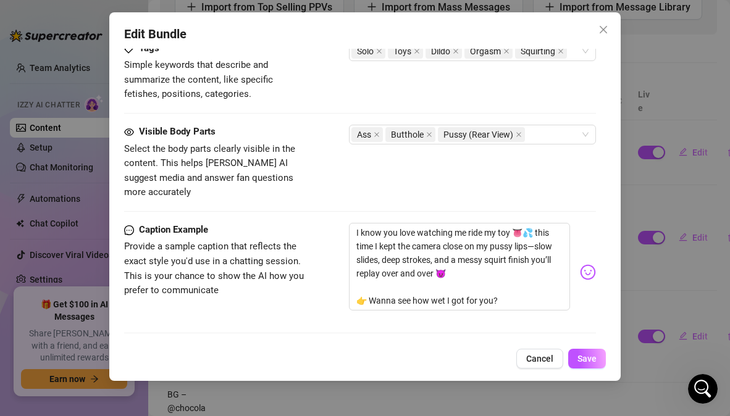
scroll to position [748, 0]
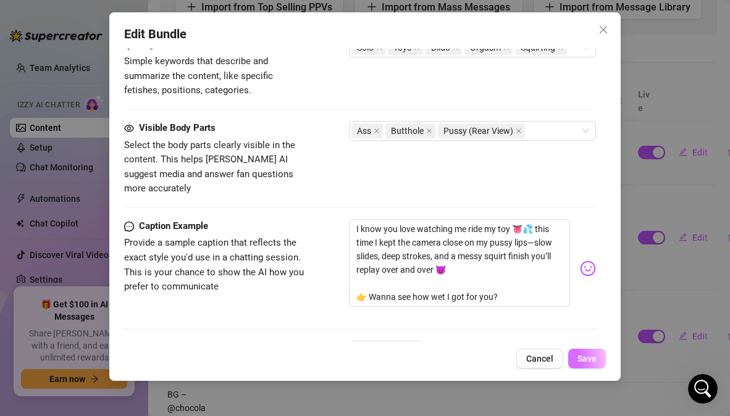
click at [582, 360] on span "Save" at bounding box center [587, 359] width 19 height 10
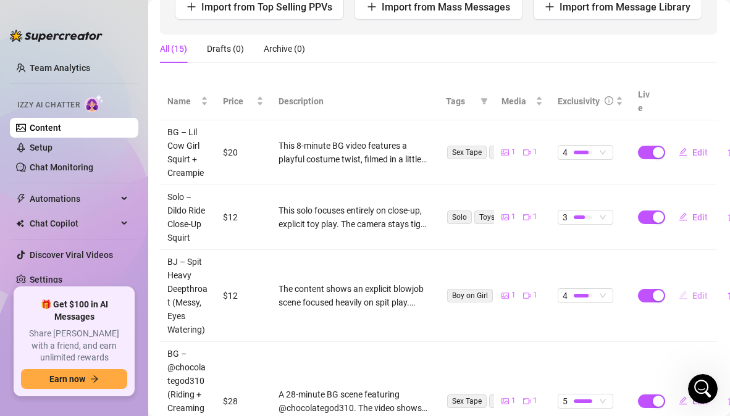
click at [692, 291] on span "Edit" at bounding box center [699, 296] width 15 height 10
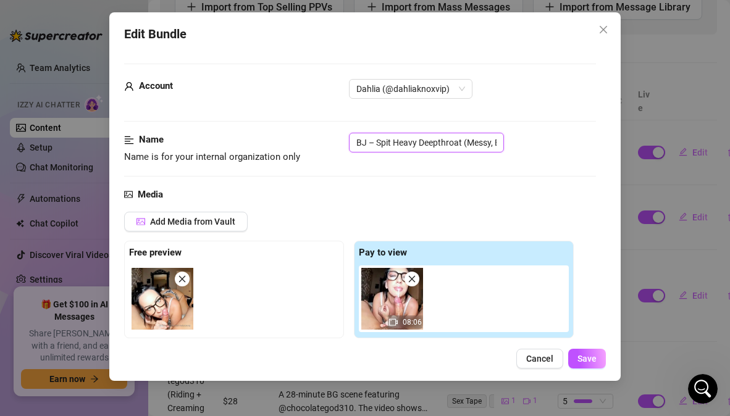
scroll to position [0, 56]
drag, startPoint x: 354, startPoint y: 141, endPoint x: 542, endPoint y: 164, distance: 189.8
click at [542, 164] on div "Name Name is for your internal organization only BJ – Spit Heavy Deepthroat (Me…" at bounding box center [359, 149] width 471 height 32
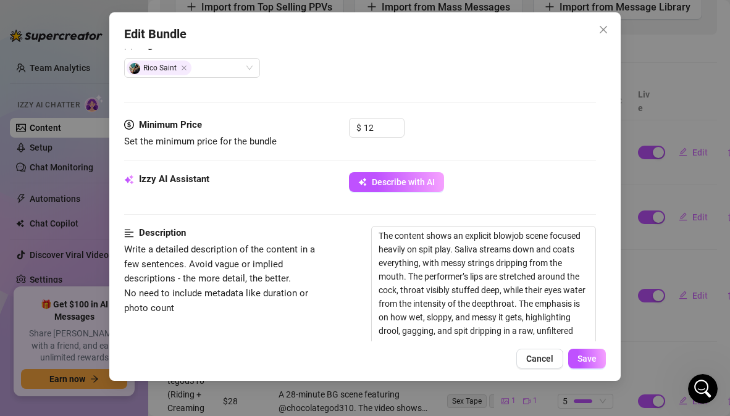
scroll to position [347, 0]
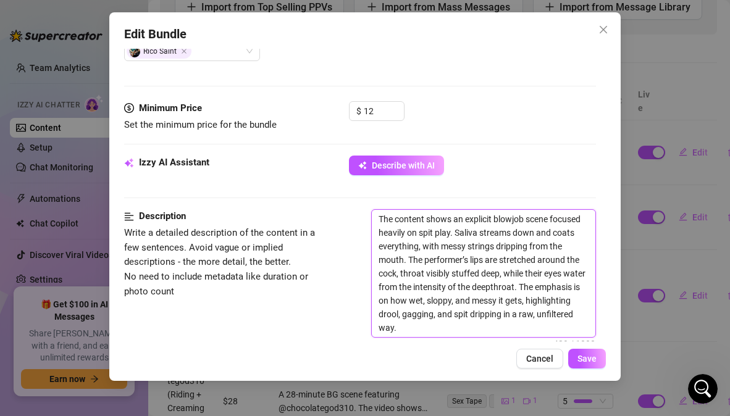
drag, startPoint x: 528, startPoint y: 335, endPoint x: 372, endPoint y: 196, distance: 208.7
click at [372, 196] on form "Account Dahlia (@dahliaknoxvip) Name Name is for your internal organization onl…" at bounding box center [359, 279] width 471 height 1127
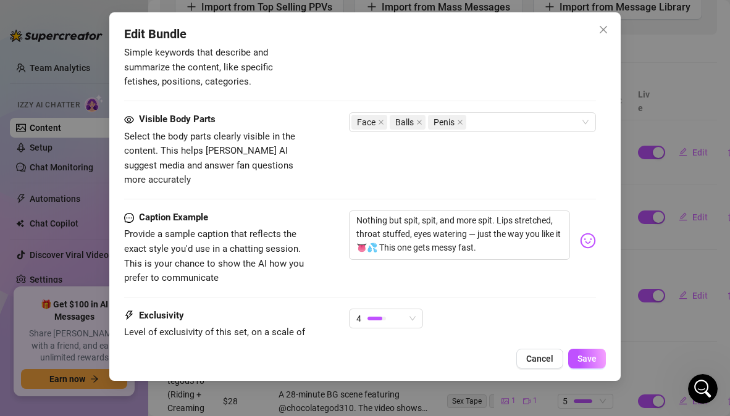
scroll to position [770, 0]
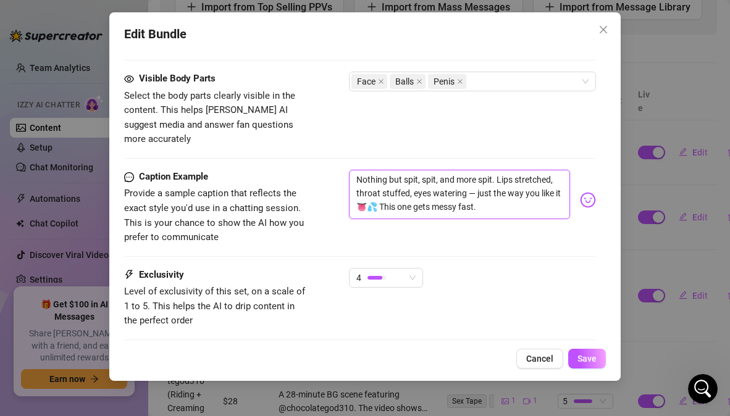
drag, startPoint x: 536, startPoint y: 191, endPoint x: 346, endPoint y: 160, distance: 192.2
click at [346, 170] on div "Caption Example Provide a sample caption that reflects the exact style you'd us…" at bounding box center [359, 207] width 471 height 75
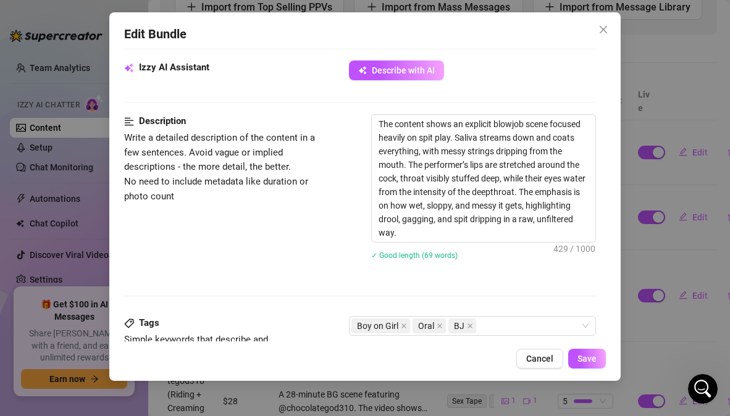
scroll to position [434, 0]
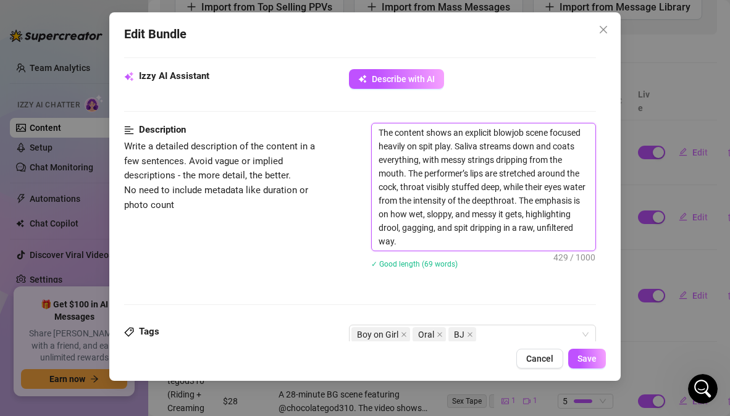
drag, startPoint x: 520, startPoint y: 240, endPoint x: 365, endPoint y: 107, distance: 204.1
click at [365, 107] on form "Account Dahlia (@dahliaknoxvip) Name Name is for your internal organization onl…" at bounding box center [359, 193] width 471 height 1127
paste textarea "is explicit blowjob focuses entirely on spit and deepthroat intensity. The cock…"
type textarea "This explicit blowjob focuses entirely on spit and deepthroat intensity. The co…"
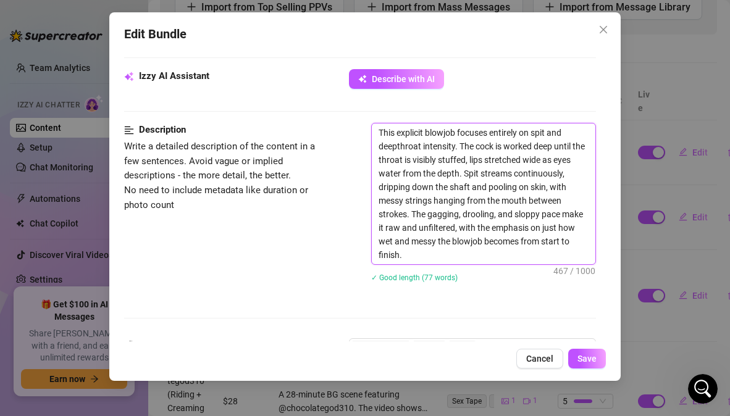
scroll to position [0, 0]
type textarea "This explicit blowjob focuses entirely on spit and deepthroat intensity. The co…"
click at [347, 250] on div "Description Write a detailed description of the content in a few sentences. Avo…" at bounding box center [359, 210] width 471 height 175
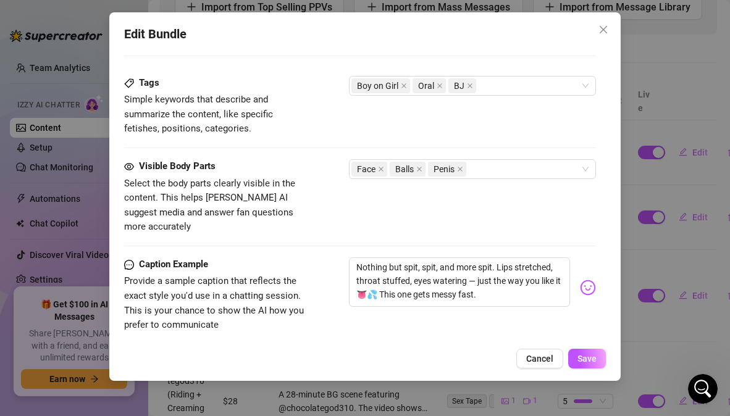
scroll to position [701, 0]
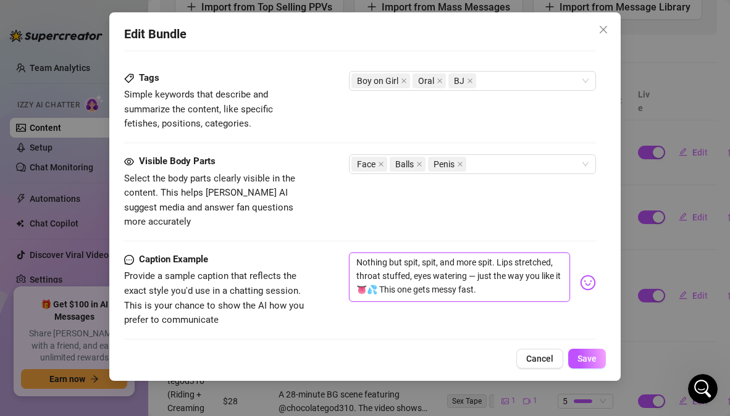
drag, startPoint x: 538, startPoint y: 272, endPoint x: 324, endPoint y: 237, distance: 216.6
click at [324, 253] on div "Caption Example Provide a sample caption that reflects the exact style you'd us…" at bounding box center [359, 290] width 471 height 75
paste textarea "👅💦 sloppy, dripping, throat stuffed until my eyes watered and drool coated ever…"
type textarea "Nothing but spit 👅💦 sloppy, dripping, throat stuffed until my eyes watered and …"
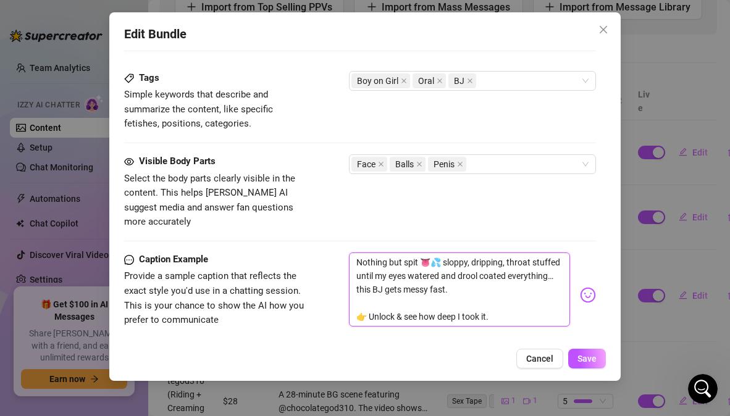
scroll to position [0, 0]
type textarea "Nothing but spit 👅💦 sloppy, dripping, throat stuffed until my eyes watered and …"
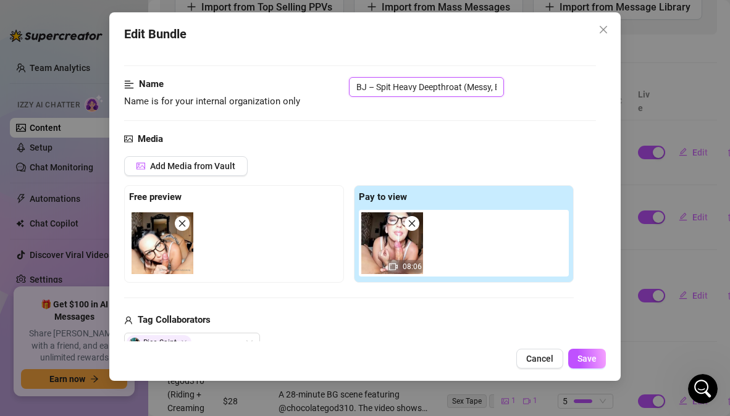
scroll to position [0, 56]
drag, startPoint x: 354, startPoint y: 85, endPoint x: 579, endPoint y: 93, distance: 225.6
click at [579, 93] on div "BJ – Spit Heavy Deepthroat (Messy, Eyes Watering)" at bounding box center [472, 87] width 246 height 20
paste input "text"
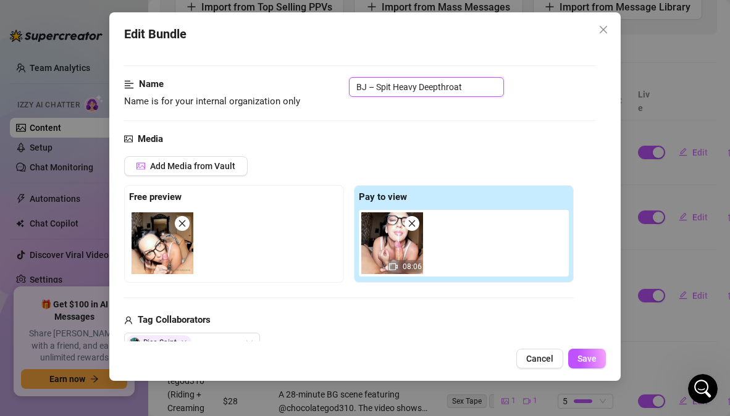
type input "BJ – Spit Heavy Deepthroat"
click at [492, 151] on div "Media Add Media from Vault Free preview Pay to view 08:06 Tag Collaborators Ric…" at bounding box center [359, 262] width 471 height 261
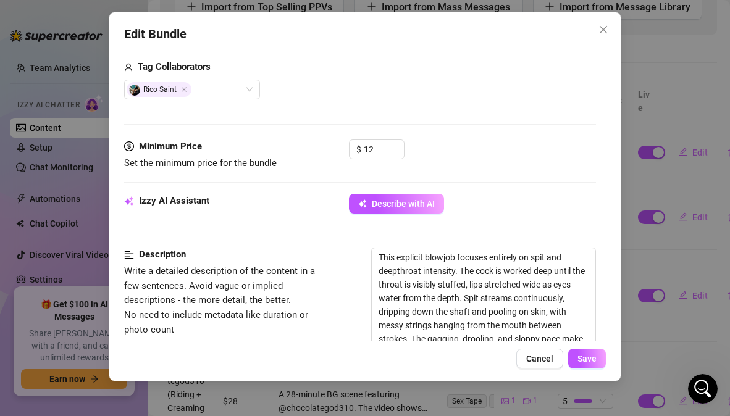
scroll to position [274, 0]
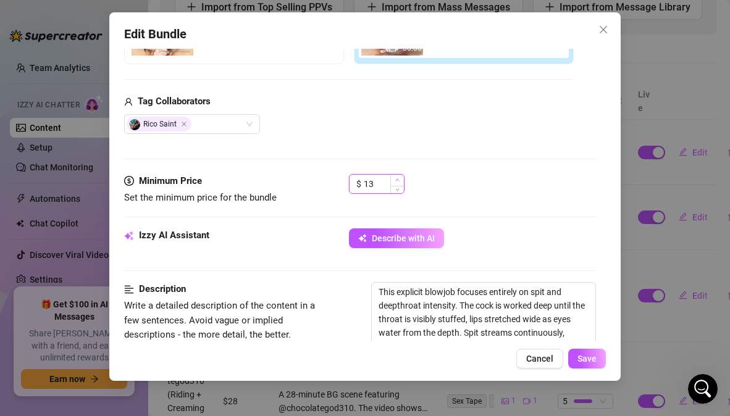
click at [398, 178] on icon "up" at bounding box center [397, 180] width 4 height 4
type input "15"
click at [398, 178] on icon "up" at bounding box center [397, 180] width 4 height 4
click at [597, 367] on button "Save" at bounding box center [587, 359] width 38 height 20
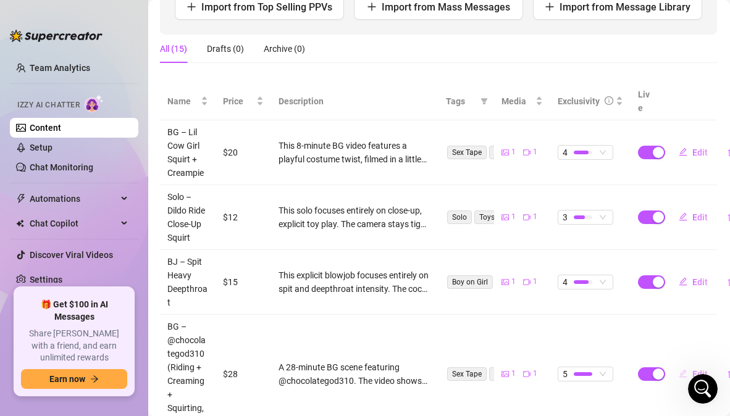
click at [698, 369] on span "Edit" at bounding box center [699, 374] width 15 height 10
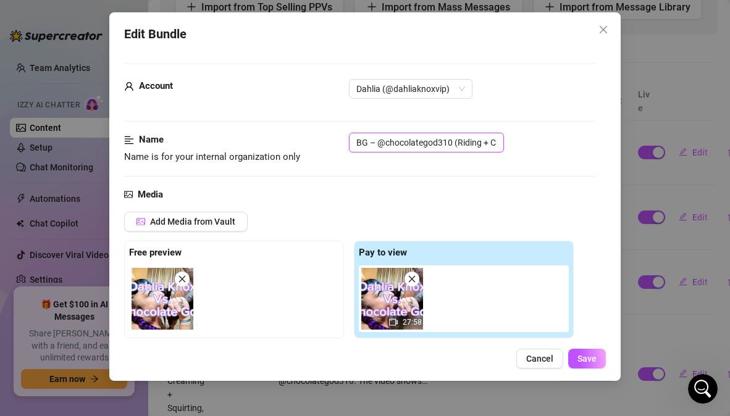
scroll to position [0, 99]
drag, startPoint x: 355, startPoint y: 143, endPoint x: 572, endPoint y: 159, distance: 218.0
click at [572, 159] on div "Name Name is for your internal organization only BG – @chocolategod310 (Riding …" at bounding box center [359, 149] width 471 height 32
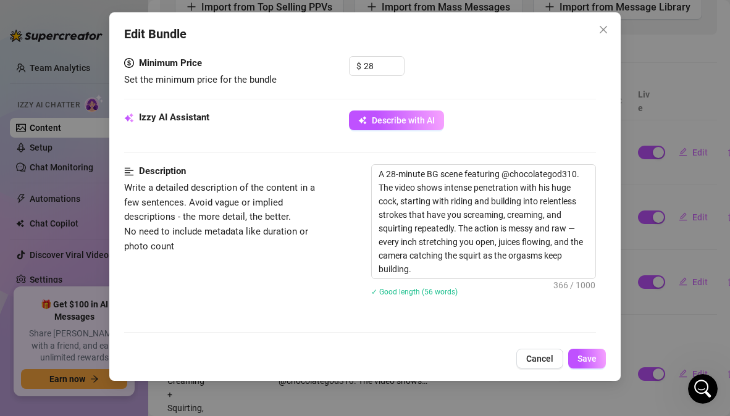
scroll to position [410, 0]
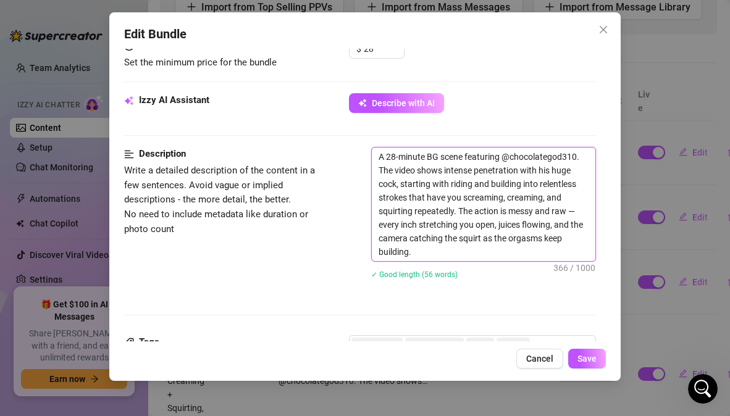
drag, startPoint x: 378, startPoint y: 161, endPoint x: 561, endPoint y: 259, distance: 207.5
click at [561, 259] on textarea "A 28-minute BG scene featuring @chocolategod310. The video shows intense penetr…" at bounding box center [483, 205] width 223 height 114
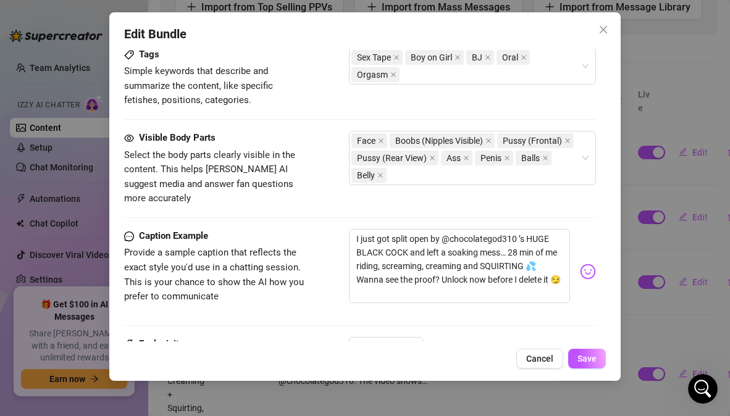
scroll to position [718, 0]
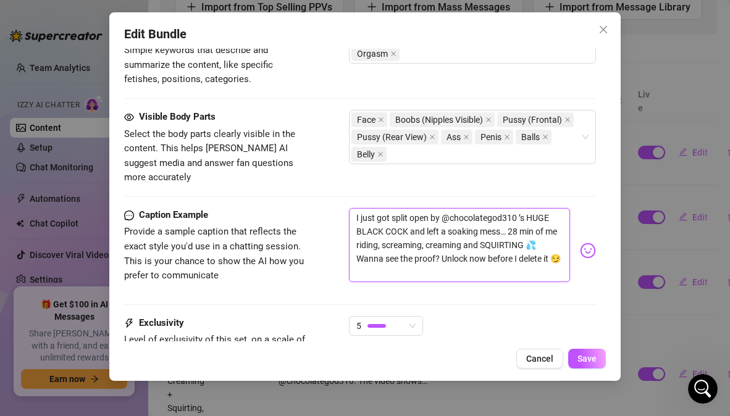
drag, startPoint x: 368, startPoint y: 259, endPoint x: 350, endPoint y: 188, distance: 73.3
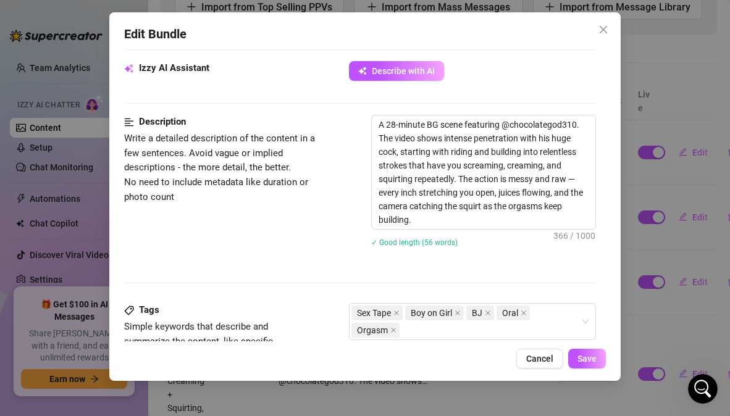
scroll to position [442, 0]
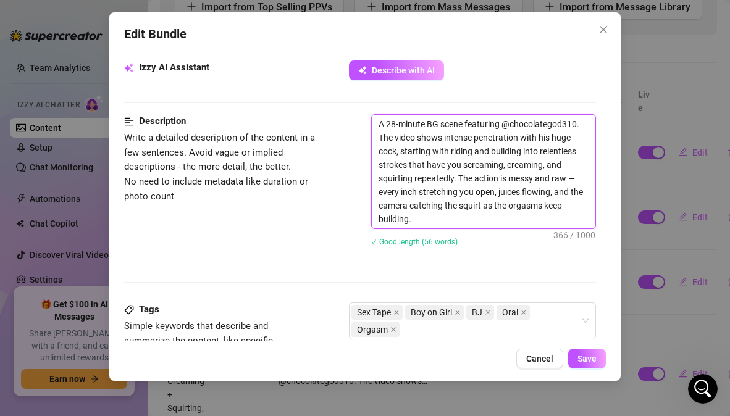
drag, startPoint x: 525, startPoint y: 220, endPoint x: 359, endPoint y: 96, distance: 207.1
click at [359, 96] on form "Account Dahlia (@dahliaknoxvip) Name Name is for your internal organization onl…" at bounding box center [359, 182] width 471 height 1123
paste textarea "This 28-minute BG scene features an intense session with @chocolategod310. The …"
type textarea "This 28-minute BG scene features an intense session with @chocolategod310. The …"
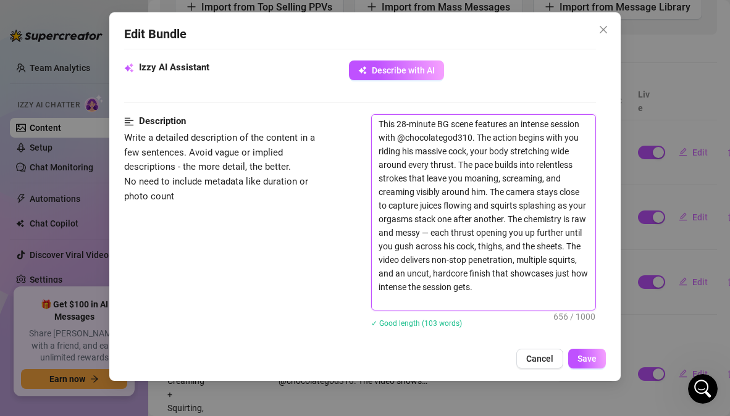
scroll to position [0, 0]
type textarea "This 28-minute BG scene features an intense session with @chocolategod310. The …"
click at [309, 249] on div "Description Write a detailed description of the content in a few sentences. Avo…" at bounding box center [359, 229] width 471 height 230
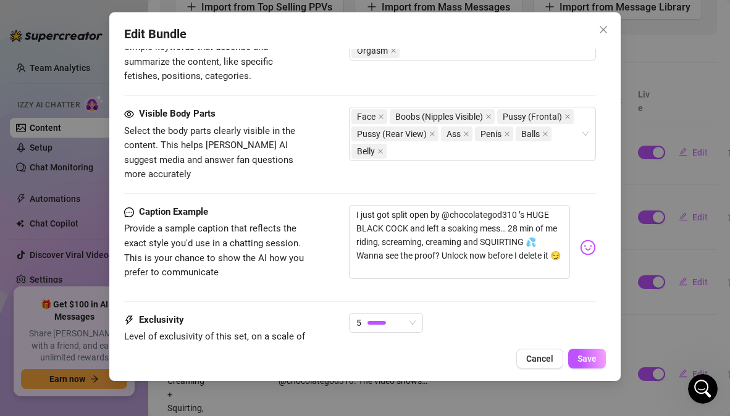
scroll to position [805, 0]
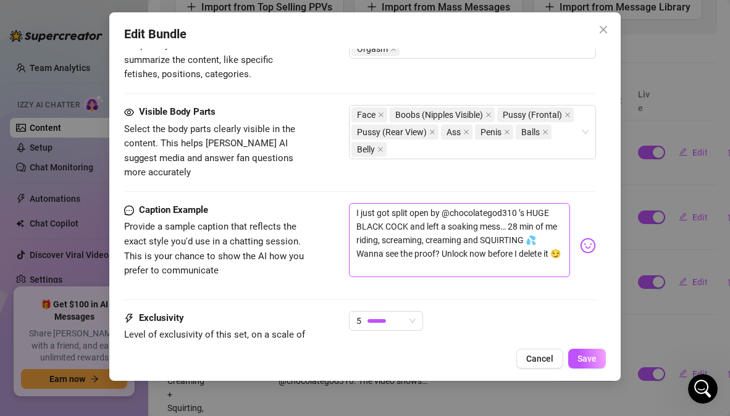
click at [432, 270] on div "I just got split open by @chocolategod310 ’s HUGE BLACK COCK and left a soaking…" at bounding box center [472, 245] width 246 height 85
drag, startPoint x: 411, startPoint y: 262, endPoint x: 373, endPoint y: 256, distance: 38.1
click at [373, 256] on div "I just got split open by @chocolategod310 ’s HUGE BLACK COCK and left a soaking…" at bounding box center [472, 245] width 246 height 85
drag, startPoint x: 373, startPoint y: 256, endPoint x: 353, endPoint y: 191, distance: 68.4
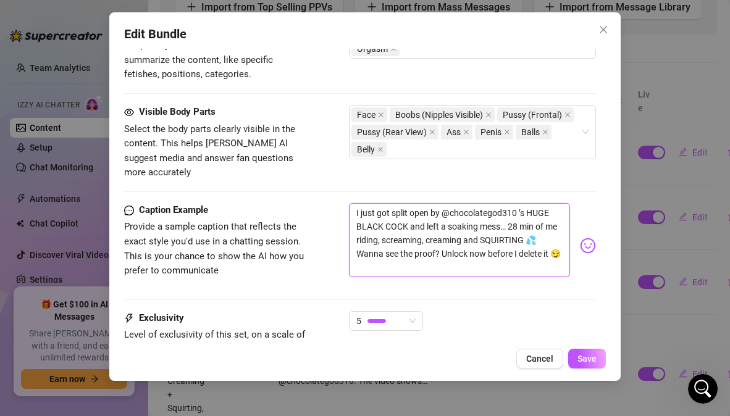
paste textarea "wide open by @chocolategod310’s HUGE BLACK COCK 👅💦 28 minutes of me riding, scr…"
type textarea "I just got split wide open by @chocolategod310’s HUGE BLACK COCK 👅💦 28 minutes …"
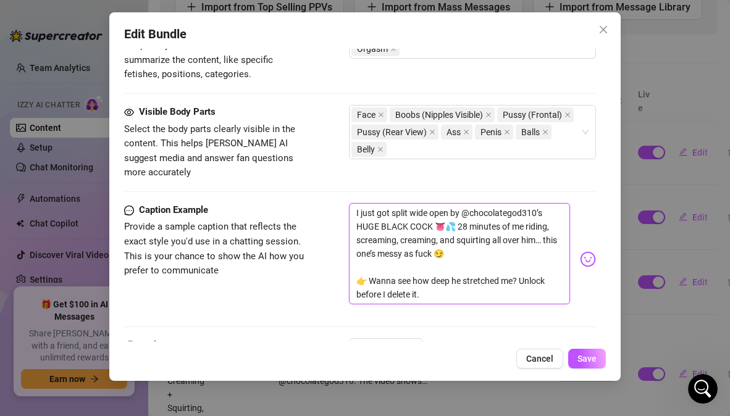
scroll to position [0, 0]
type textarea "I just got split wide open by @chocolategod310’s HUGE BLACK COCK 👅💦 28 minutes …"
click at [304, 298] on div "Caption Example Provide a sample caption that reflects the exact style you'd us…" at bounding box center [359, 259] width 471 height 112
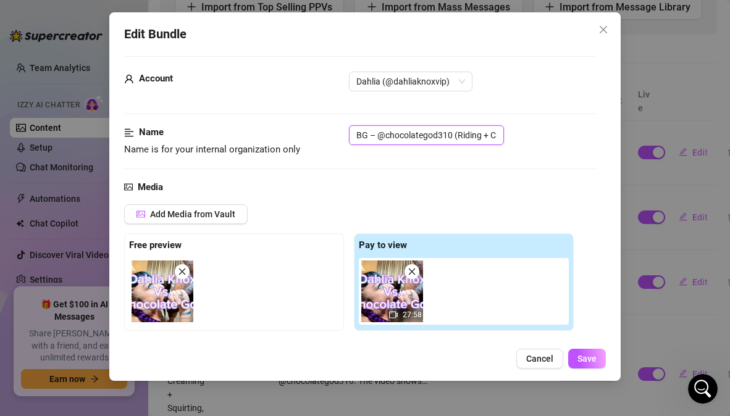
scroll to position [0, 99]
drag, startPoint x: 356, startPoint y: 135, endPoint x: 539, endPoint y: 136, distance: 183.5
click at [539, 136] on div "BG – @chocolategod310 (Riding + Creaming + Squirting, 28m)" at bounding box center [472, 135] width 246 height 20
paste input "ChocolateGod310 Squirt + Creaming"
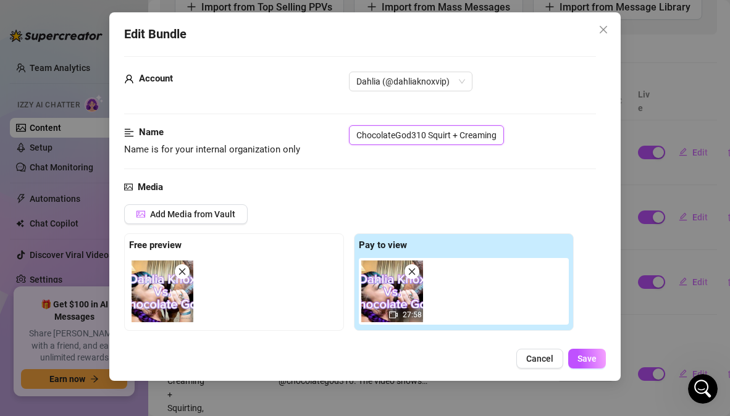
type input "BG – ChocolateGod310 Squirt + Creaming"
click at [489, 160] on div "Name Name is for your internal organization only BG – ChocolateGod310 Squirt + …" at bounding box center [359, 152] width 471 height 54
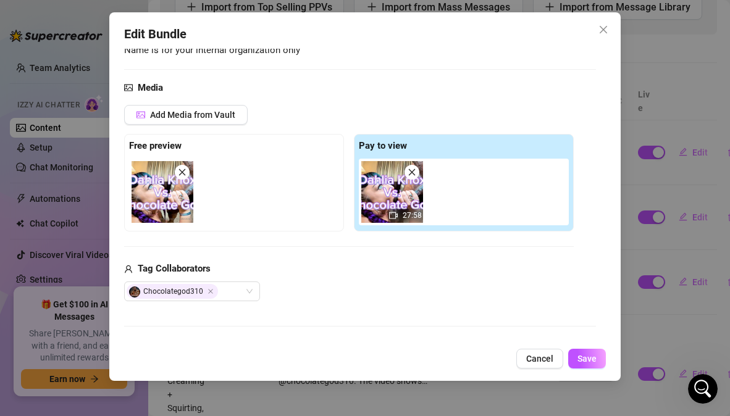
scroll to position [172, 0]
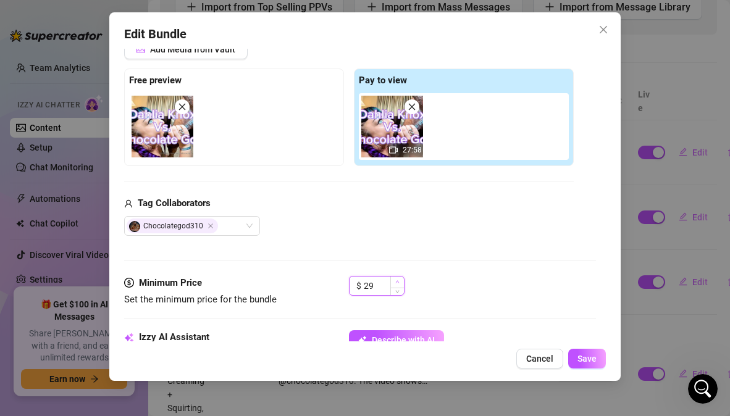
click at [399, 280] on icon "up" at bounding box center [397, 282] width 4 height 4
type input "30"
click at [399, 280] on icon "up" at bounding box center [397, 282] width 4 height 4
click at [578, 359] on span "Save" at bounding box center [587, 359] width 19 height 10
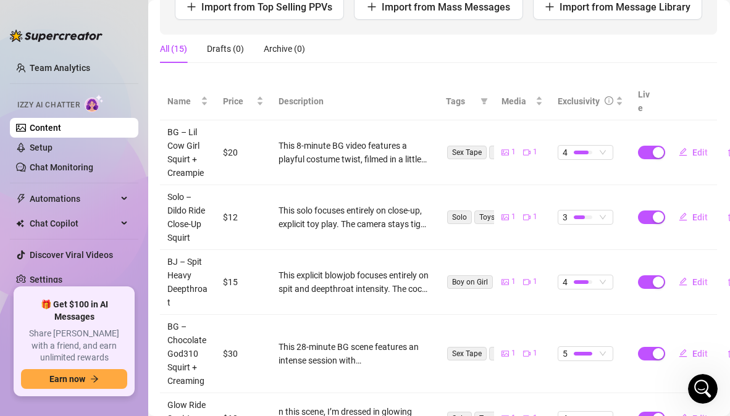
scroll to position [287, 1]
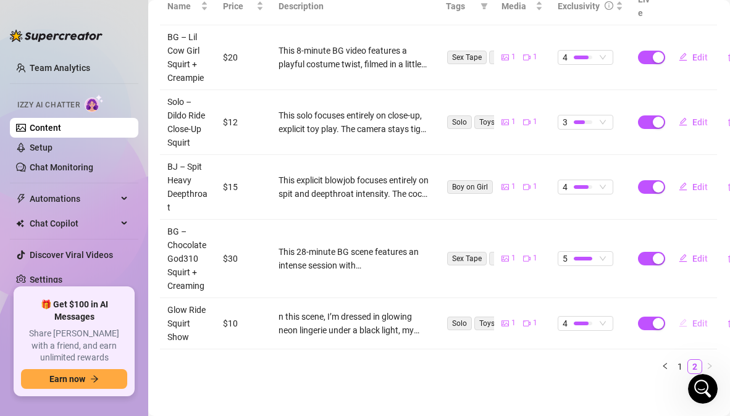
click at [694, 319] on span "Edit" at bounding box center [699, 324] width 15 height 10
type textarea "Mmm baby… the blacklight made my lingerie glow while I bounced on that fat toy …"
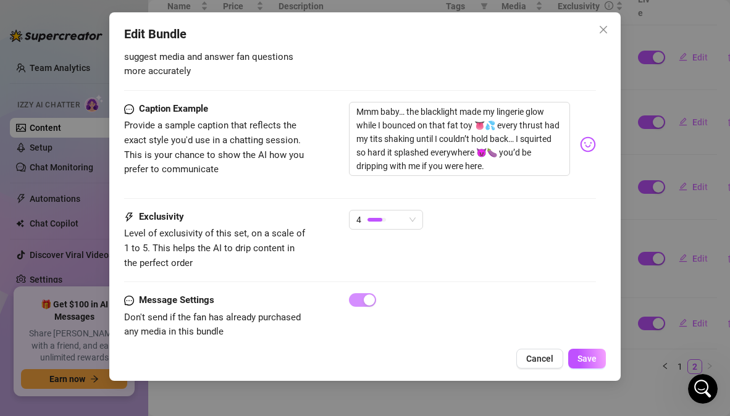
scroll to position [872, 0]
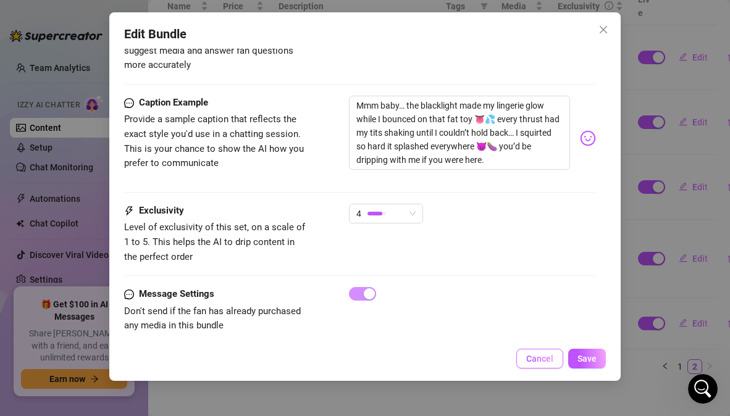
click at [537, 363] on span "Cancel" at bounding box center [539, 359] width 27 height 10
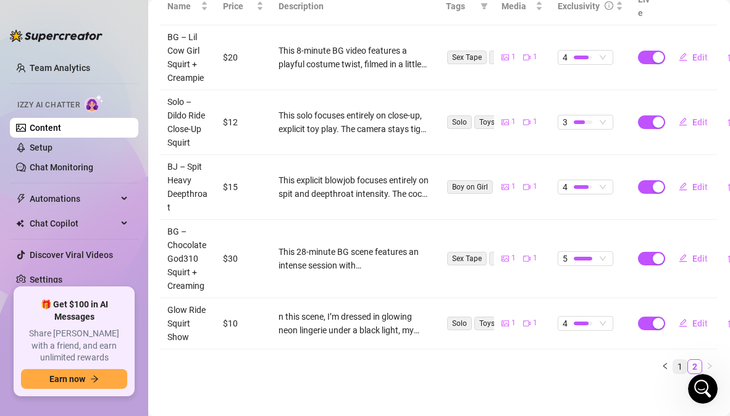
click at [673, 360] on link "1" at bounding box center [680, 367] width 14 height 14
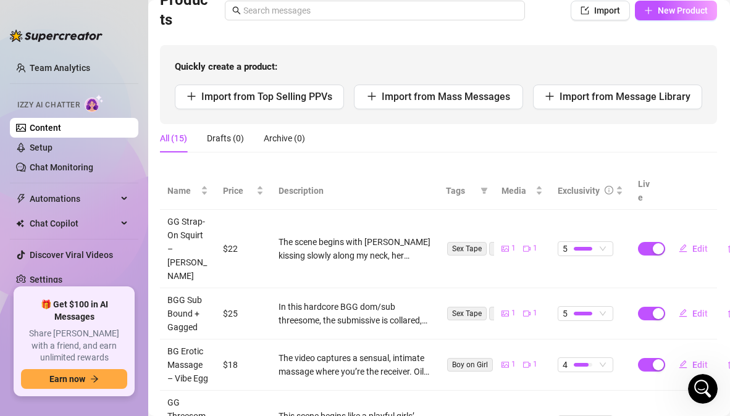
scroll to position [0, 1]
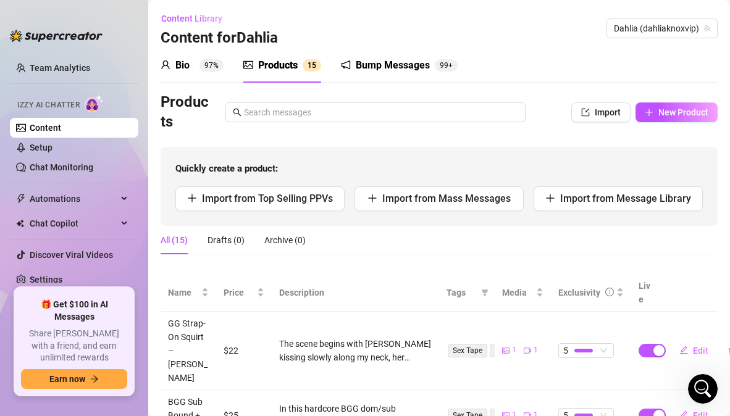
scroll to position [0, 1]
click at [110, 222] on div "Chat Copilot" at bounding box center [74, 224] width 128 height 20
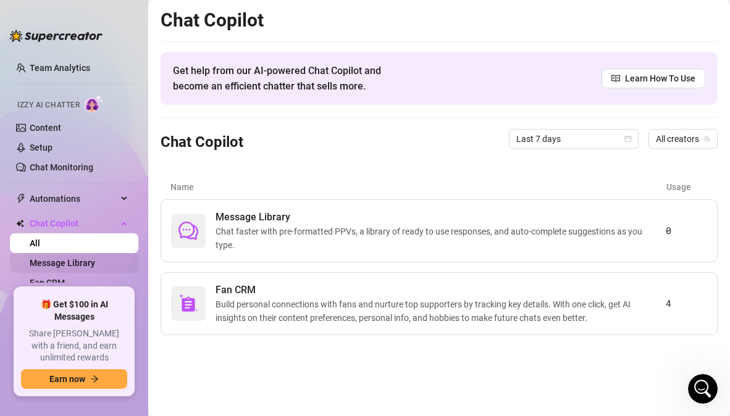
click at [95, 263] on link "Message Library" at bounding box center [62, 263] width 65 height 10
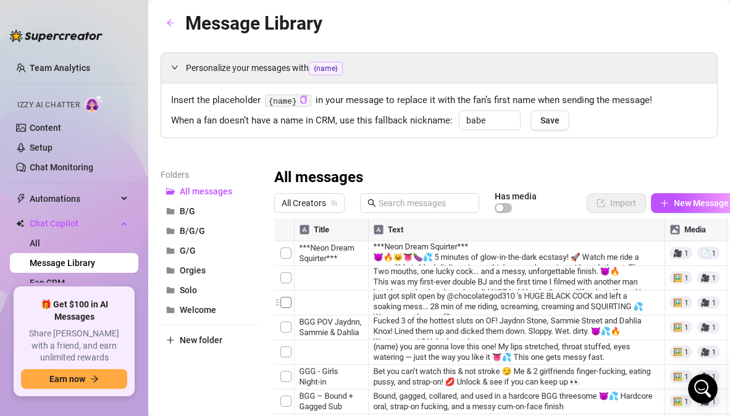
scroll to position [124, 0]
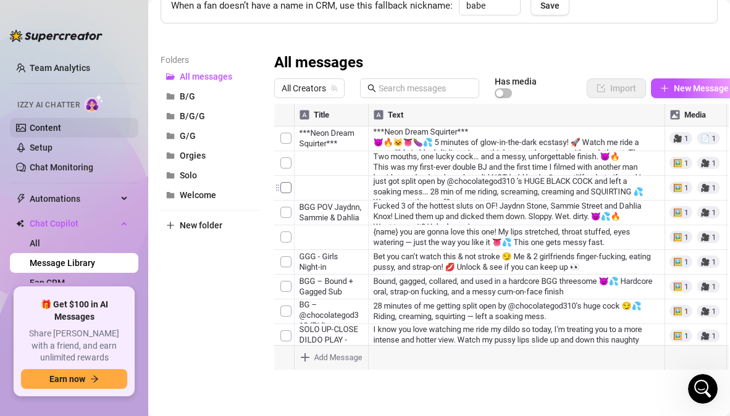
click at [59, 127] on link "Content" at bounding box center [46, 128] width 32 height 10
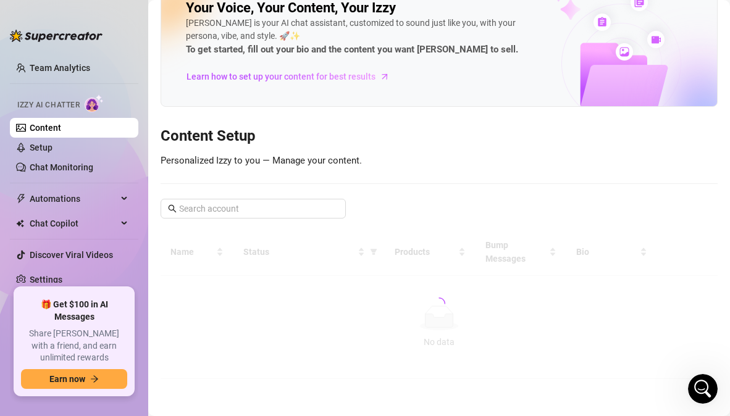
scroll to position [43, 0]
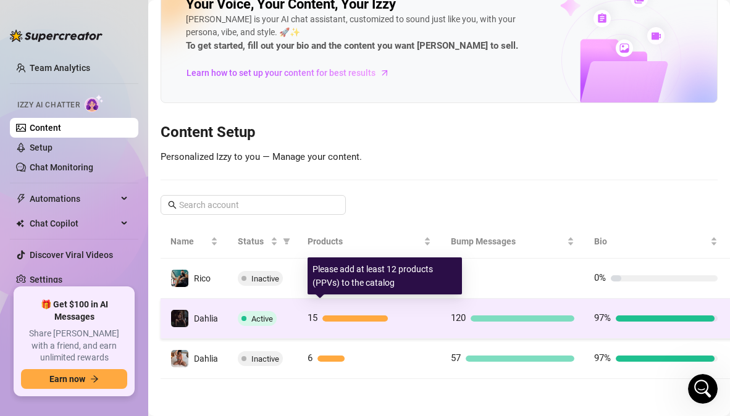
click at [419, 316] on div at bounding box center [376, 319] width 109 height 6
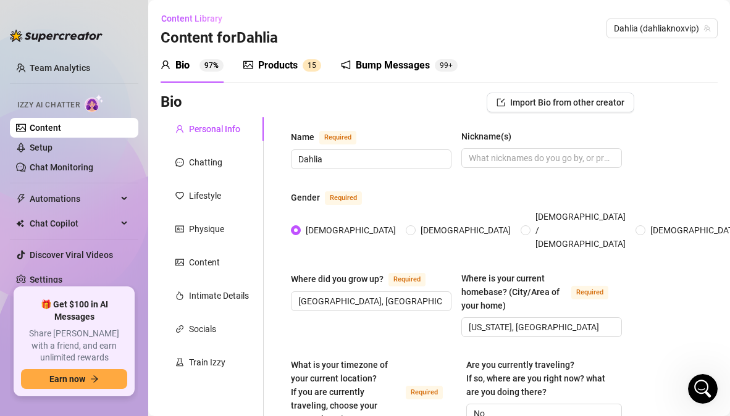
click at [266, 66] on div "Products" at bounding box center [278, 65] width 40 height 15
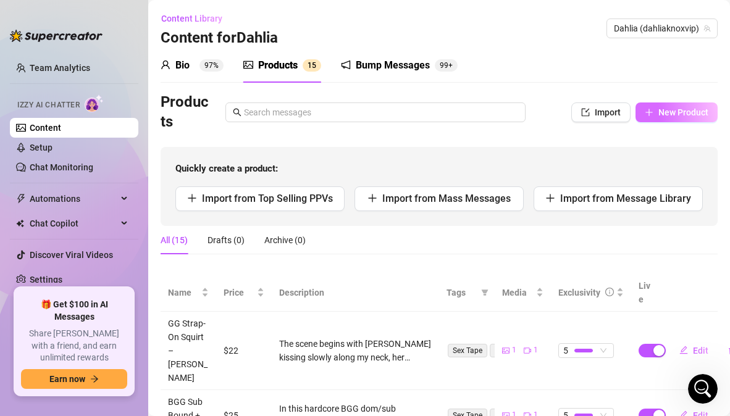
click at [658, 116] on span "New Product" at bounding box center [683, 112] width 50 height 10
type textarea "Type your message here..."
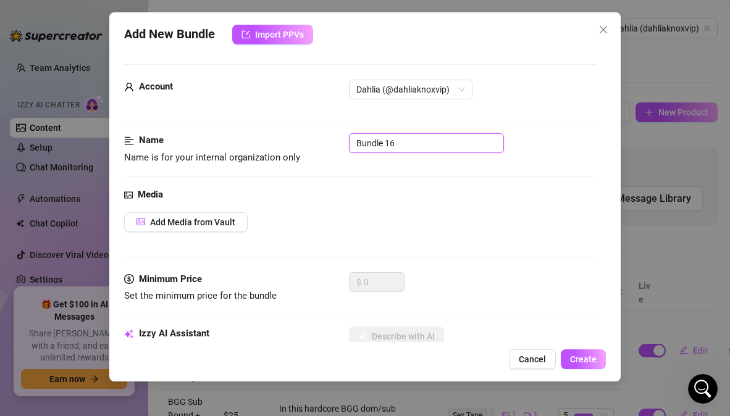
drag, startPoint x: 428, startPoint y: 146, endPoint x: 300, endPoint y: 142, distance: 128.6
click at [300, 142] on div "Name Name is for your internal organization only Bundle 16" at bounding box center [359, 149] width 471 height 32
paste input "A first-time double BJ scene featuring two mouths on one cock. You and @sweetli…"
type input "A first-time double BJ scene featuring two mouths on one cock. You and @sweetli…"
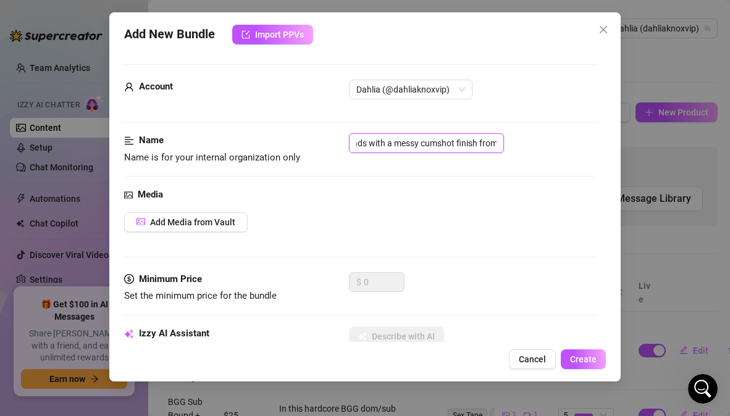
scroll to position [0, 1232]
click at [413, 143] on input "A first-time double BJ scene featuring two mouths on one cock. You and @sweetli…" at bounding box center [426, 143] width 155 height 20
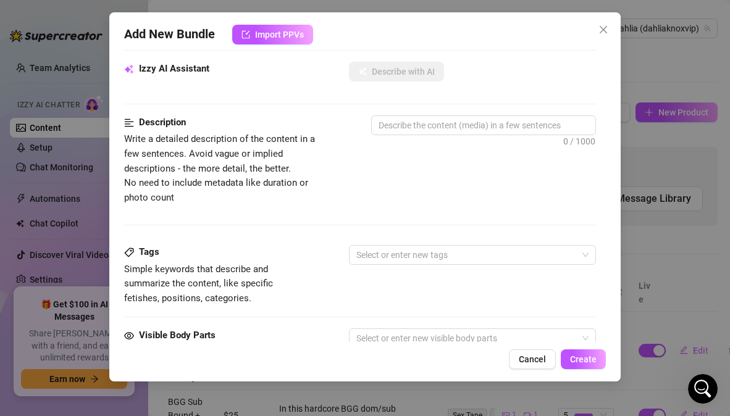
scroll to position [269, 0]
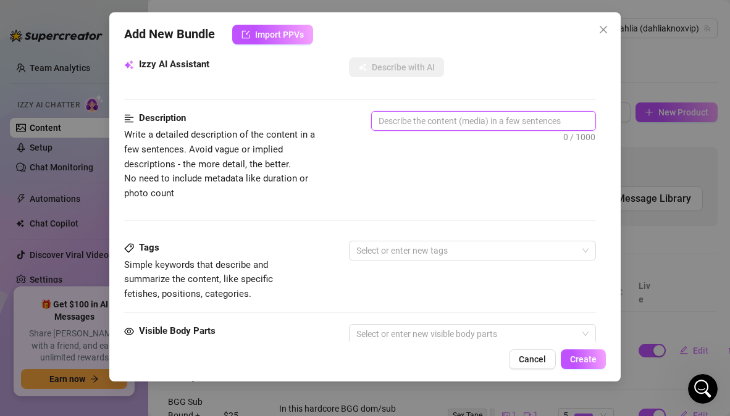
click at [443, 122] on textarea at bounding box center [483, 121] width 223 height 19
paste textarea "A first-time double BJ scene featuring two mouths on one cock. You and @sweetli…"
type textarea "A first-time double BJ scene featuring two mouths on one cock. You and @sweetli…"
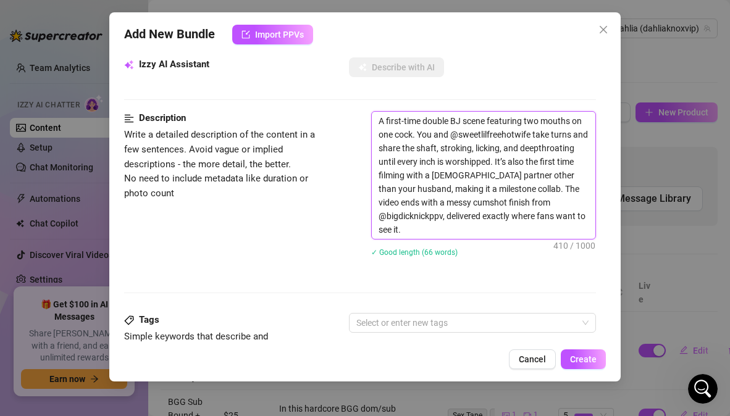
scroll to position [0, 0]
drag, startPoint x: 416, startPoint y: 233, endPoint x: 377, endPoint y: 92, distance: 146.7
click at [377, 92] on form "Account Dahlia (@dahliaknoxvip) Name Name is for your internal organization onl…" at bounding box center [359, 270] width 471 height 951
type textarea "Describe the content (media) in a few sentences"
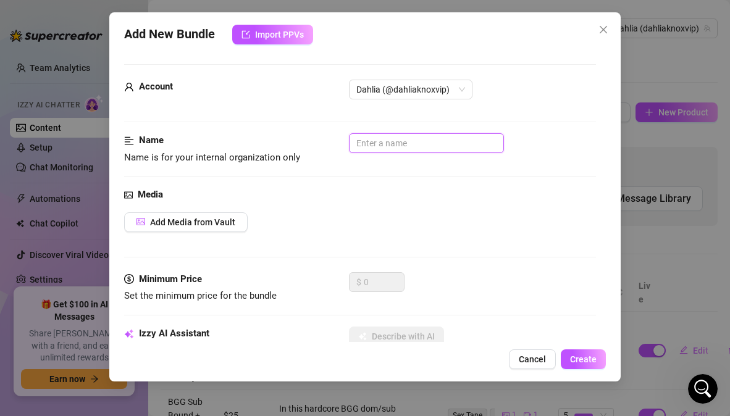
click at [440, 141] on input "text" at bounding box center [426, 143] width 155 height 20
paste input "First-Ever Double BJ Collab"
type input "First-Ever Double BJ Collab"
click at [449, 207] on div "Media Add Media from Vault" at bounding box center [359, 230] width 471 height 85
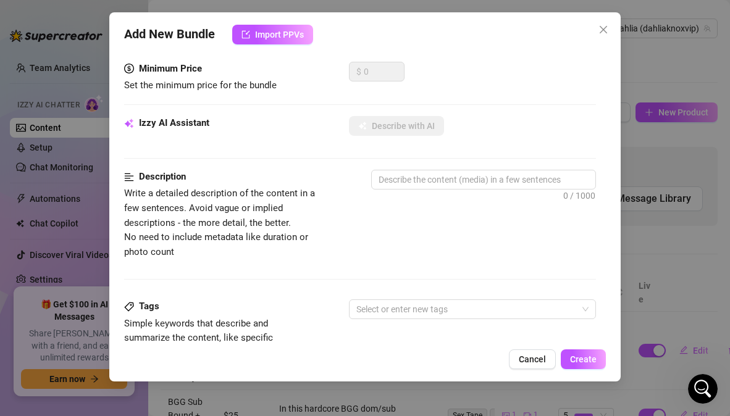
scroll to position [212, 0]
click at [521, 177] on textarea at bounding box center [483, 178] width 223 height 19
paste textarea "A first-time milestone scene: I team up with @sweetlilfreehotwife for a double …"
type textarea "A first-time milestone scene: I team up with @sweetlilfreehotwife for a double …"
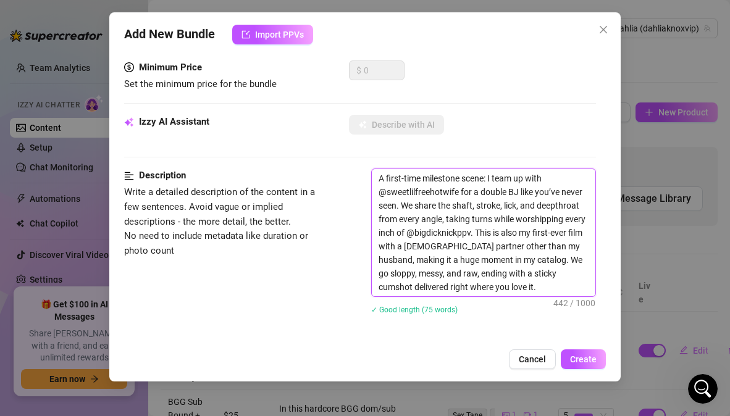
scroll to position [0, 0]
type textarea "A first-time milestone scene: I team up with @sweetlilfreehotwife for a double …"
click at [341, 274] on div "Description Write a detailed description of the content in a few sentences. Avo…" at bounding box center [359, 250] width 471 height 162
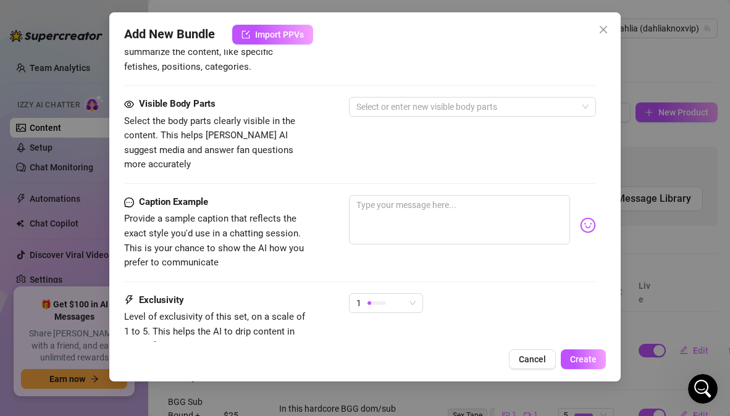
scroll to position [571, 0]
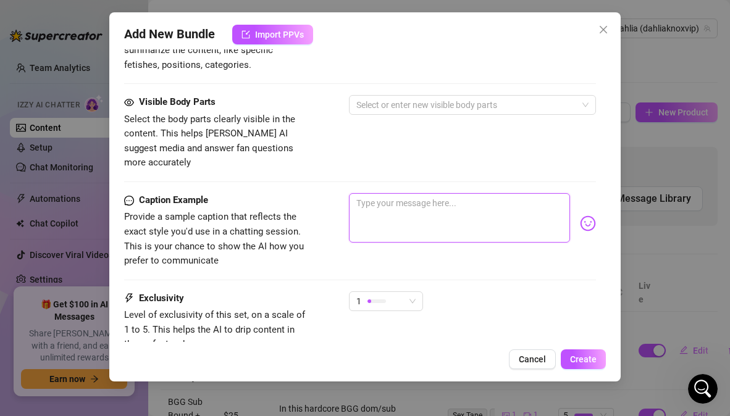
click at [426, 201] on textarea at bounding box center [459, 217] width 221 height 49
paste textarea "two mouths, one cock 👅💦 me and @sweetlilfreehotwife went all in until @bigdickn…"
type textarea "two mouths, one cock 👅💦 me and @sweetlilfreehotwife went all in until @bigdickn…"
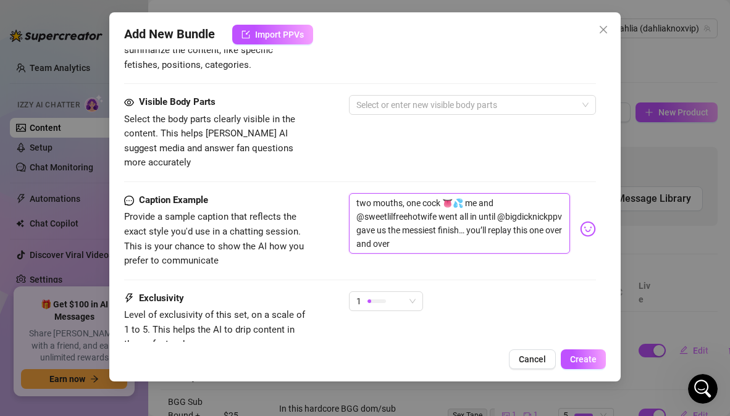
scroll to position [0, 0]
type textarea "two mouths, one cock 👅💦 me and @sweetlilfreehotwife went all in until @bigdickn…"
click at [329, 233] on div "Caption Example Provide a sample caption that reflects the exact style you'd us…" at bounding box center [359, 230] width 471 height 75
click at [415, 292] on span "1" at bounding box center [385, 301] width 59 height 19
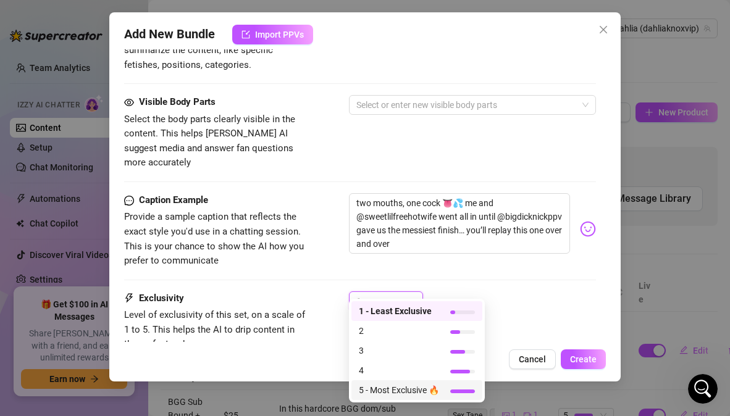
click at [395, 394] on span "5 - Most Exclusive 🔥" at bounding box center [399, 391] width 80 height 14
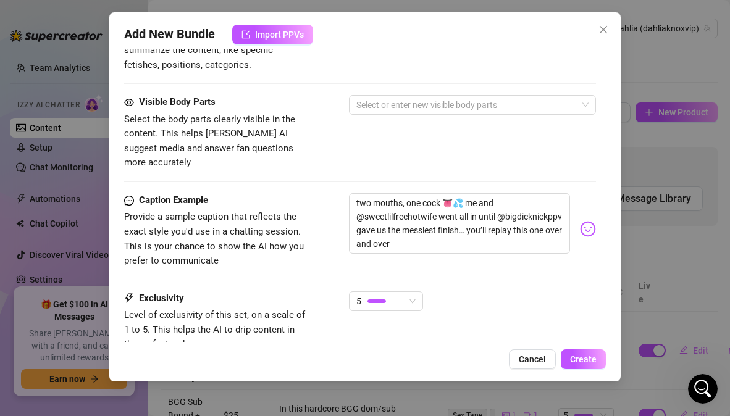
click at [474, 304] on div "5" at bounding box center [472, 307] width 246 height 31
click at [447, 102] on div at bounding box center [465, 104] width 229 height 17
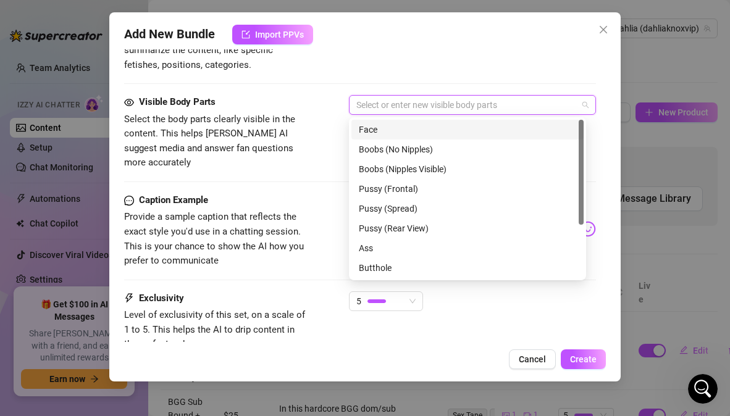
click at [389, 127] on div "Face" at bounding box center [467, 130] width 217 height 14
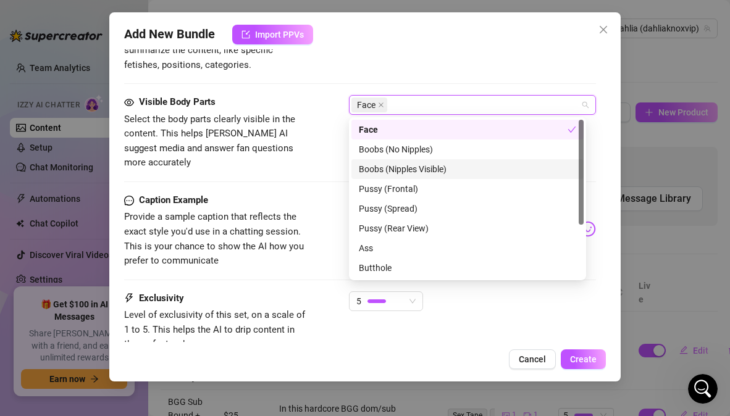
click at [411, 173] on div "Boobs (Nipples Visible)" at bounding box center [467, 169] width 217 height 14
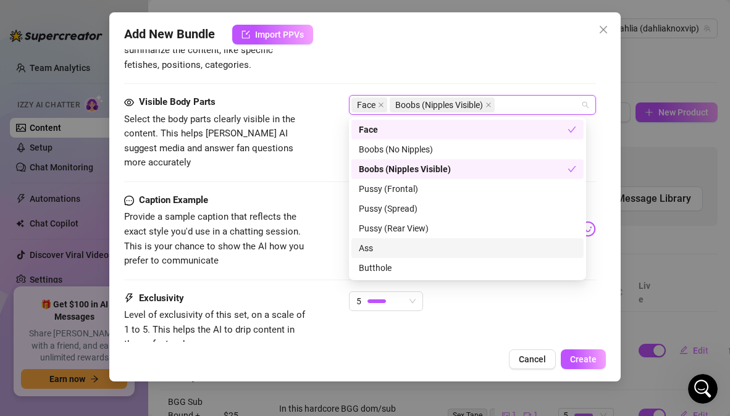
click at [387, 251] on div "Ass" at bounding box center [467, 249] width 217 height 14
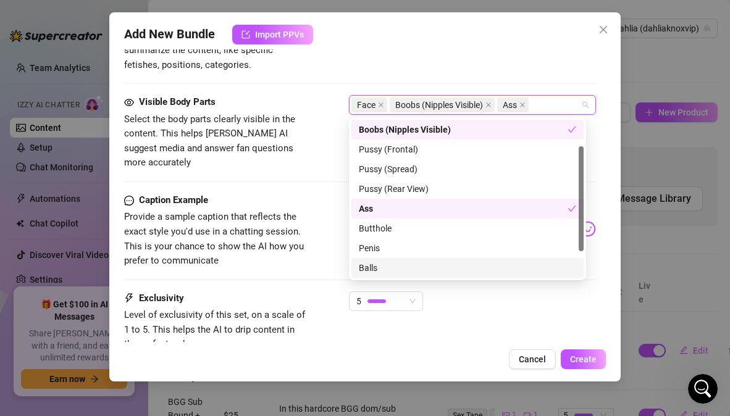
scroll to position [59, 0]
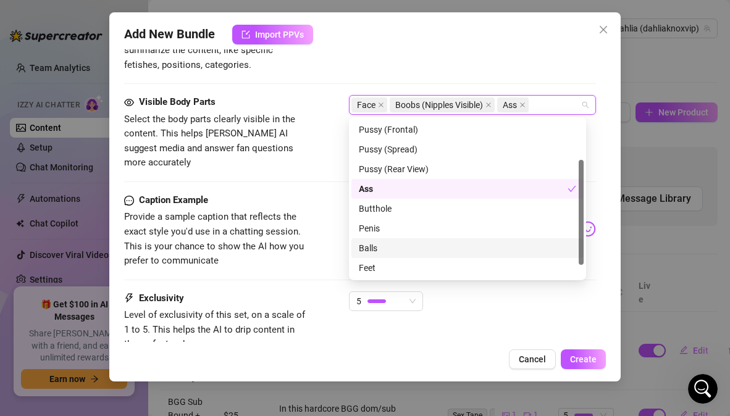
click at [397, 250] on div "Balls" at bounding box center [467, 249] width 217 height 14
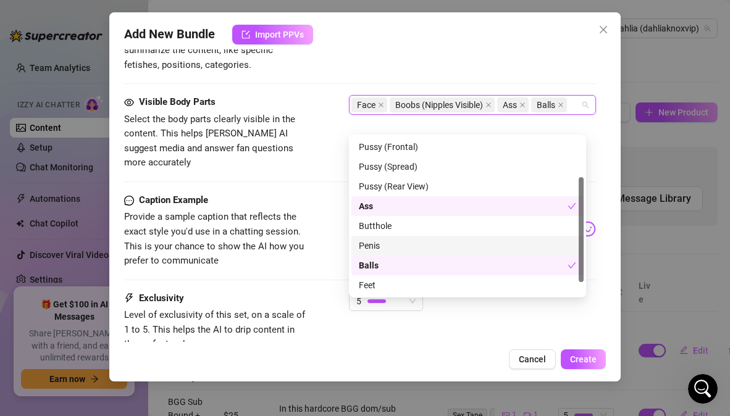
click at [378, 248] on div "Penis" at bounding box center [467, 246] width 217 height 14
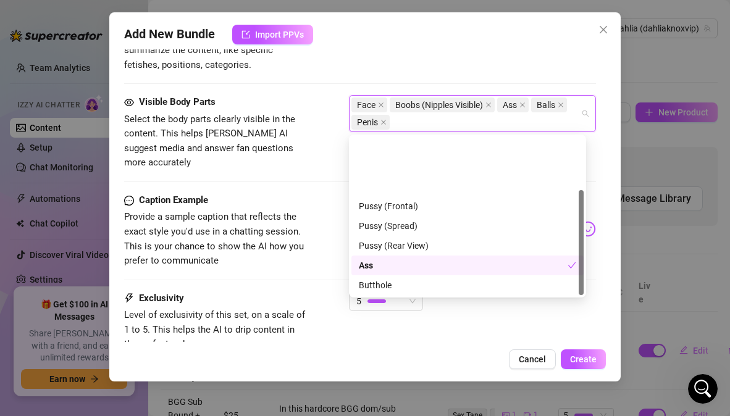
scroll to position [79, 0]
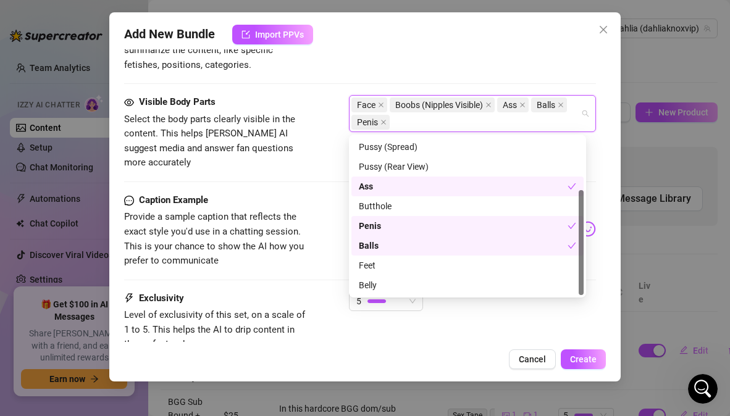
click at [325, 292] on div "Exclusivity Level of exclusivity of this set, on a scale of 1 to 5. This helps …" at bounding box center [359, 322] width 471 height 61
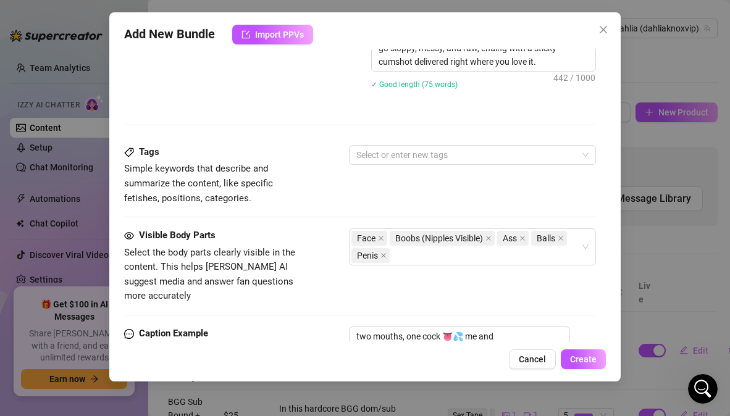
scroll to position [435, 0]
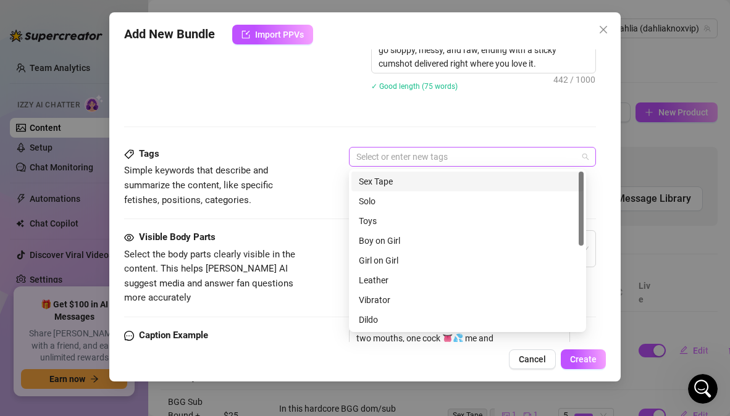
click at [478, 149] on div at bounding box center [465, 156] width 229 height 17
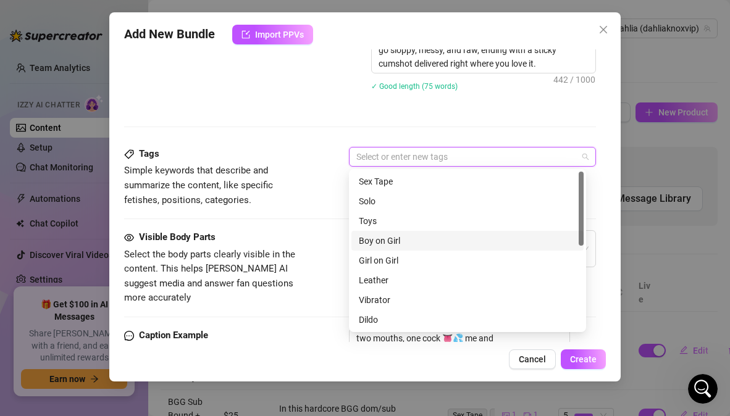
click at [398, 240] on div "Boy on Girl" at bounding box center [467, 241] width 217 height 14
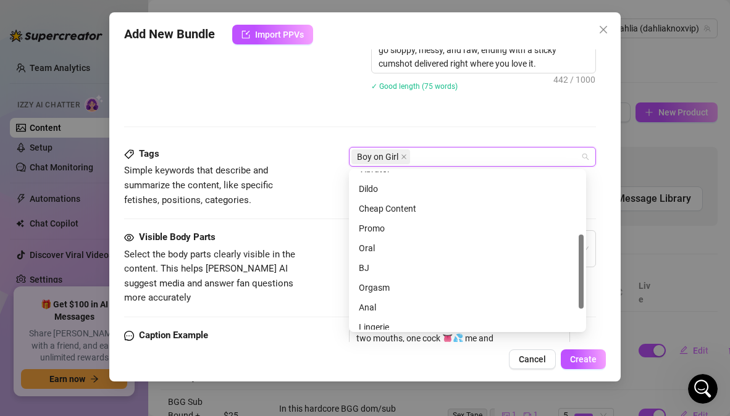
scroll to position [138, 0]
drag, startPoint x: 580, startPoint y: 237, endPoint x: 581, endPoint y: 301, distance: 64.9
click at [581, 301] on div at bounding box center [581, 272] width 5 height 74
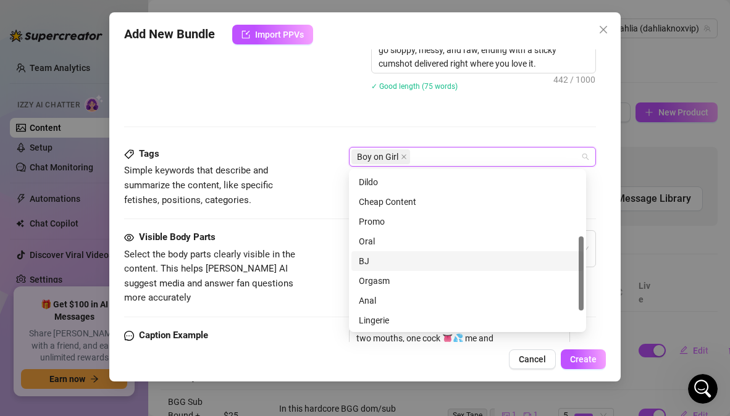
click at [372, 266] on div "BJ" at bounding box center [467, 261] width 217 height 14
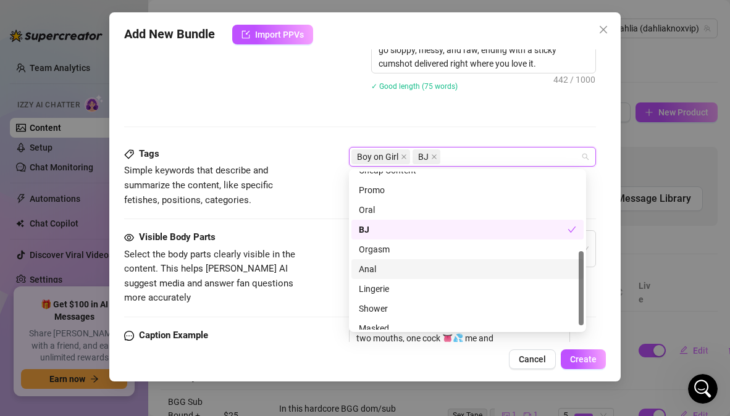
scroll to position [178, 0]
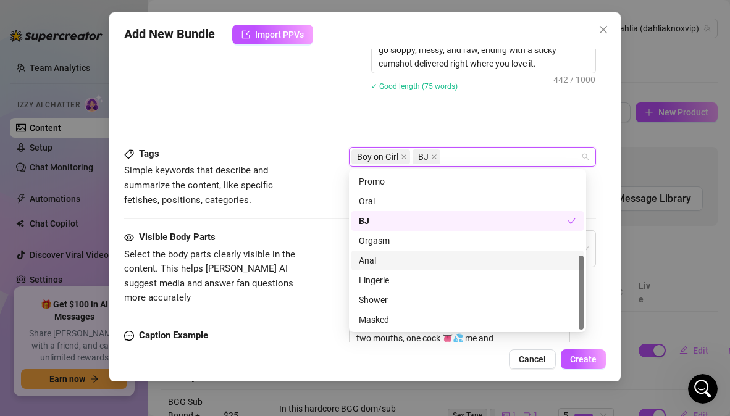
drag, startPoint x: 582, startPoint y: 290, endPoint x: 584, endPoint y: 327, distance: 36.5
click at [584, 327] on div "Orgasm Anal Lingerie Cheap Content Promo Oral BJ Orgasm Anal Lingerie Shower Ma…" at bounding box center [467, 250] width 237 height 163
click at [483, 363] on div "Cancel Create" at bounding box center [364, 360] width 481 height 20
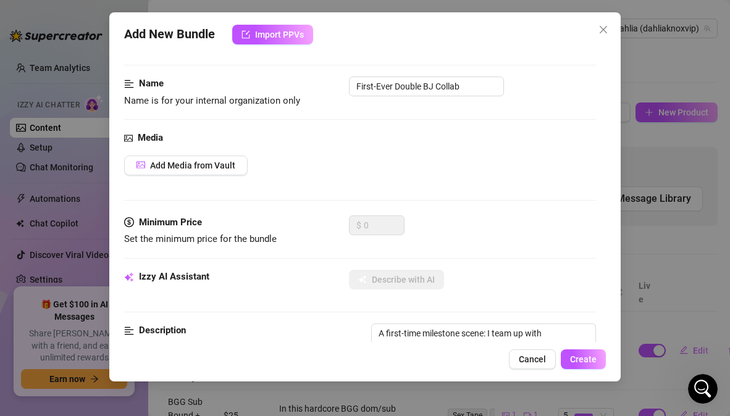
scroll to position [48, 0]
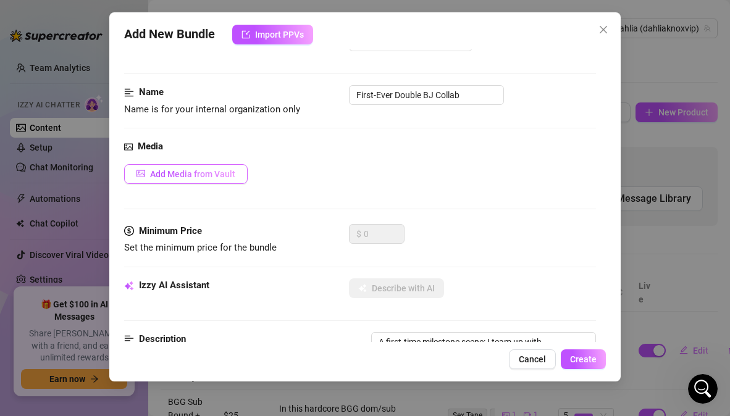
click at [220, 172] on span "Add Media from Vault" at bounding box center [192, 174] width 85 height 10
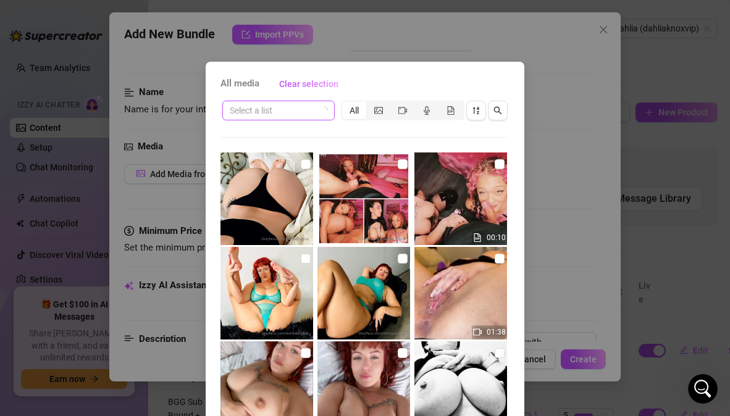
click at [284, 115] on input "search" at bounding box center [273, 110] width 86 height 19
type input "b"
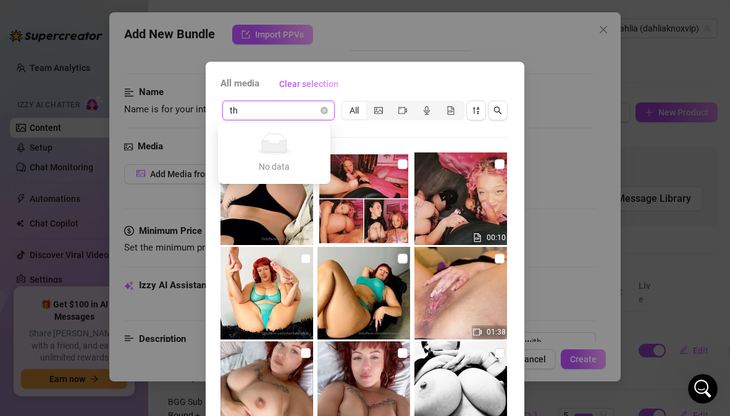
type input "t"
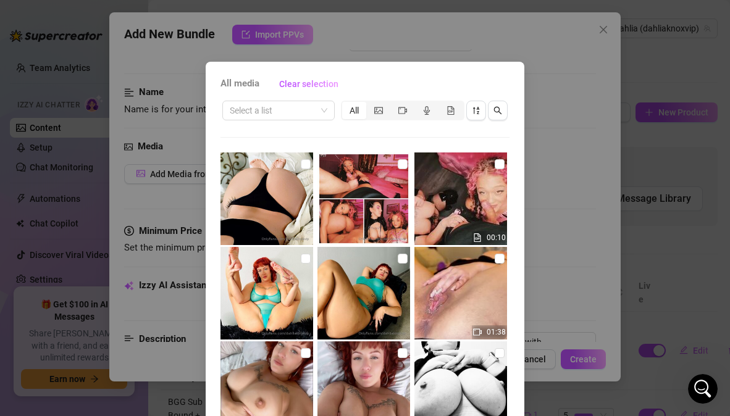
click at [382, 133] on div "Select a list All 00:10 01:38 00:03 00:07 00:07 00:11 00:26 27:50 25:45 08:06 0…" at bounding box center [365, 280] width 289 height 363
click at [398, 115] on span "segmented control" at bounding box center [402, 111] width 9 height 10
click at [393, 104] on input "segmented control" at bounding box center [393, 104] width 0 height 0
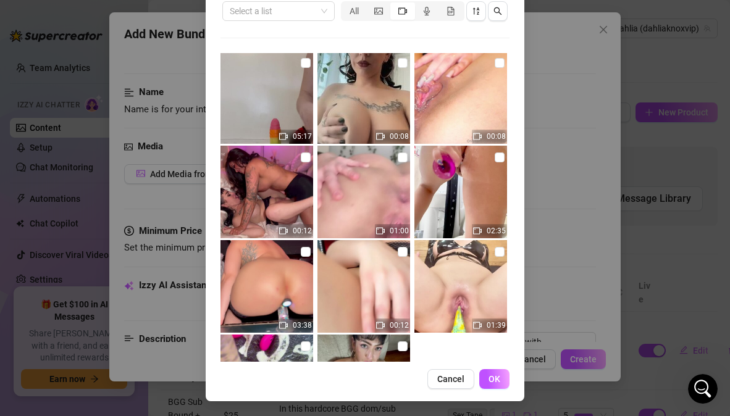
scroll to position [4813, 0]
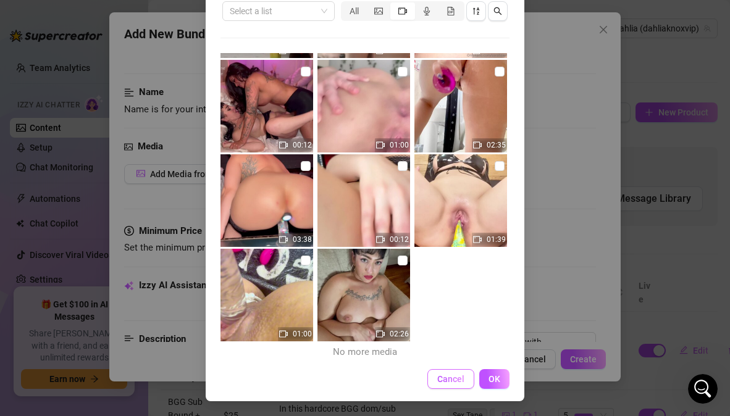
click at [448, 380] on span "Cancel" at bounding box center [450, 379] width 27 height 10
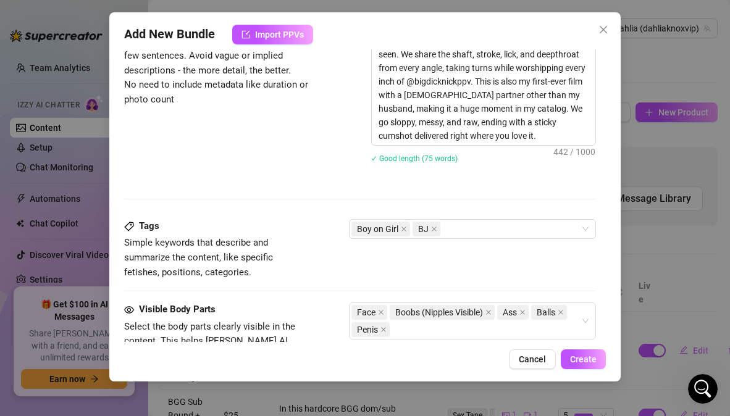
scroll to position [393, 0]
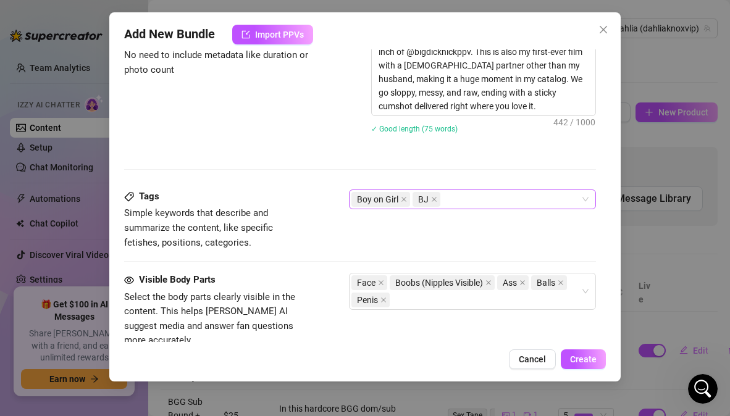
click at [509, 203] on div "Boy on Girl BJ" at bounding box center [465, 199] width 229 height 17
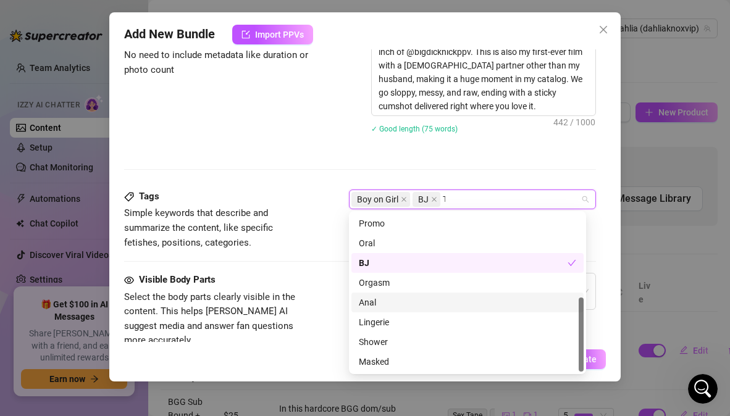
scroll to position [0, 0]
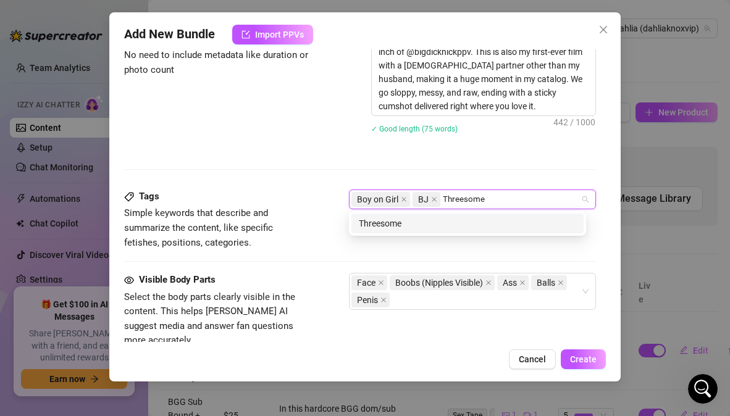
type input "Threesome"
click at [481, 170] on div "Description Write a detailed description of the content in a few sentences. Avo…" at bounding box center [359, 89] width 471 height 202
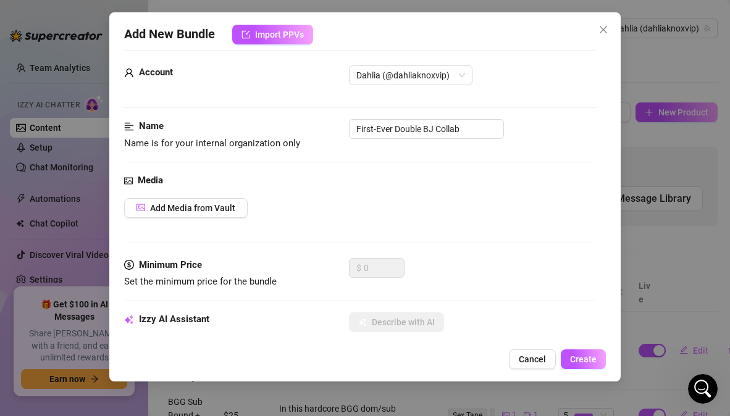
scroll to position [12, 0]
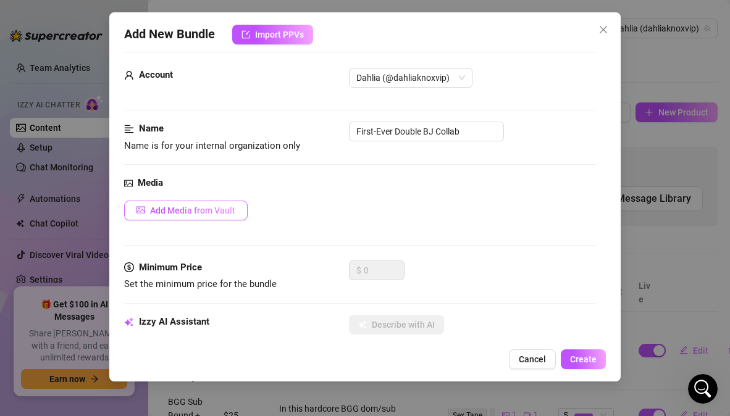
click at [224, 211] on span "Add Media from Vault" at bounding box center [192, 211] width 85 height 10
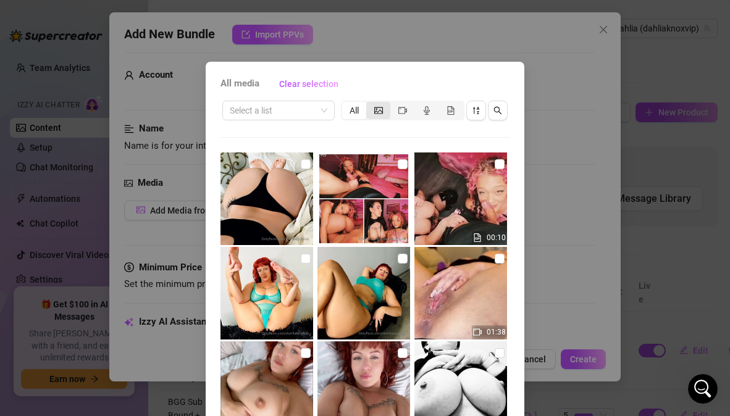
click at [376, 109] on icon "picture" at bounding box center [378, 110] width 9 height 9
click at [369, 104] on input "segmented control" at bounding box center [369, 104] width 0 height 0
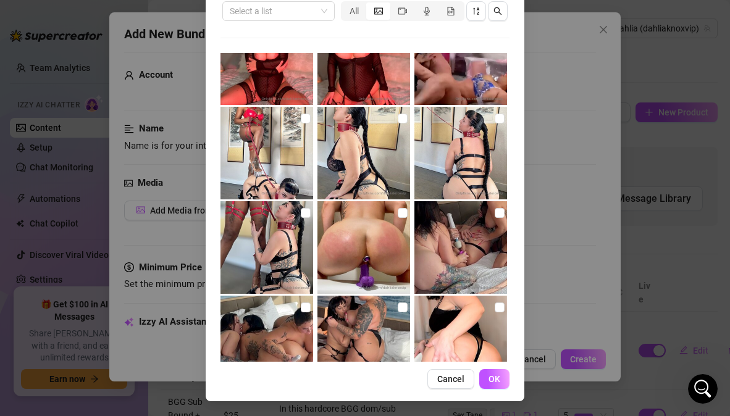
scroll to position [907, 0]
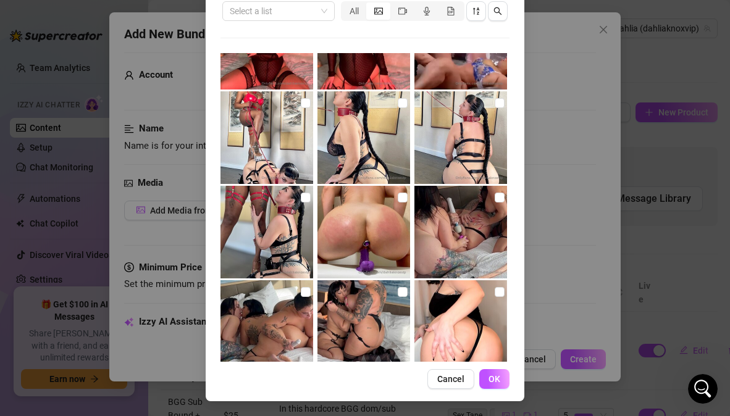
click at [539, 254] on div "All media Clear selection Select a list All Cancel OK" at bounding box center [365, 208] width 730 height 416
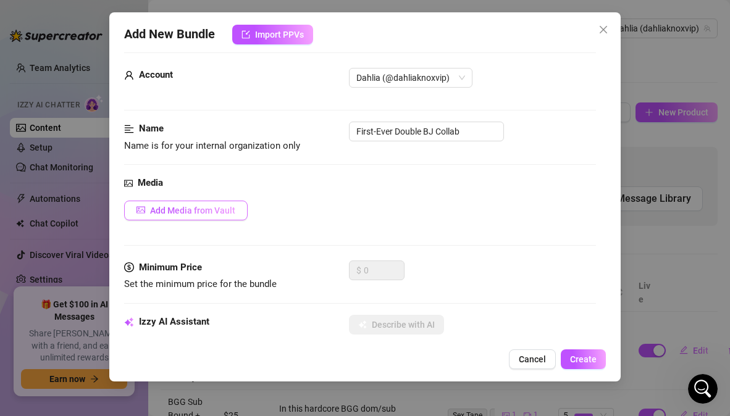
click at [223, 212] on span "Add Media from Vault" at bounding box center [192, 211] width 85 height 10
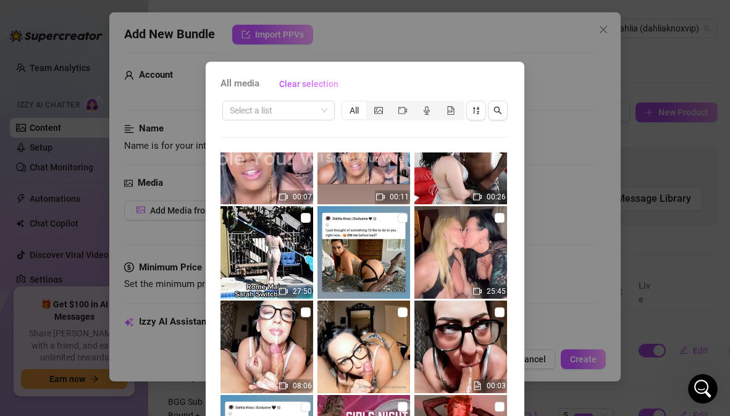
scroll to position [429, 0]
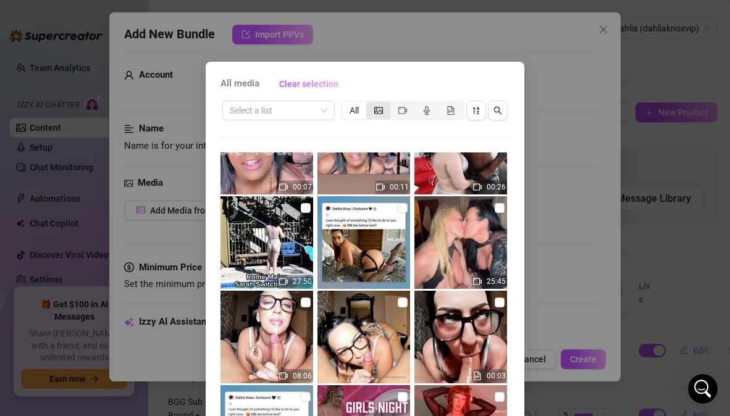
click at [374, 109] on icon "picture" at bounding box center [378, 110] width 9 height 7
click at [369, 104] on input "segmented control" at bounding box center [369, 104] width 0 height 0
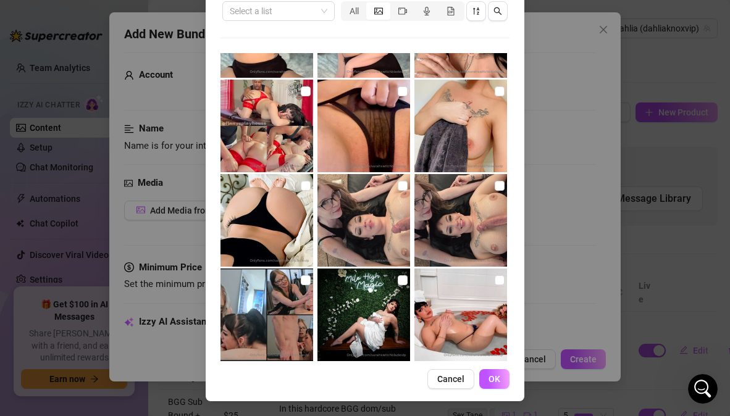
scroll to position [9225, 0]
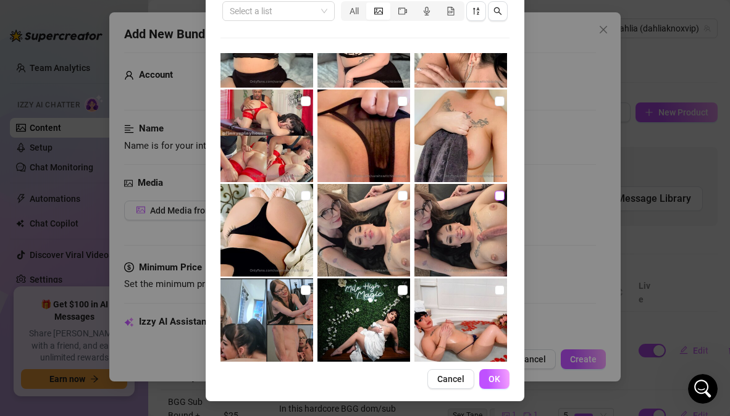
click at [495, 195] on input "checkbox" at bounding box center [500, 196] width 10 height 10
checkbox input "true"
click at [398, 196] on input "checkbox" at bounding box center [403, 196] width 10 height 10
checkbox input "true"
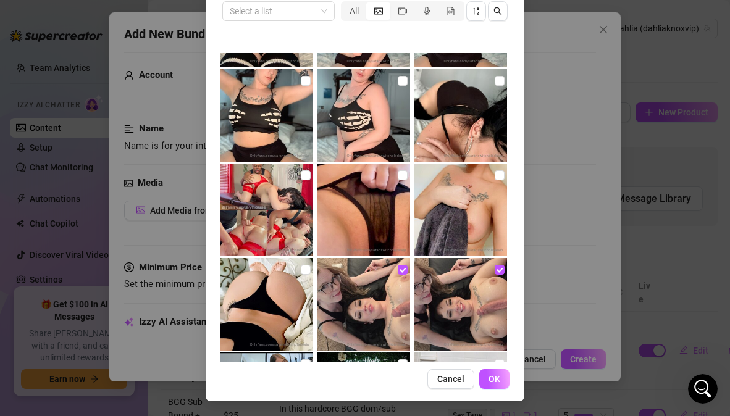
scroll to position [9193, 0]
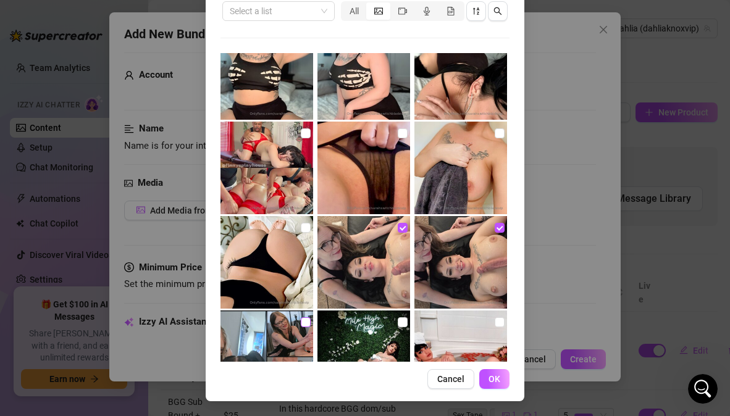
click at [301, 318] on input "checkbox" at bounding box center [306, 322] width 10 height 10
checkbox input "true"
click at [494, 380] on span "OK" at bounding box center [495, 379] width 12 height 10
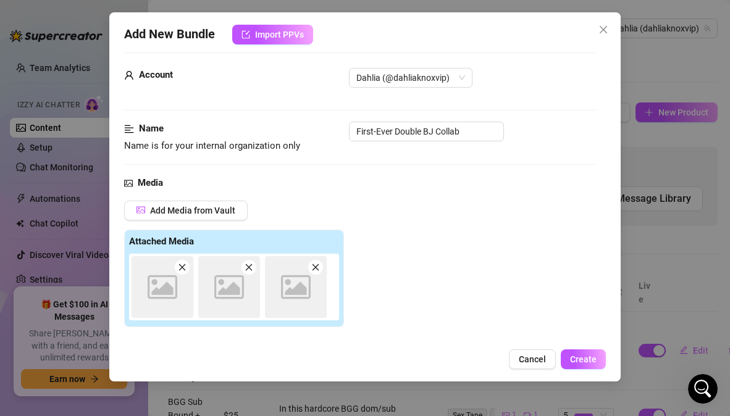
scroll to position [203, 0]
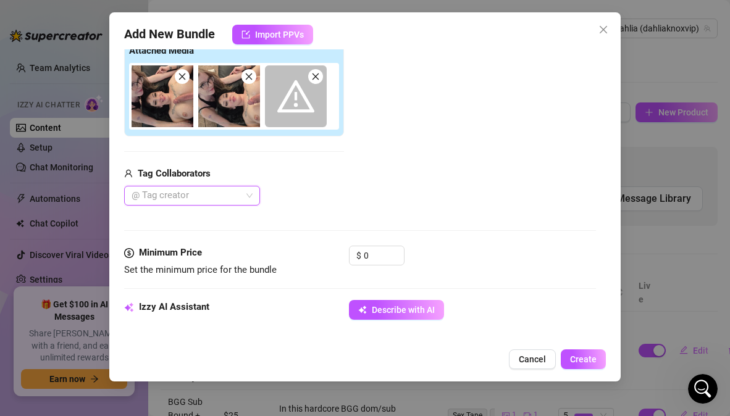
click at [316, 77] on icon "close" at bounding box center [316, 77] width 7 height 7
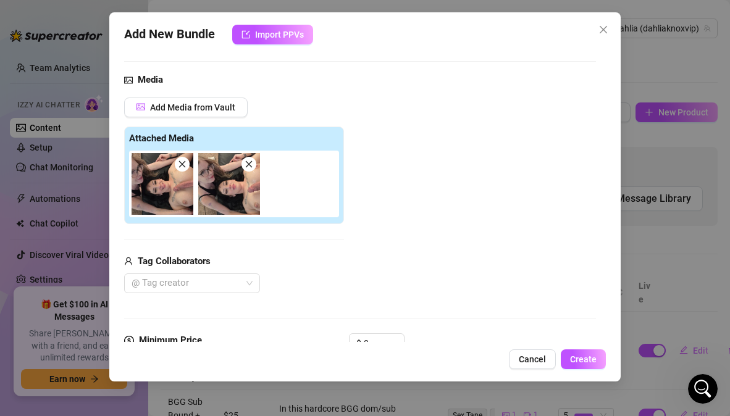
scroll to position [112, 0]
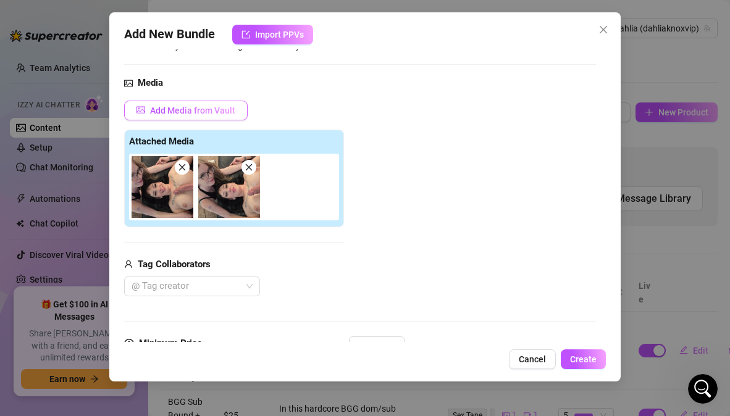
click at [218, 114] on span "Add Media from Vault" at bounding box center [192, 111] width 85 height 10
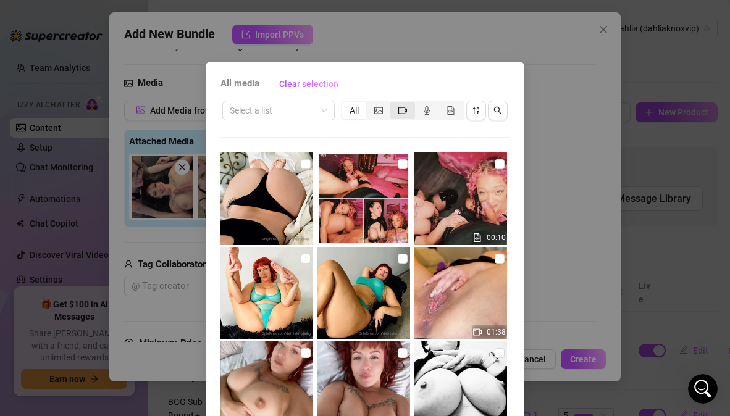
click at [403, 113] on div "segmented control" at bounding box center [402, 110] width 24 height 17
click at [393, 104] on input "segmented control" at bounding box center [393, 104] width 0 height 0
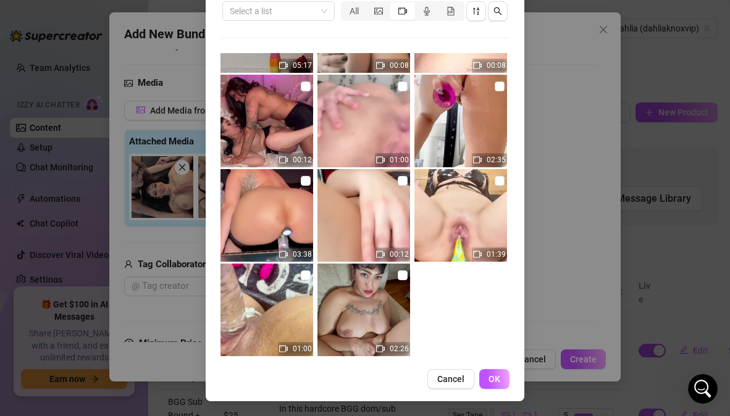
scroll to position [4813, 0]
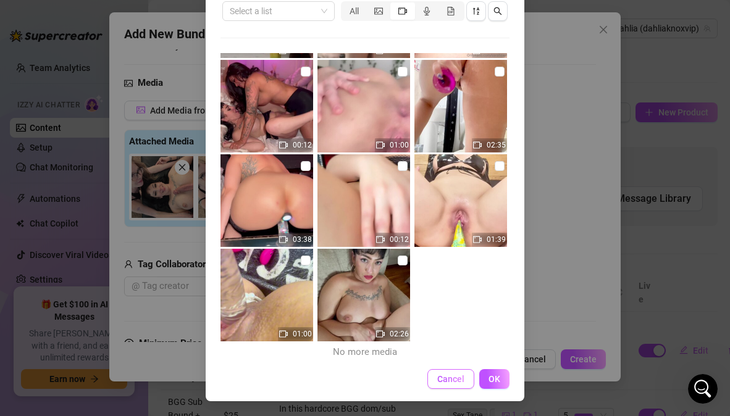
click at [452, 382] on span "Cancel" at bounding box center [450, 379] width 27 height 10
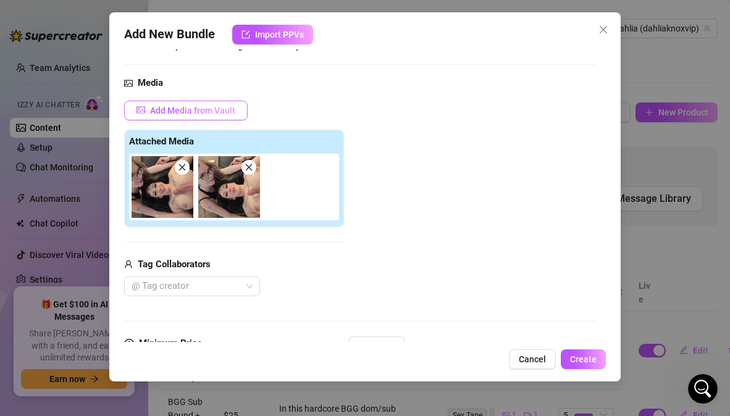
click at [216, 109] on span "Add Media from Vault" at bounding box center [192, 111] width 85 height 10
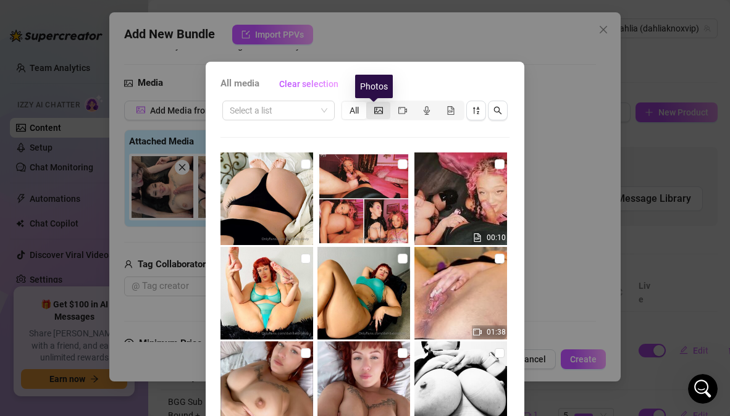
click at [377, 109] on icon "picture" at bounding box center [378, 110] width 9 height 7
click at [369, 104] on input "segmented control" at bounding box center [369, 104] width 0 height 0
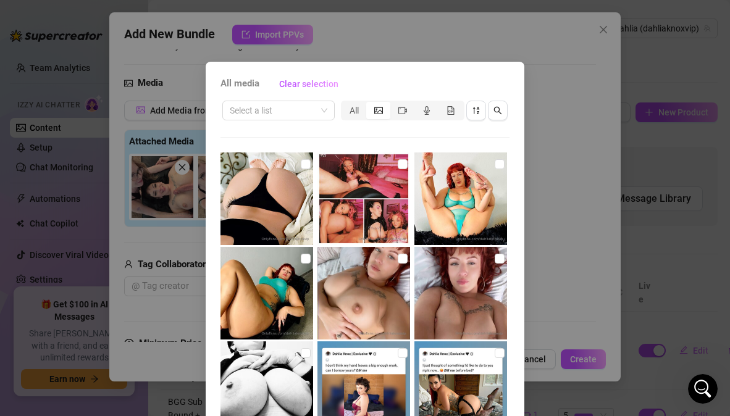
click at [377, 108] on icon "picture" at bounding box center [378, 110] width 9 height 9
click at [369, 104] on input "segmented control" at bounding box center [369, 104] width 0 height 0
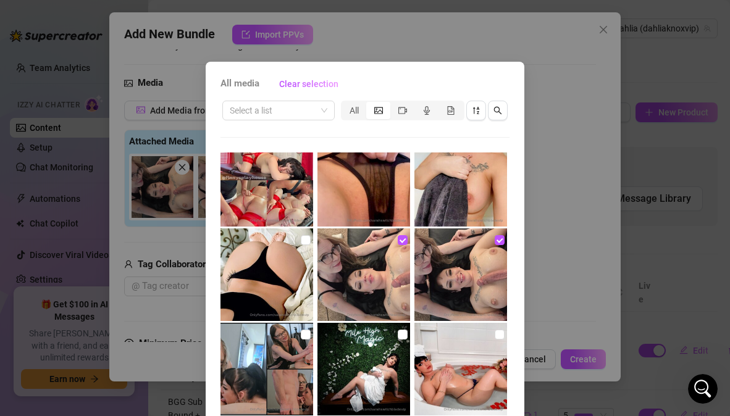
scroll to position [9396, 0]
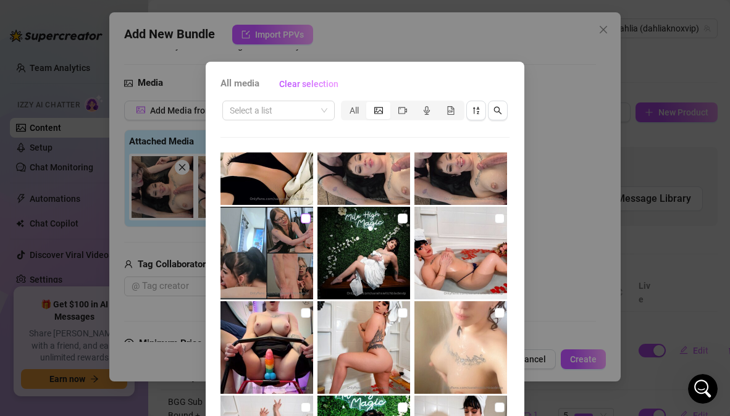
click at [301, 219] on input "checkbox" at bounding box center [306, 219] width 10 height 10
checkbox input "true"
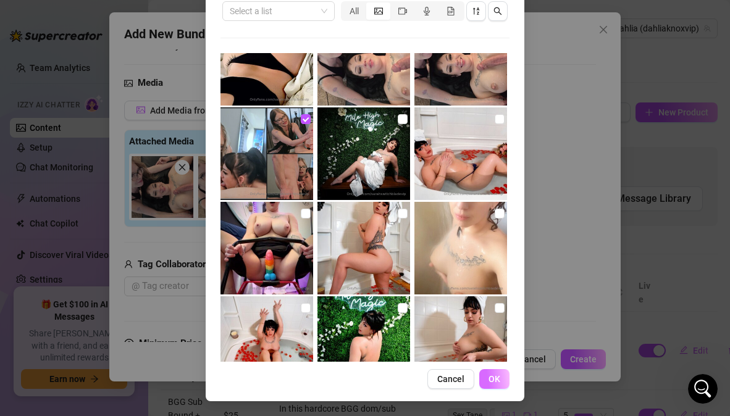
click at [492, 372] on button "OK" at bounding box center [494, 379] width 30 height 20
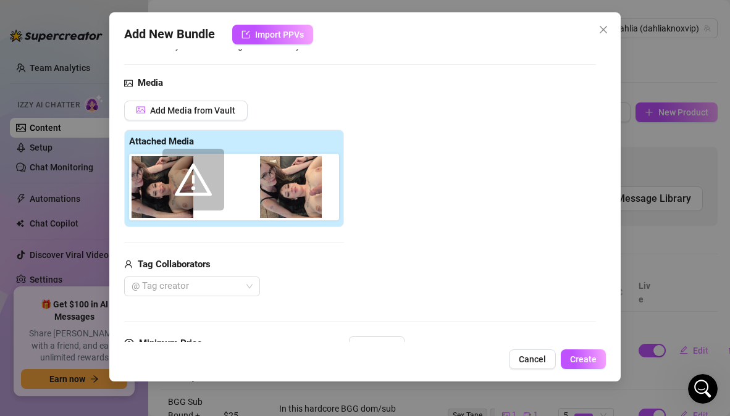
drag, startPoint x: 319, startPoint y: 201, endPoint x: 209, endPoint y: 193, distance: 110.2
click at [209, 193] on div at bounding box center [236, 187] width 215 height 67
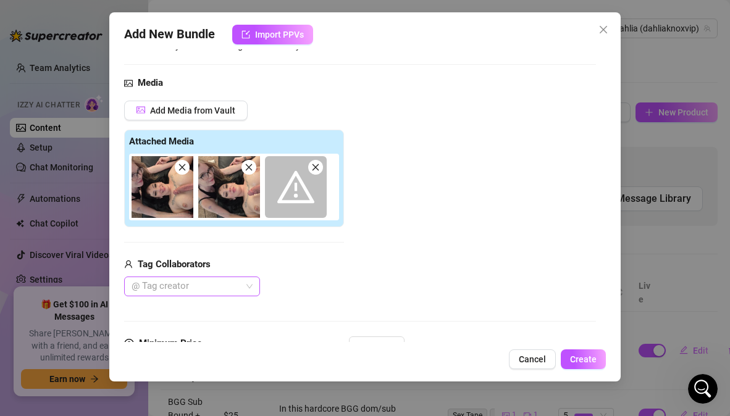
click at [237, 287] on div at bounding box center [186, 286] width 118 height 17
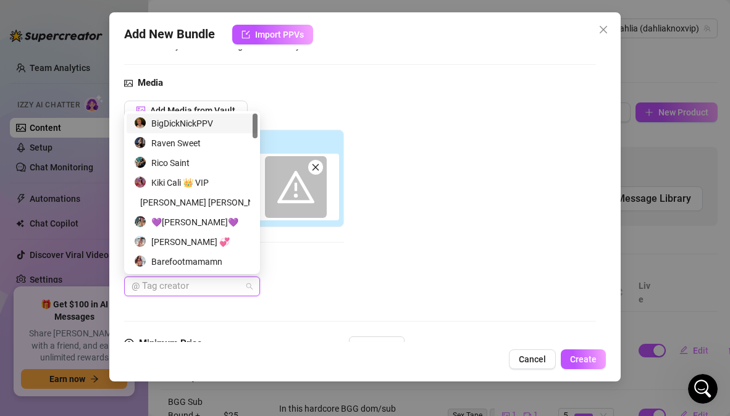
click at [208, 120] on div "BigDickNickPPV" at bounding box center [192, 124] width 116 height 14
click at [203, 145] on div "Raven Sweet" at bounding box center [192, 144] width 116 height 14
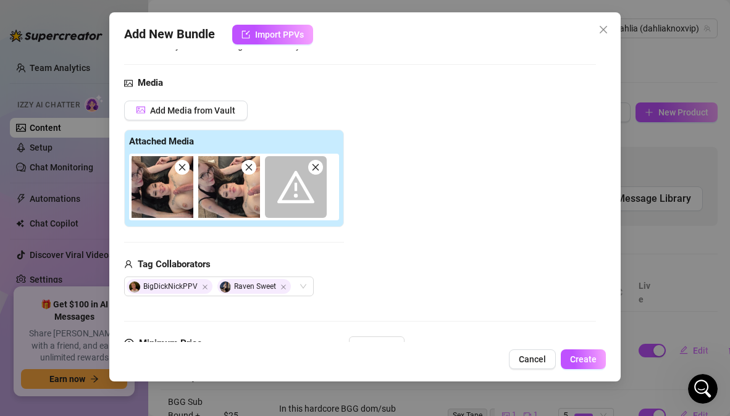
click at [395, 285] on div "Add Media from Vault Attached Media Tag Collaborators BigDickNickPPV Raven Sweet" at bounding box center [359, 199] width 471 height 196
click at [316, 169] on icon "close" at bounding box center [315, 167] width 9 height 9
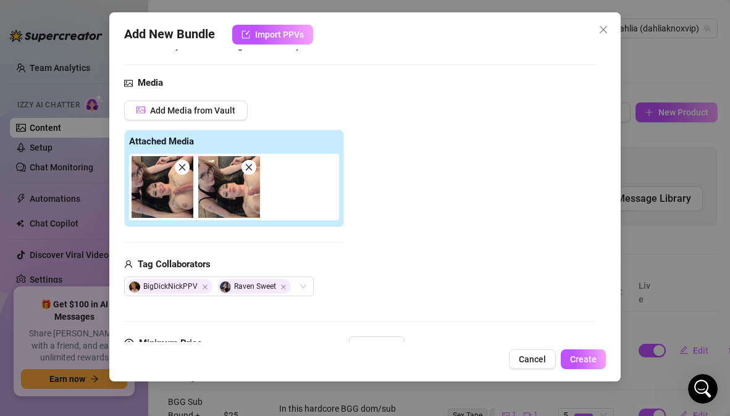
click at [250, 167] on icon "close" at bounding box center [249, 167] width 7 height 7
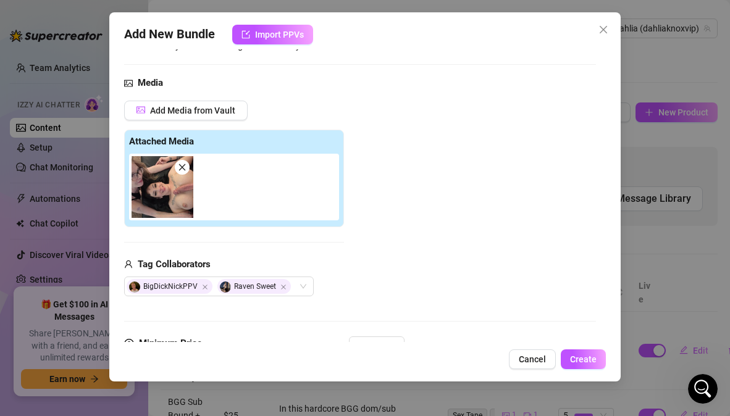
click at [177, 167] on span at bounding box center [182, 167] width 15 height 15
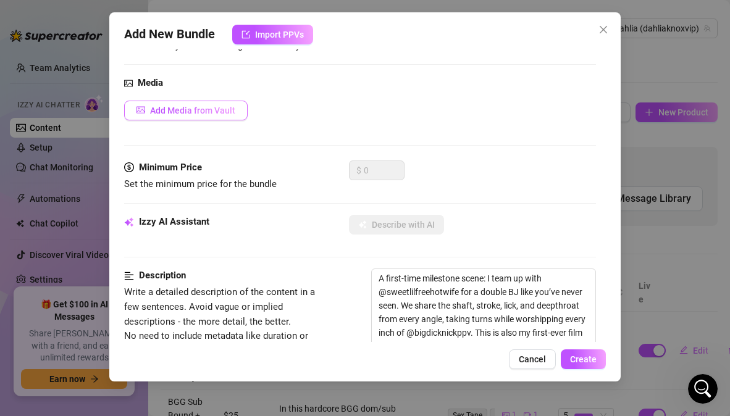
click at [225, 111] on span "Add Media from Vault" at bounding box center [192, 111] width 85 height 10
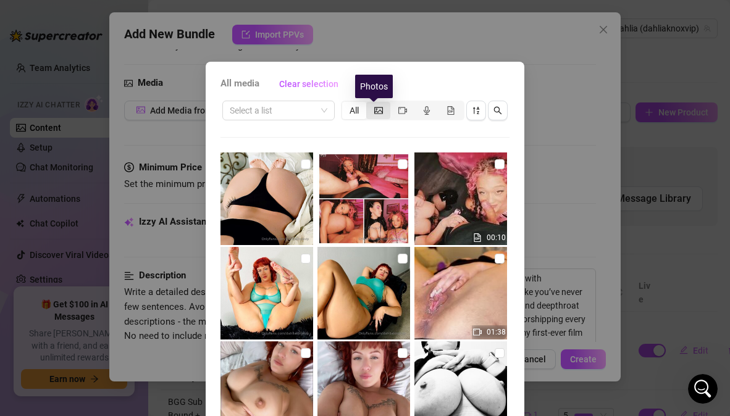
click at [374, 112] on icon "picture" at bounding box center [378, 110] width 9 height 9
click at [369, 104] on input "segmented control" at bounding box center [369, 104] width 0 height 0
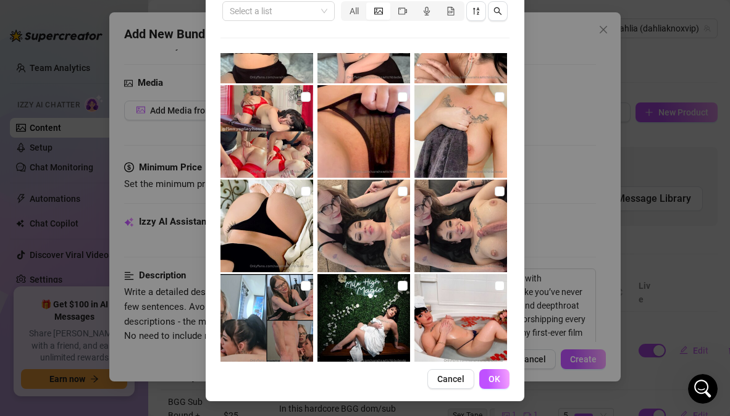
scroll to position [9186, 0]
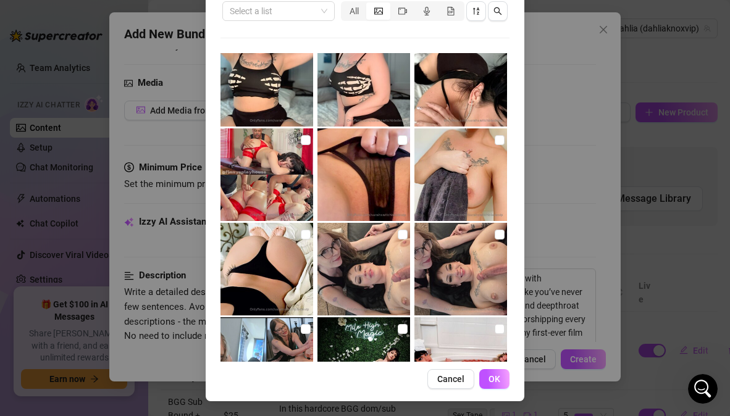
click at [300, 321] on img at bounding box center [267, 363] width 93 height 93
checkbox input "true"
click at [489, 382] on span "OK" at bounding box center [495, 379] width 12 height 10
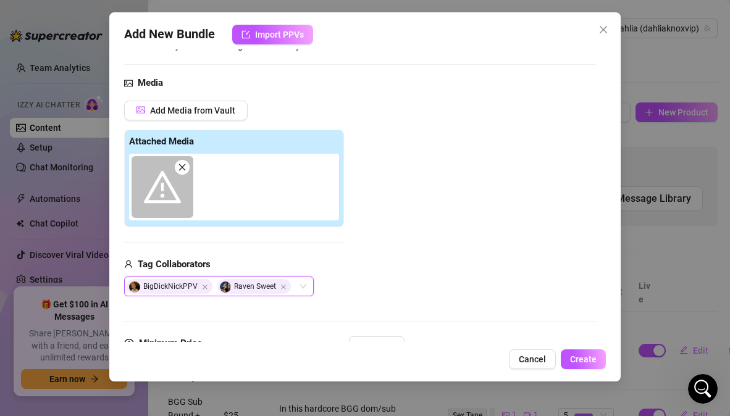
click at [180, 170] on icon "close" at bounding box center [182, 167] width 7 height 7
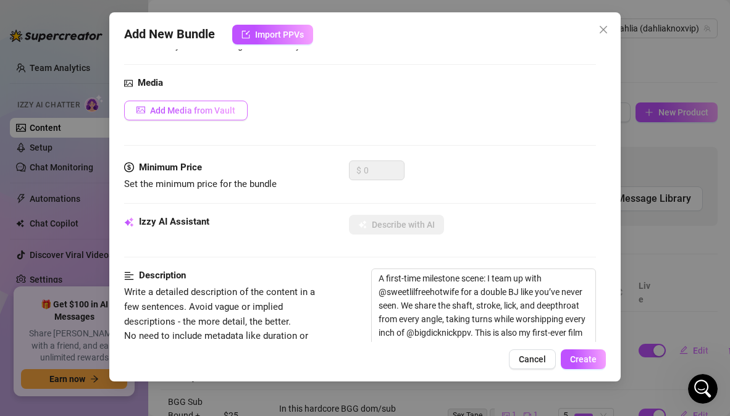
click at [200, 106] on span "Add Media from Vault" at bounding box center [192, 111] width 85 height 10
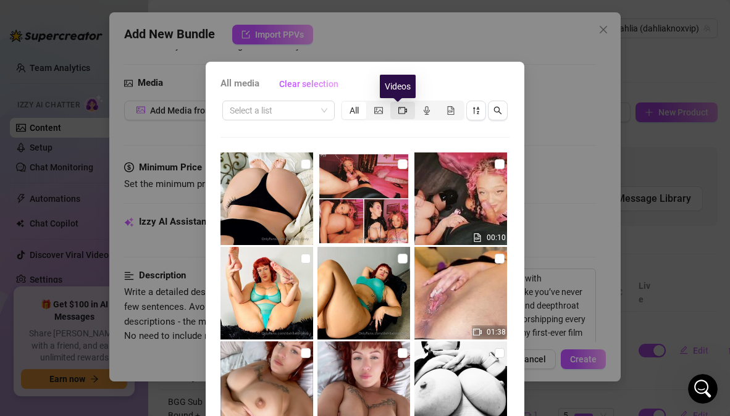
click at [400, 112] on icon "video-camera" at bounding box center [402, 110] width 9 height 7
click at [393, 104] on input "segmented control" at bounding box center [393, 104] width 0 height 0
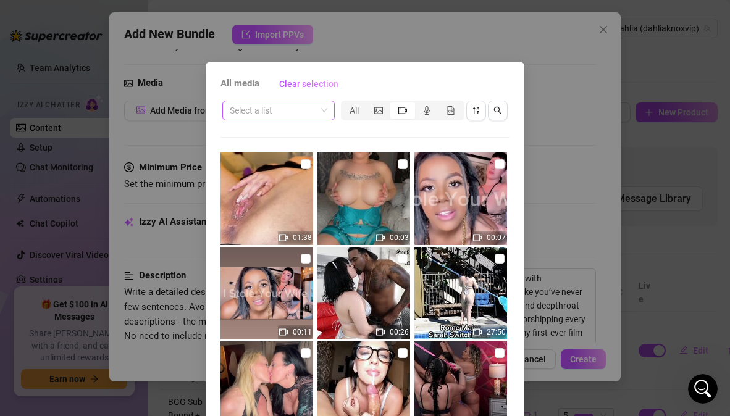
click at [309, 108] on input "search" at bounding box center [273, 110] width 86 height 19
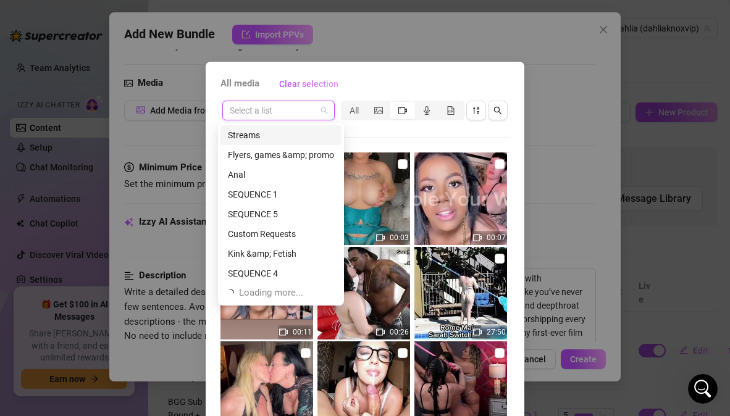
scroll to position [40, 0]
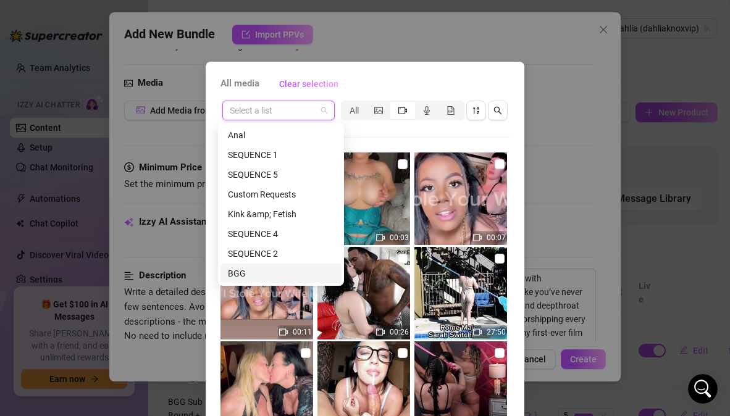
click at [260, 269] on div "BGG" at bounding box center [281, 274] width 106 height 14
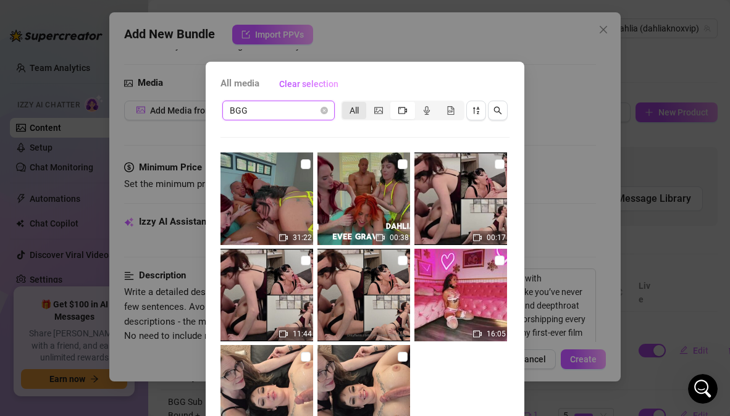
click at [350, 114] on div "All" at bounding box center [354, 110] width 24 height 17
click at [345, 104] on input "All" at bounding box center [345, 104] width 0 height 0
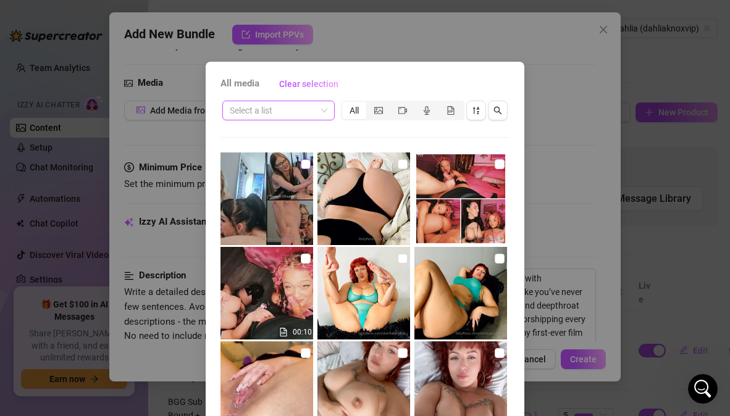
click at [301, 167] on input "checkbox" at bounding box center [306, 164] width 10 height 10
checkbox input "true"
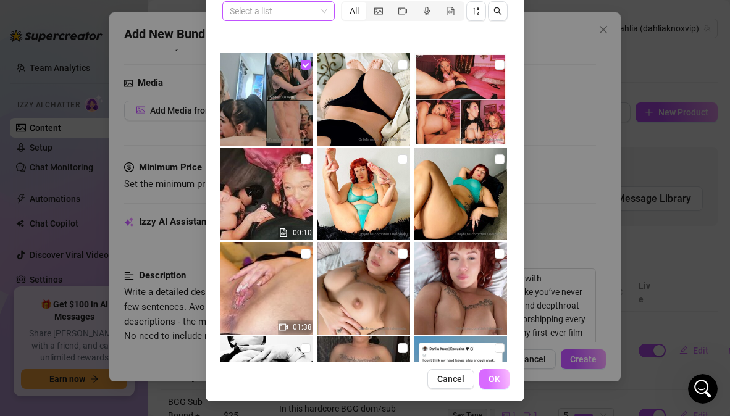
click at [498, 380] on button "OK" at bounding box center [494, 379] width 30 height 20
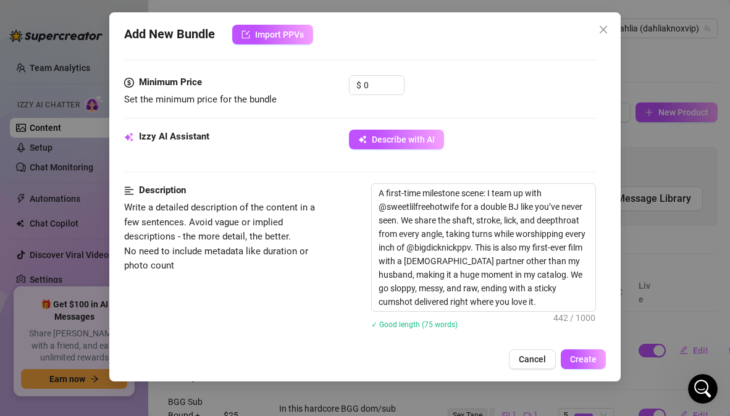
scroll to position [378, 0]
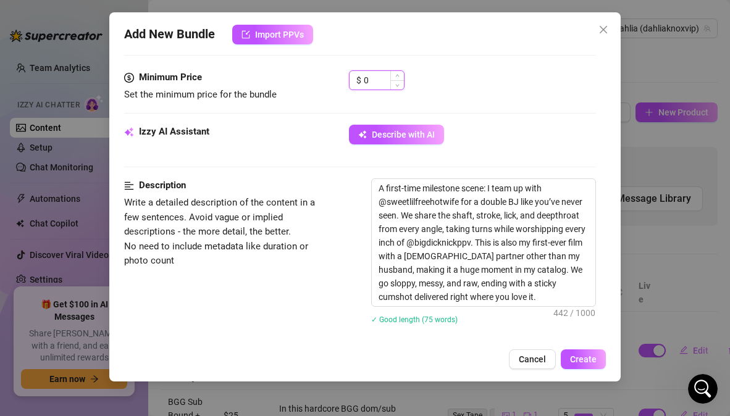
click at [374, 85] on input "0" at bounding box center [384, 80] width 40 height 19
type input "30"
click at [484, 136] on div "Describe with AI" at bounding box center [472, 135] width 246 height 20
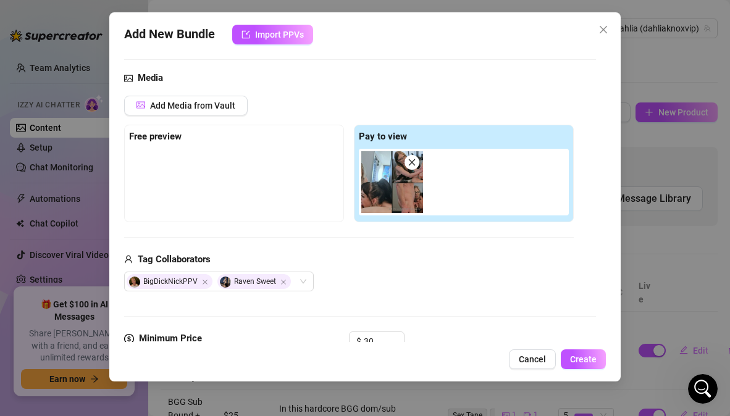
scroll to position [101, 0]
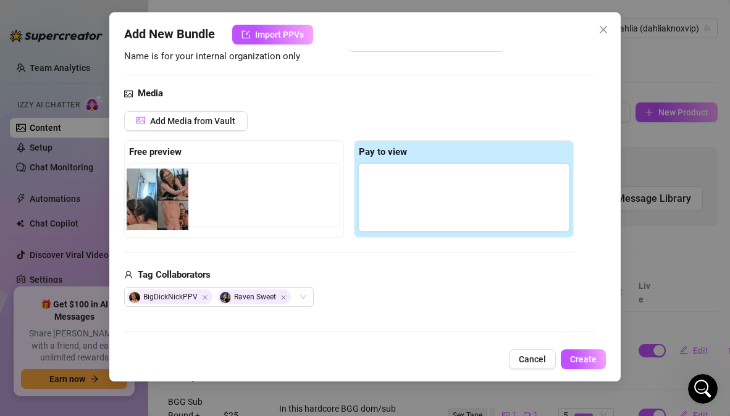
drag, startPoint x: 391, startPoint y: 210, endPoint x: 153, endPoint y: 212, distance: 238.4
click at [153, 212] on div "Free preview Pay to view" at bounding box center [349, 189] width 450 height 98
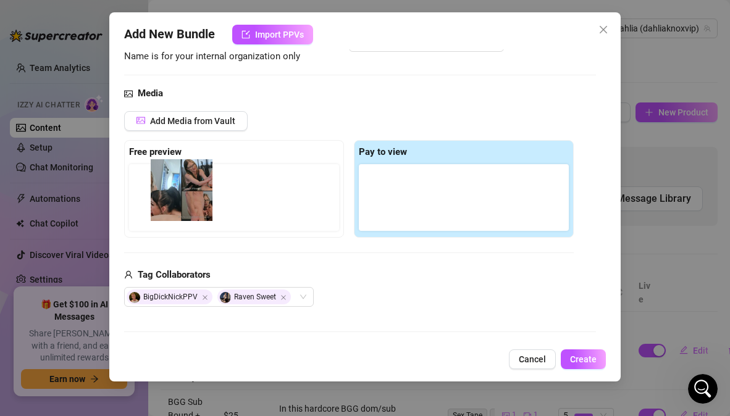
drag, startPoint x: 403, startPoint y: 216, endPoint x: 167, endPoint y: 211, distance: 236.6
click at [167, 211] on div "Free preview Pay to view" at bounding box center [349, 189] width 450 height 98
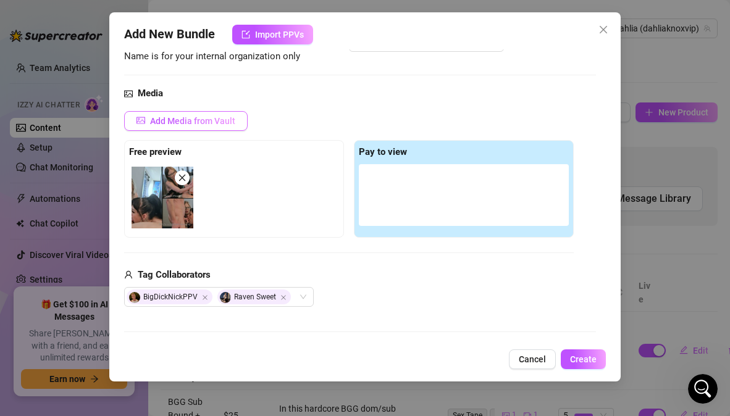
click at [231, 124] on span "Add Media from Vault" at bounding box center [192, 121] width 85 height 10
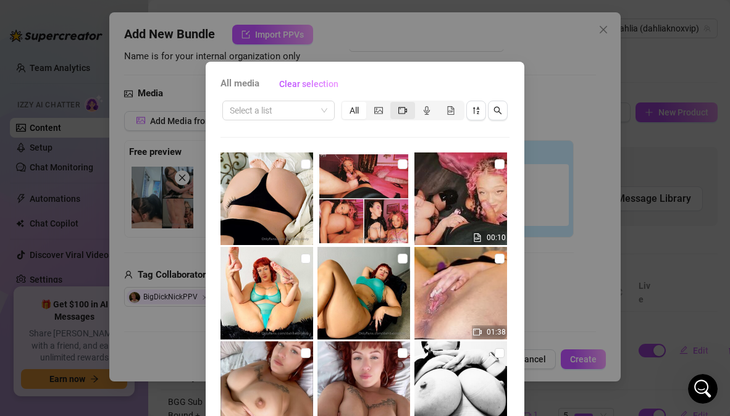
click at [393, 111] on div "segmented control" at bounding box center [402, 110] width 24 height 17
click at [393, 104] on input "segmented control" at bounding box center [393, 104] width 0 height 0
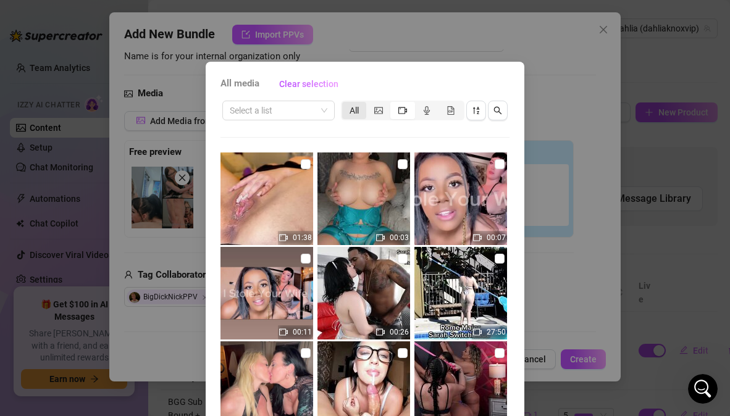
click at [342, 114] on div "All" at bounding box center [354, 110] width 24 height 17
click at [345, 104] on input "All" at bounding box center [345, 104] width 0 height 0
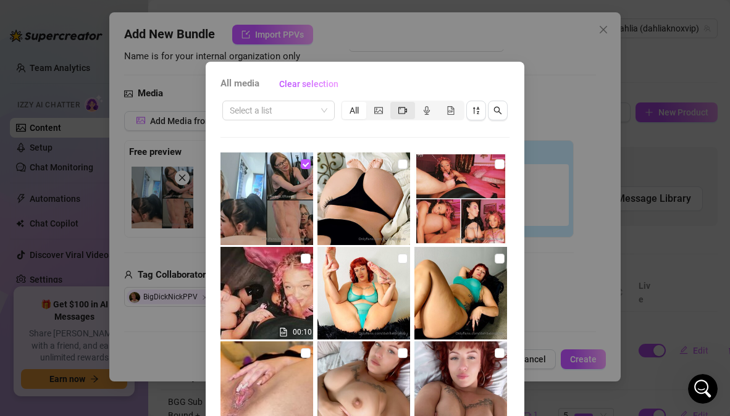
click at [398, 112] on icon "video-camera" at bounding box center [402, 110] width 9 height 9
click at [393, 104] on input "segmented control" at bounding box center [393, 104] width 0 height 0
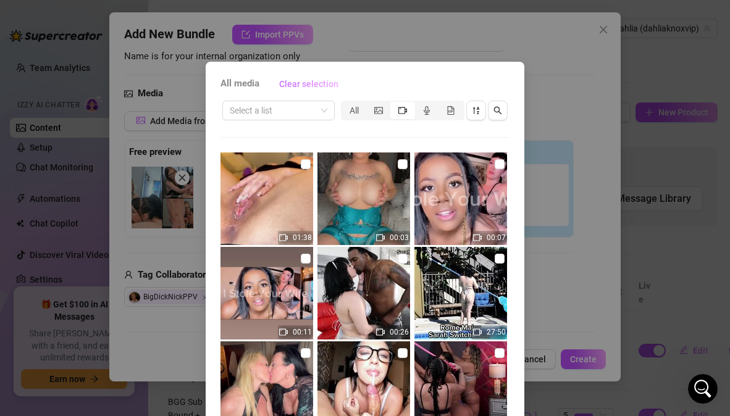
click at [298, 88] on span "Clear selection" at bounding box center [308, 84] width 59 height 10
click at [347, 116] on div "All" at bounding box center [354, 110] width 24 height 17
click at [345, 104] on input "All" at bounding box center [345, 104] width 0 height 0
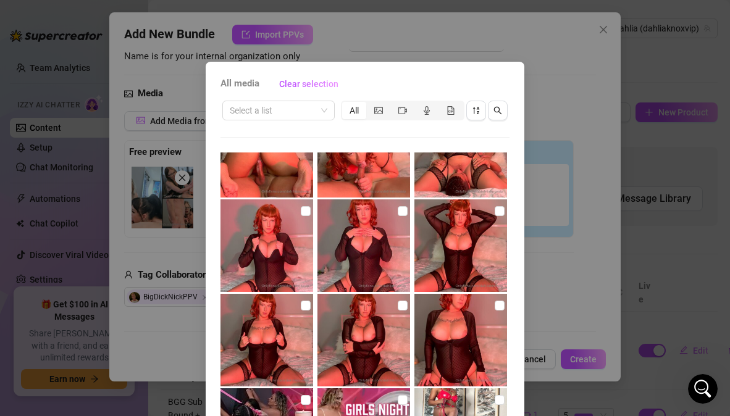
scroll to position [1130, 0]
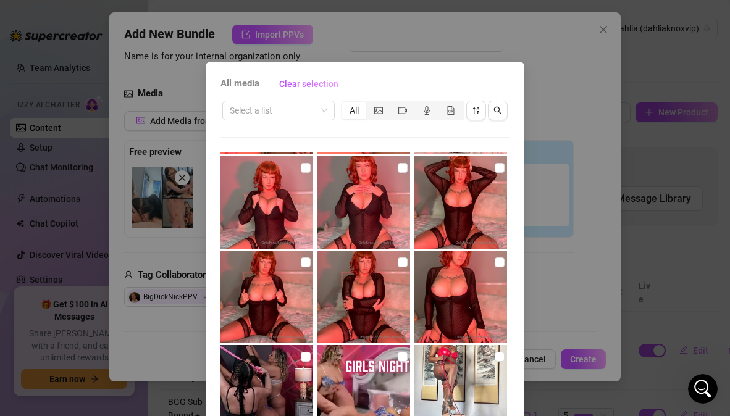
click at [563, 322] on div "All media Clear selection Select a list All 00:10 01:38 00:03 00:07 00:07 00:11…" at bounding box center [365, 208] width 730 height 416
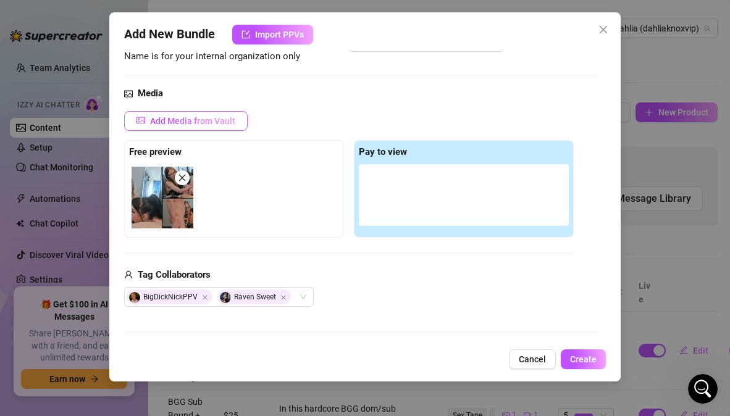
click at [227, 123] on span "Add Media from Vault" at bounding box center [192, 121] width 85 height 10
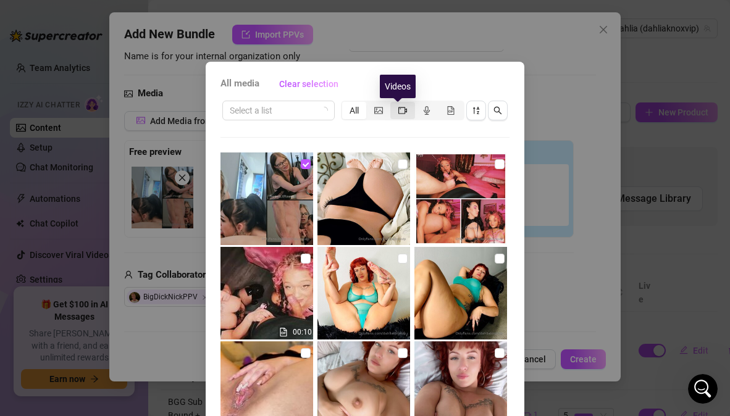
click at [398, 112] on icon "video-camera" at bounding box center [402, 110] width 9 height 9
click at [393, 104] on input "segmented control" at bounding box center [393, 104] width 0 height 0
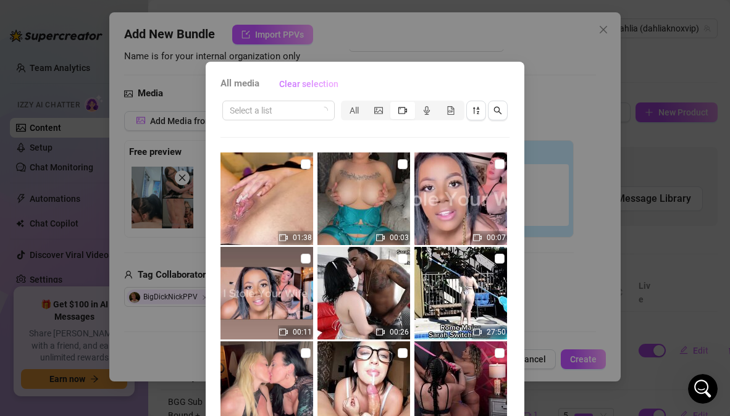
click at [304, 86] on span "Clear selection" at bounding box center [308, 84] width 59 height 10
click at [305, 85] on span "Clear selection" at bounding box center [308, 84] width 59 height 10
click at [351, 107] on div "All" at bounding box center [354, 110] width 24 height 17
click at [345, 104] on input "All" at bounding box center [345, 104] width 0 height 0
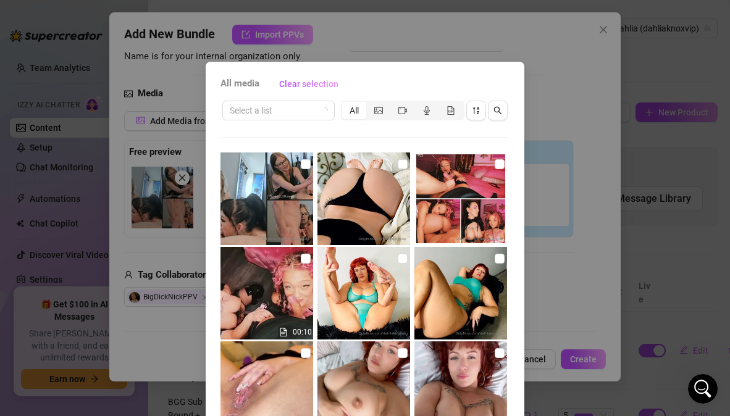
scroll to position [435, 0]
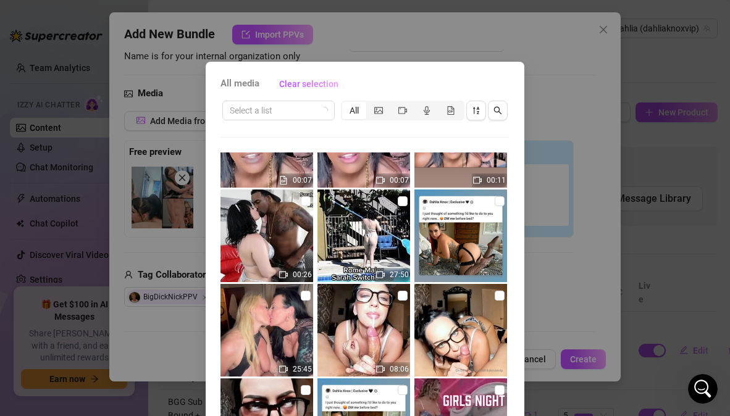
click at [548, 85] on div "All media Clear selection Select a list All 00:10 01:38 00:03 00:07 00:07 00:11…" at bounding box center [365, 208] width 730 height 416
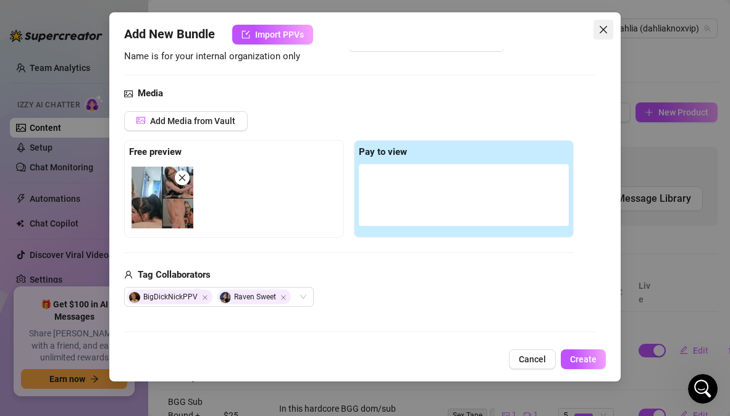
click at [605, 31] on icon "close" at bounding box center [603, 29] width 7 height 7
